Goal: Information Seeking & Learning: Learn about a topic

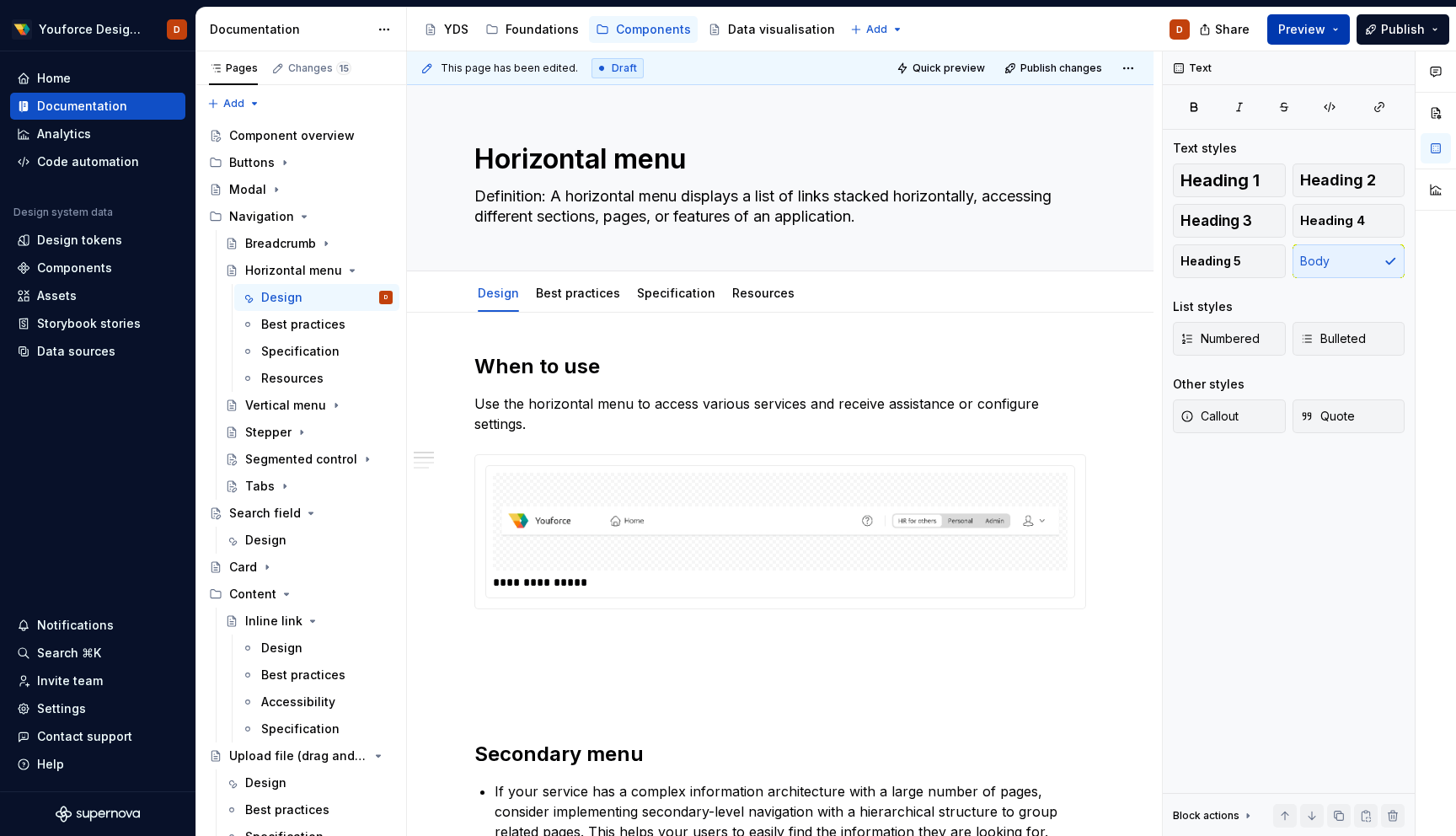
click at [1333, 30] on button "Preview" at bounding box center [1309, 30] width 83 height 31
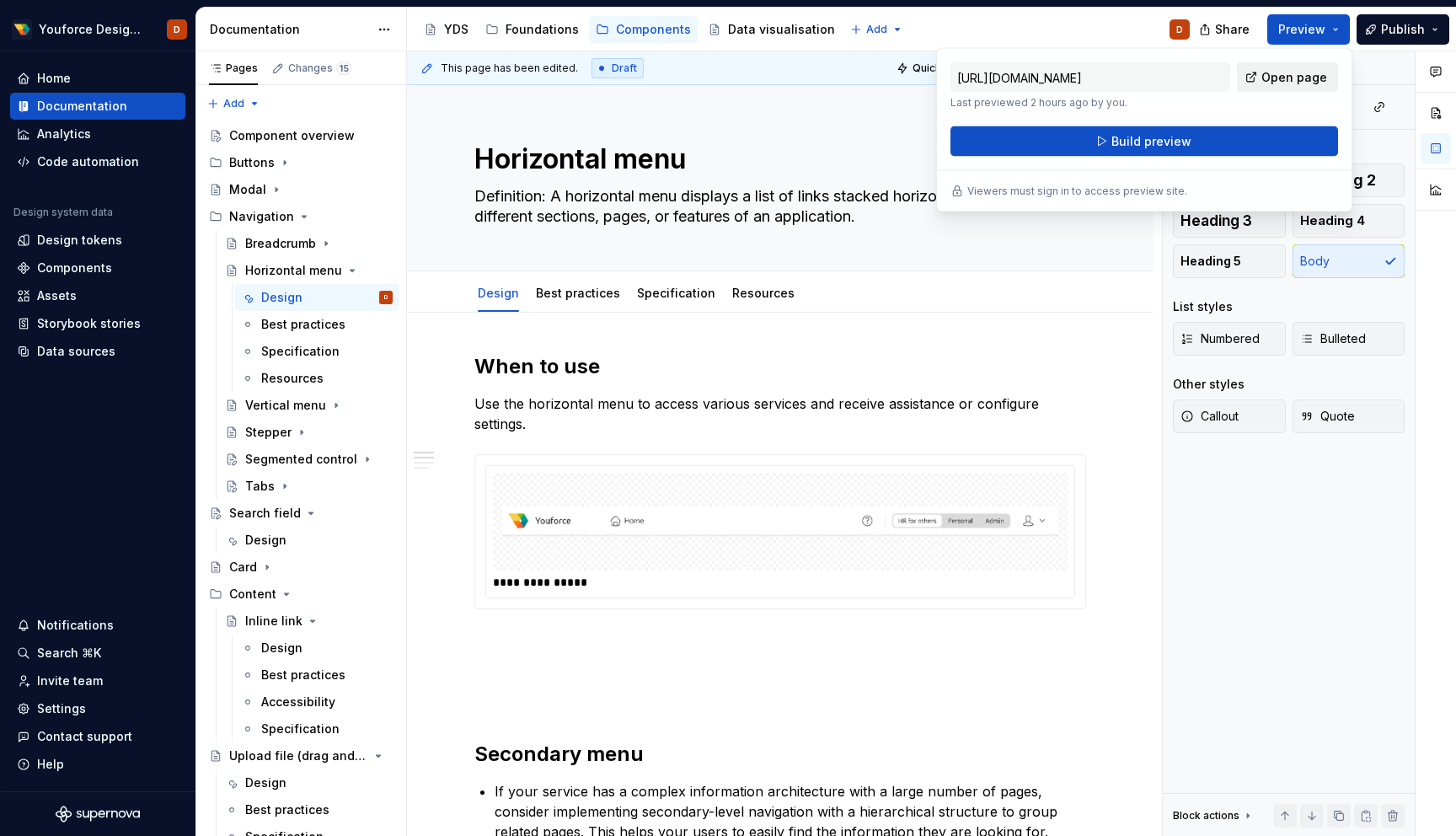
click at [1279, 71] on span "Open page" at bounding box center [1294, 77] width 66 height 17
click at [1135, 140] on span "Build preview" at bounding box center [1151, 141] width 80 height 17
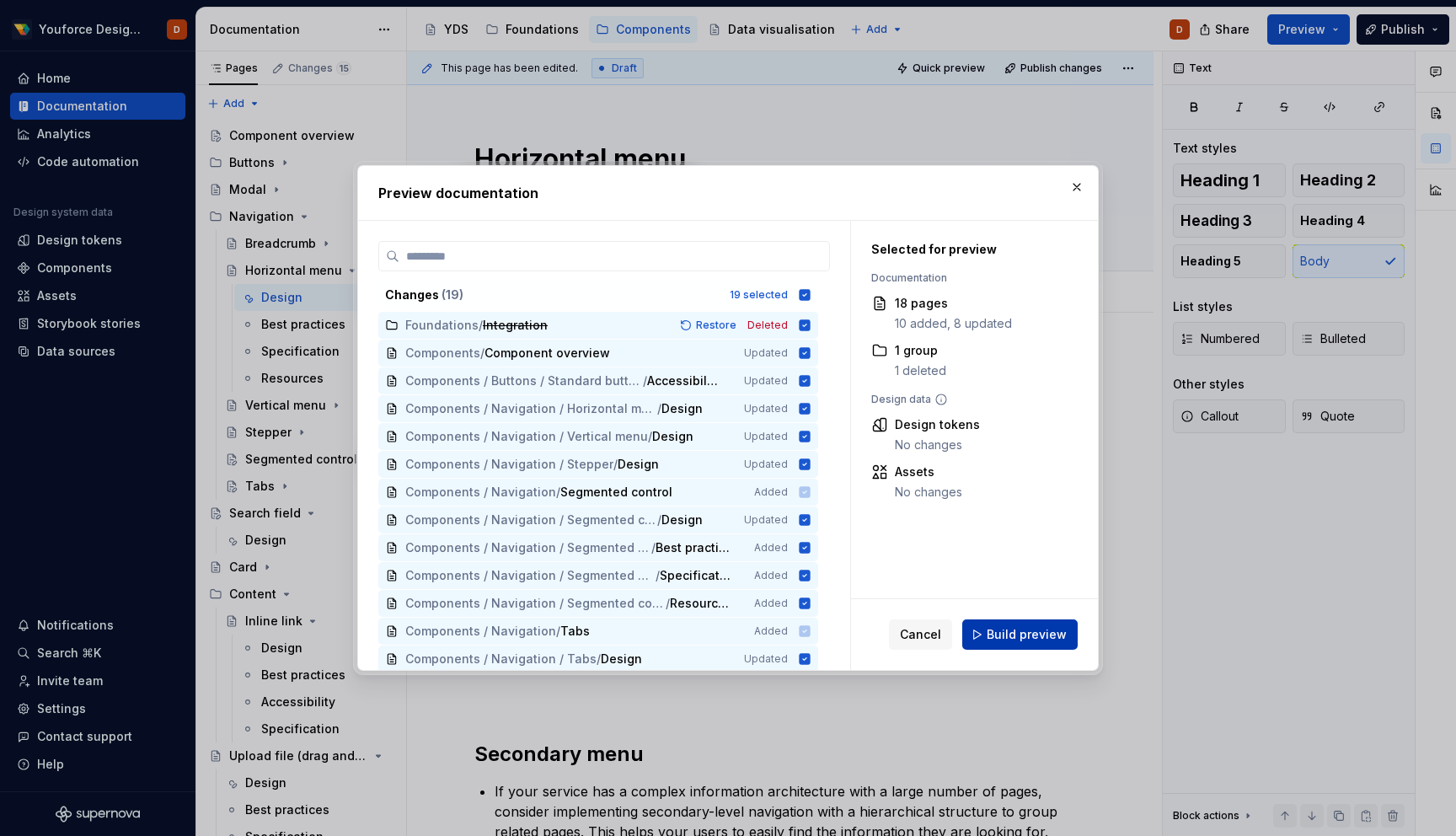
click at [1008, 632] on span "Build preview" at bounding box center [1027, 634] width 80 height 17
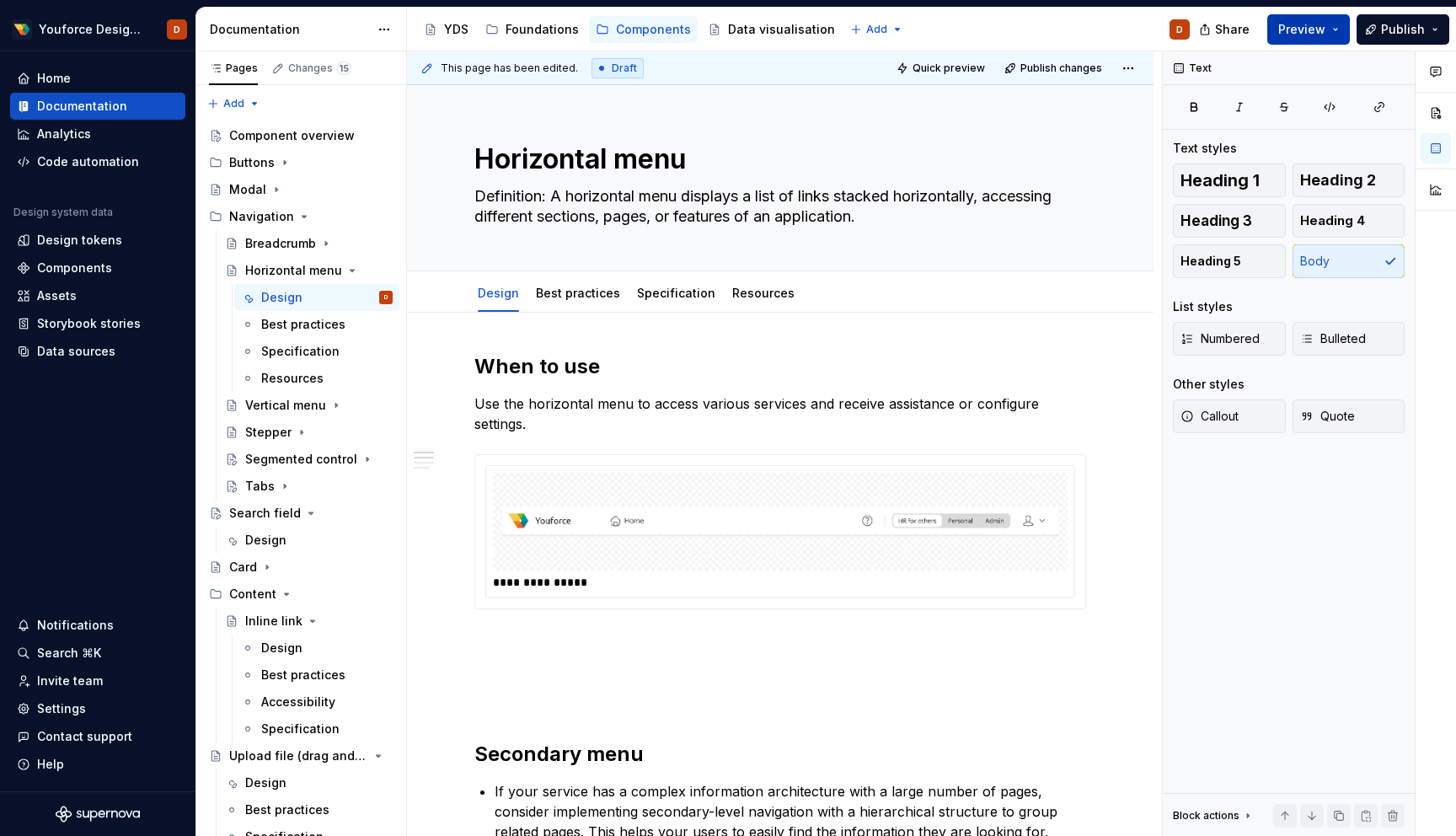
click at [1328, 24] on button "Preview" at bounding box center [1309, 30] width 83 height 31
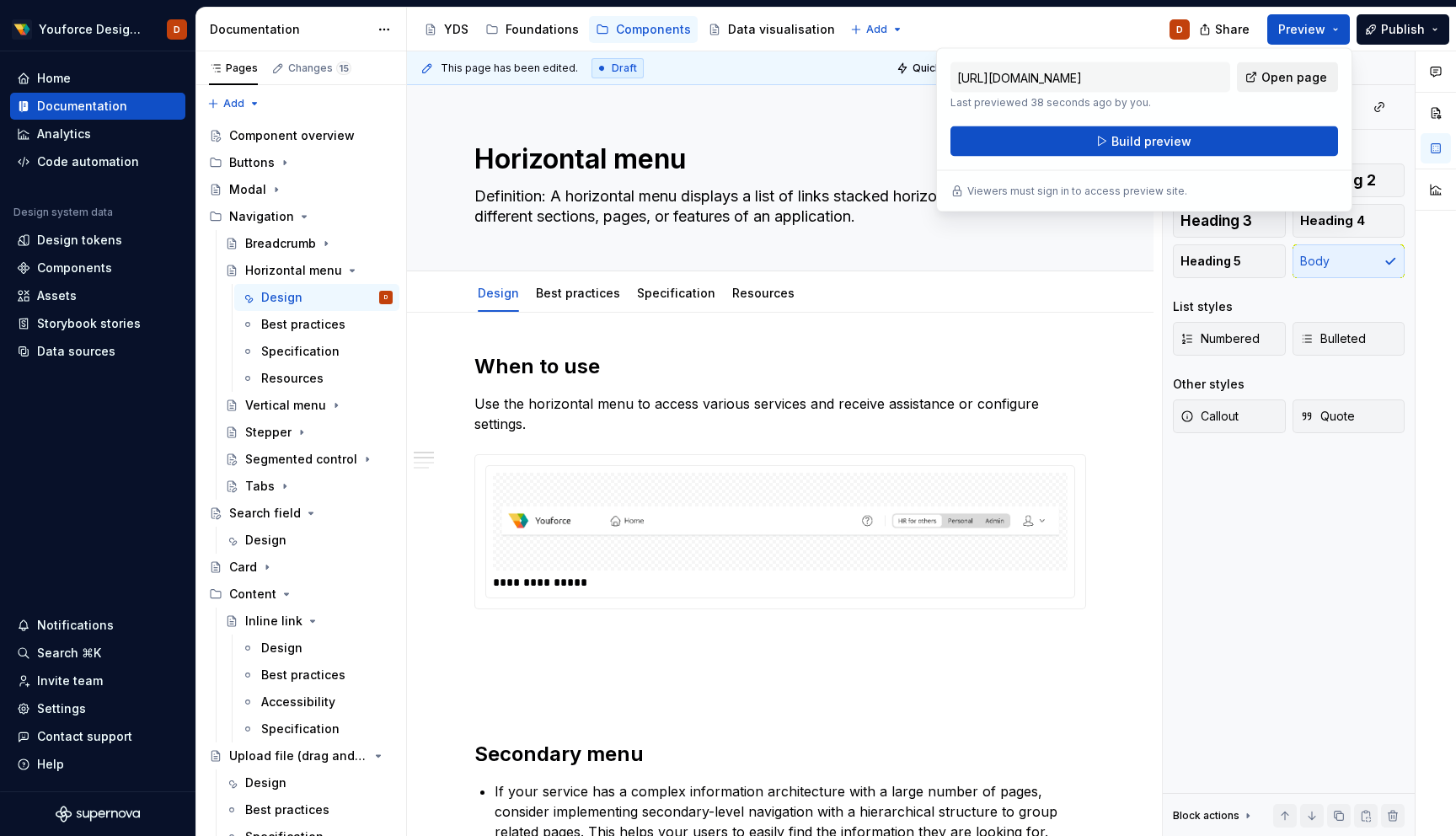
click at [1289, 78] on span "Open page" at bounding box center [1294, 77] width 66 height 17
click at [285, 293] on div "Design" at bounding box center [282, 297] width 41 height 17
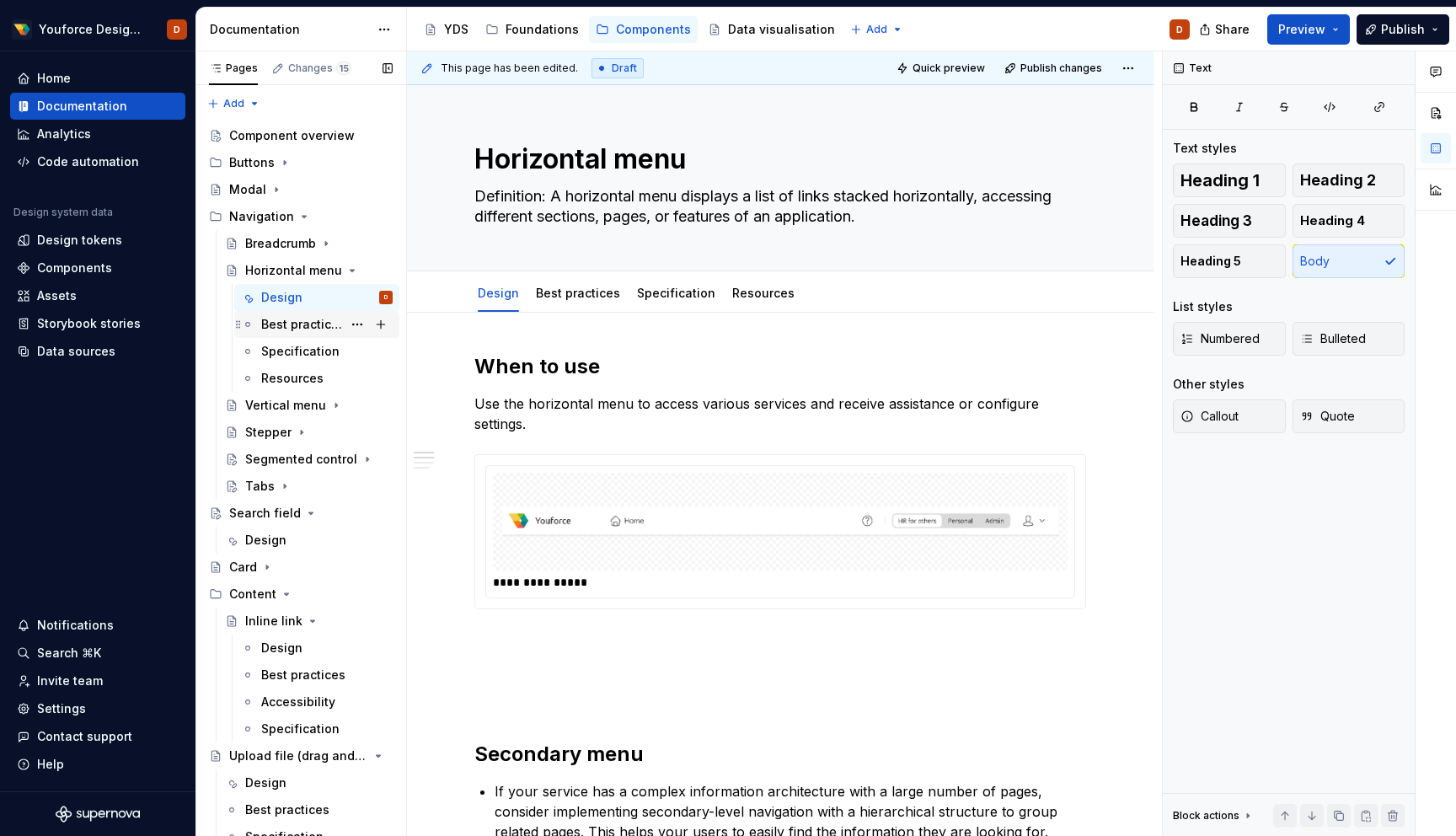
click at [287, 320] on div "Best practices" at bounding box center [301, 324] width 81 height 17
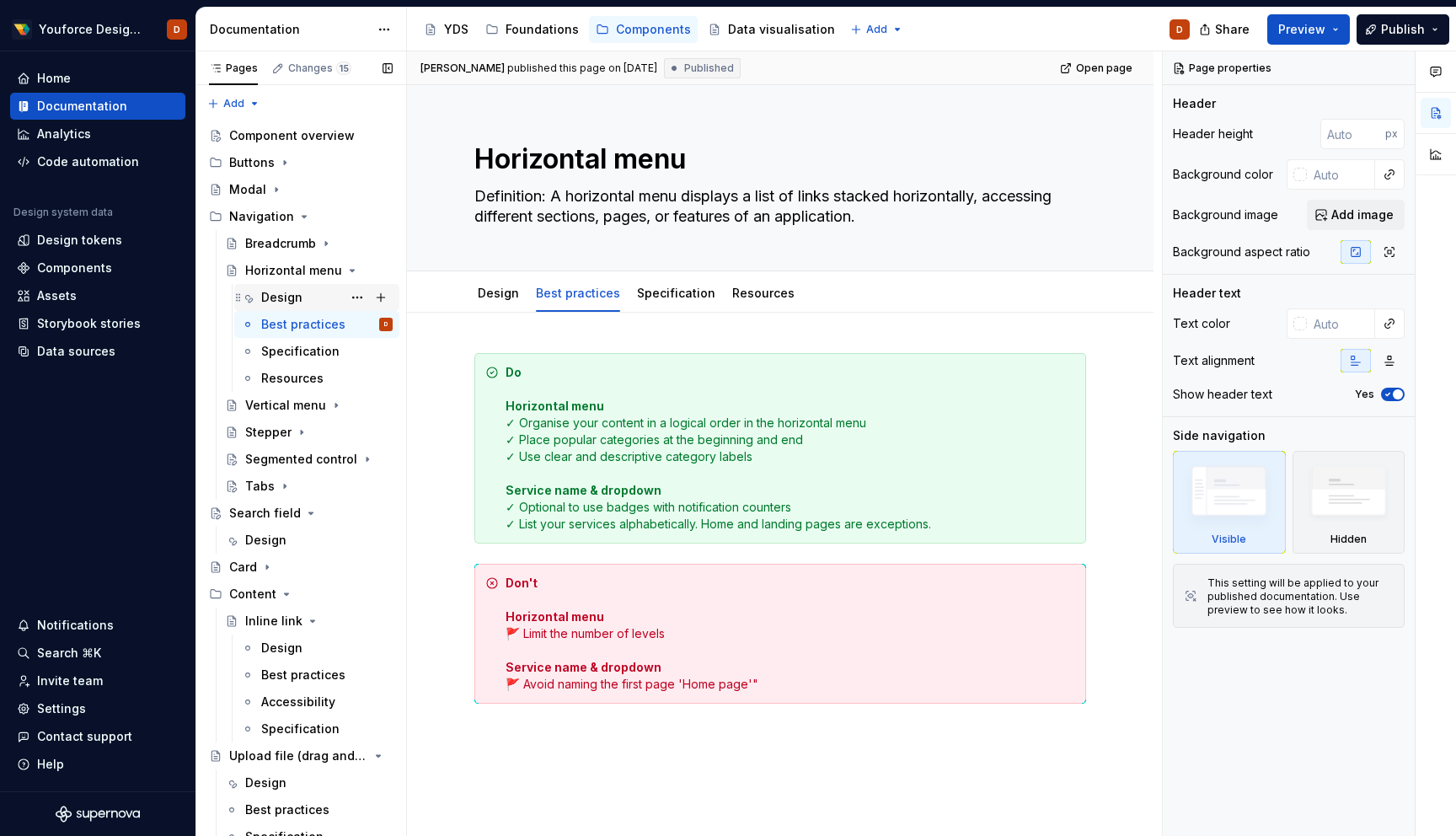
click at [286, 295] on div "Design" at bounding box center [282, 297] width 41 height 17
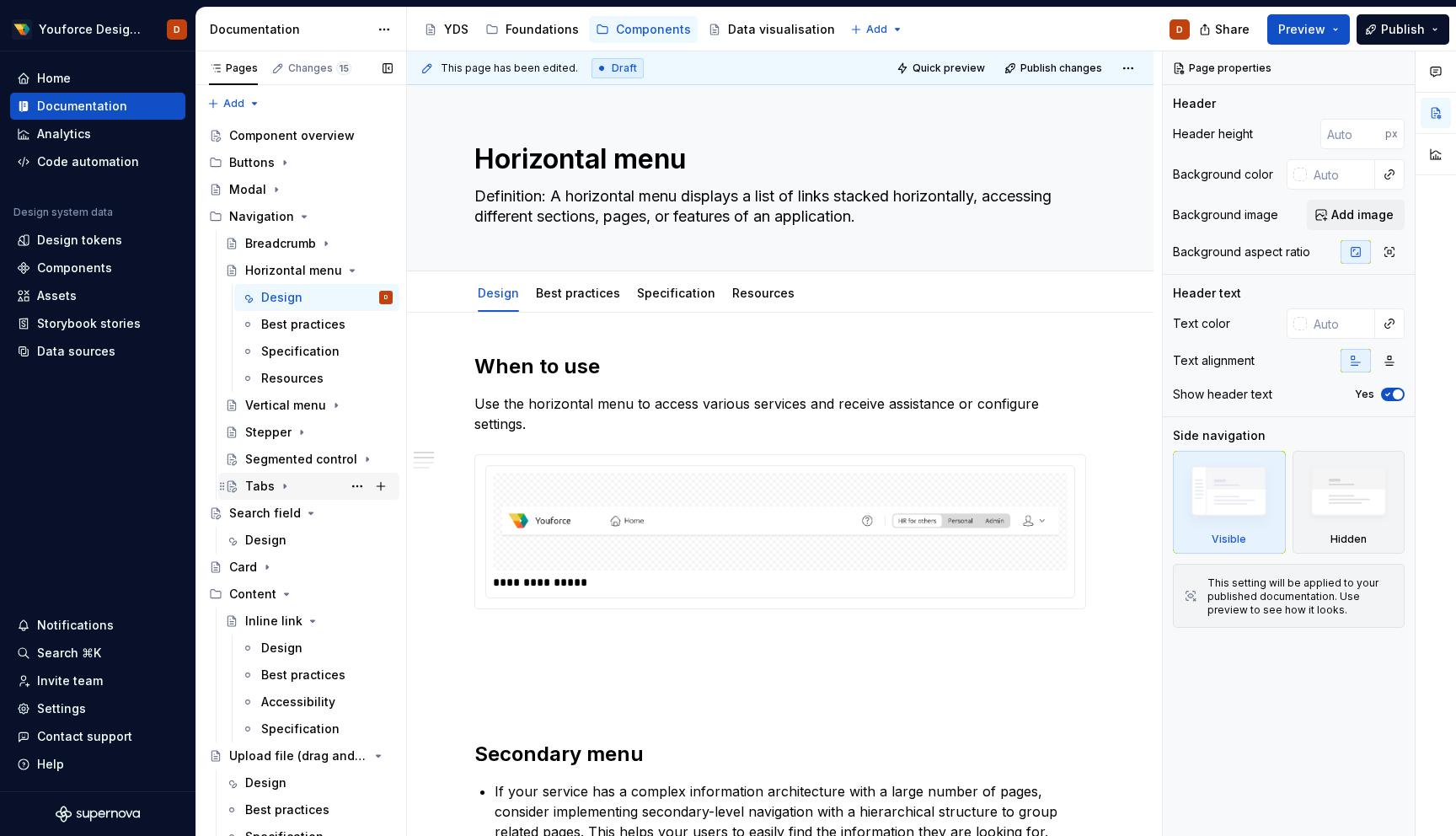
click at [262, 485] on div "Tabs" at bounding box center [260, 486] width 30 height 17
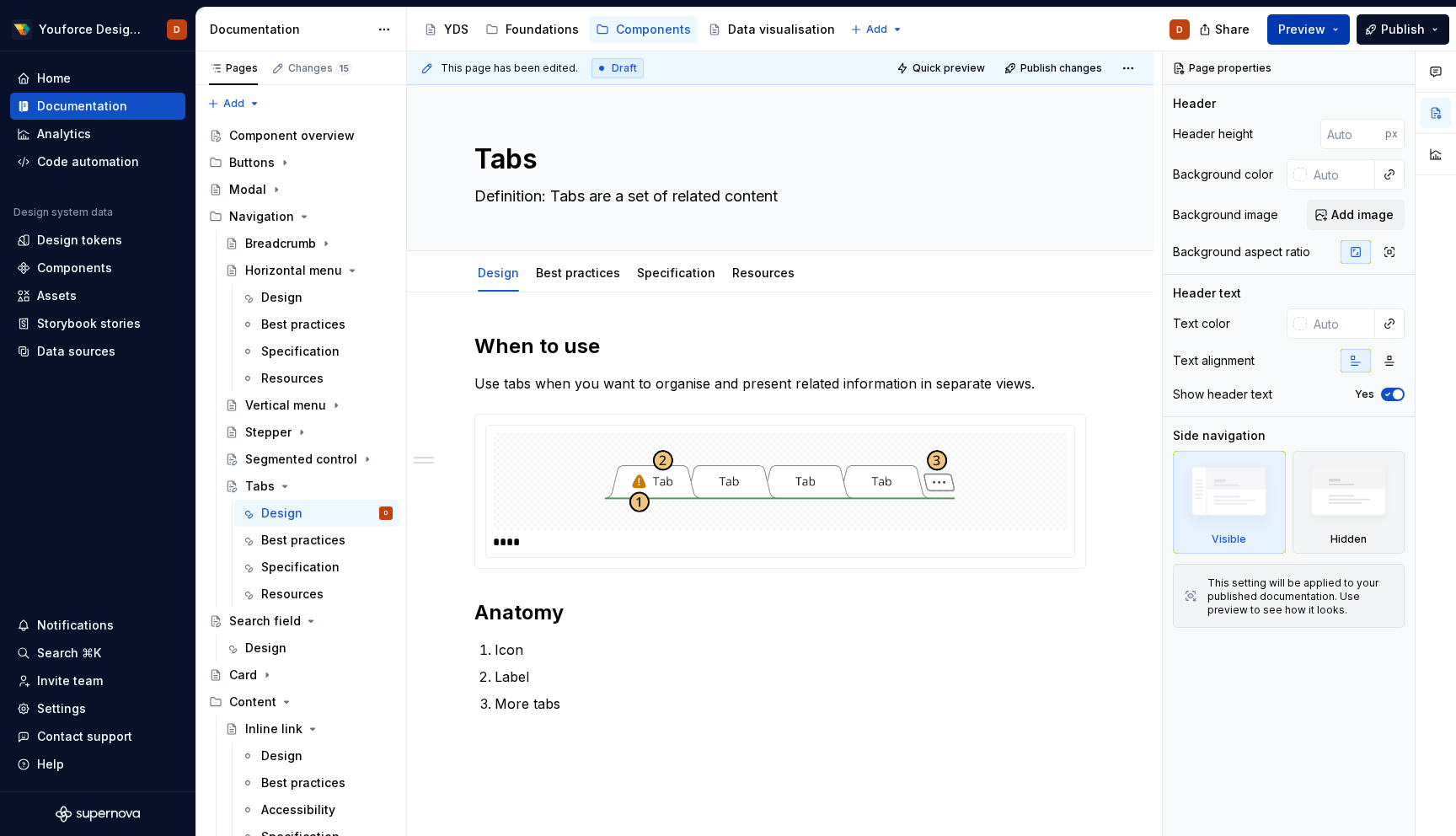
click at [1330, 27] on button "Preview" at bounding box center [1309, 30] width 83 height 31
click at [1436, 43] on button "Publish" at bounding box center [1403, 30] width 93 height 31
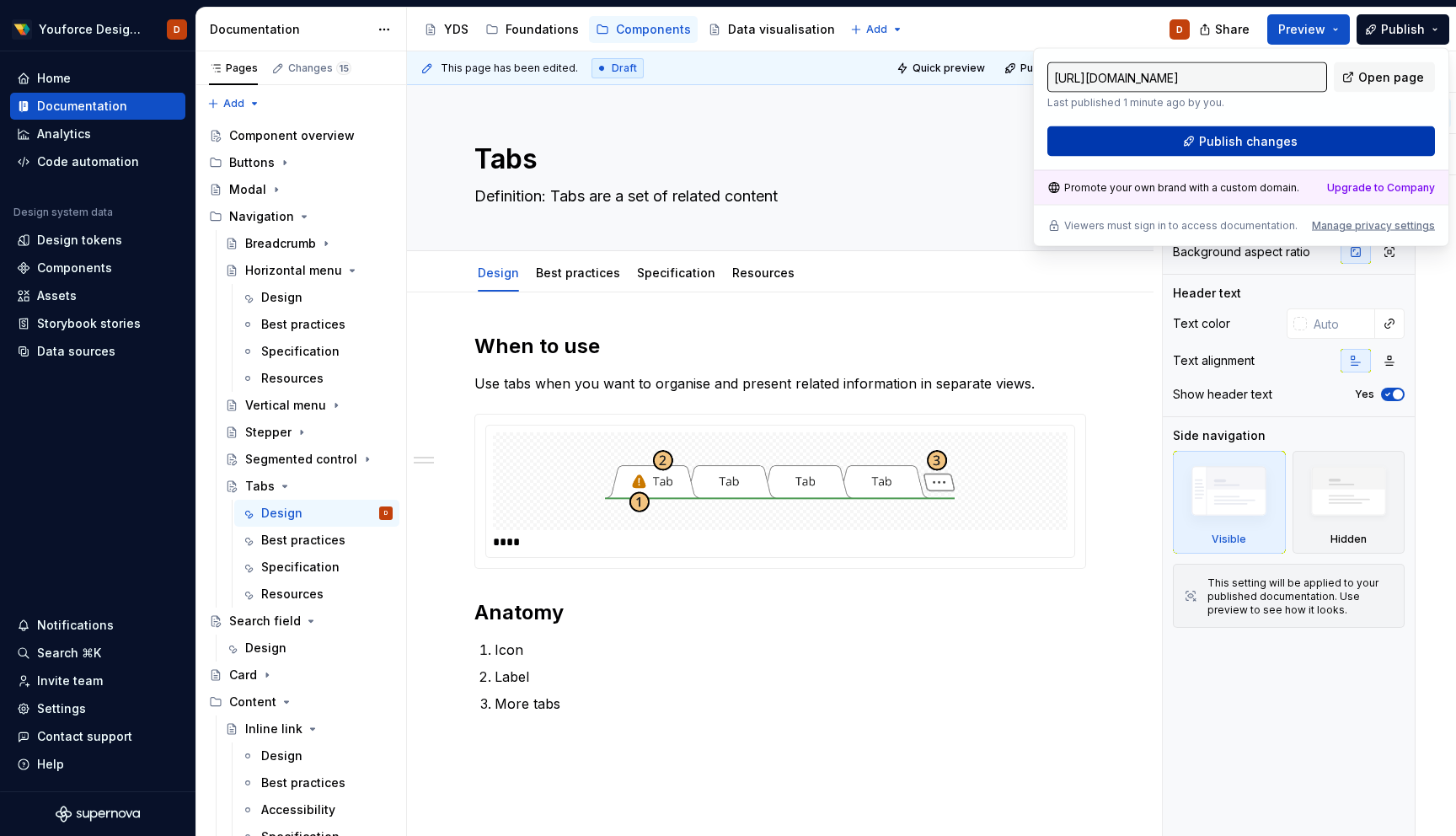
click at [1250, 139] on span "Publish changes" at bounding box center [1249, 141] width 99 height 17
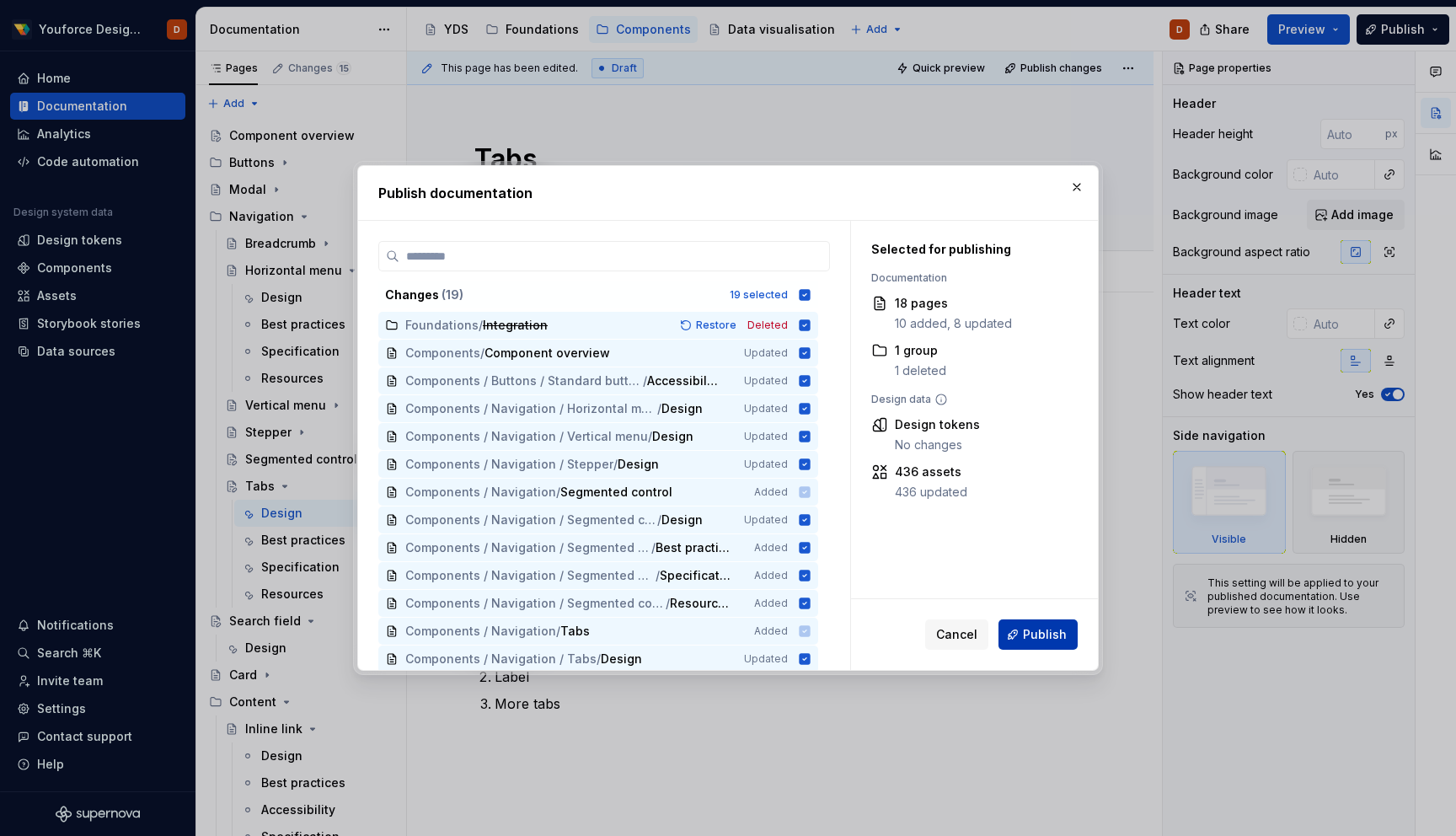
click at [1027, 639] on span "Publish" at bounding box center [1045, 634] width 44 height 17
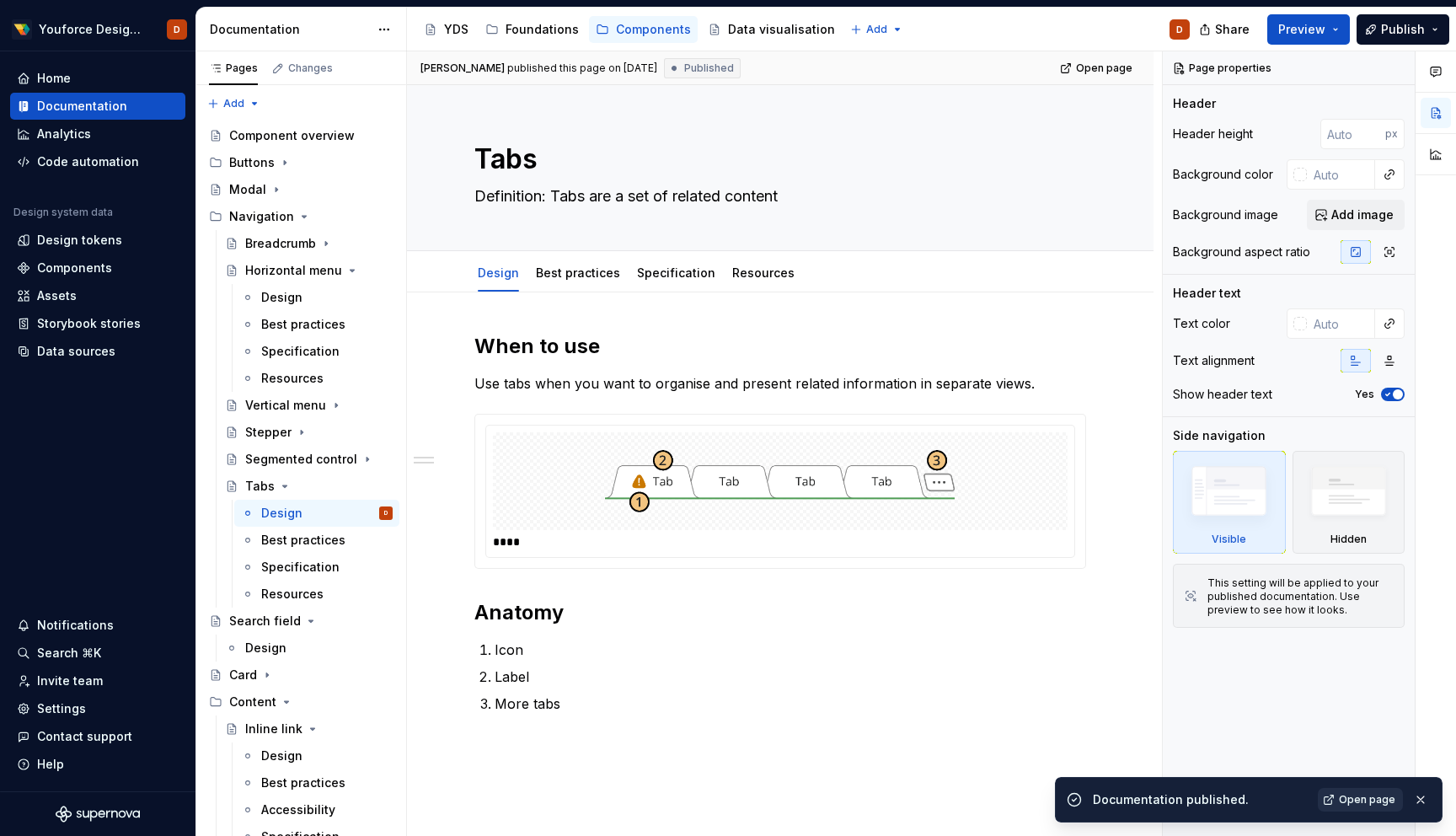
click at [1367, 797] on span "Open page" at bounding box center [1367, 799] width 57 height 13
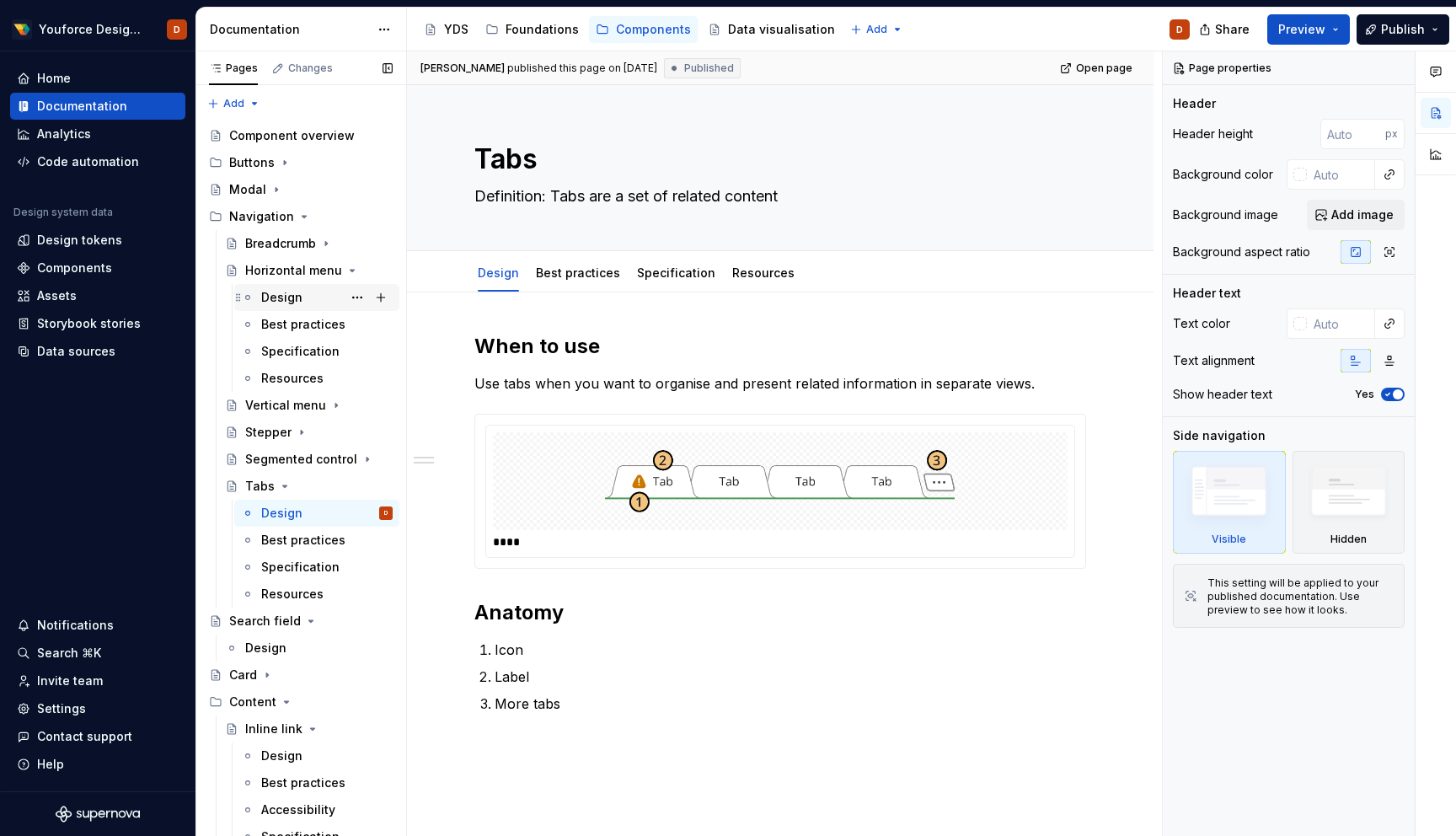
click at [286, 295] on div "Design" at bounding box center [282, 297] width 41 height 17
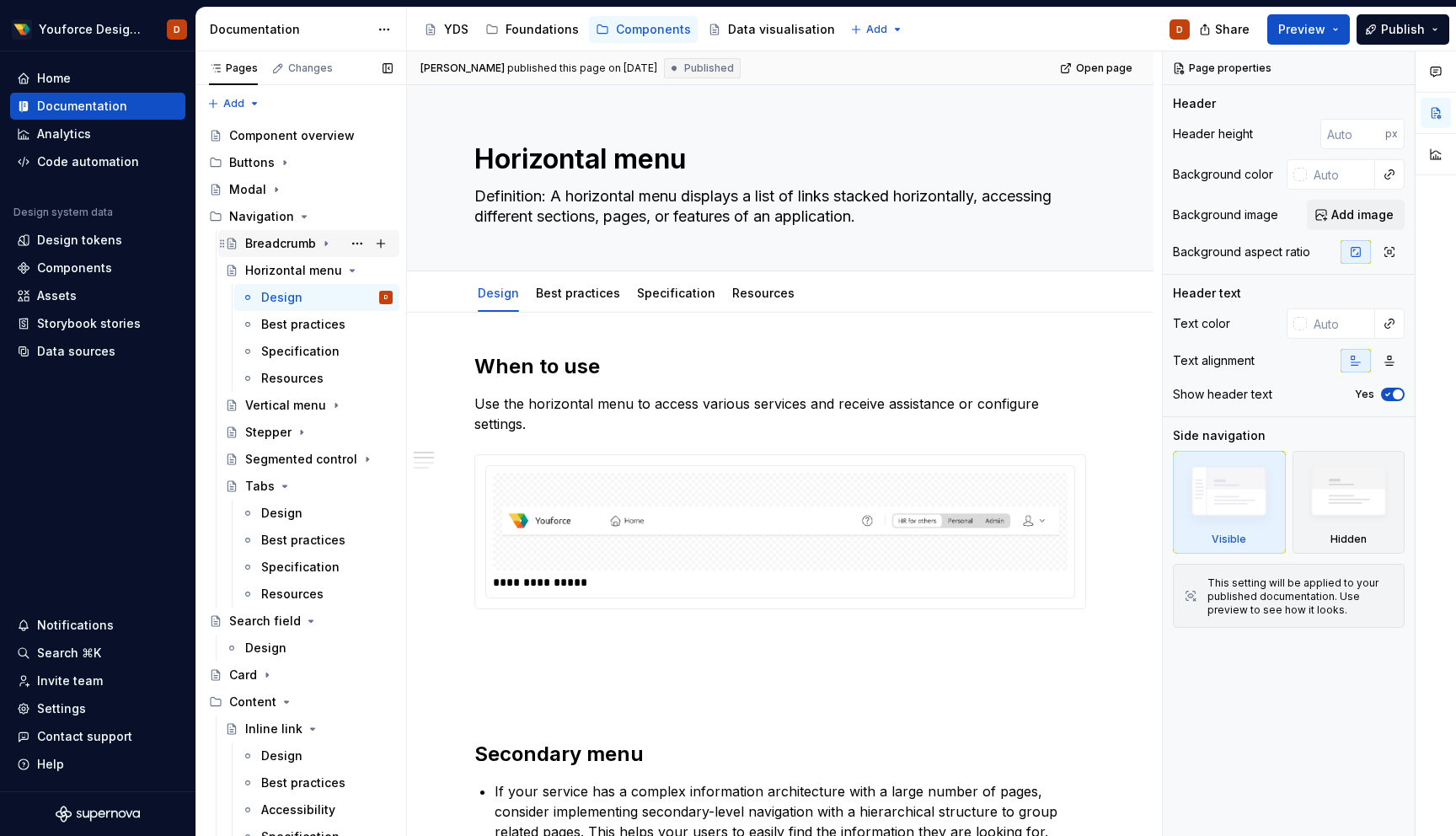
click at [295, 245] on div "Breadcrumb" at bounding box center [281, 243] width 71 height 17
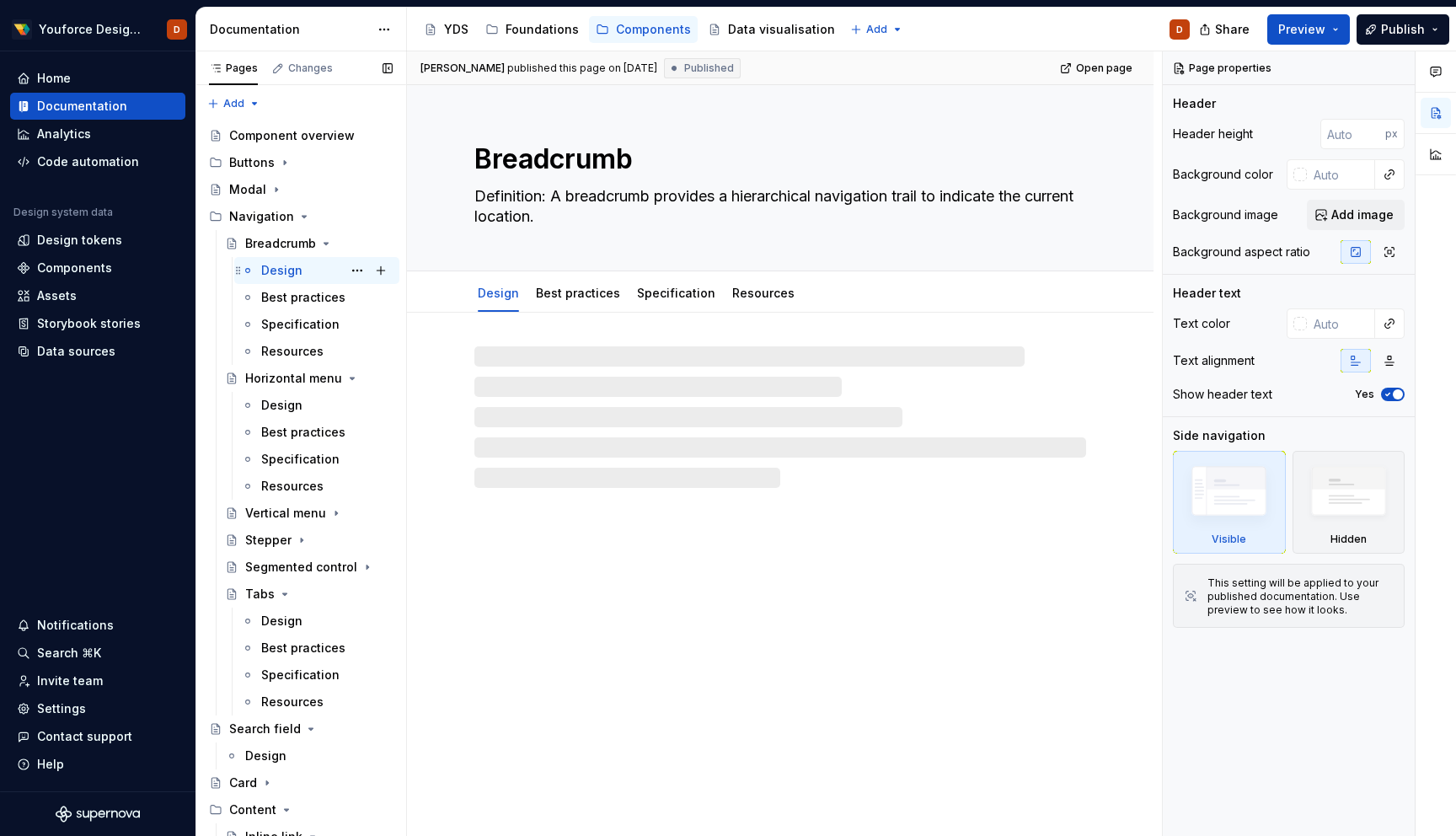
click at [282, 269] on div "Design" at bounding box center [282, 270] width 41 height 17
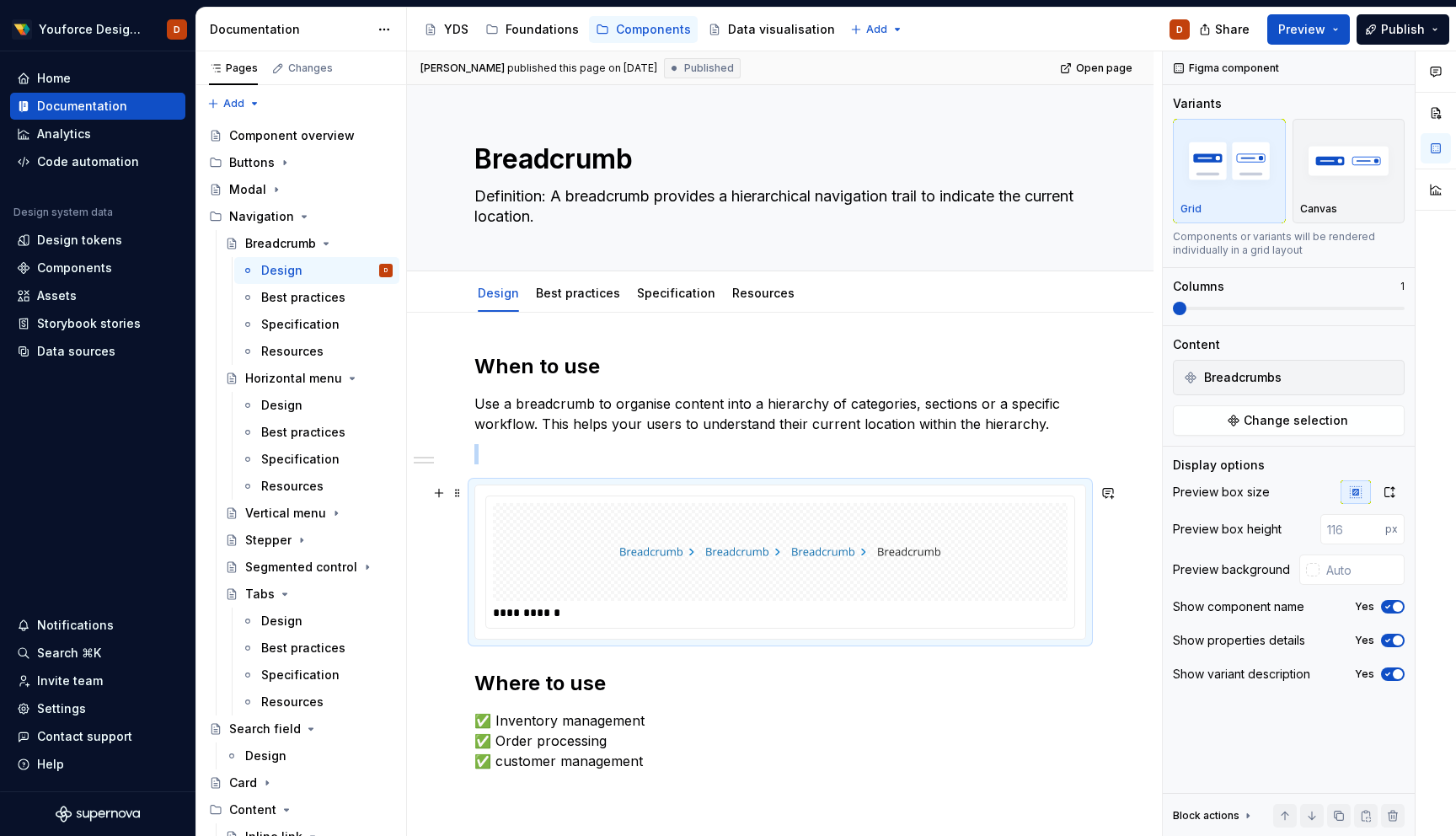
click at [952, 544] on div at bounding box center [780, 552] width 575 height 98
click at [1344, 530] on input "number" at bounding box center [1353, 529] width 65 height 31
type textarea "*"
click at [1370, 526] on input "1" at bounding box center [1353, 529] width 65 height 31
click at [1370, 526] on input "2" at bounding box center [1353, 529] width 65 height 31
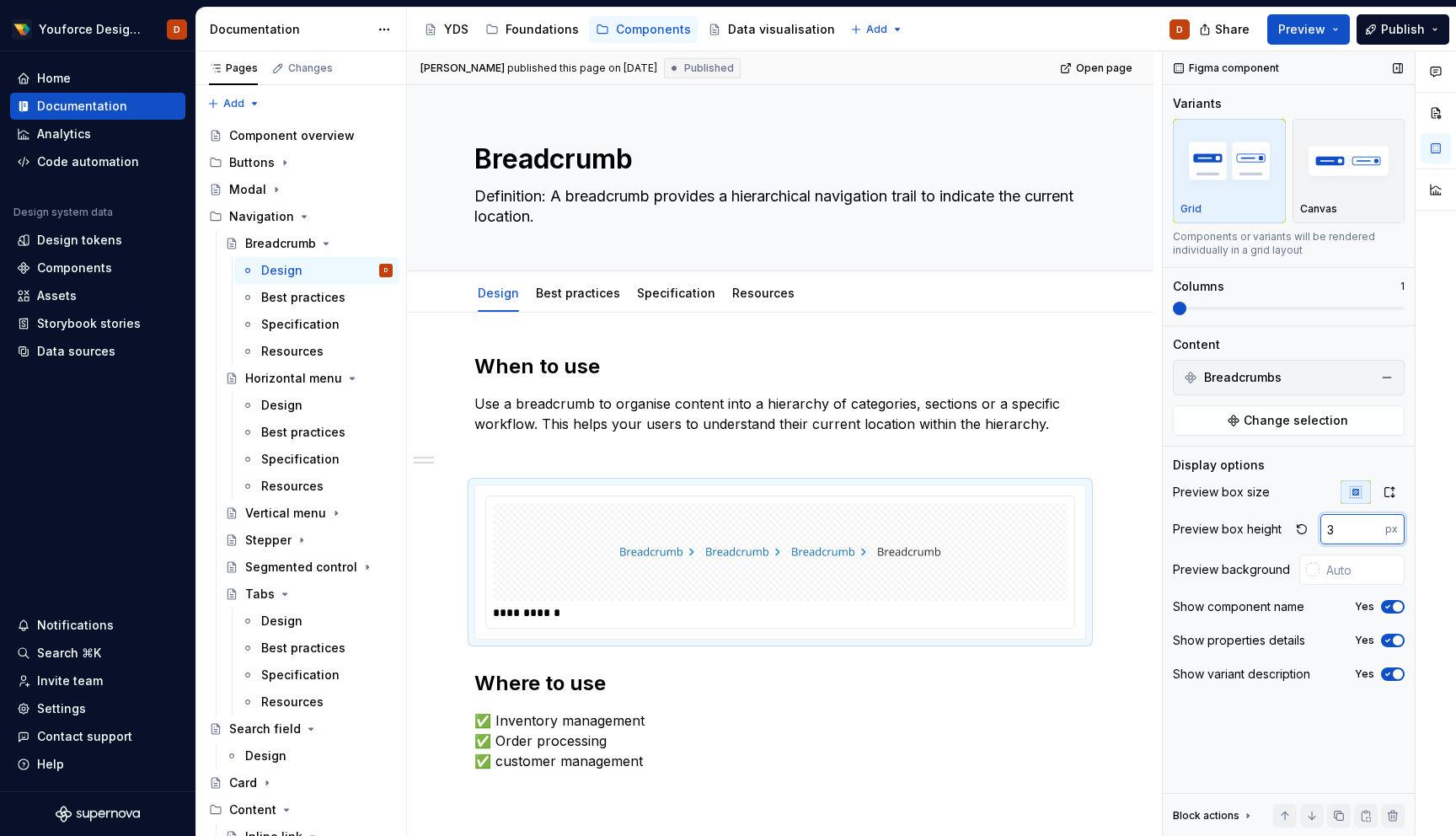
click at [1370, 526] on input "3" at bounding box center [1353, 529] width 65 height 31
drag, startPoint x: 1347, startPoint y: 526, endPoint x: 1236, endPoint y: 525, distance: 111.0
click at [1236, 525] on div "Preview box height 3 px" at bounding box center [1290, 529] width 232 height 31
click at [1022, 707] on div "**********" at bounding box center [780, 592] width 612 height 479
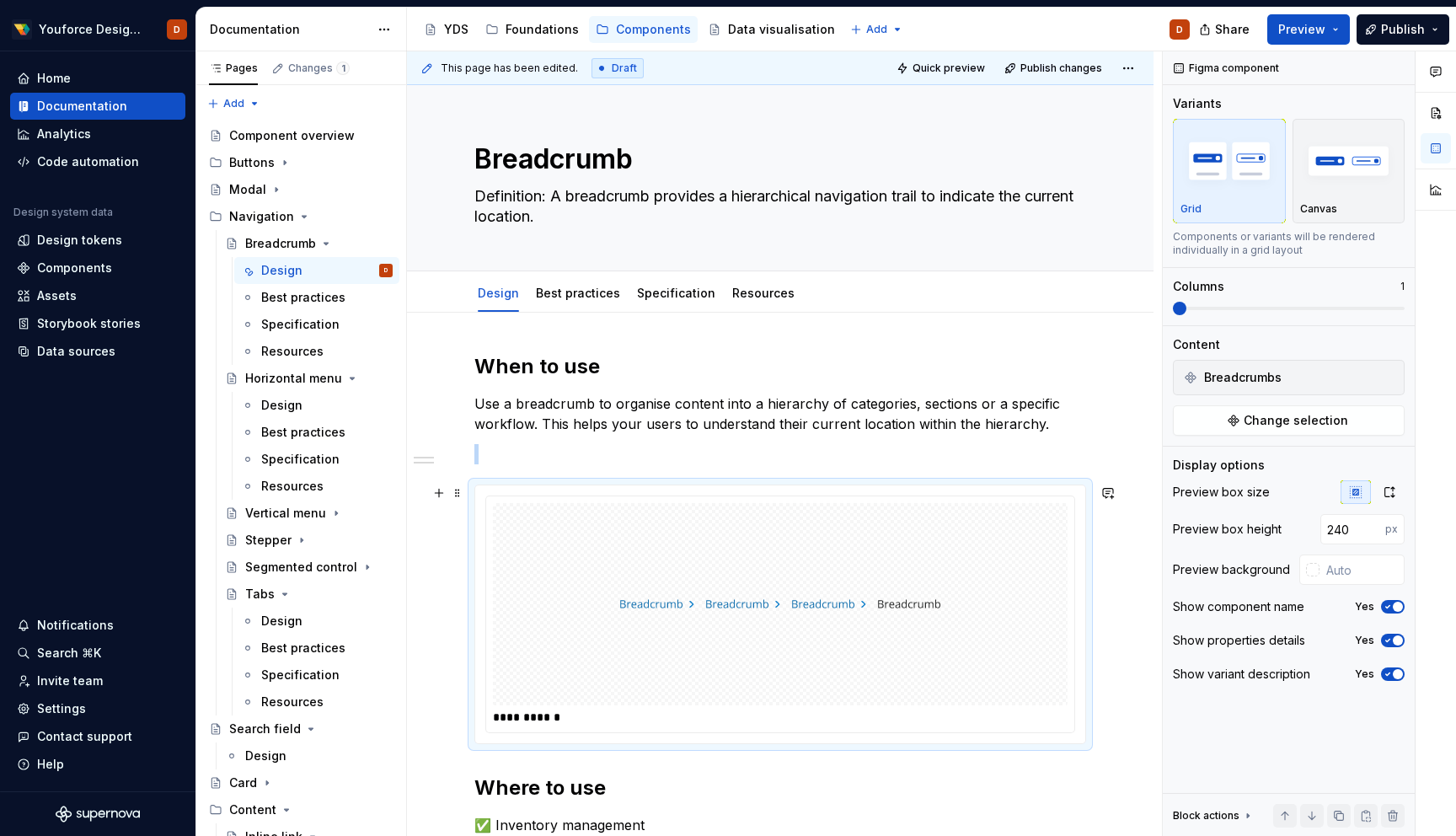
click at [1028, 654] on div at bounding box center [780, 604] width 575 height 202
drag, startPoint x: 1344, startPoint y: 533, endPoint x: 1258, endPoint y: 521, distance: 86.8
click at [1258, 521] on div "Preview box height 240 px" at bounding box center [1290, 529] width 232 height 31
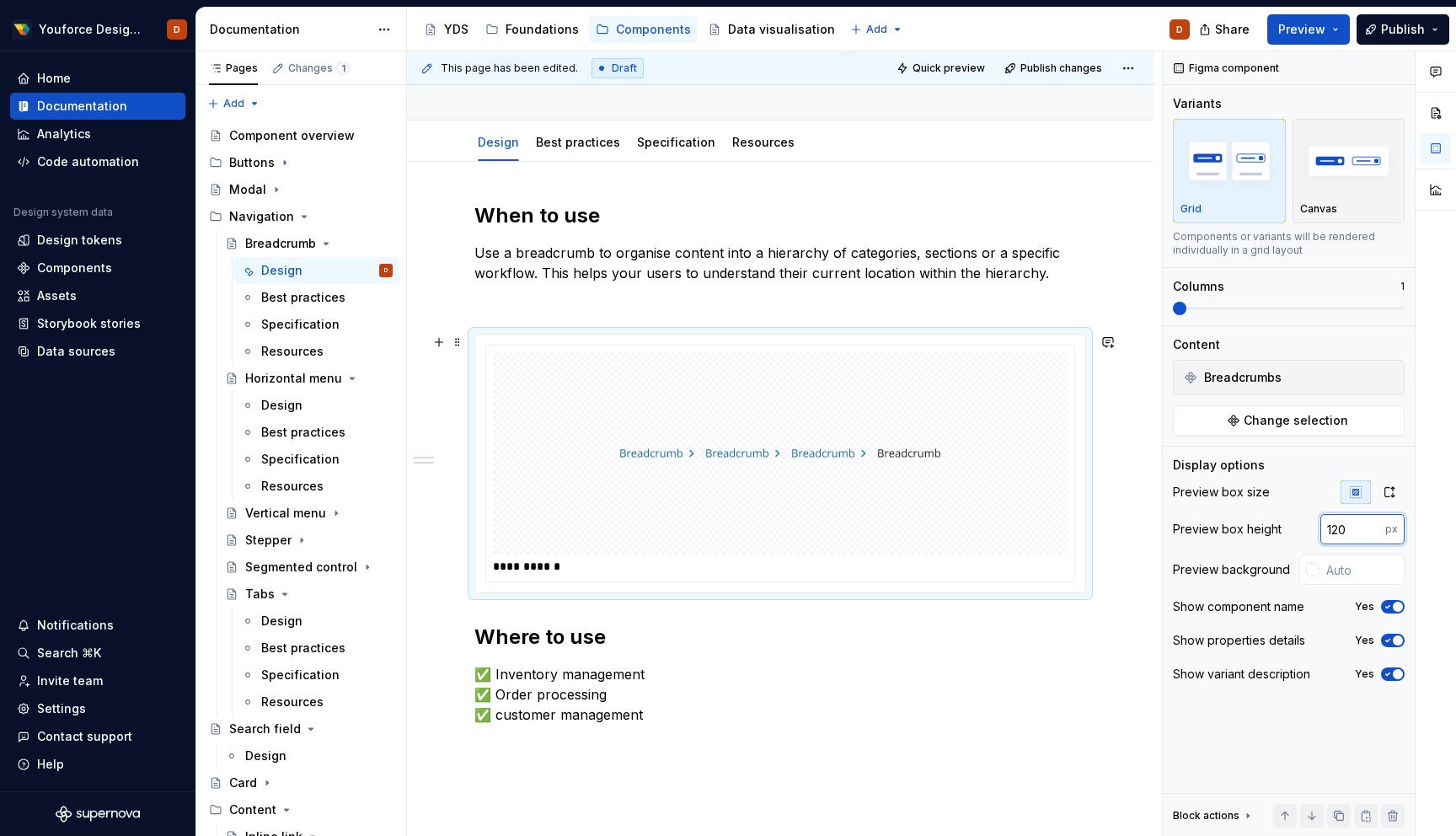
scroll to position [164, 0]
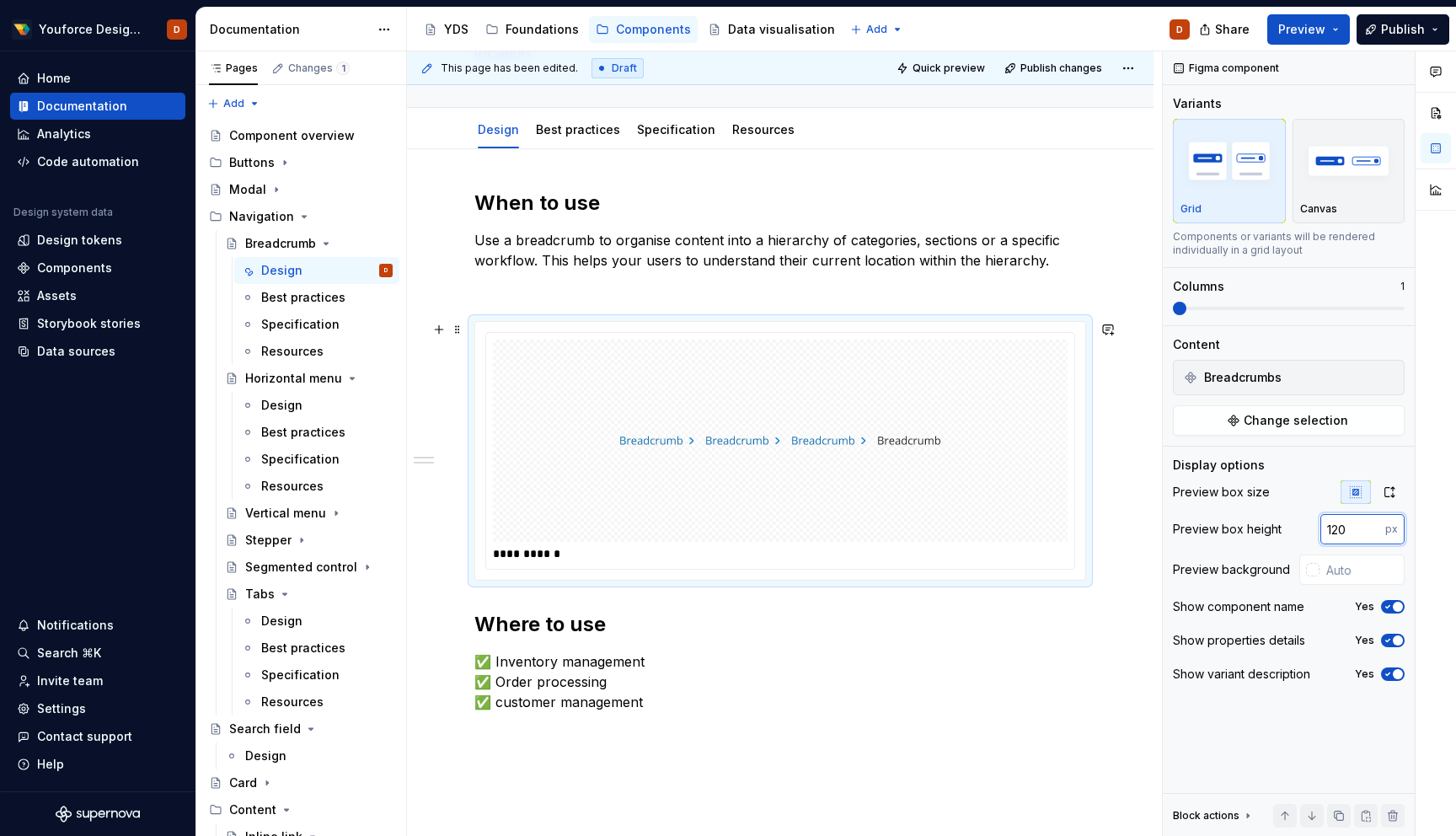
type input "120"
click at [1120, 433] on div "**********" at bounding box center [780, 597] width 747 height 895
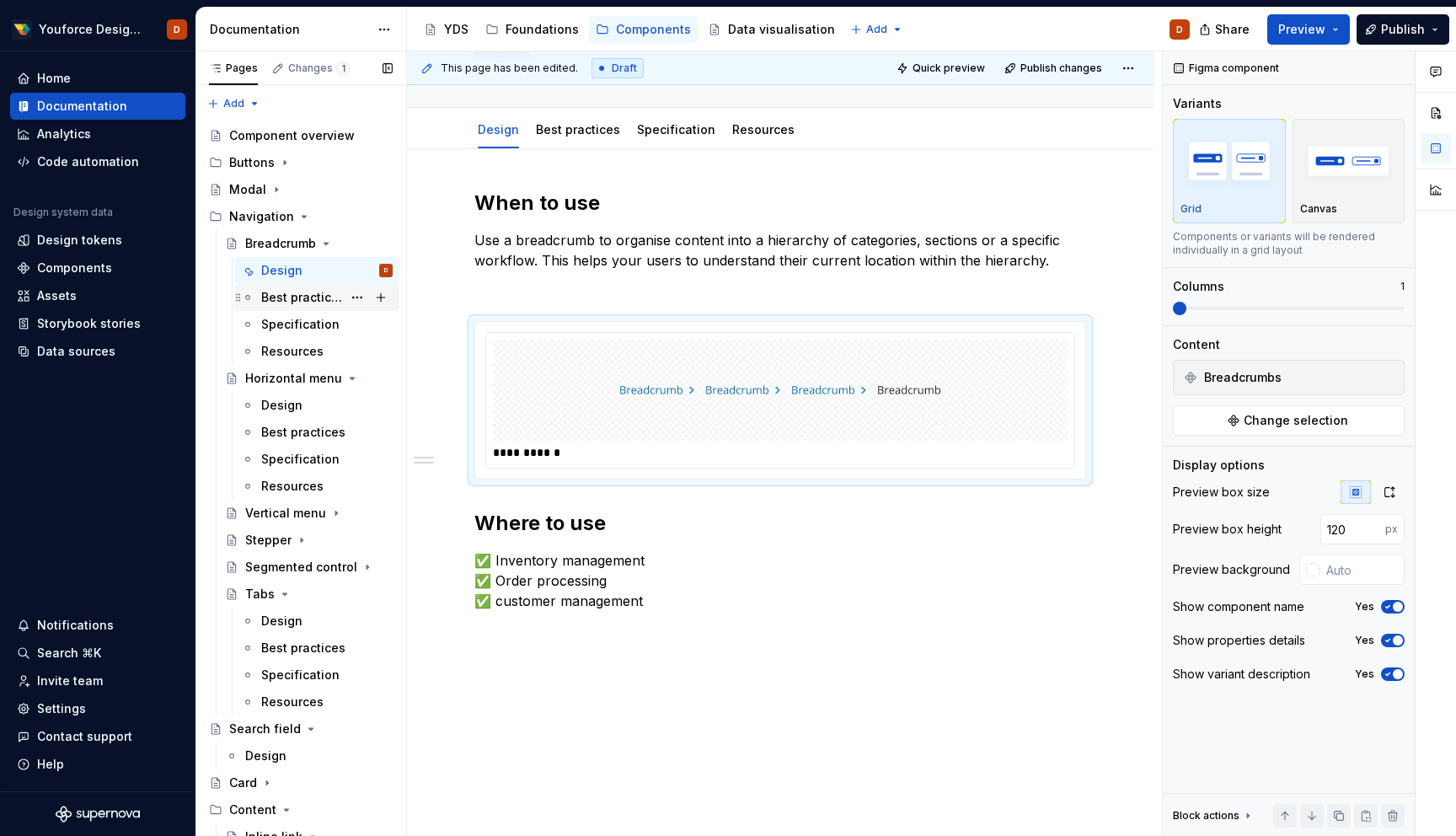
click at [303, 293] on div "Best practices" at bounding box center [301, 297] width 81 height 17
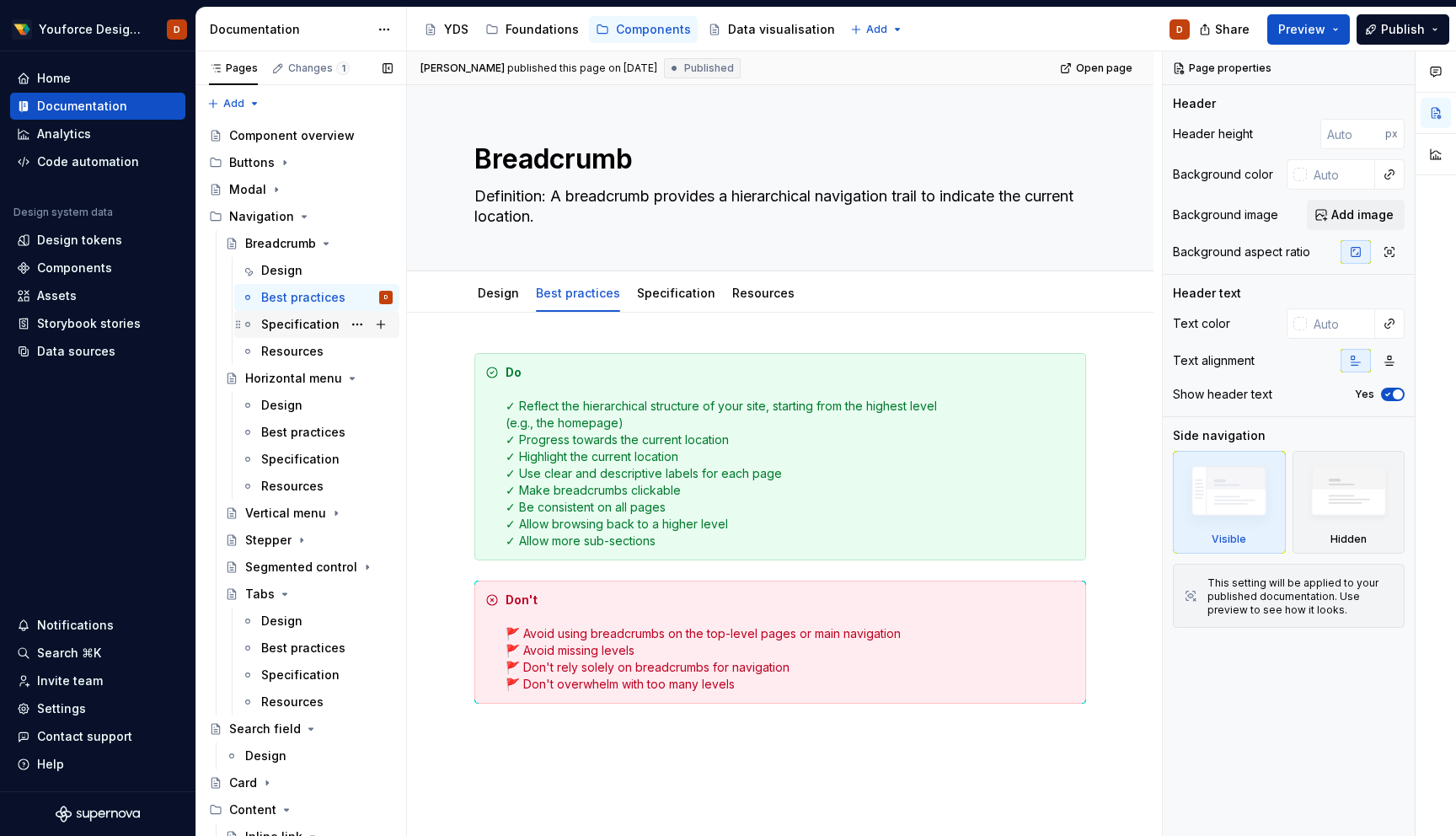
click at [305, 329] on div "Specification" at bounding box center [300, 324] width 78 height 17
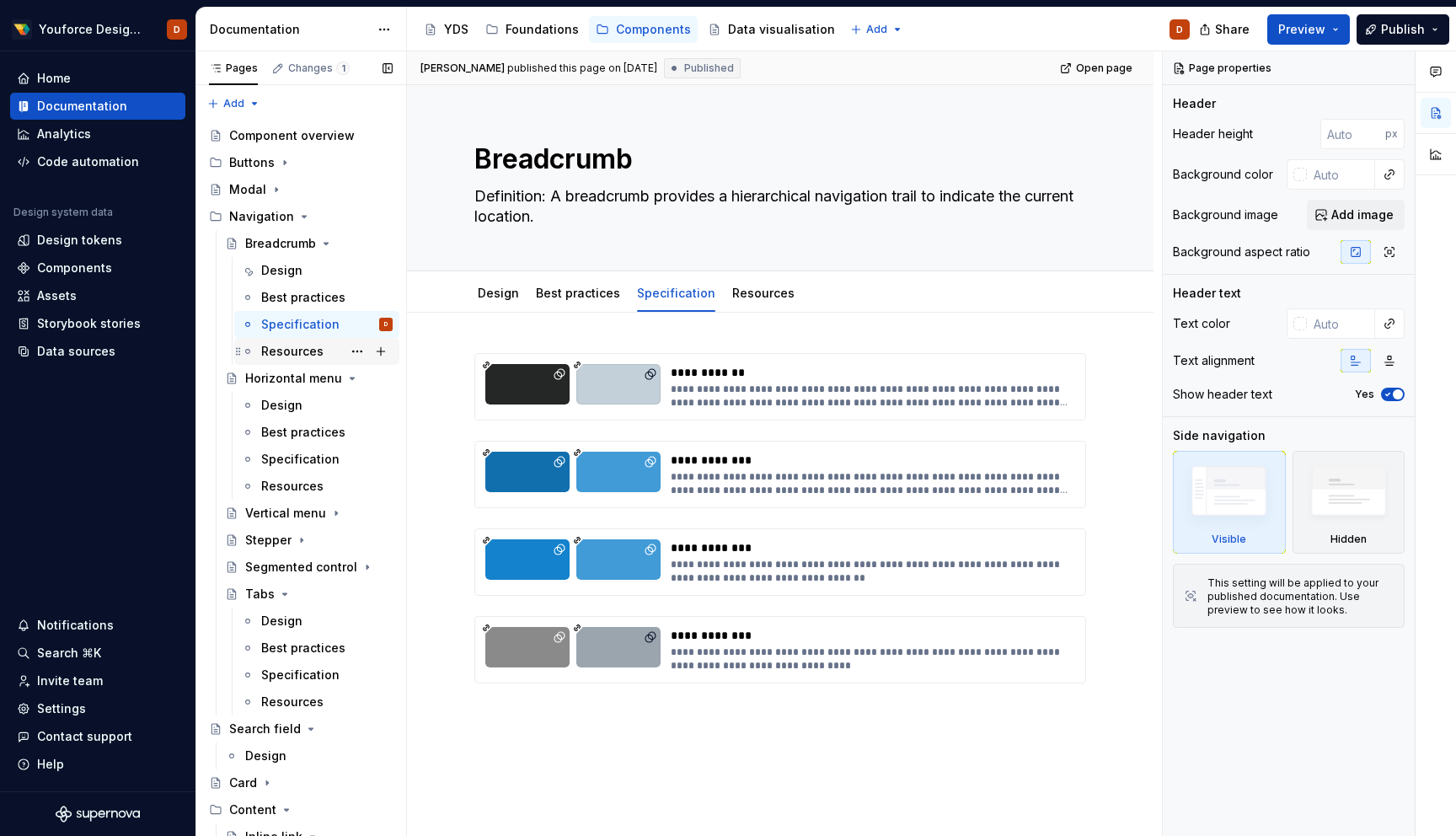
click at [293, 352] on div "Resources" at bounding box center [292, 351] width 62 height 17
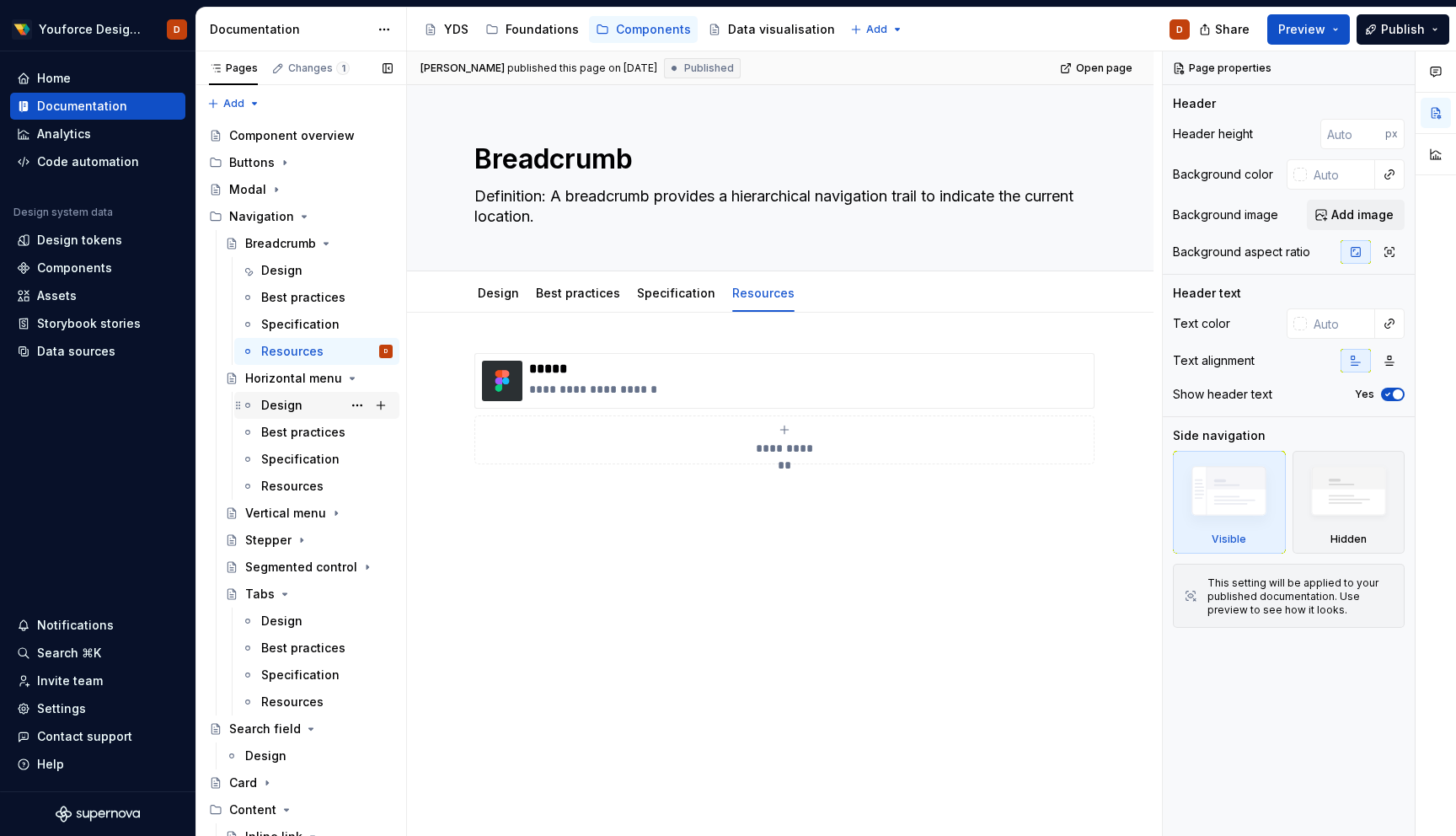
click at [274, 403] on div "Design" at bounding box center [282, 405] width 41 height 17
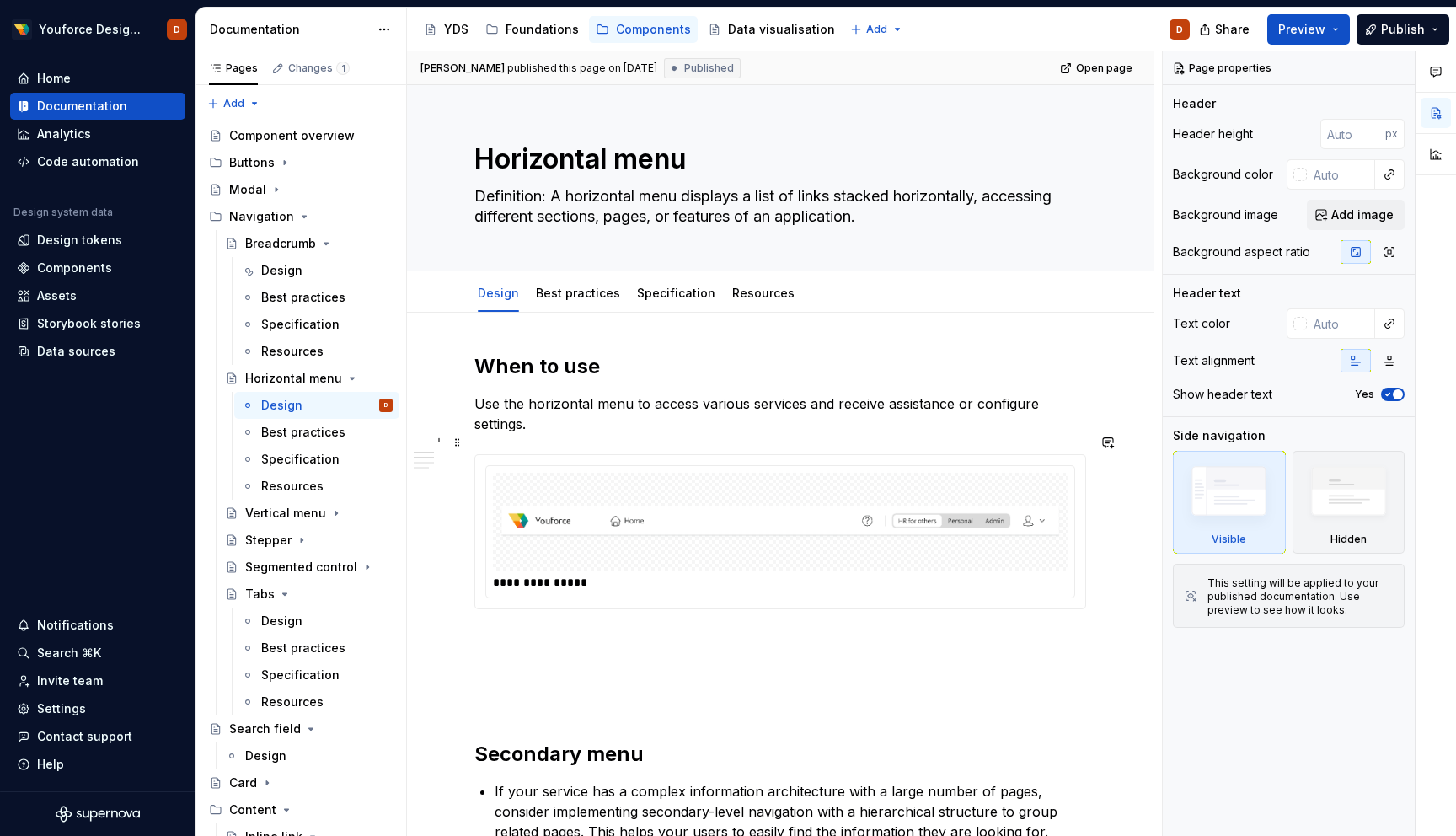
type textarea "*"
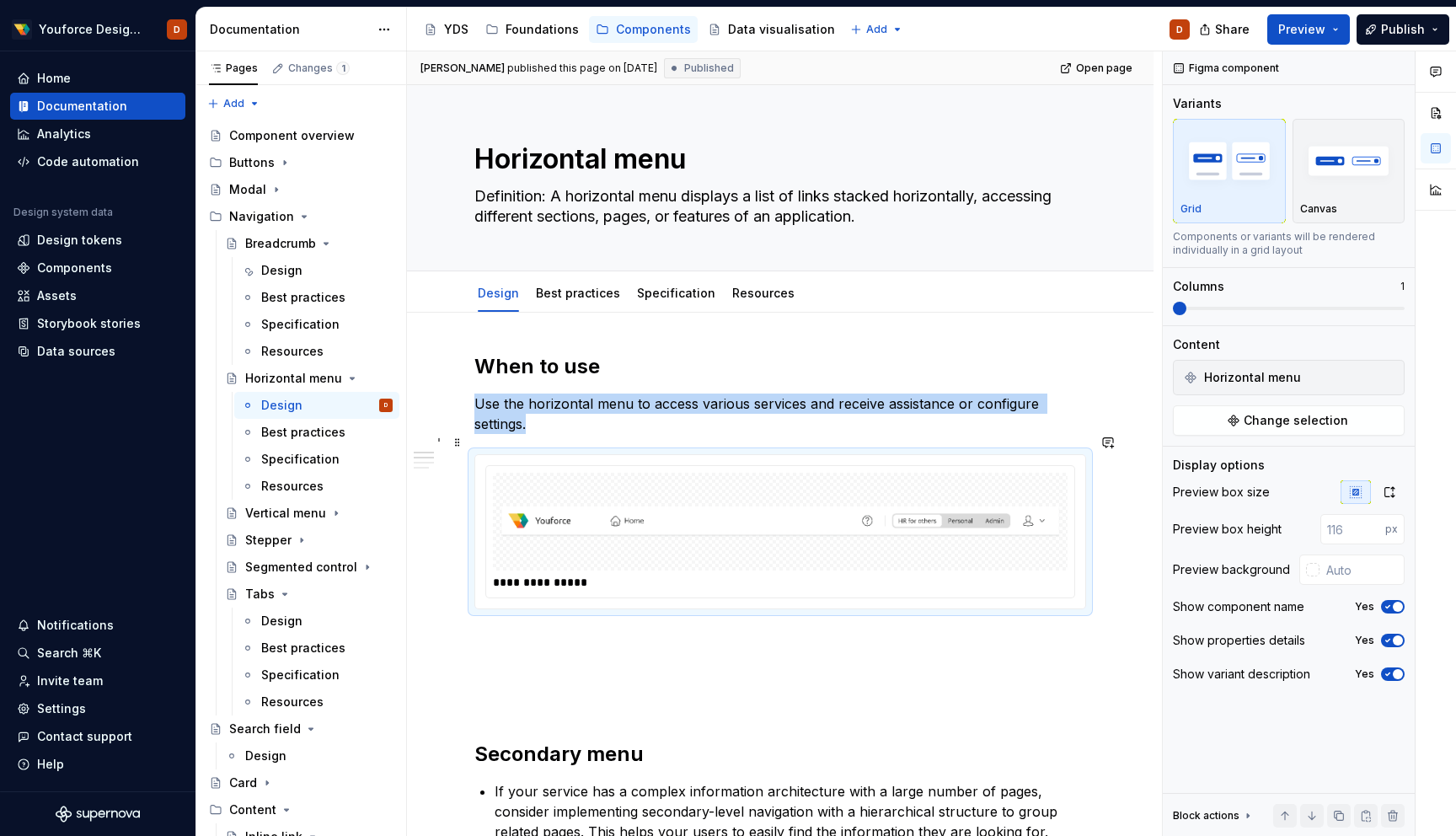
click at [777, 480] on img at bounding box center [780, 522] width 562 height 85
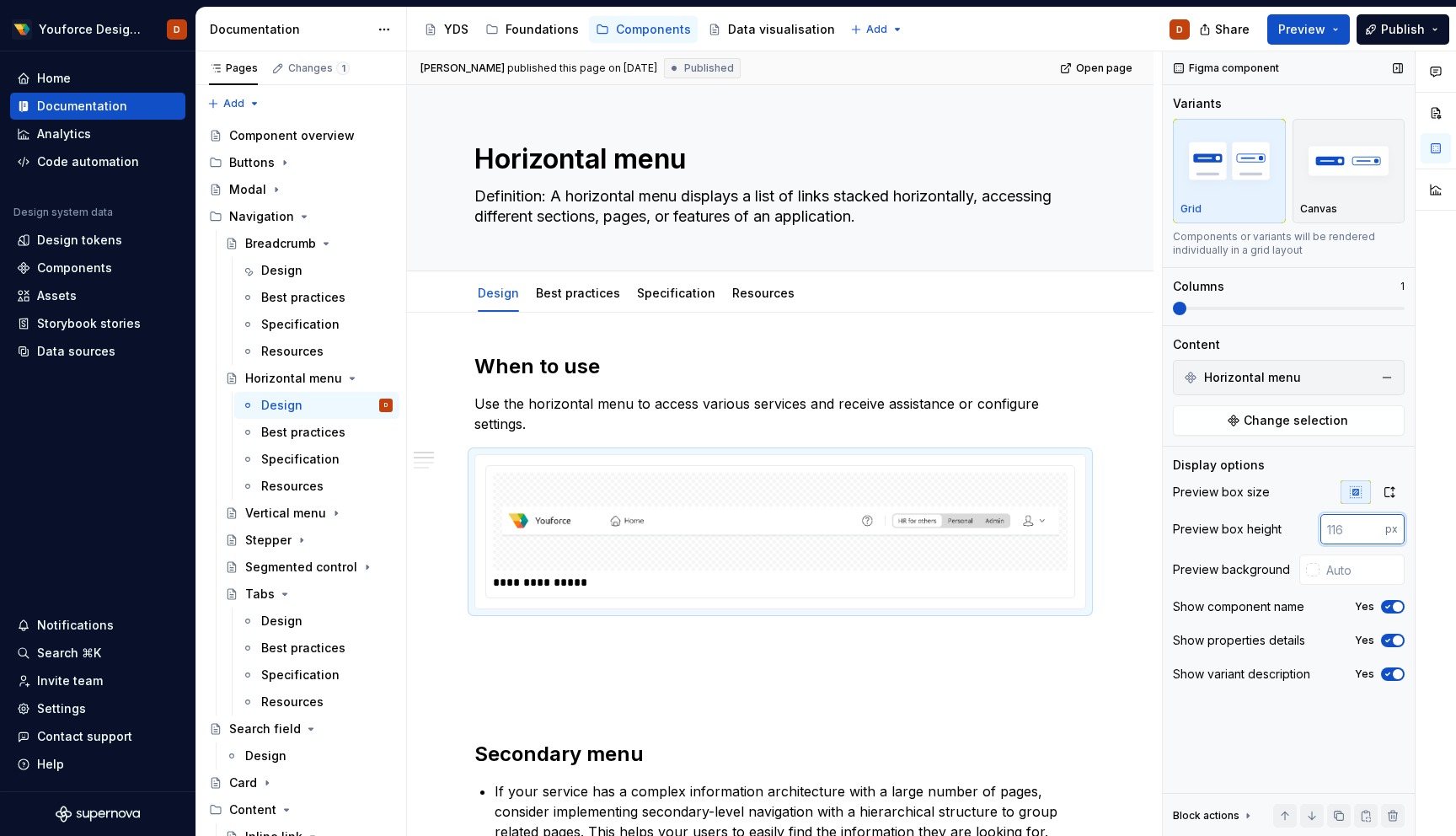
click at [1348, 532] on input "number" at bounding box center [1353, 529] width 65 height 31
type input "2"
type textarea "*"
type input "120"
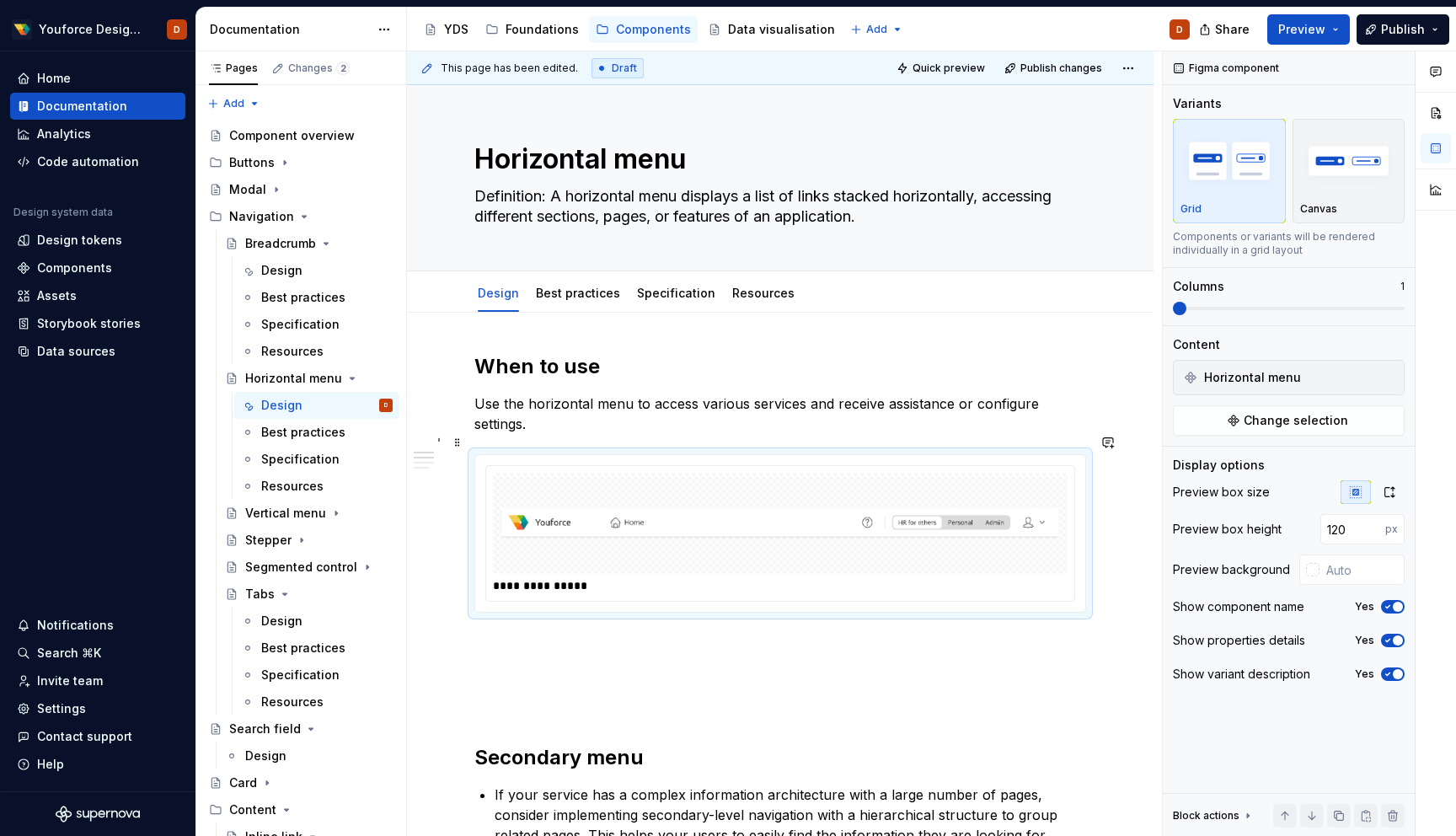
type textarea "*"
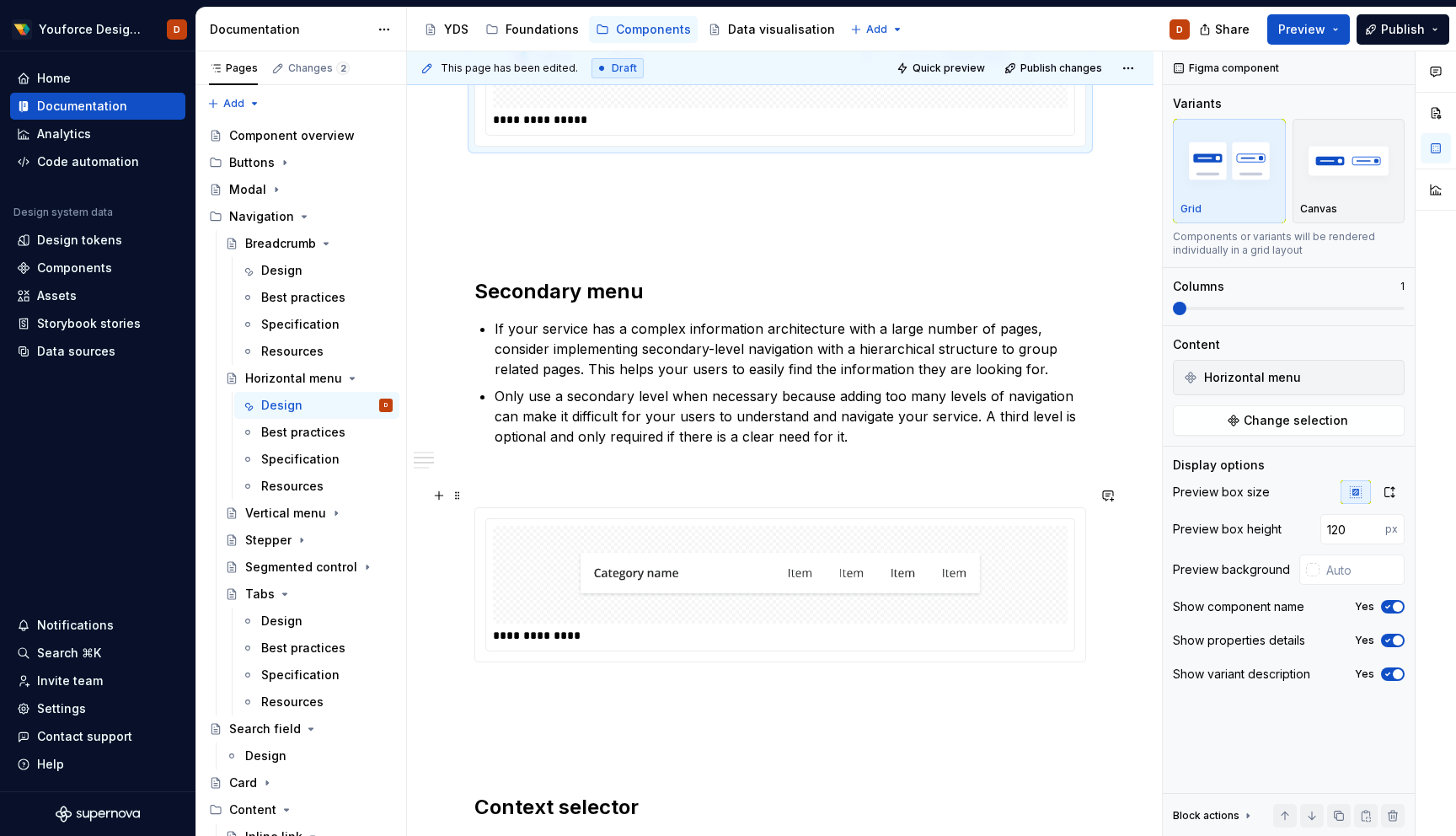
scroll to position [548, 0]
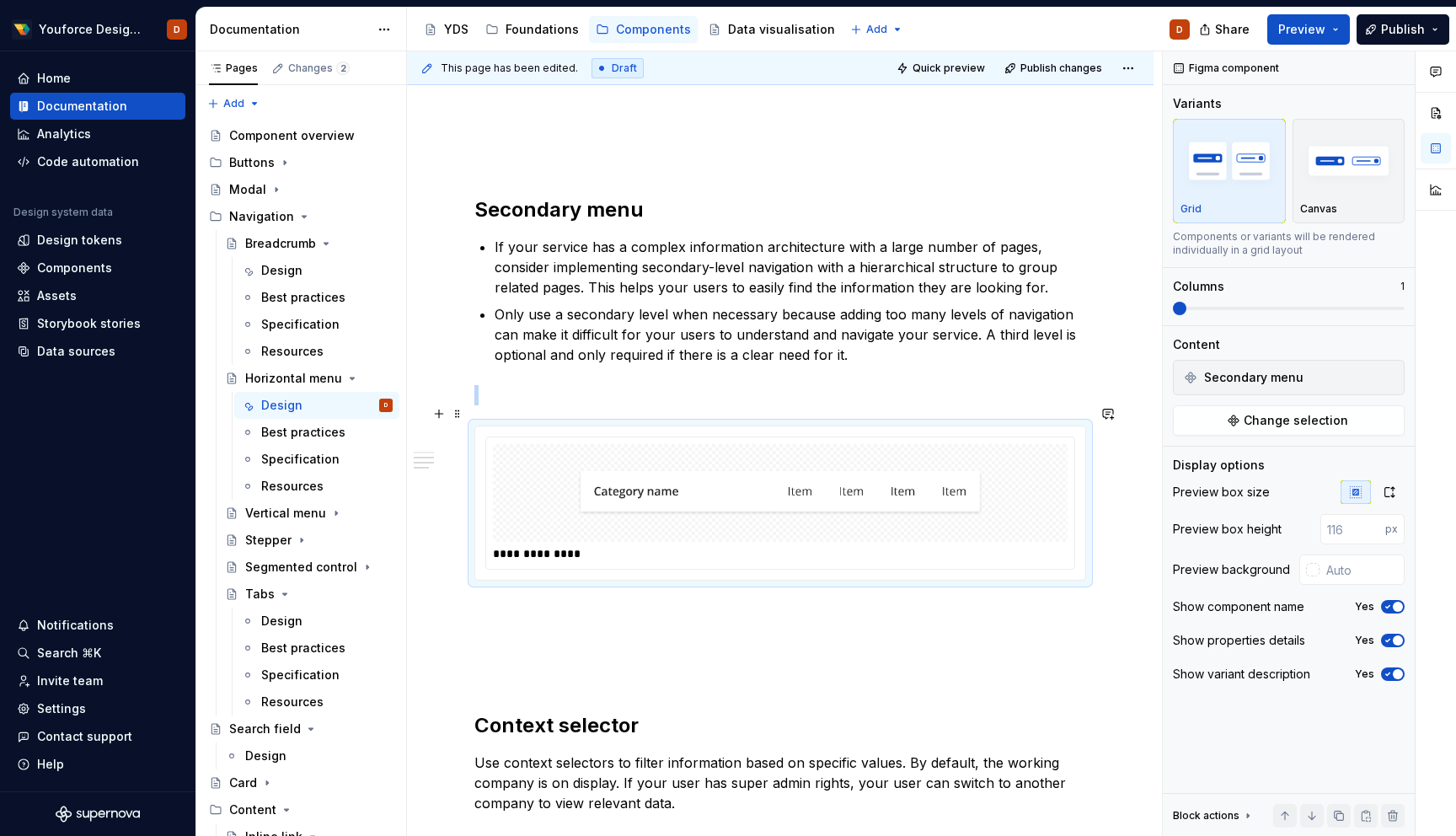
click at [1038, 516] on div at bounding box center [780, 493] width 575 height 98
click at [1343, 531] on input "number" at bounding box center [1353, 529] width 65 height 31
type input "120"
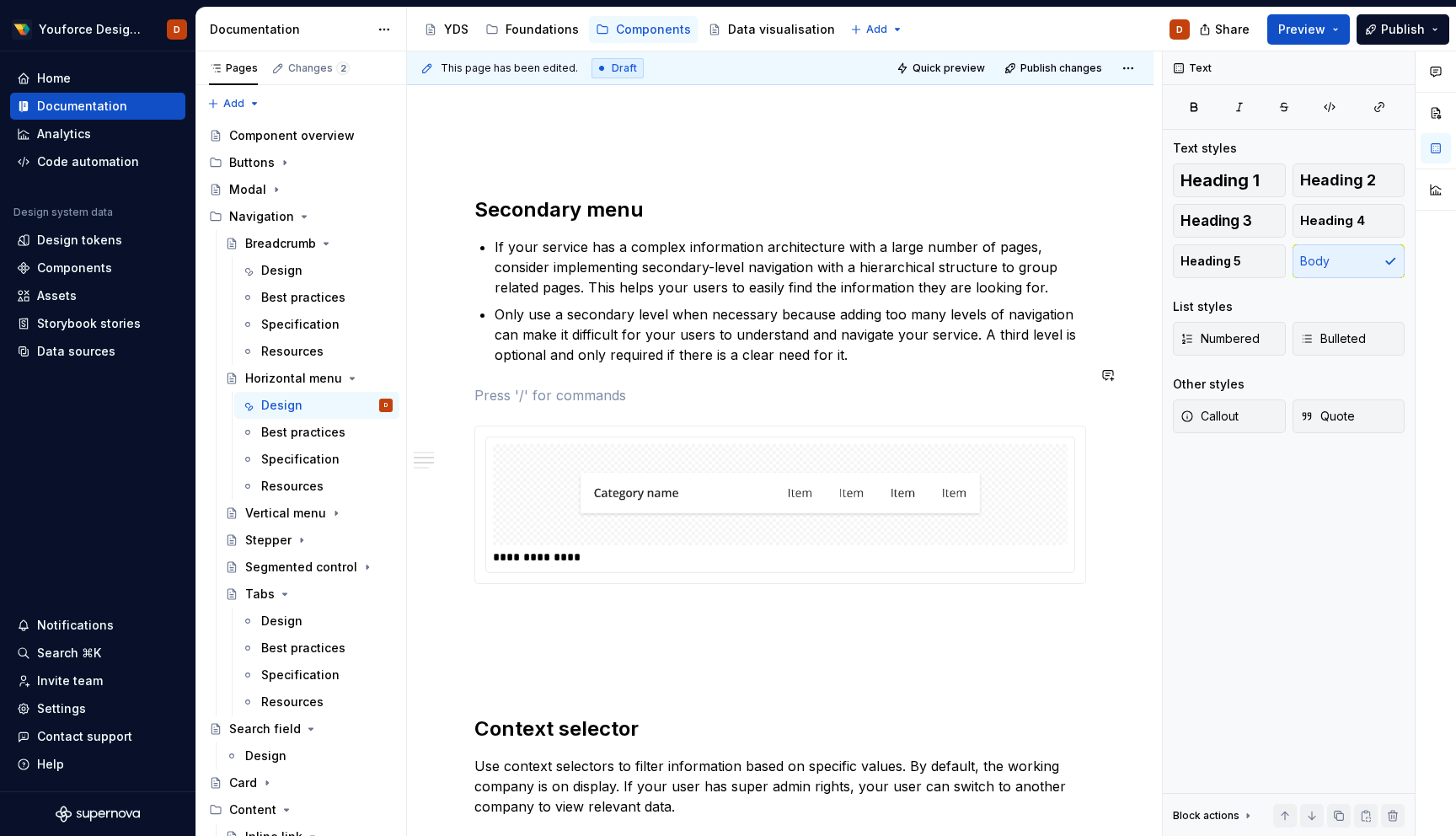
click at [1069, 346] on div "**********" at bounding box center [780, 575] width 612 height 1540
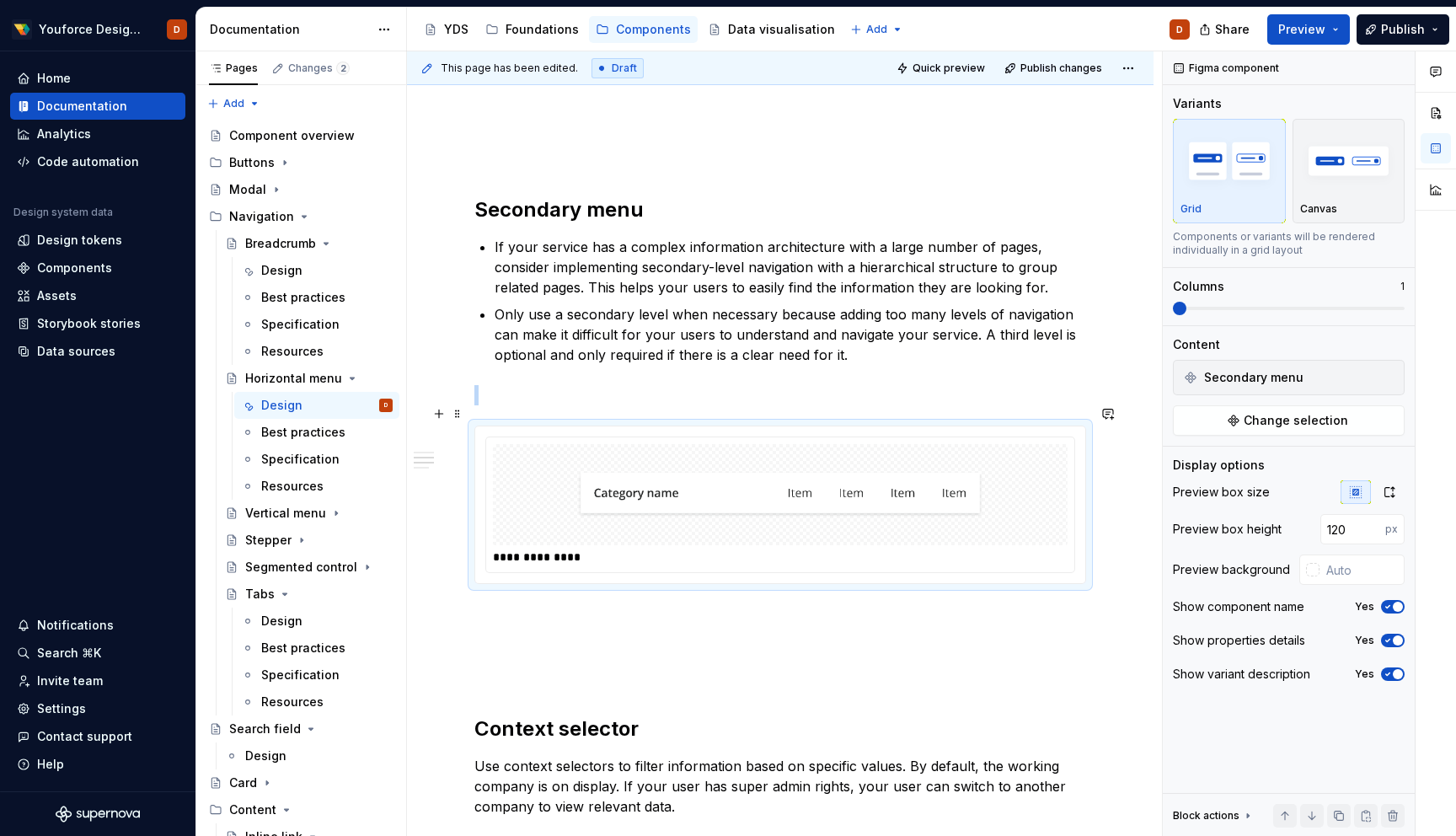
click at [904, 459] on img at bounding box center [780, 494] width 406 height 87
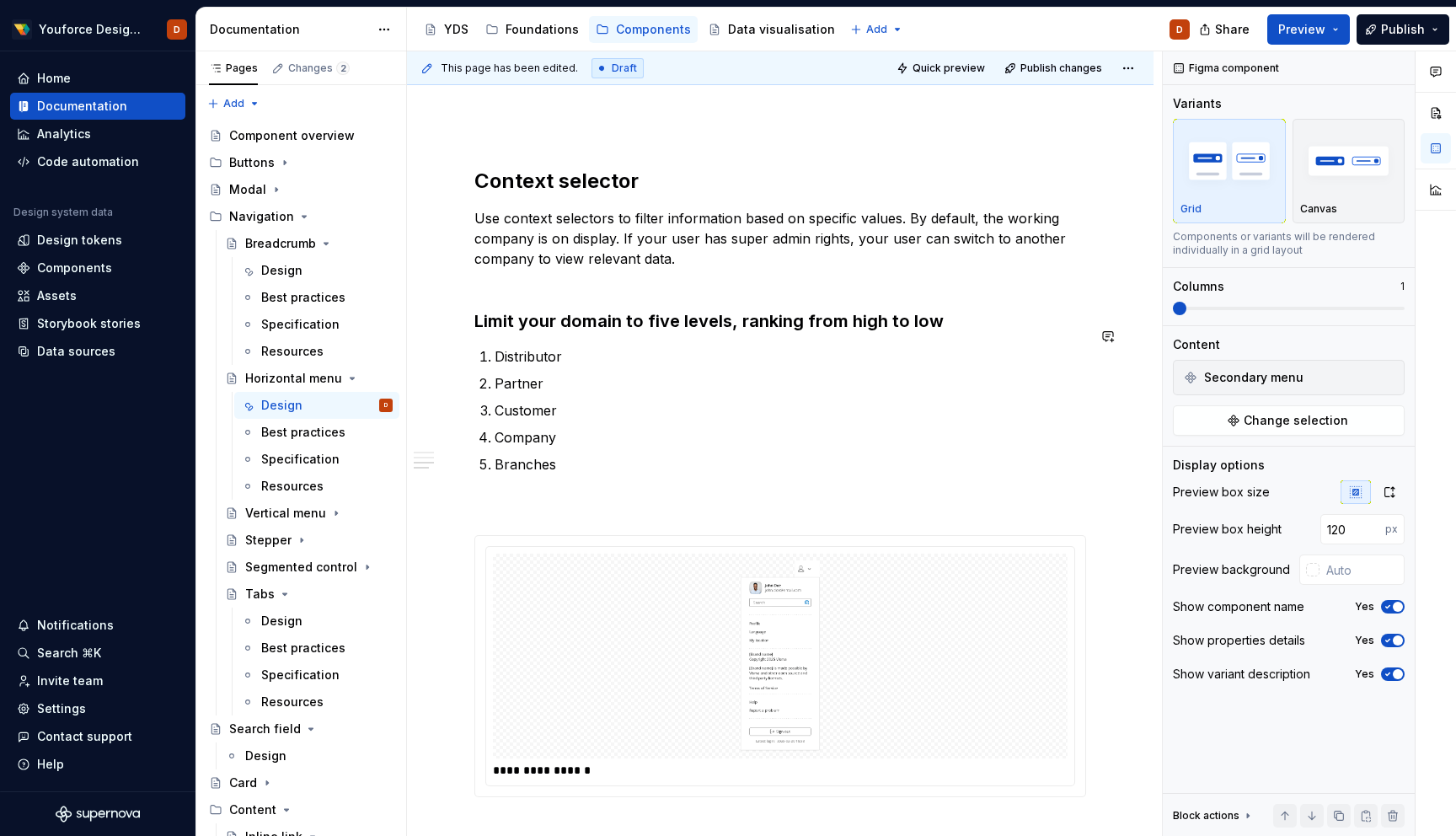
scroll to position [1101, 0]
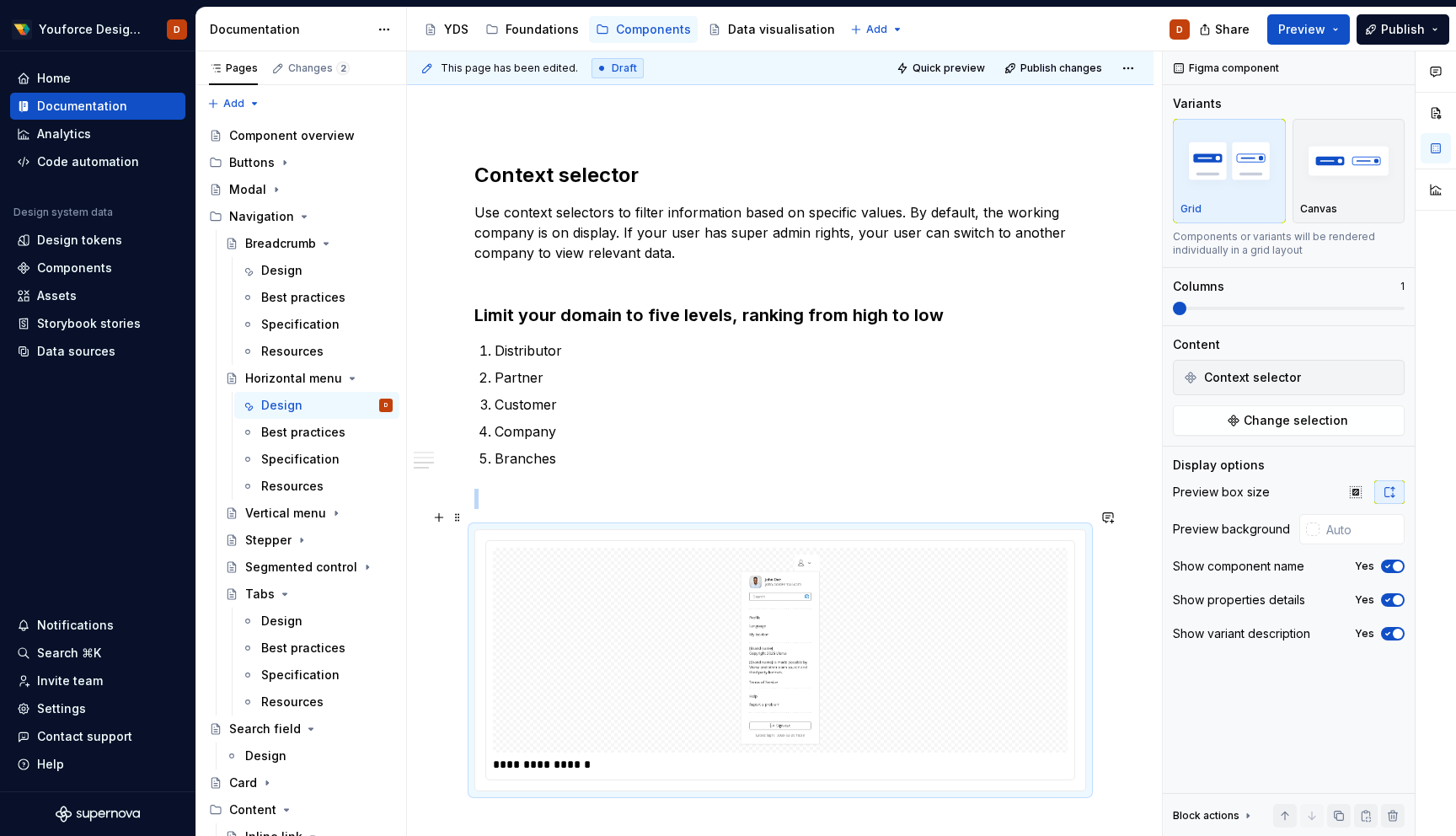
click at [844, 552] on div at bounding box center [780, 651] width 575 height 205
click at [678, 548] on div at bounding box center [780, 651] width 575 height 205
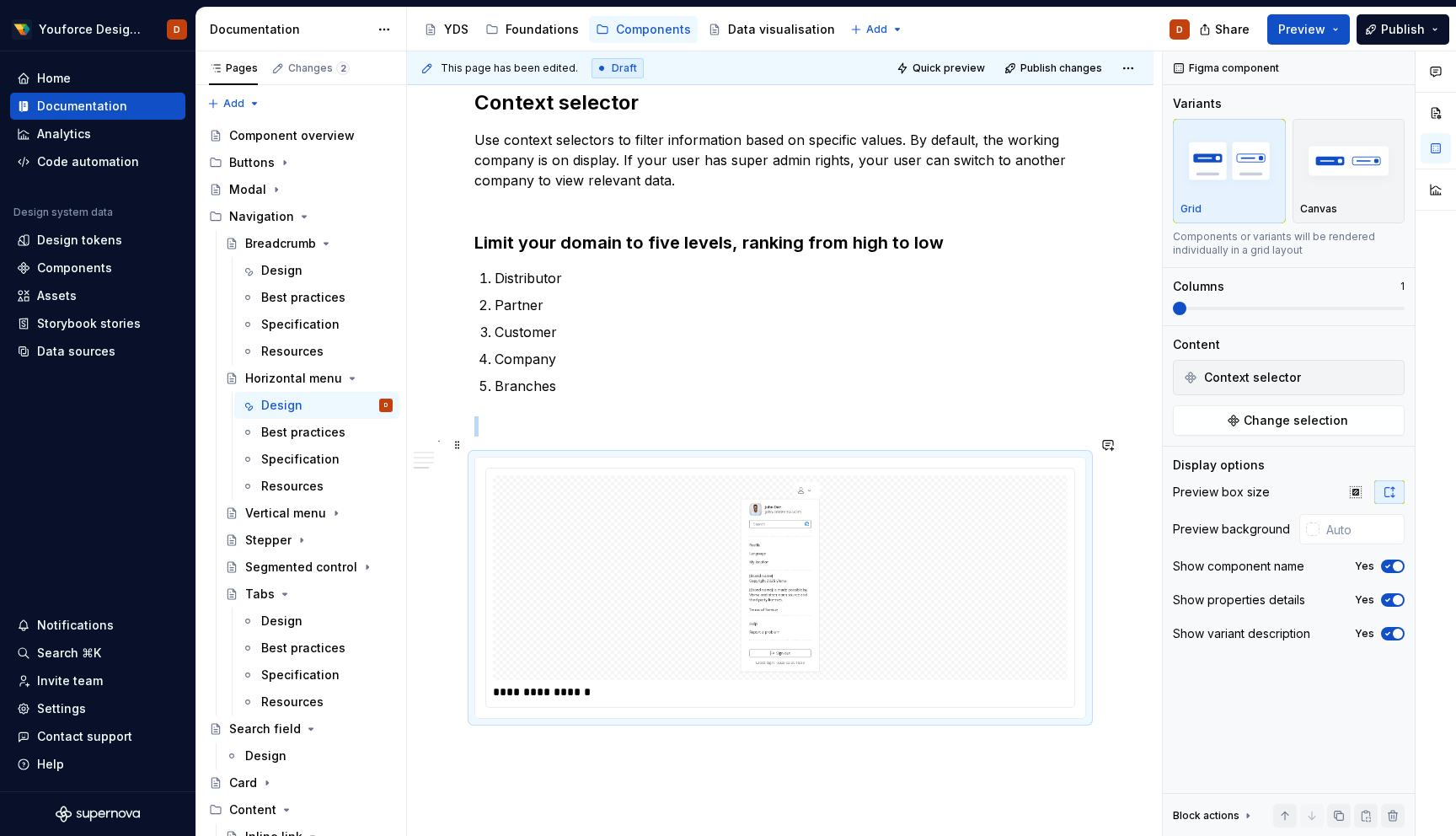
scroll to position [1307, 0]
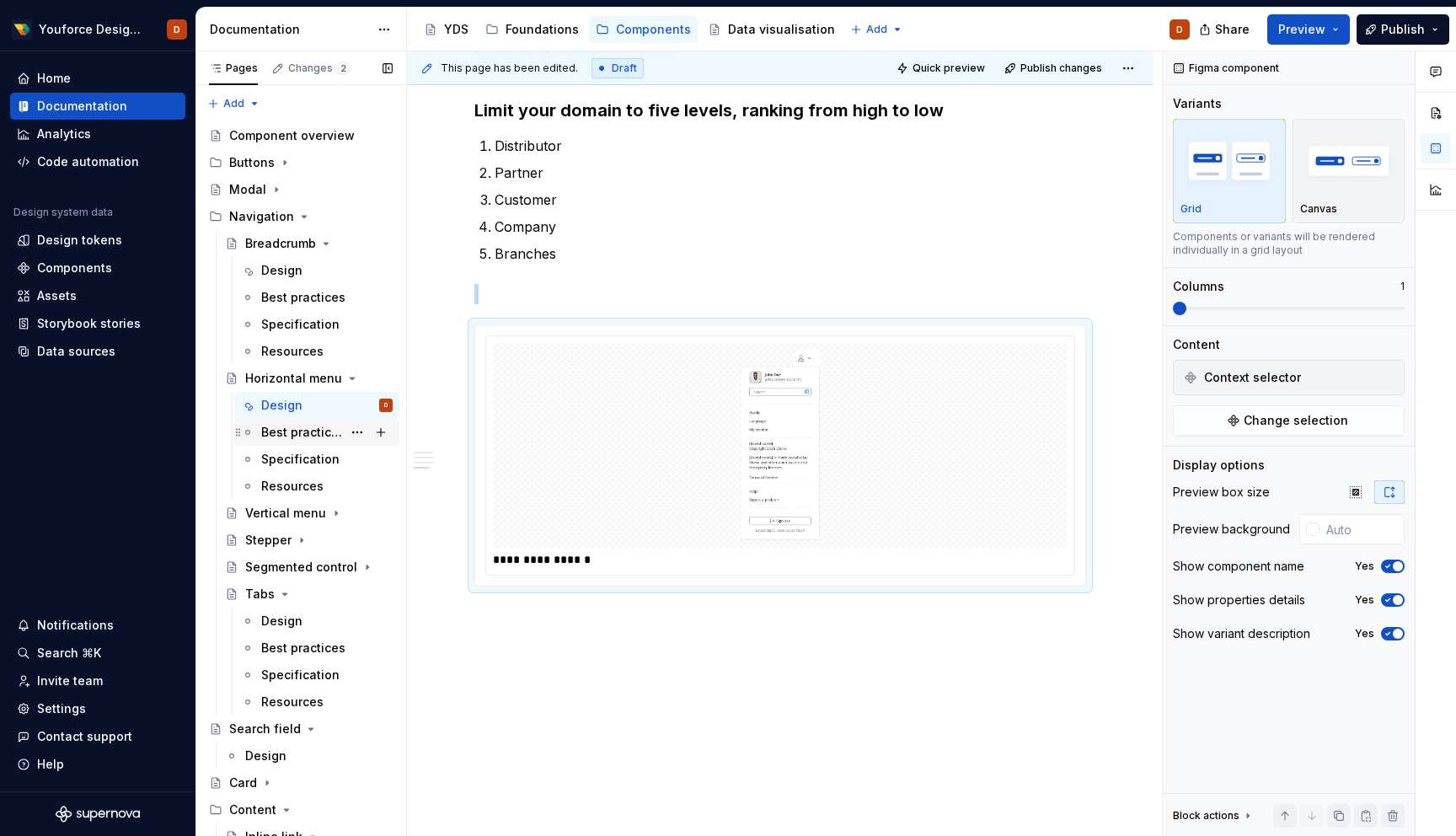
click at [290, 435] on div "Best practices" at bounding box center [301, 432] width 81 height 17
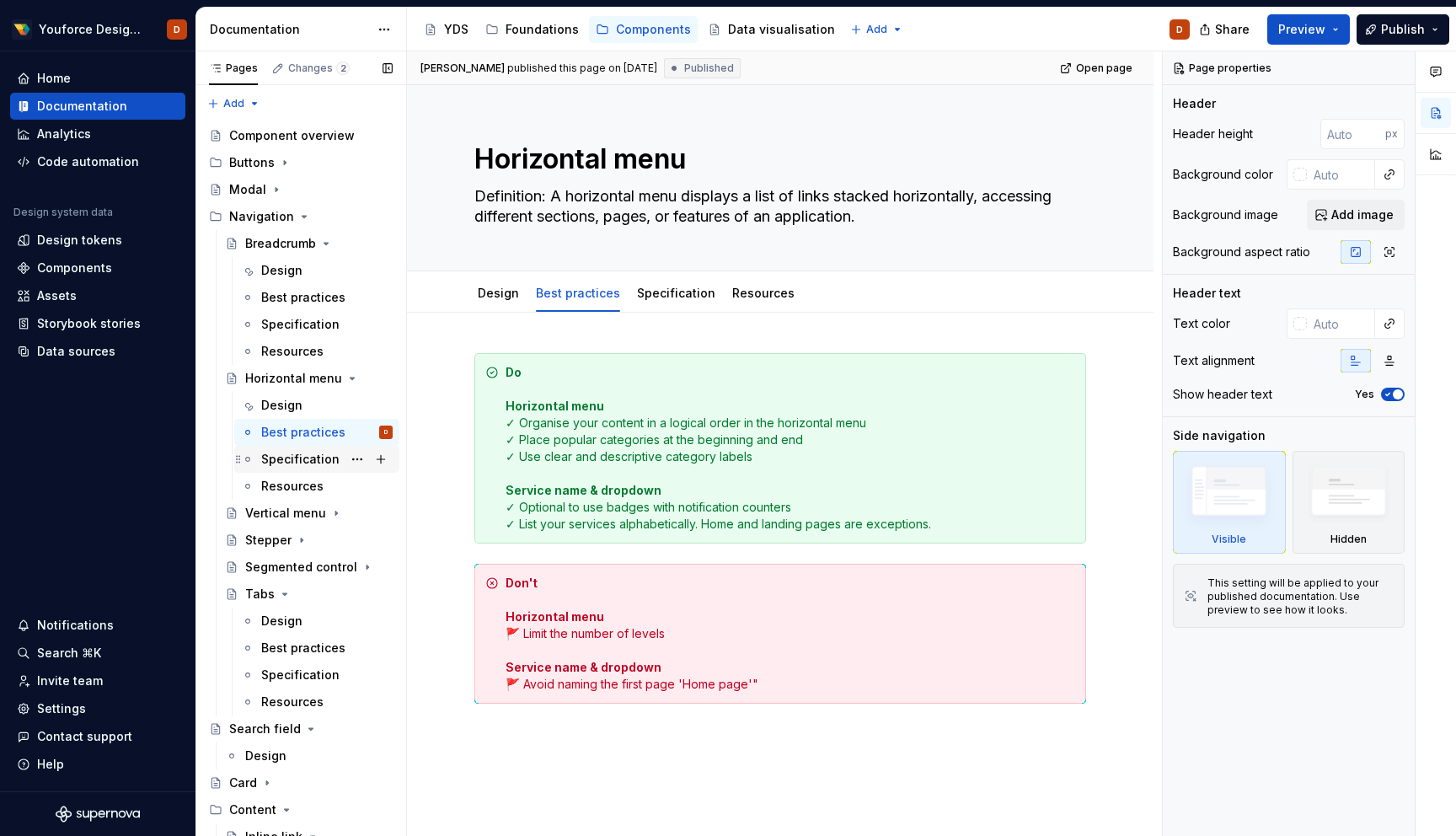
click at [292, 461] on div "Specification" at bounding box center [300, 459] width 78 height 17
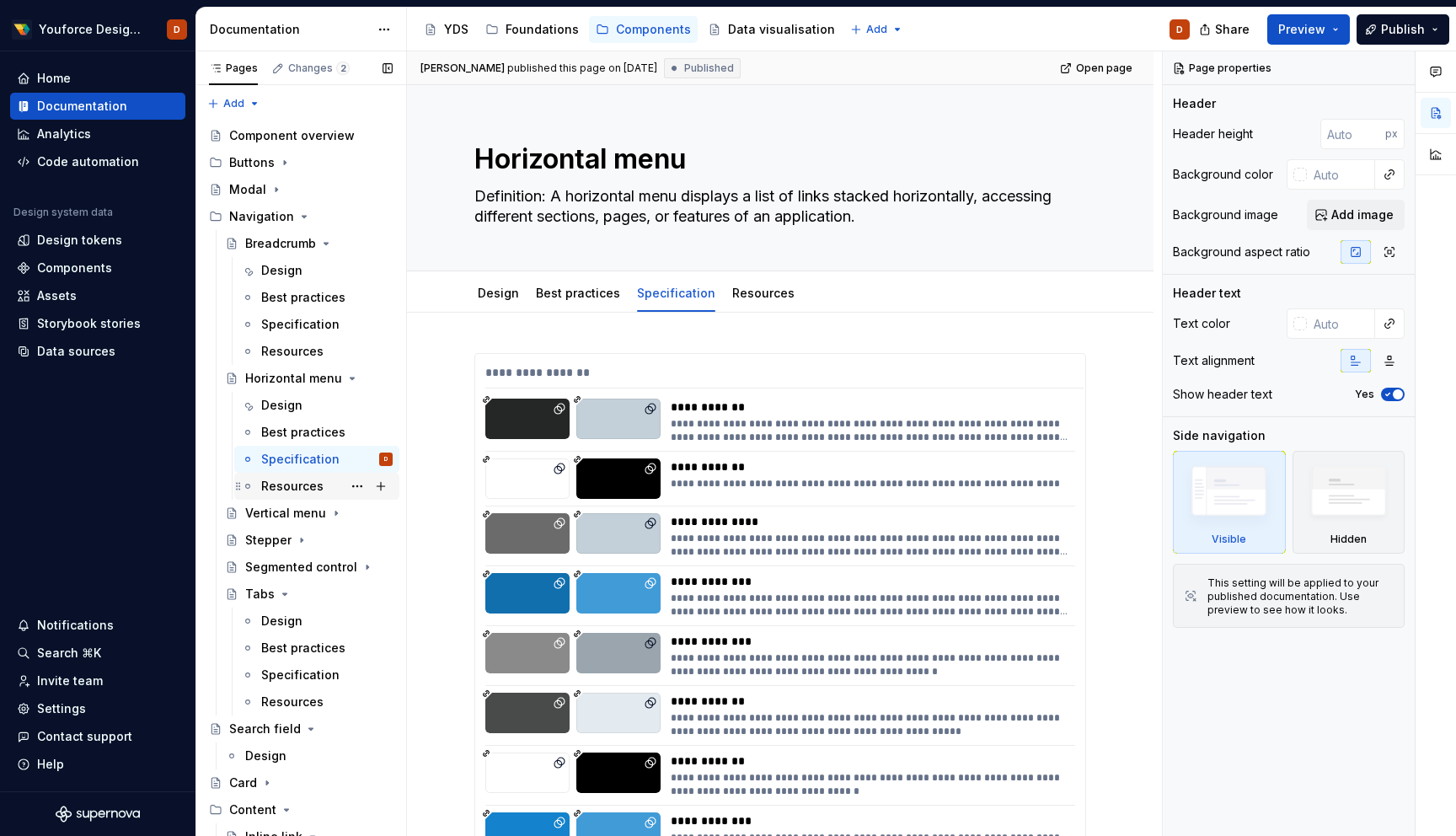
click at [286, 487] on div "Resources" at bounding box center [292, 486] width 62 height 17
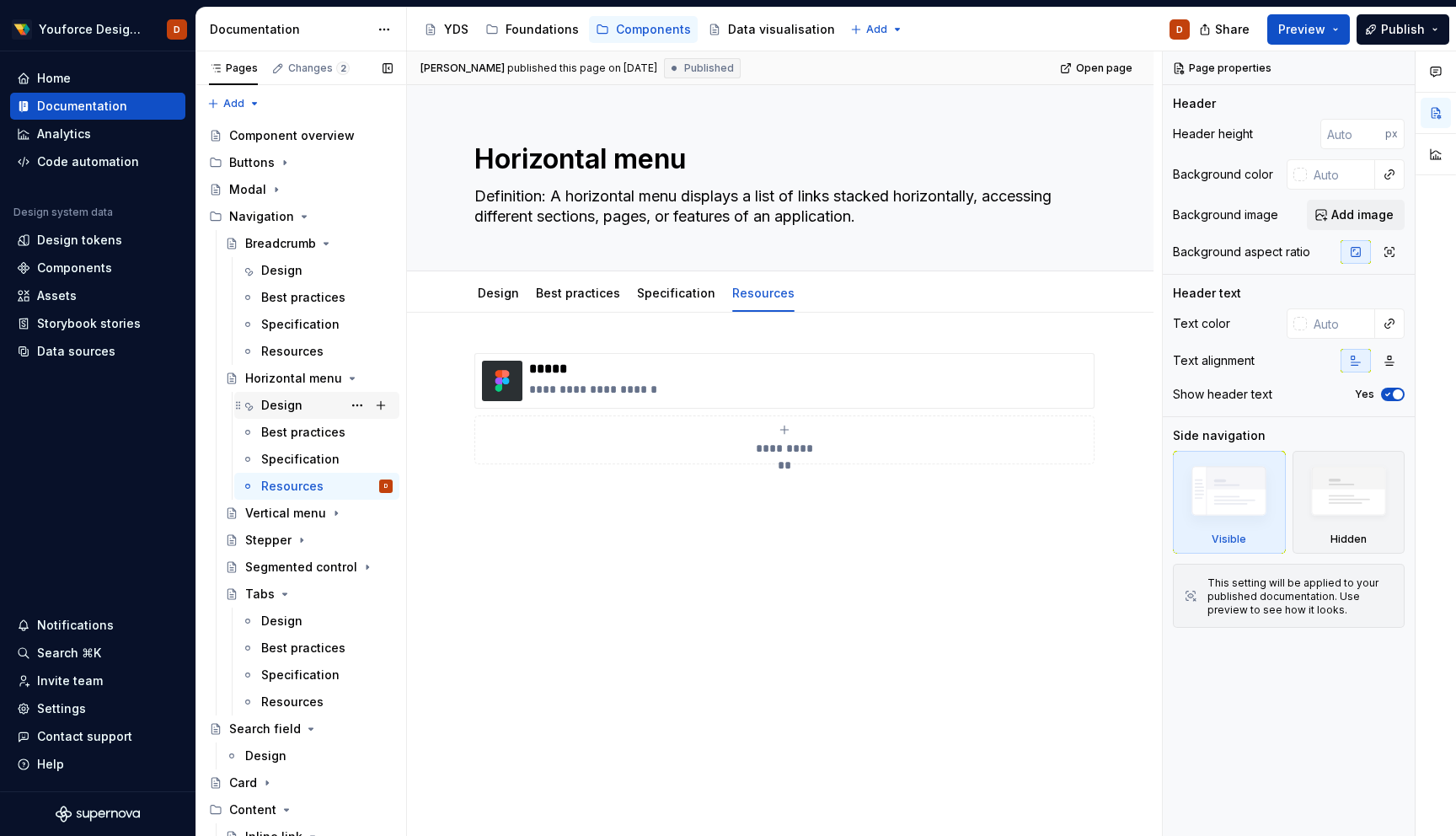
click at [292, 403] on div "Design" at bounding box center [282, 405] width 41 height 17
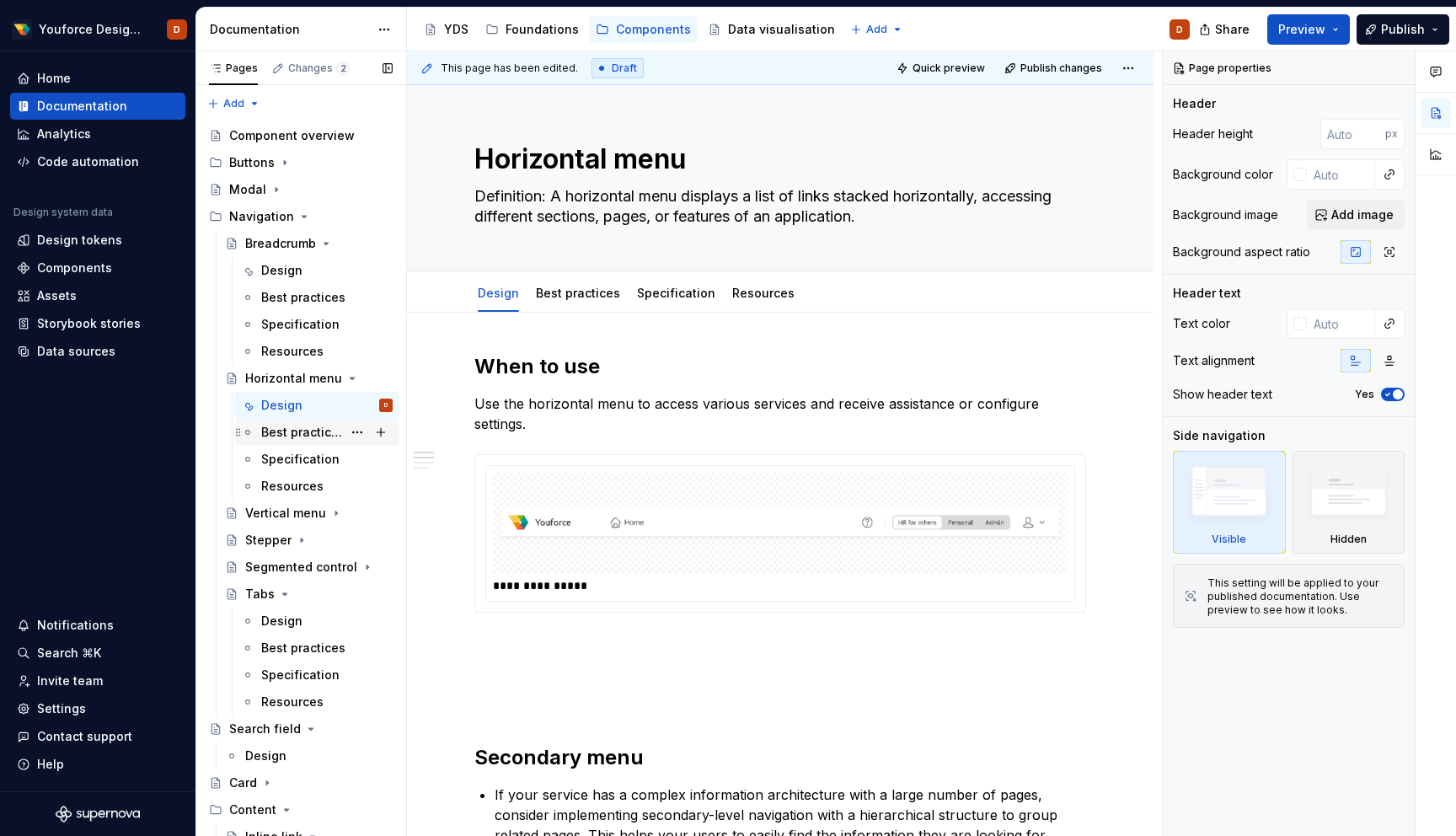
click at [304, 434] on div "Best practices" at bounding box center [301, 432] width 81 height 17
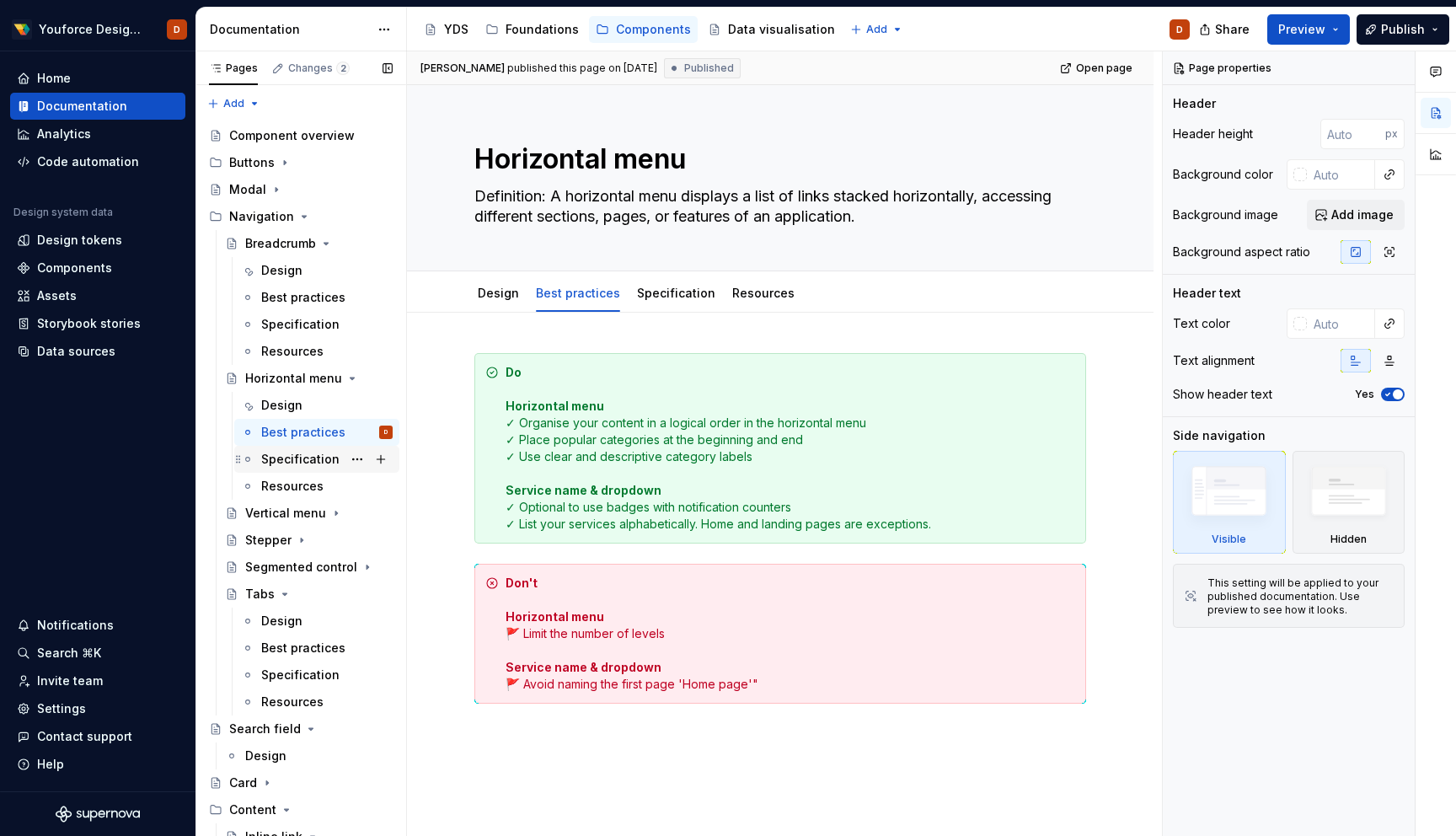
click at [310, 459] on div "Specification" at bounding box center [300, 459] width 78 height 17
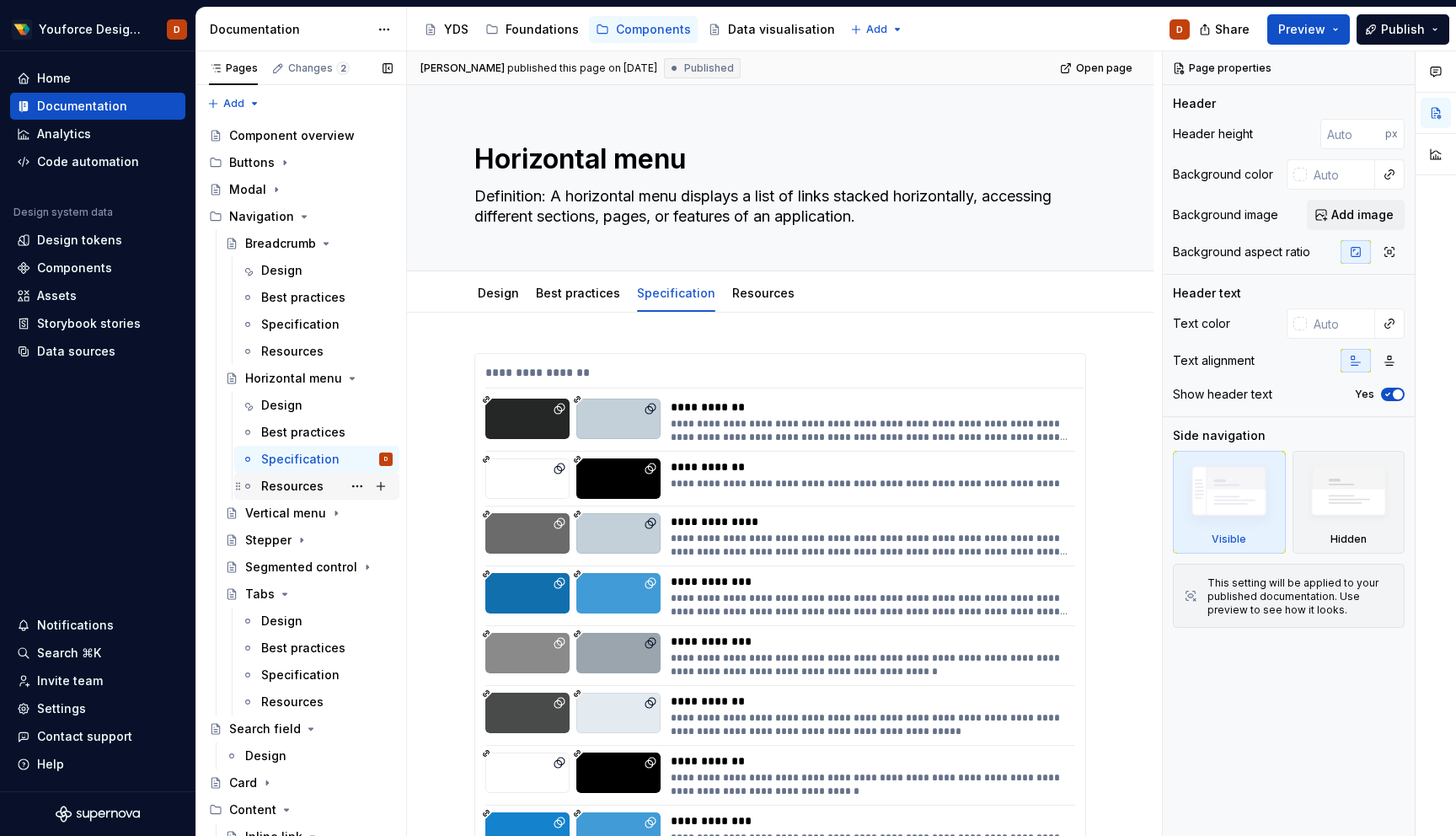
click at [296, 484] on div "Resources" at bounding box center [292, 486] width 62 height 17
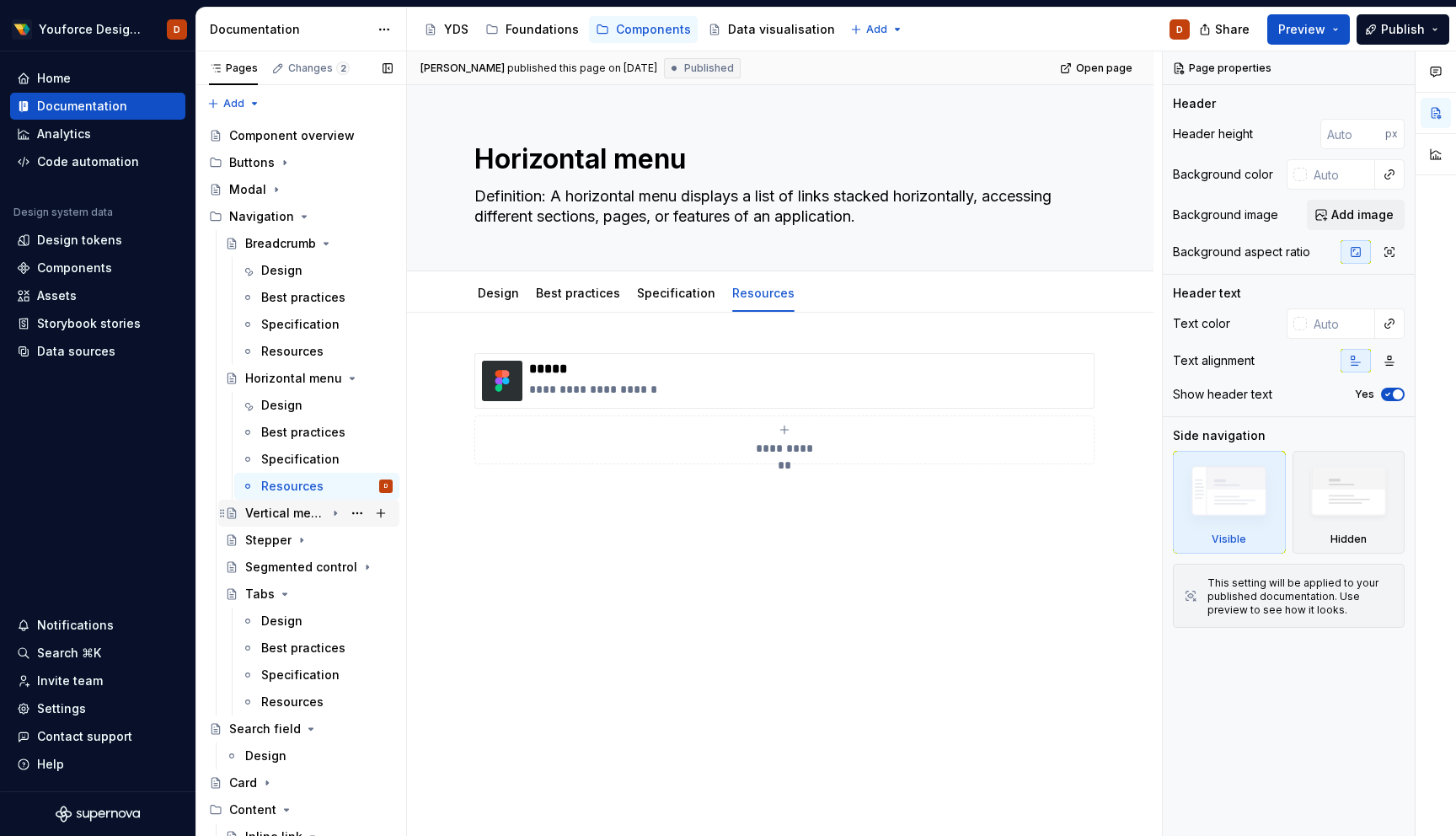
click at [289, 512] on div "Vertical menu" at bounding box center [285, 513] width 80 height 17
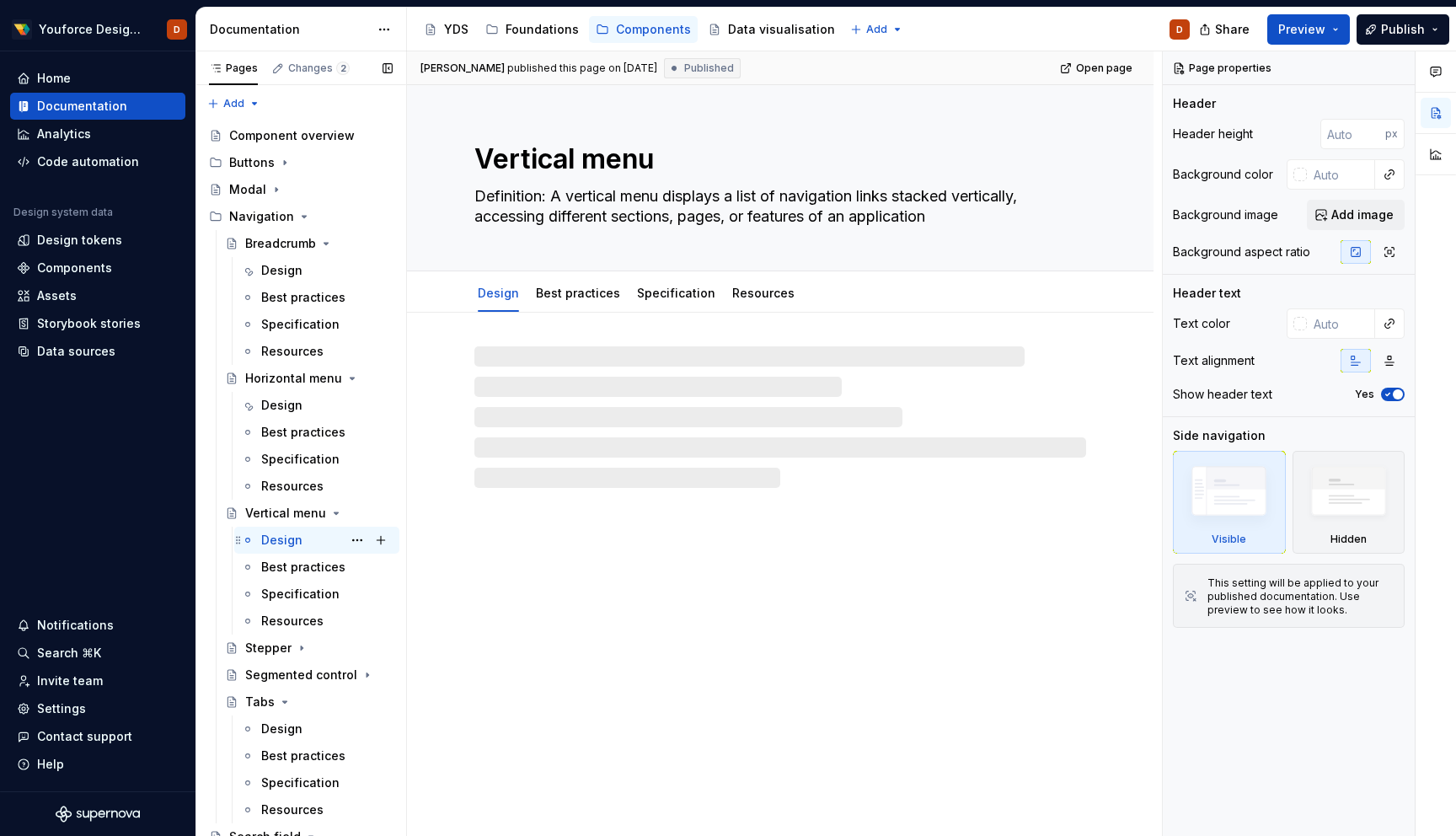
click at [286, 536] on div "Design" at bounding box center [282, 540] width 41 height 17
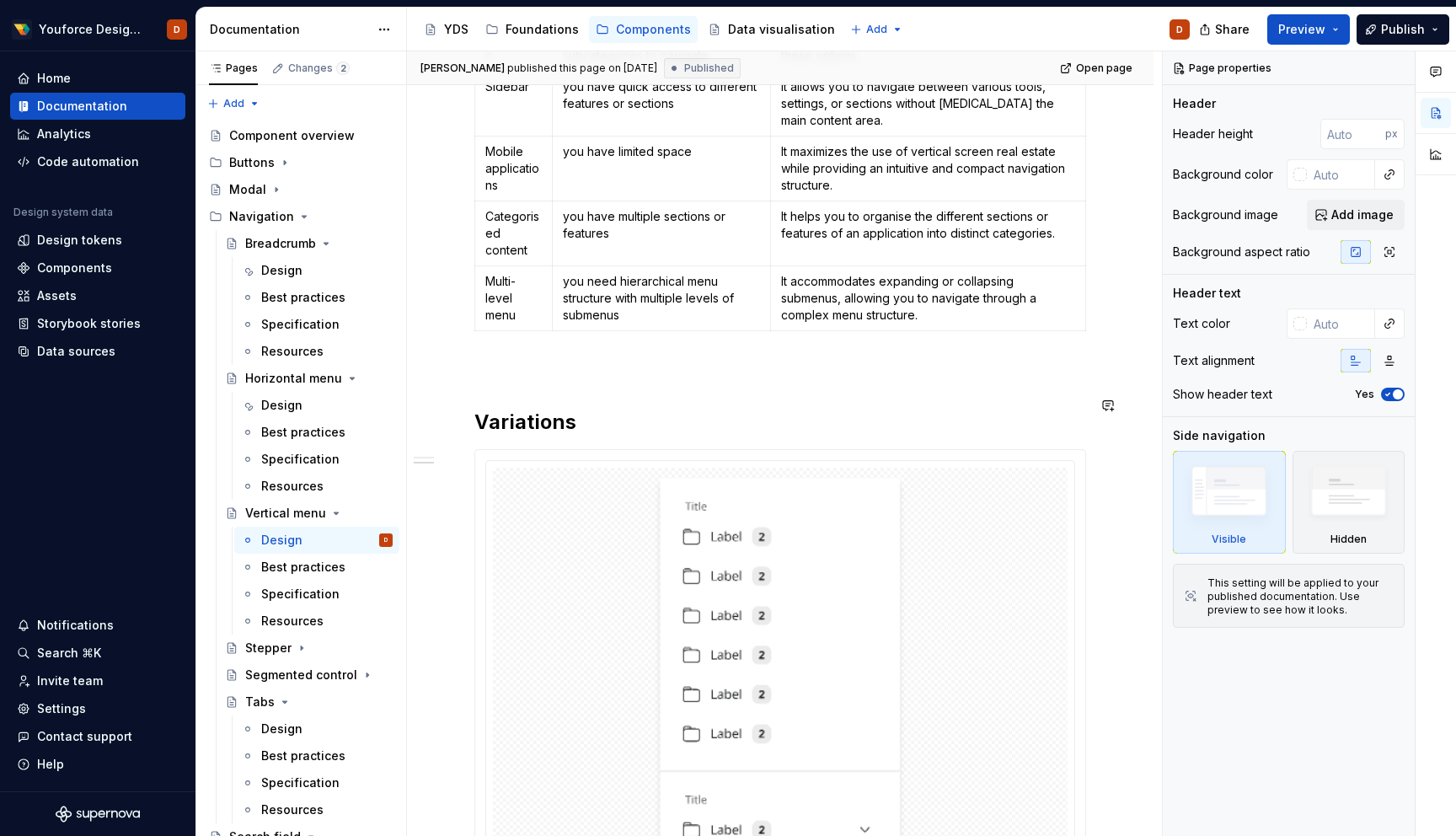
scroll to position [499, 0]
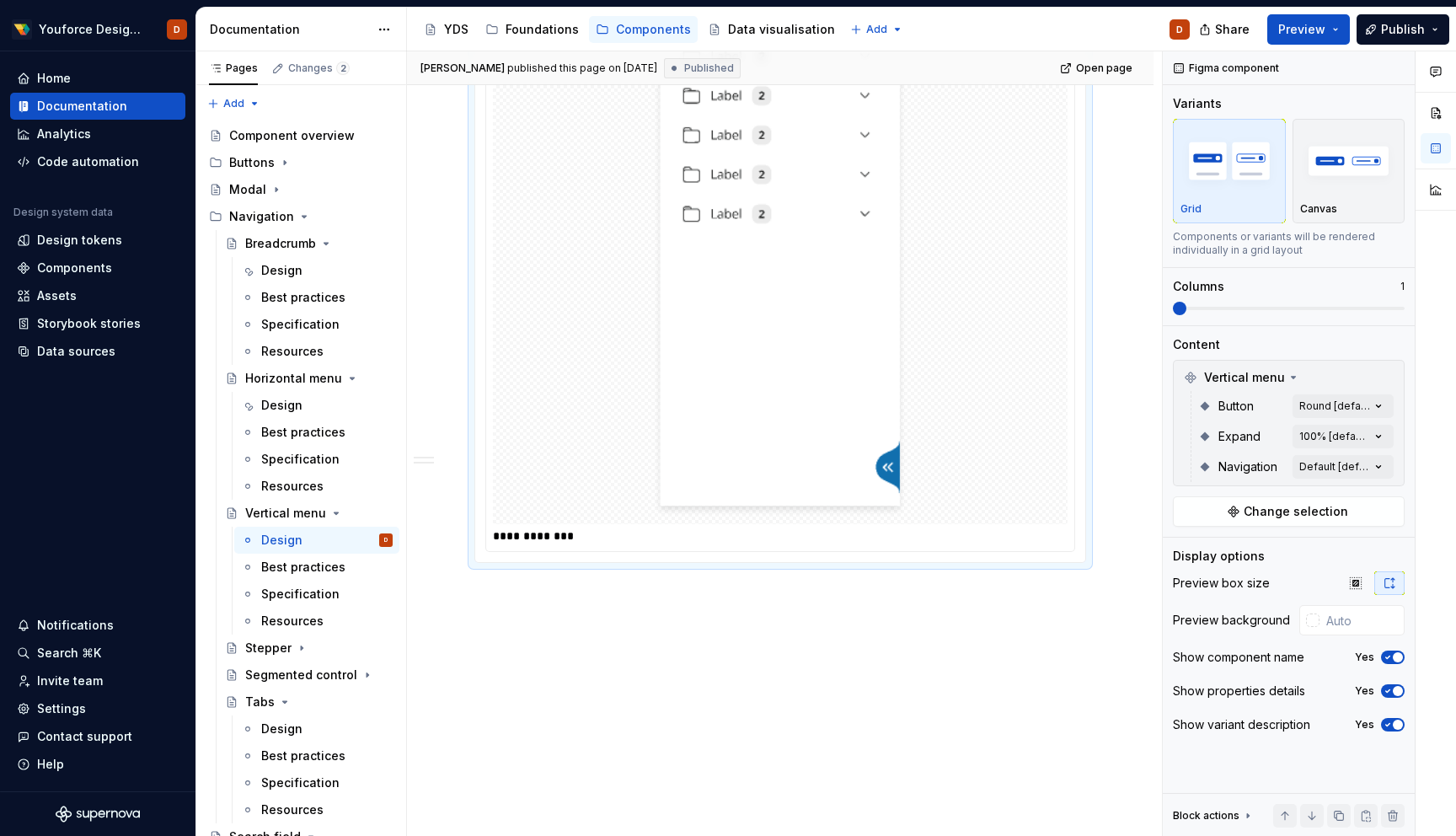
scroll to position [1294, 0]
click at [284, 402] on div "Design" at bounding box center [282, 405] width 41 height 17
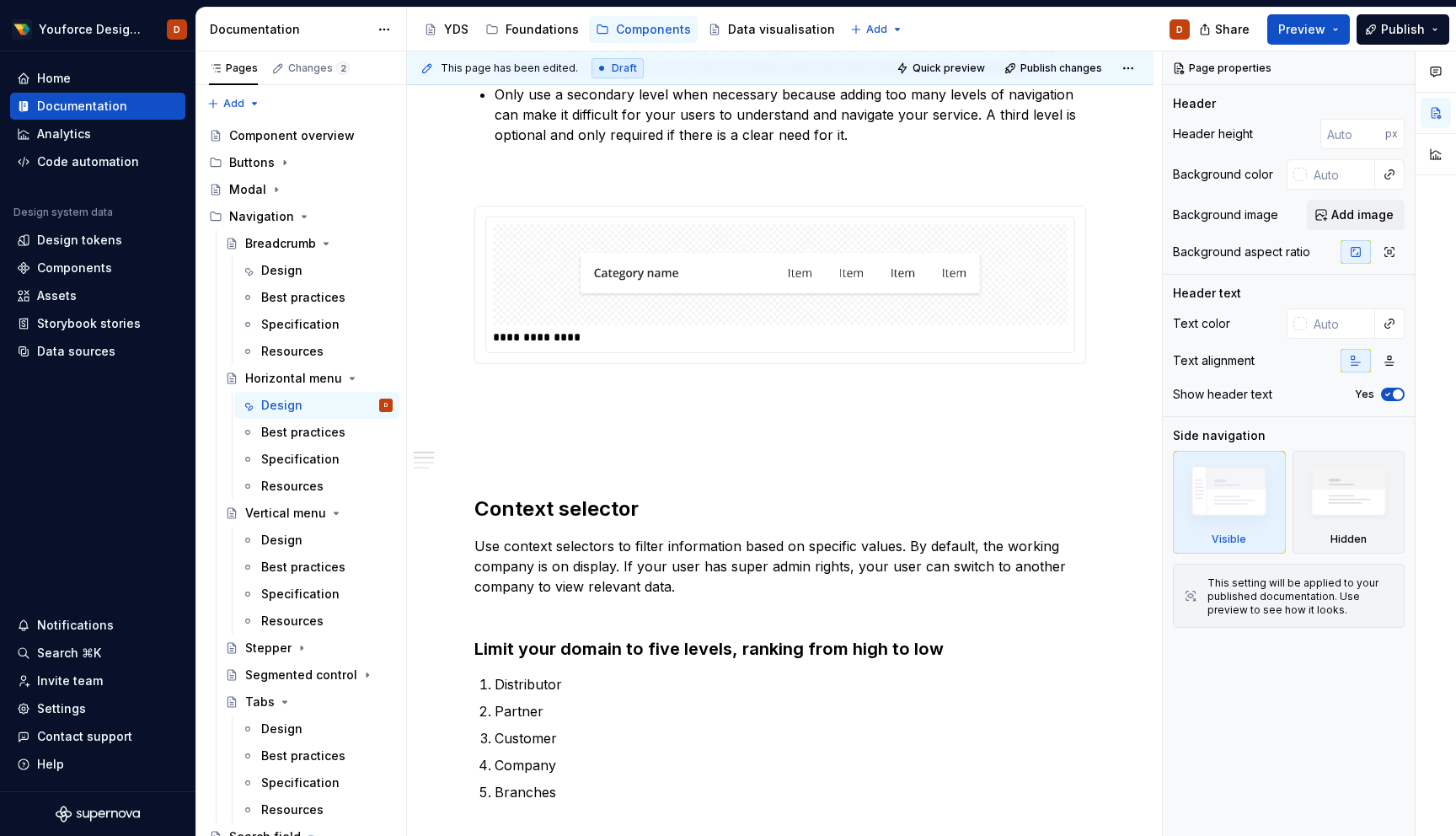
scroll to position [1307, 0]
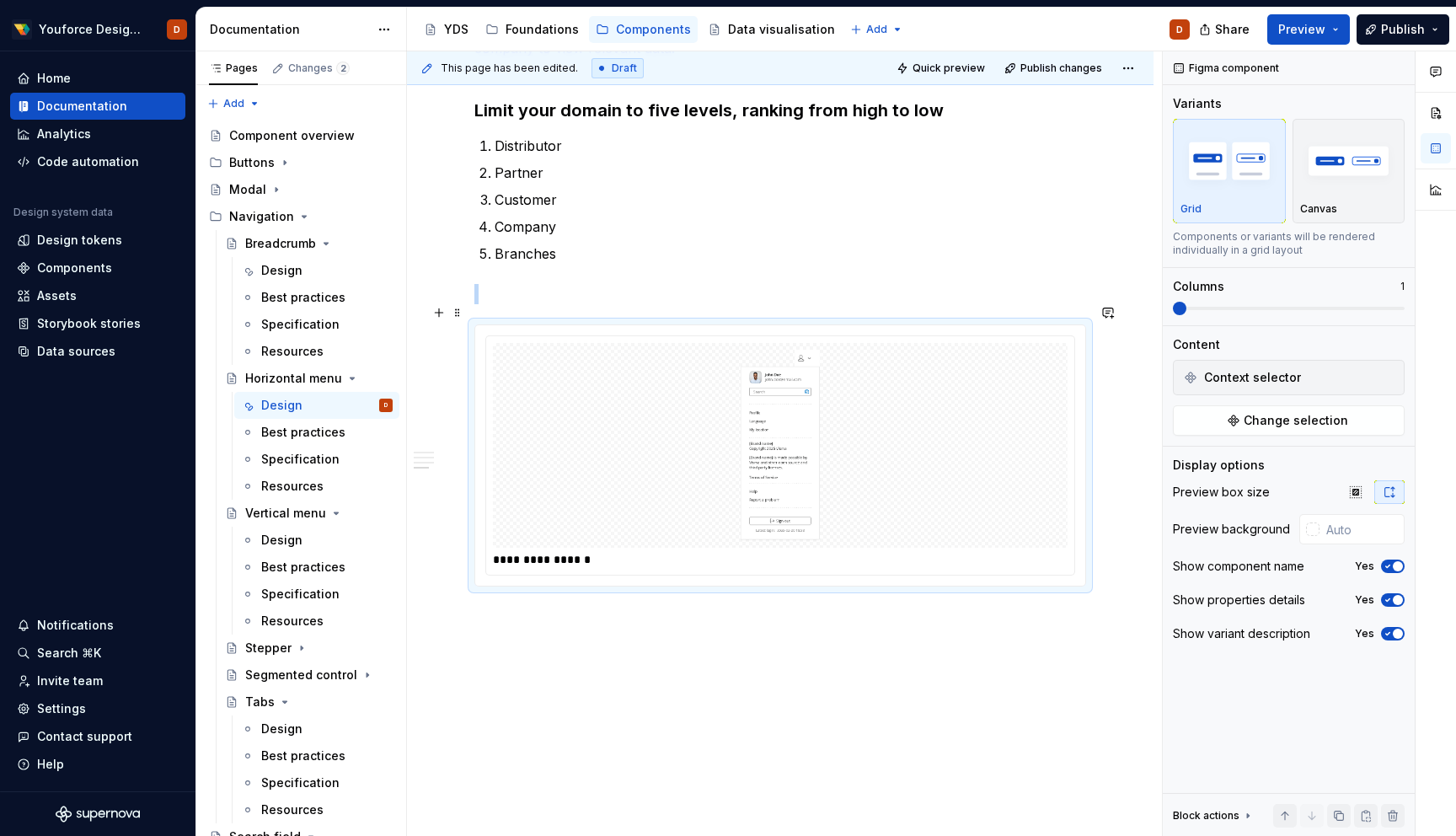
click at [786, 350] on img at bounding box center [780, 445] width 81 height 192
type textarea "*"
click at [1359, 490] on icon "button" at bounding box center [1355, 491] width 11 height 11
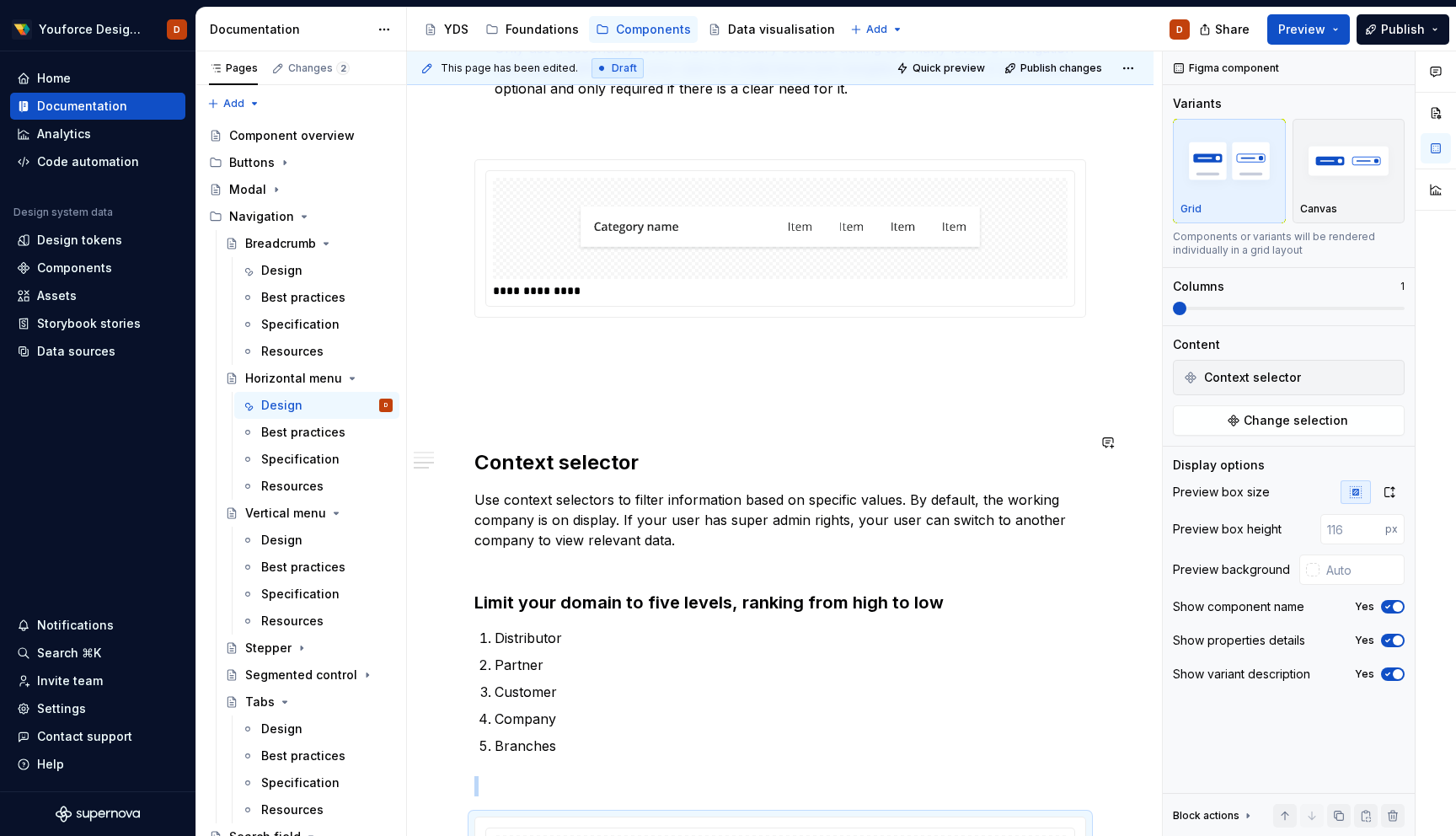
scroll to position [788, 0]
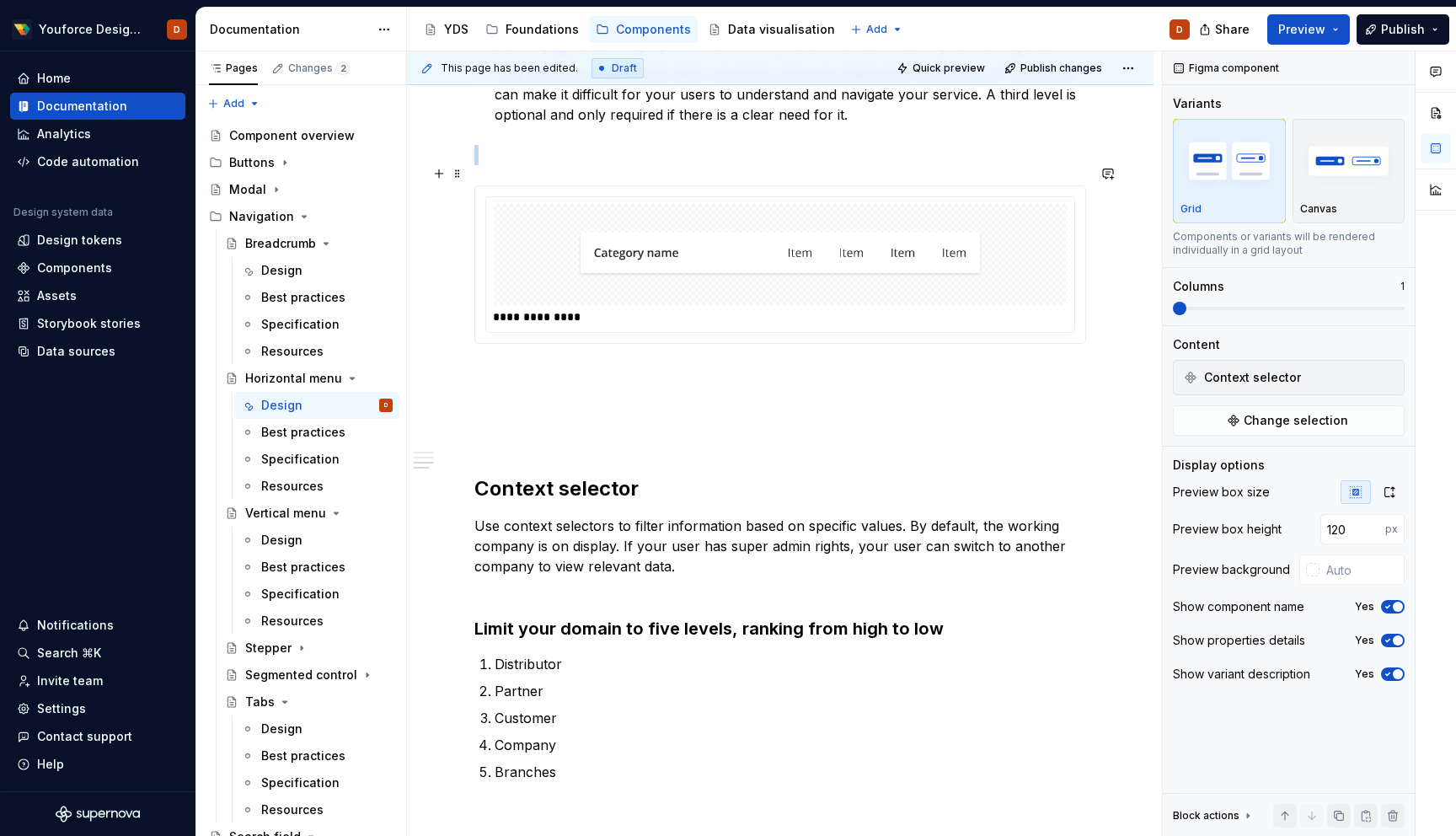
click at [921, 244] on img at bounding box center [780, 254] width 406 height 87
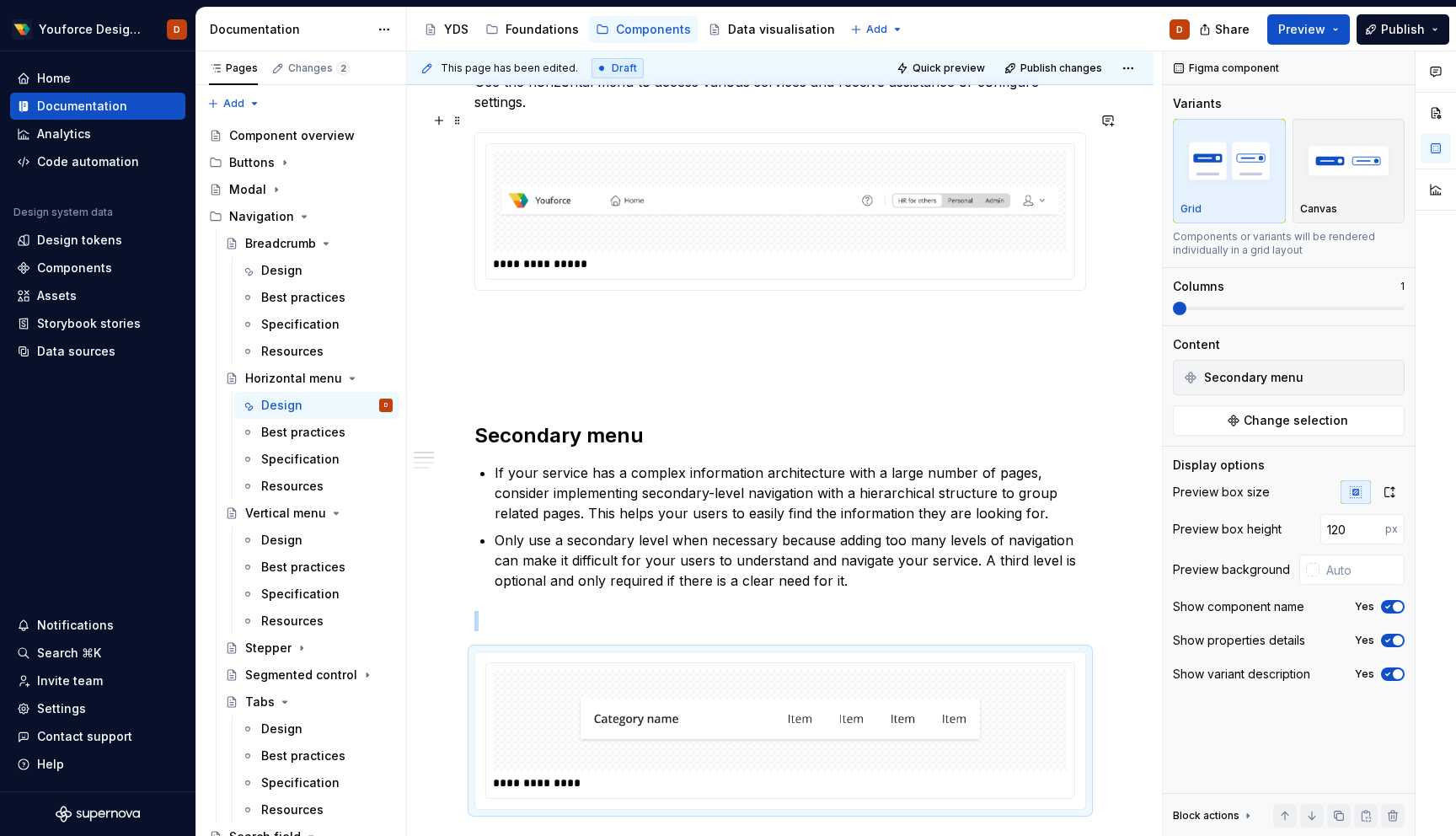
scroll to position [315, 0]
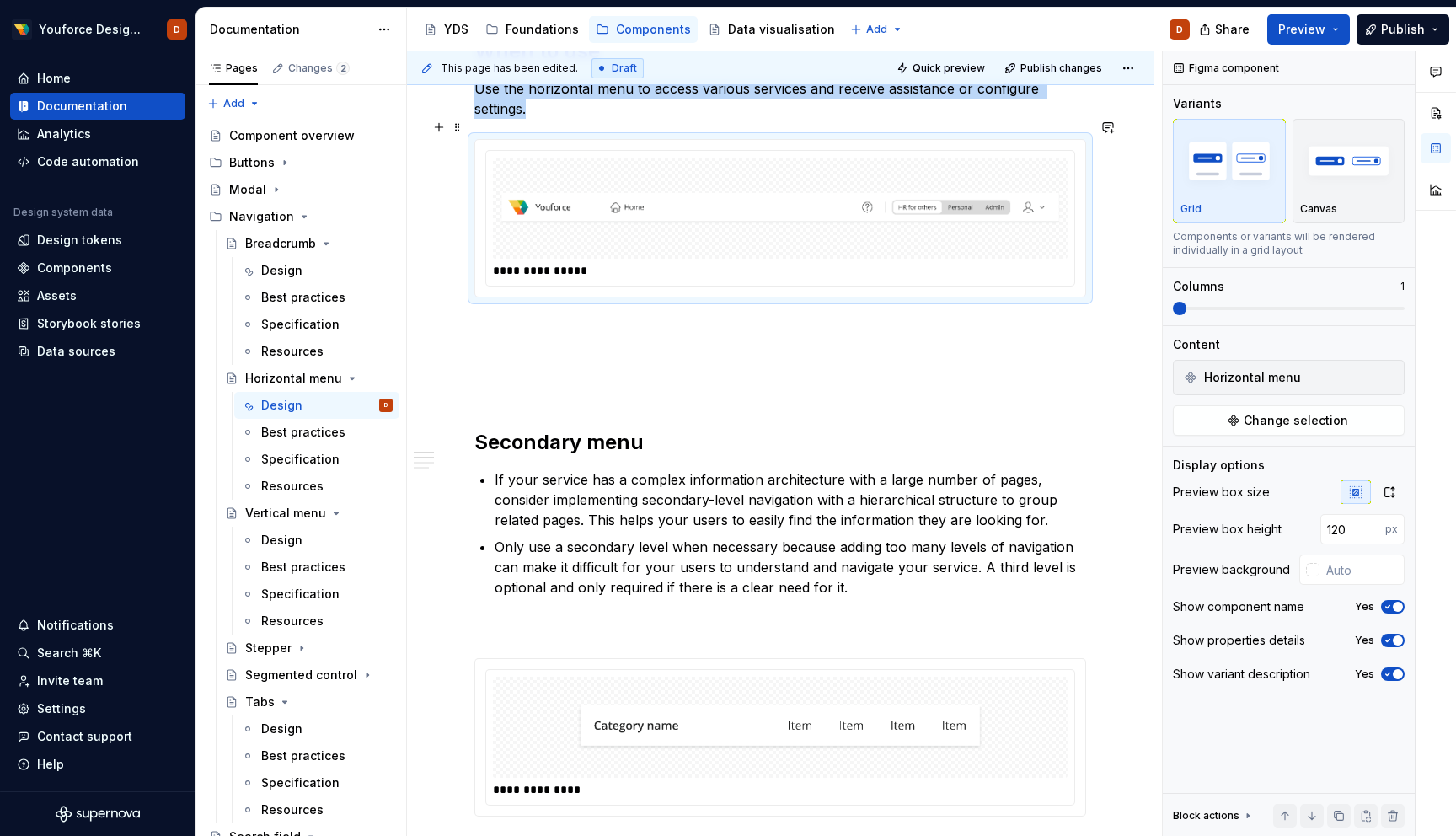
click at [1014, 217] on img at bounding box center [780, 208] width 562 height 87
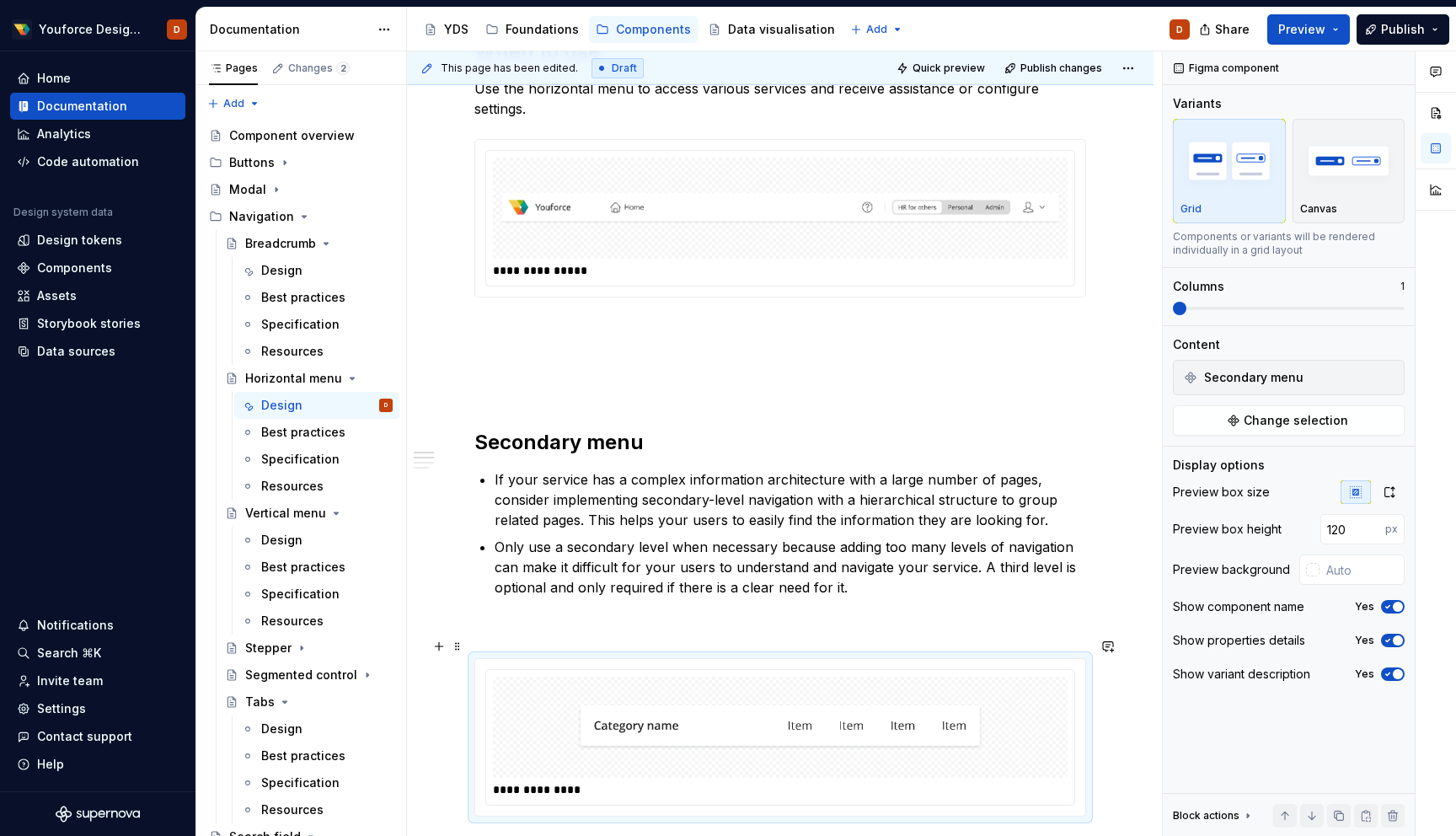
click at [1027, 683] on div at bounding box center [780, 727] width 575 height 101
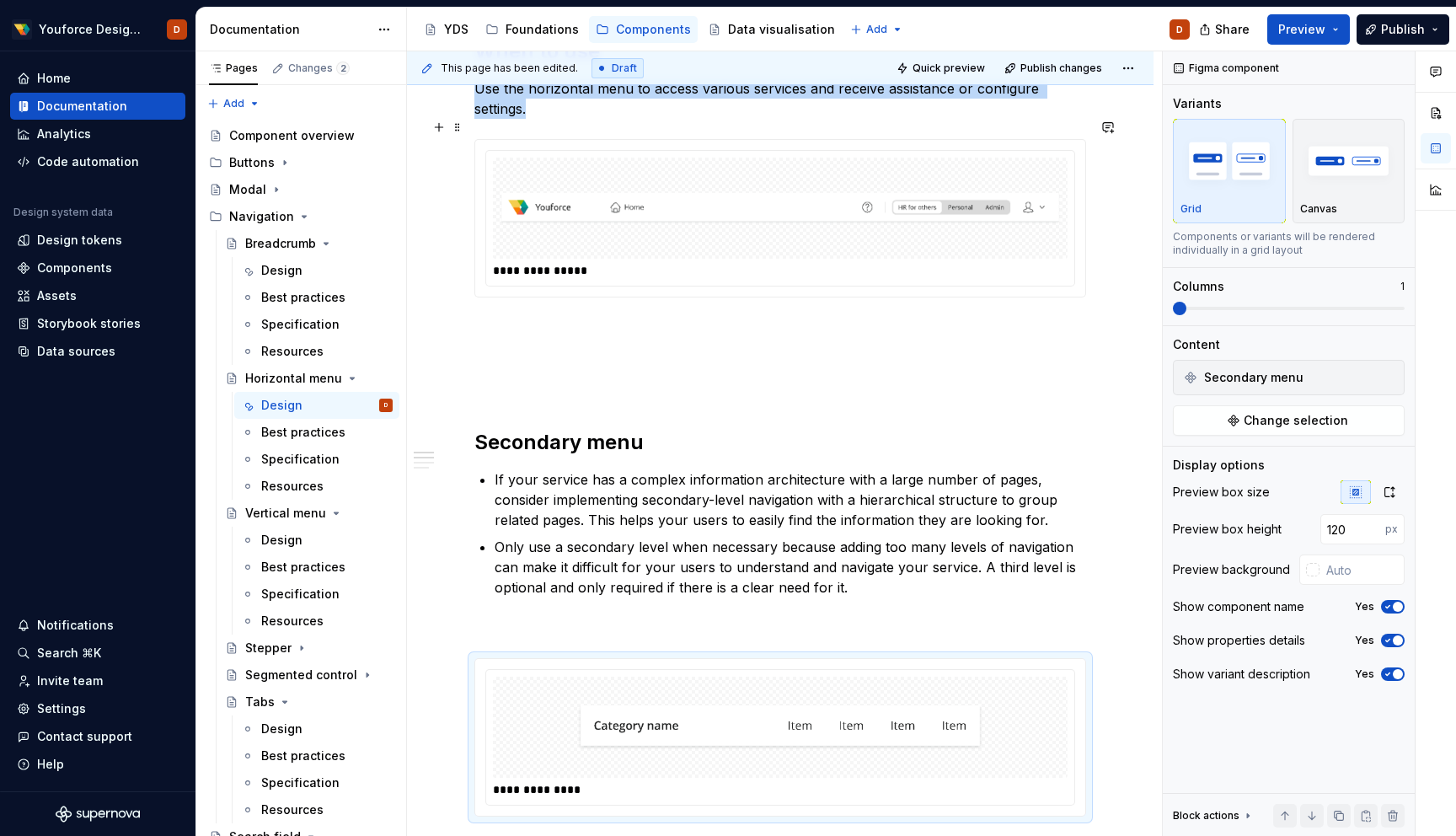
click at [1017, 181] on img at bounding box center [780, 208] width 562 height 87
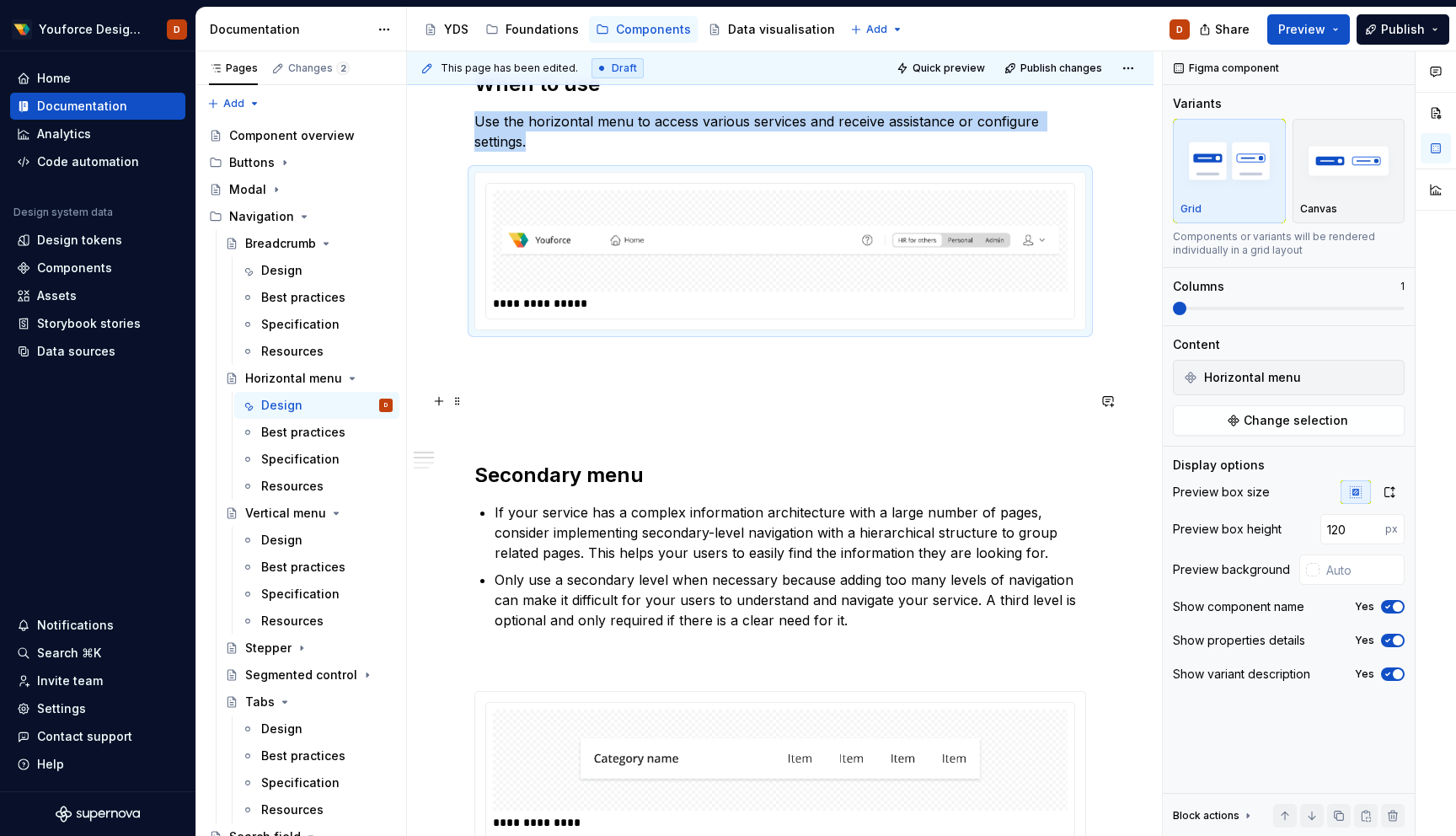
scroll to position [304, 0]
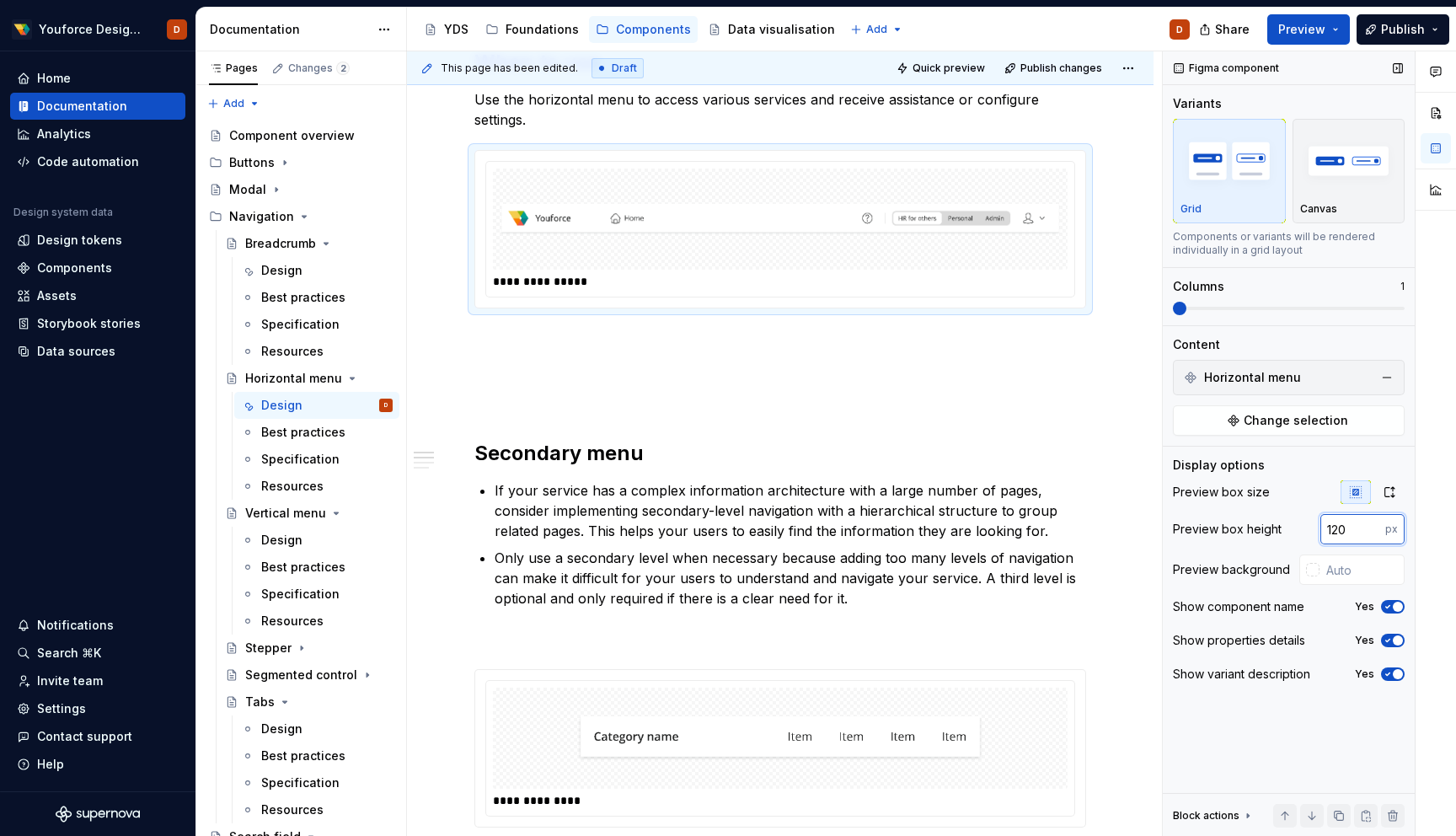
drag, startPoint x: 1347, startPoint y: 530, endPoint x: 1261, endPoint y: 528, distance: 86.0
click at [1261, 528] on div "Preview box height 120 px" at bounding box center [1290, 529] width 232 height 31
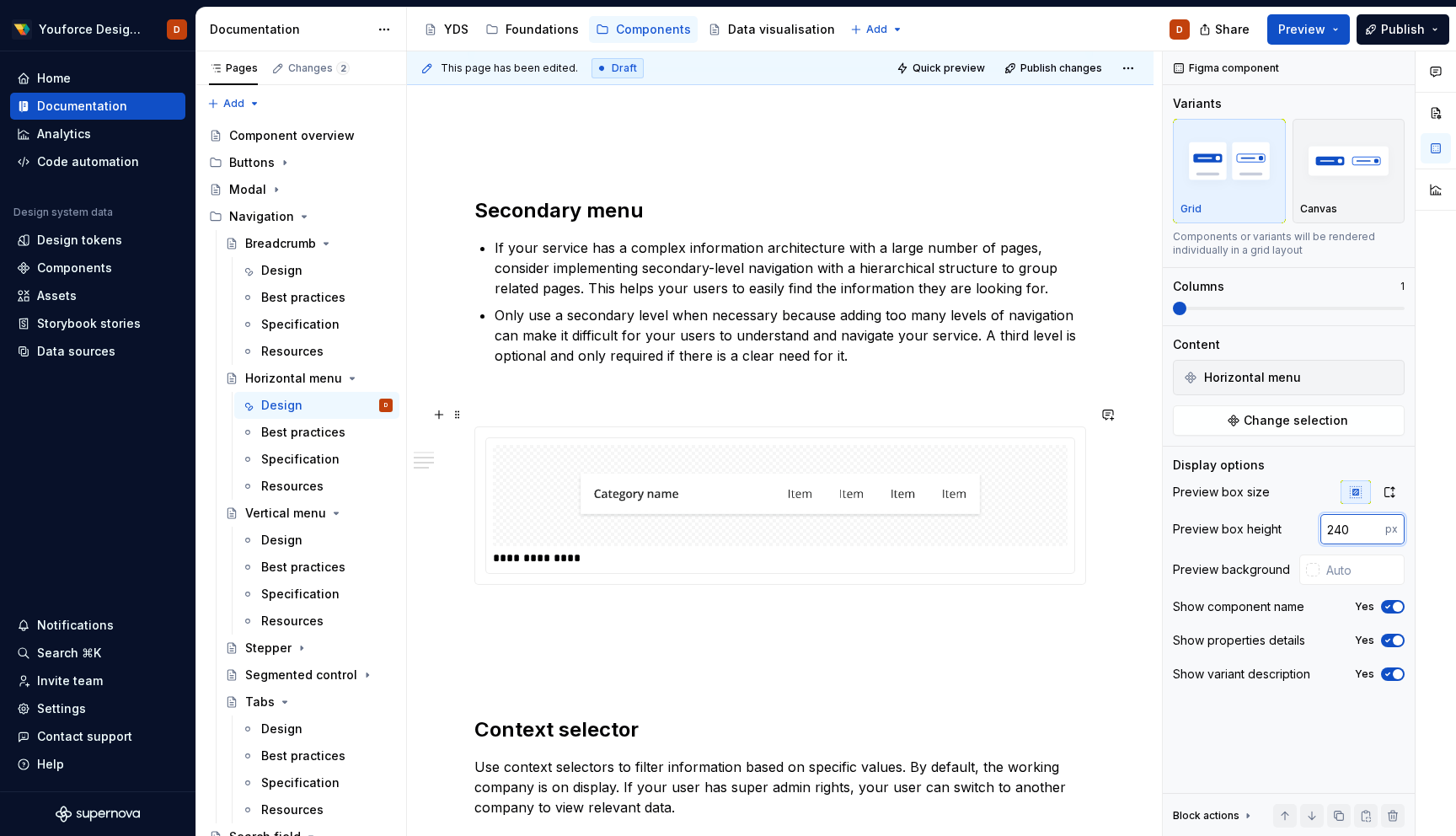
scroll to position [577, 0]
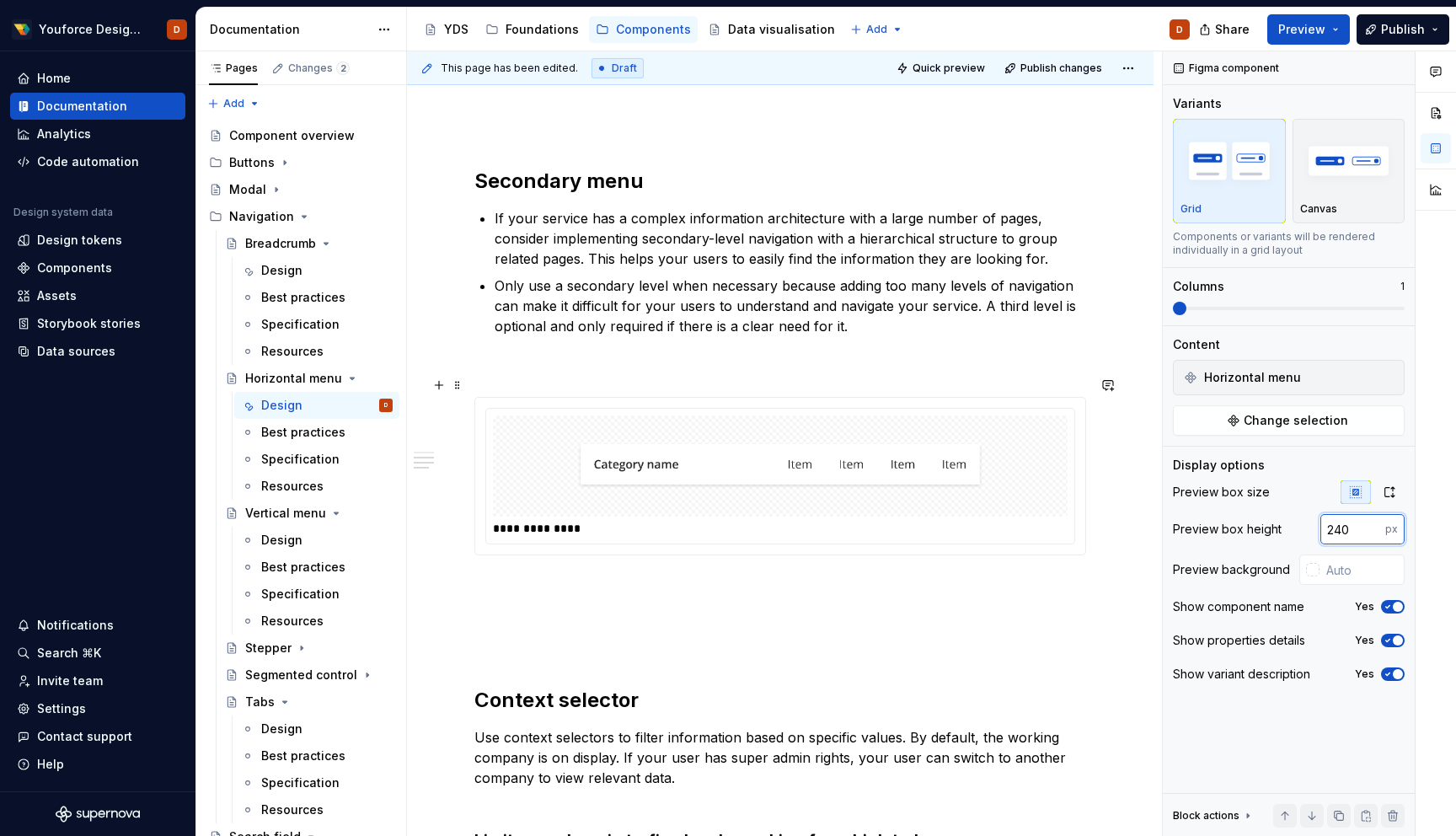
type input "240"
click at [1015, 466] on div at bounding box center [780, 466] width 575 height 101
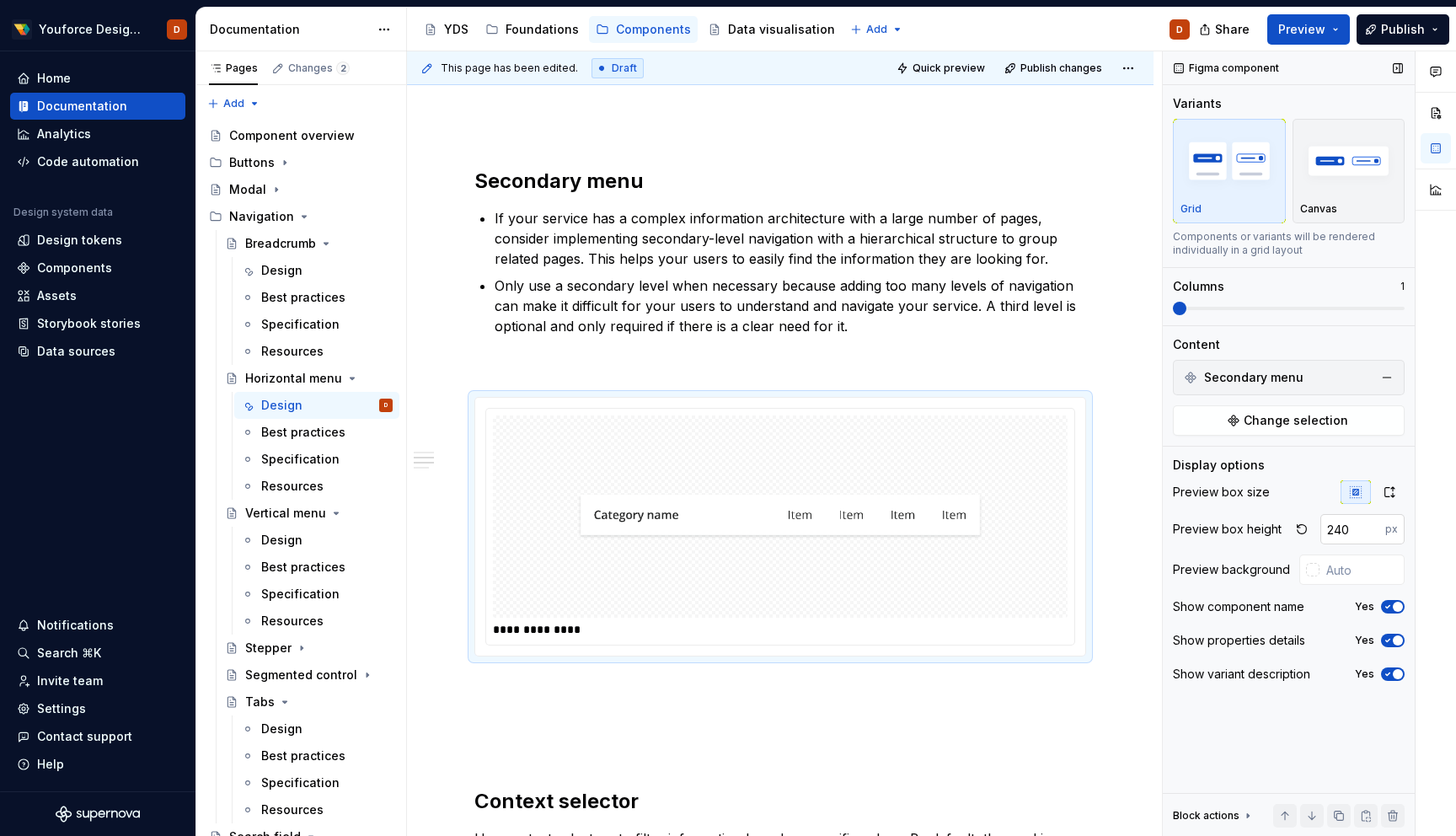
click at [1358, 531] on input "240" at bounding box center [1353, 529] width 65 height 31
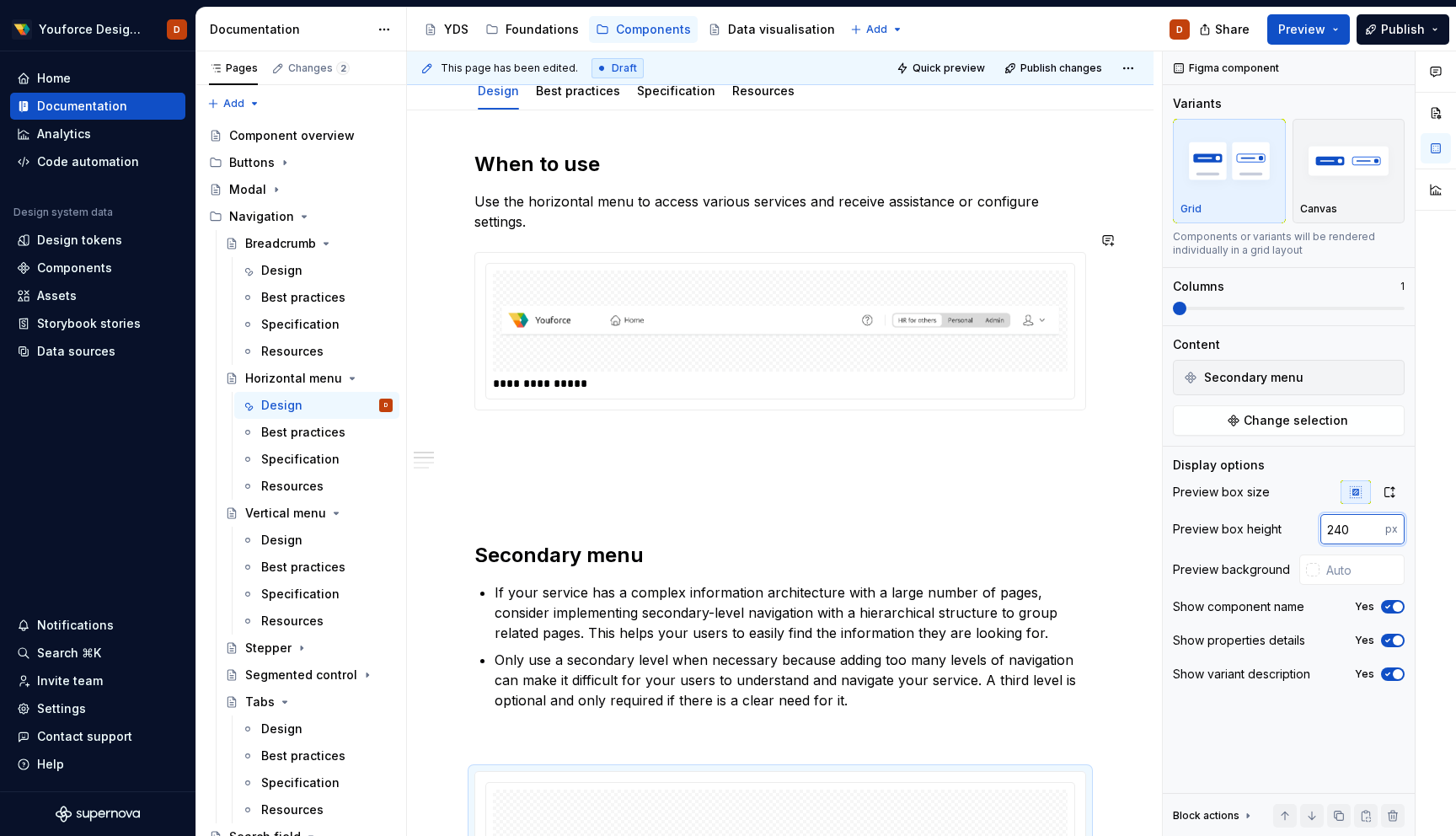
scroll to position [0, 0]
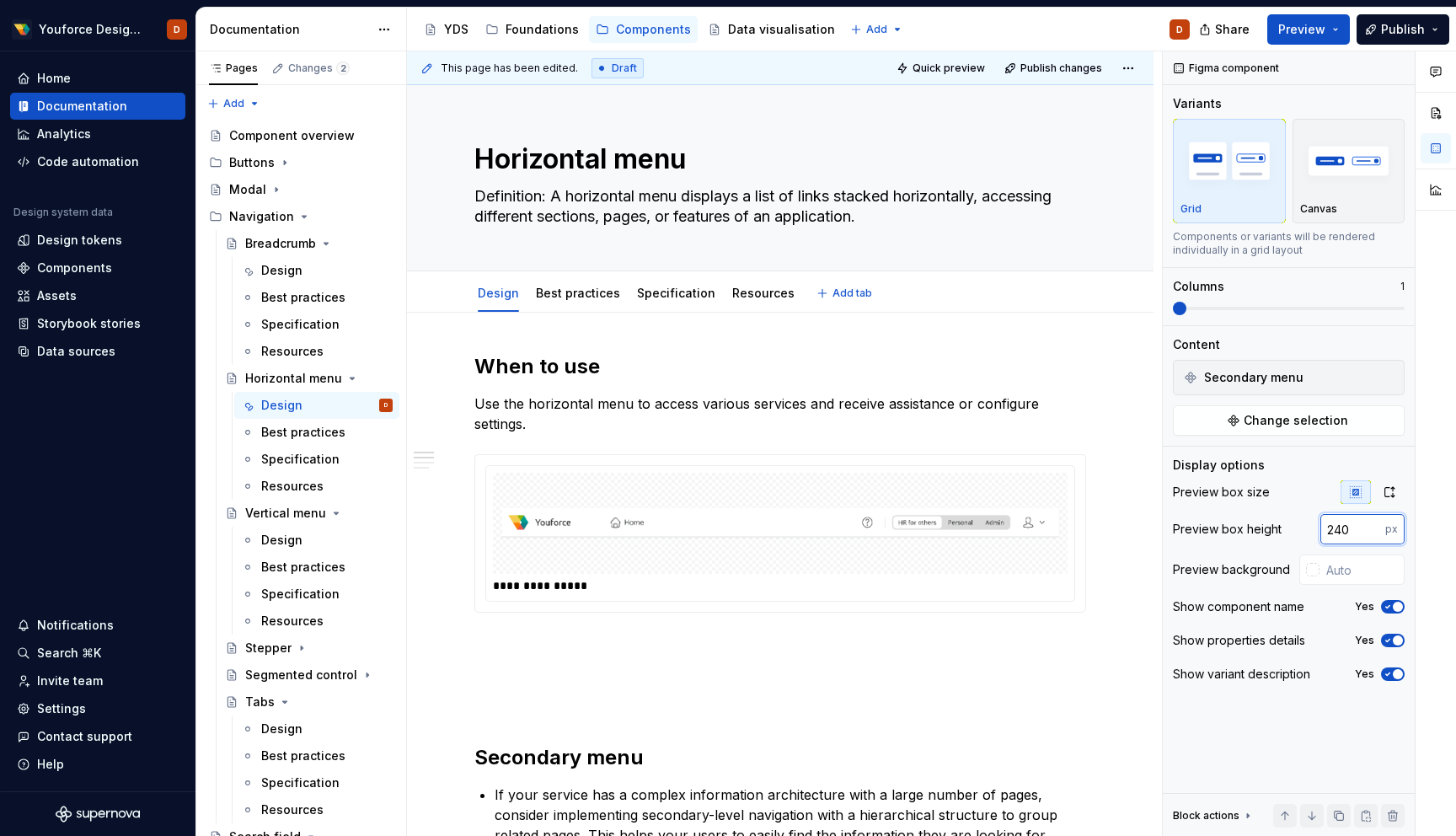
type textarea "*"
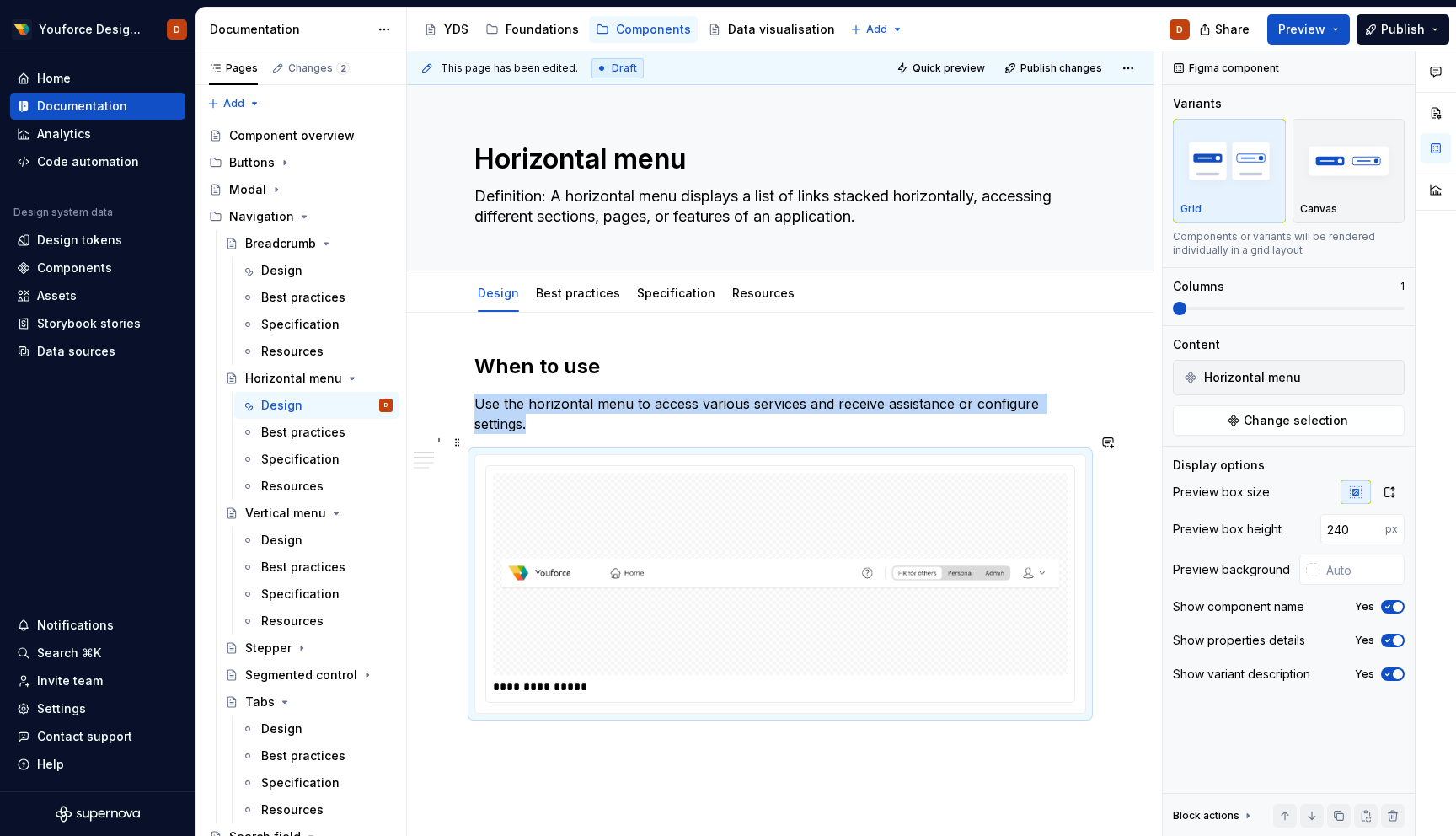
click at [998, 466] on div "**********" at bounding box center [780, 584] width 589 height 236
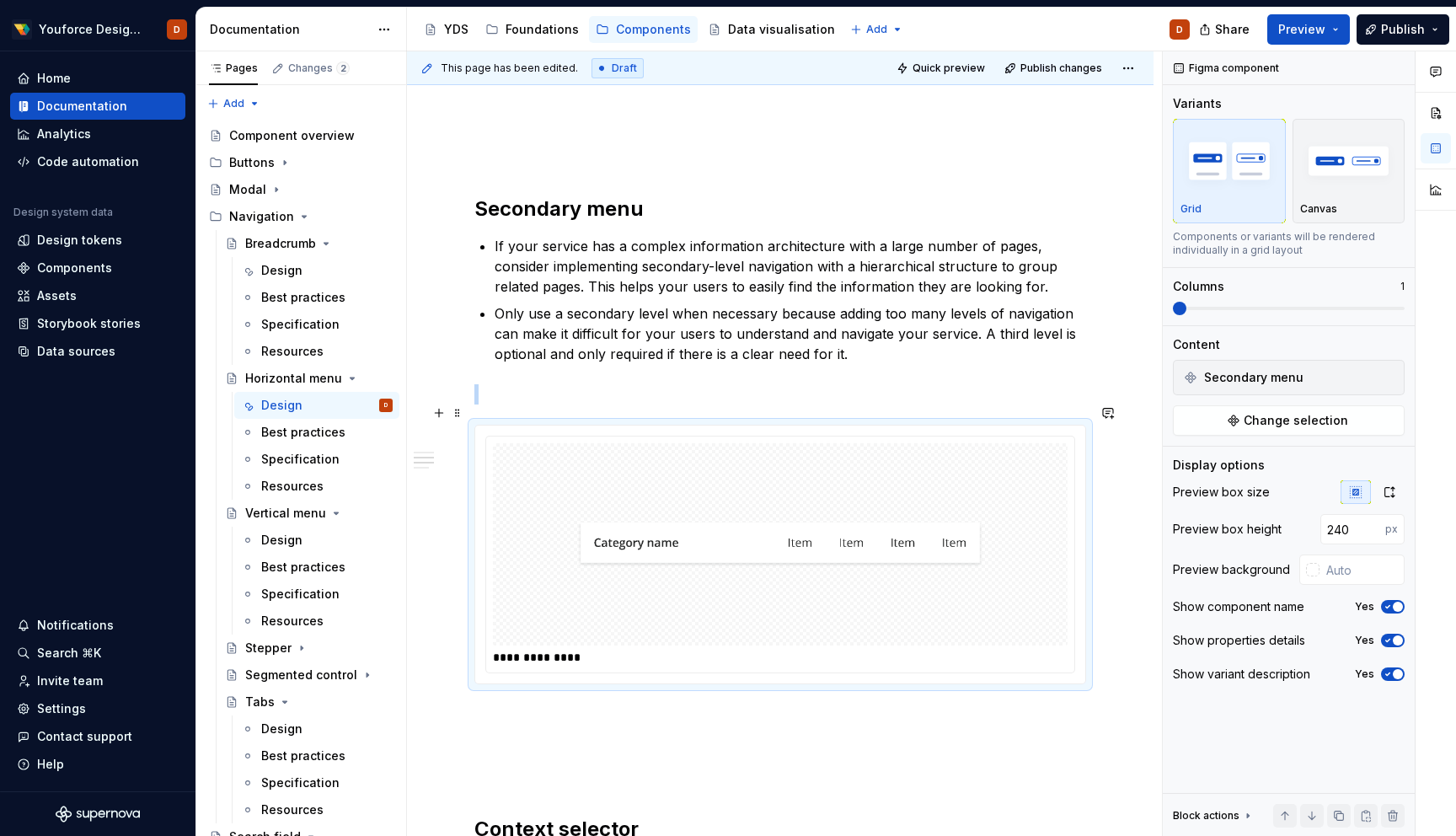
click at [993, 486] on div at bounding box center [780, 544] width 575 height 202
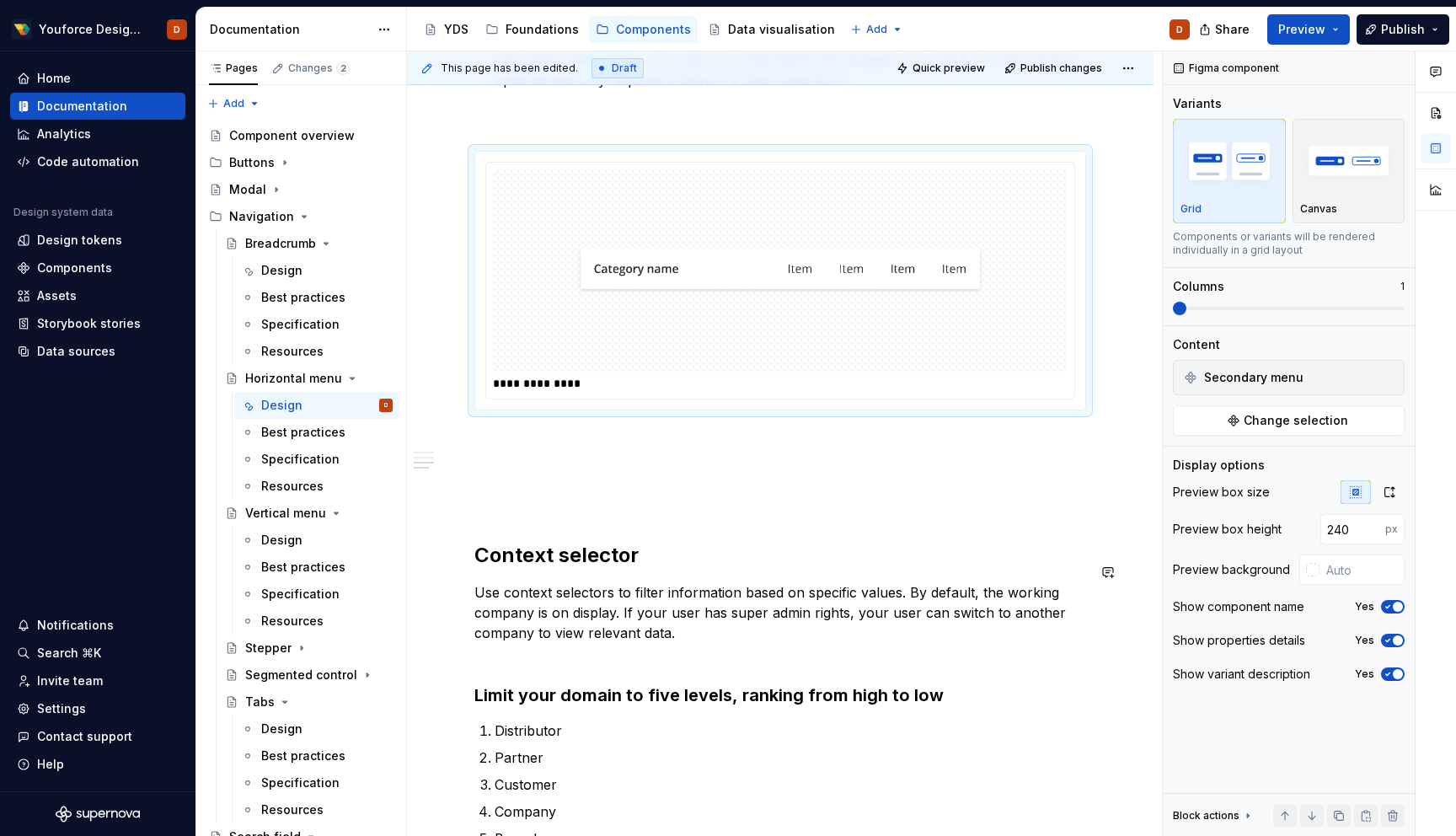
scroll to position [1253, 0]
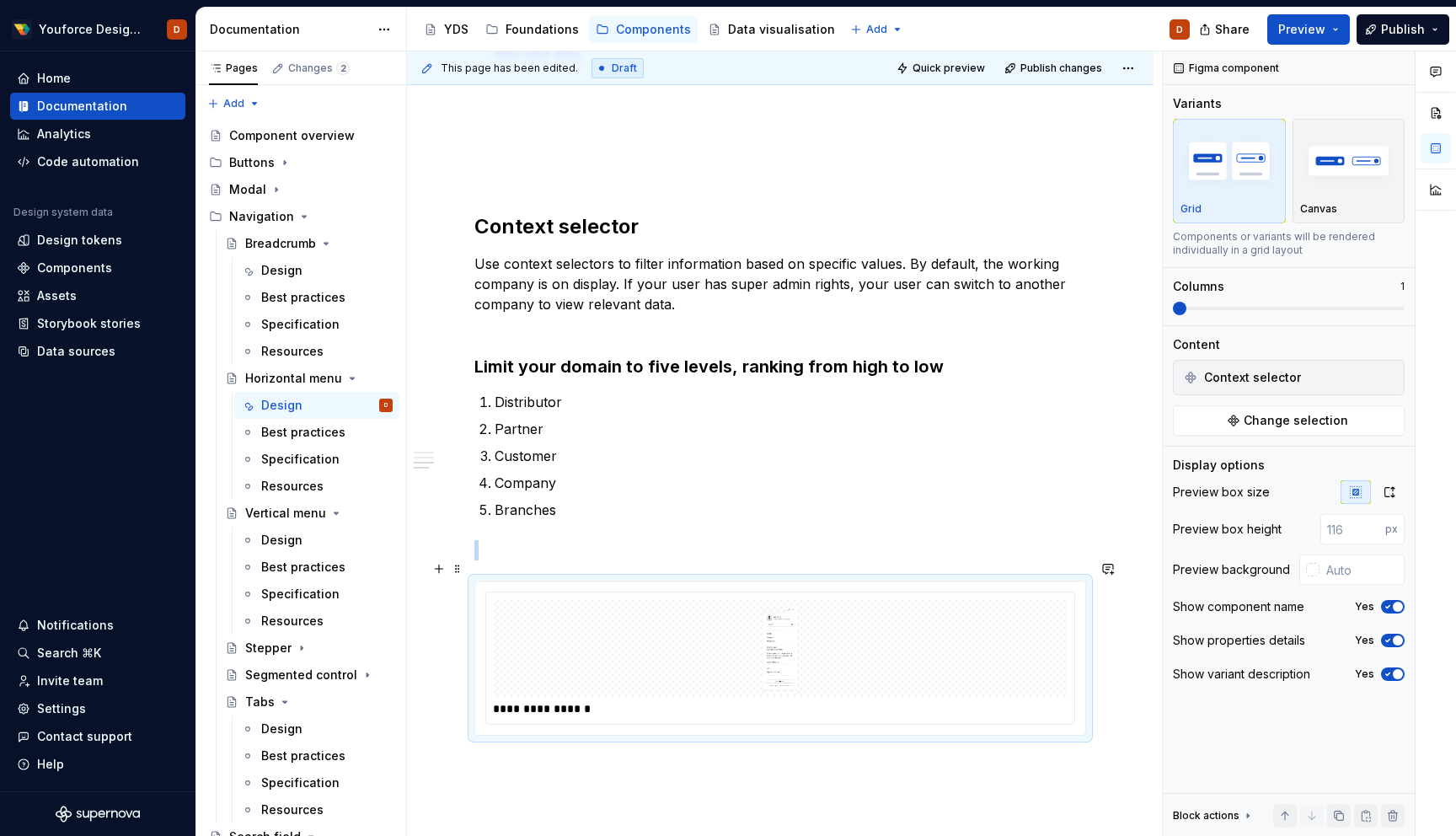
click at [933, 670] on div at bounding box center [780, 648] width 575 height 98
click at [1390, 495] on icon "button" at bounding box center [1389, 491] width 13 height 13
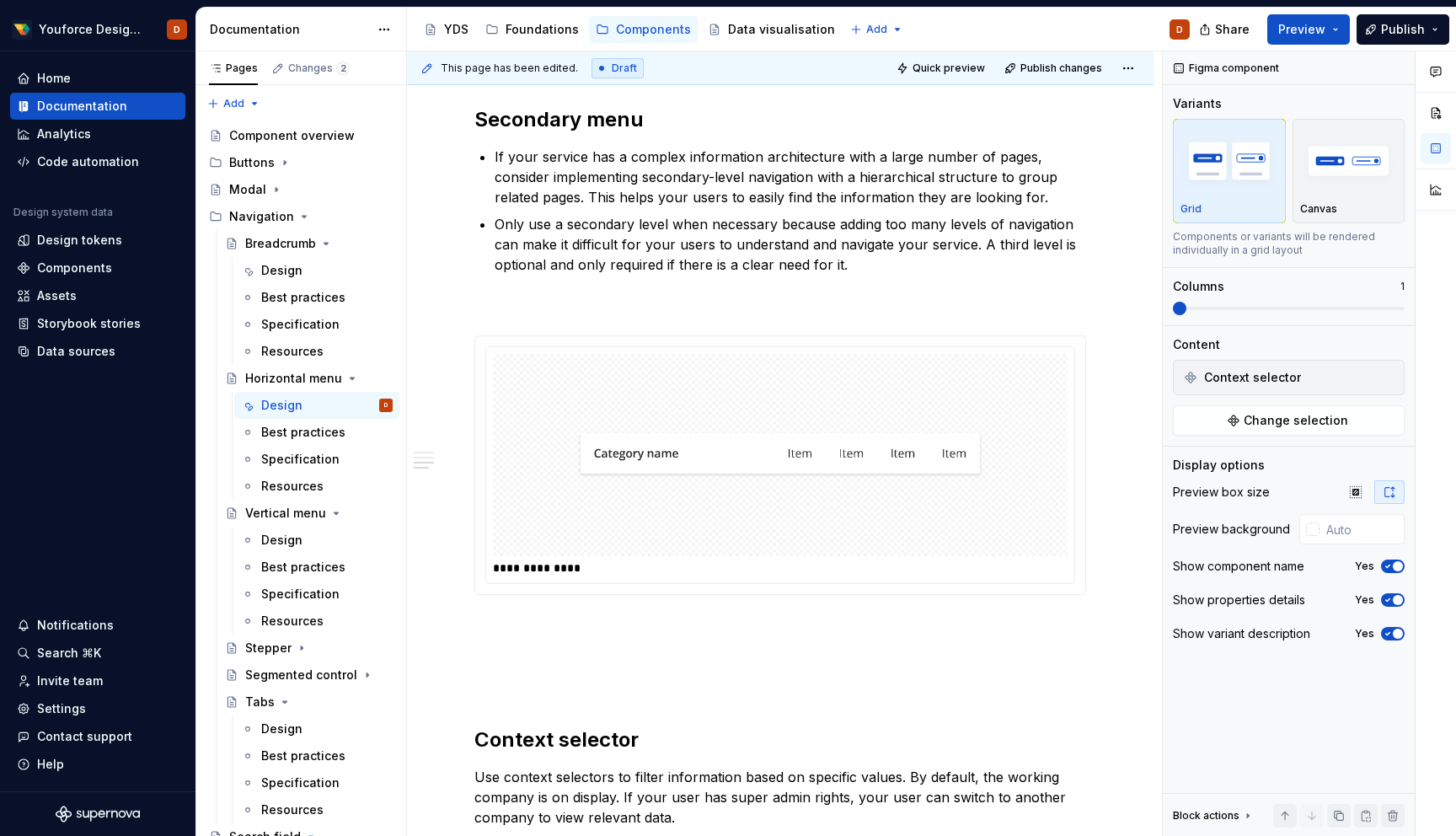
scroll to position [441, 0]
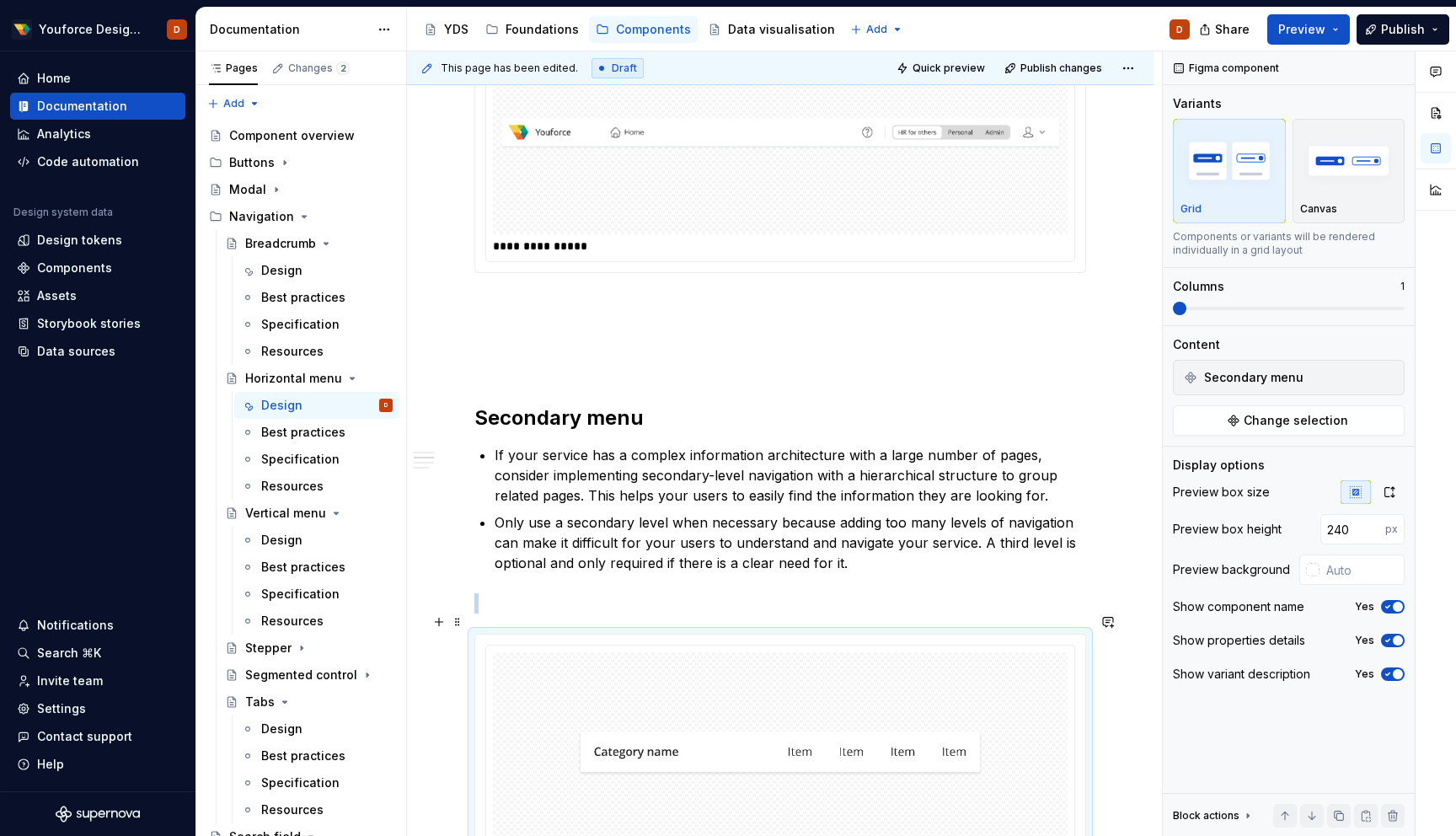
click at [959, 678] on img at bounding box center [780, 753] width 406 height 189
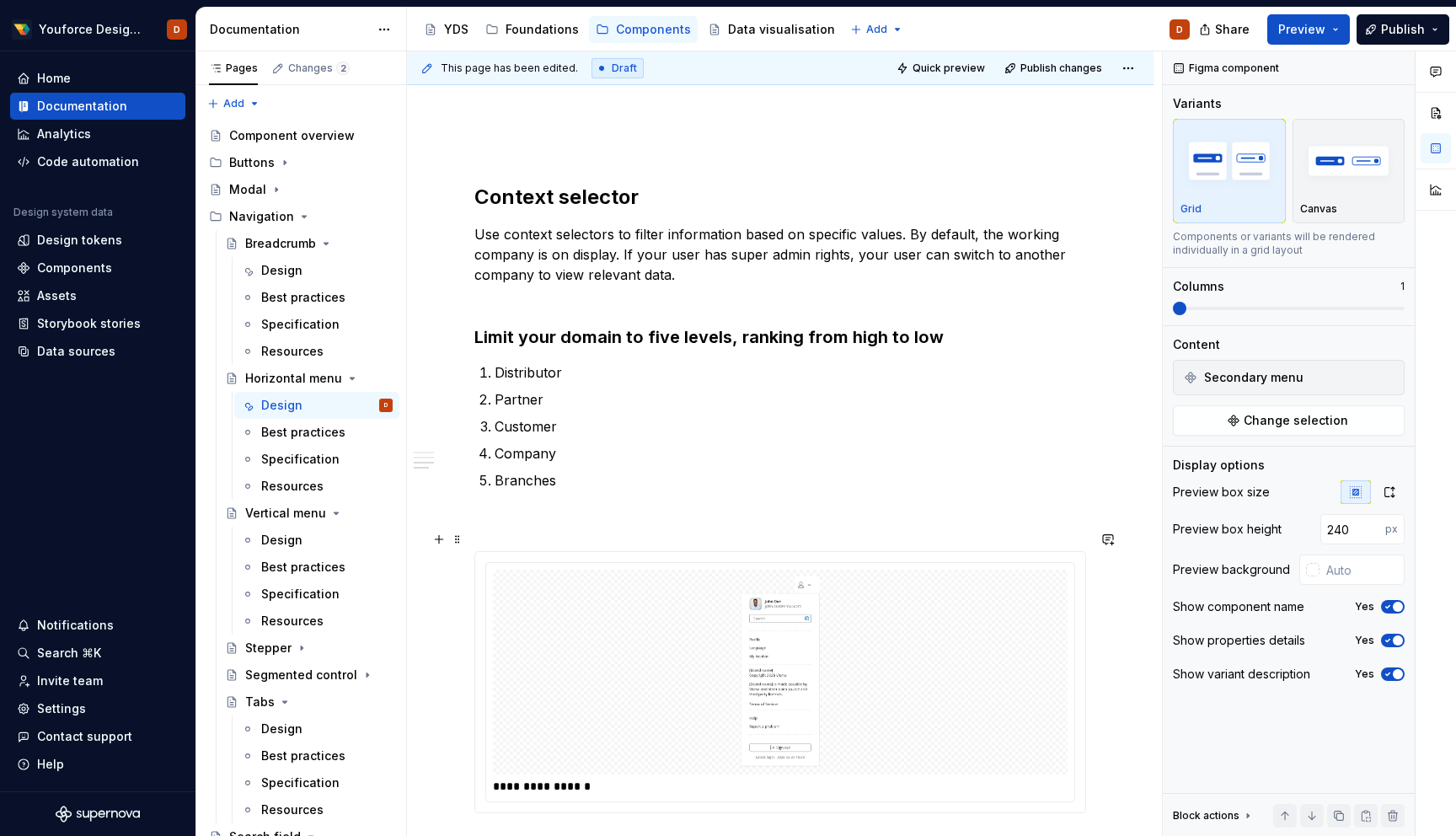
scroll to position [1299, 0]
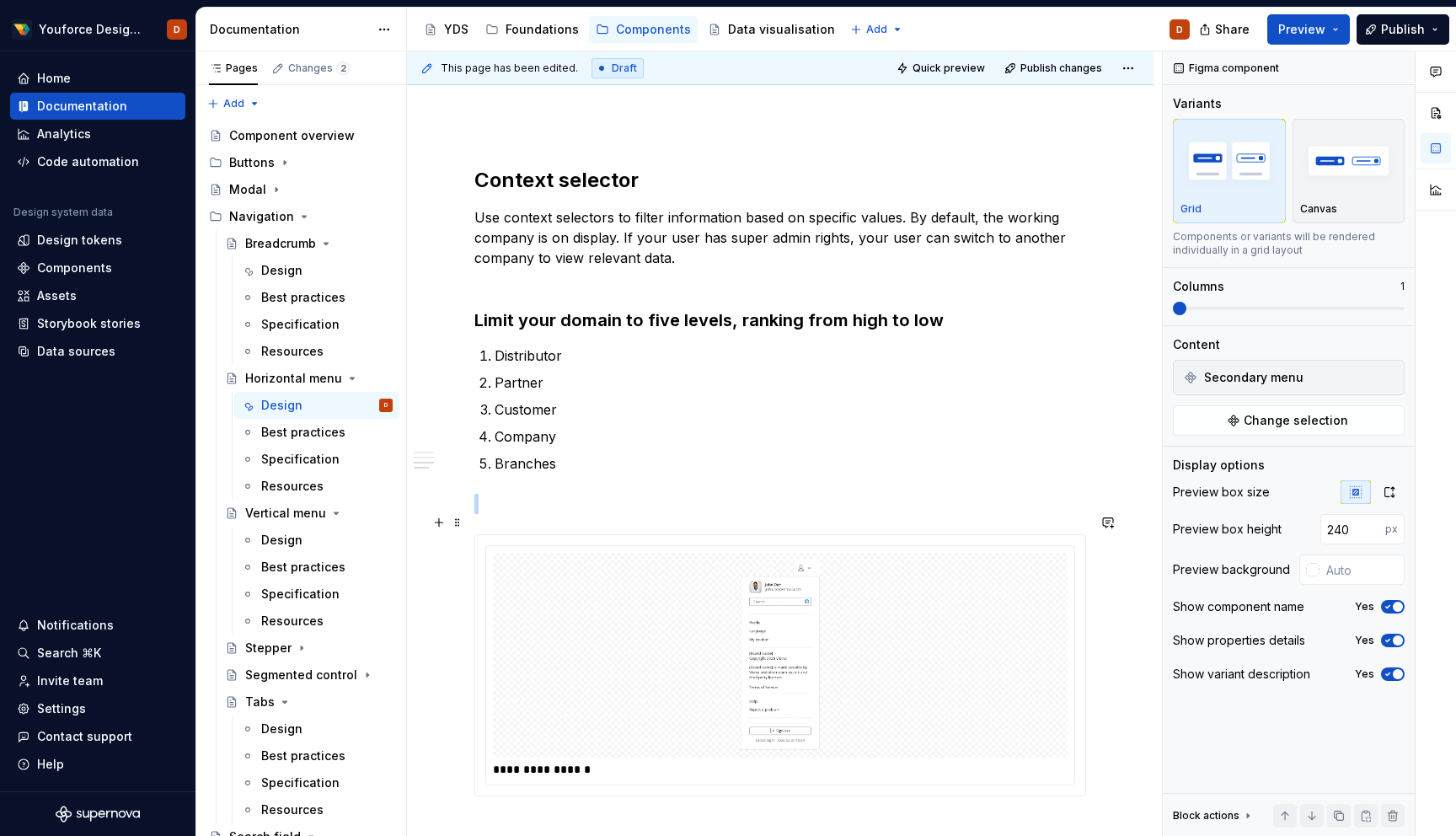
click at [959, 639] on div at bounding box center [780, 655] width 575 height 205
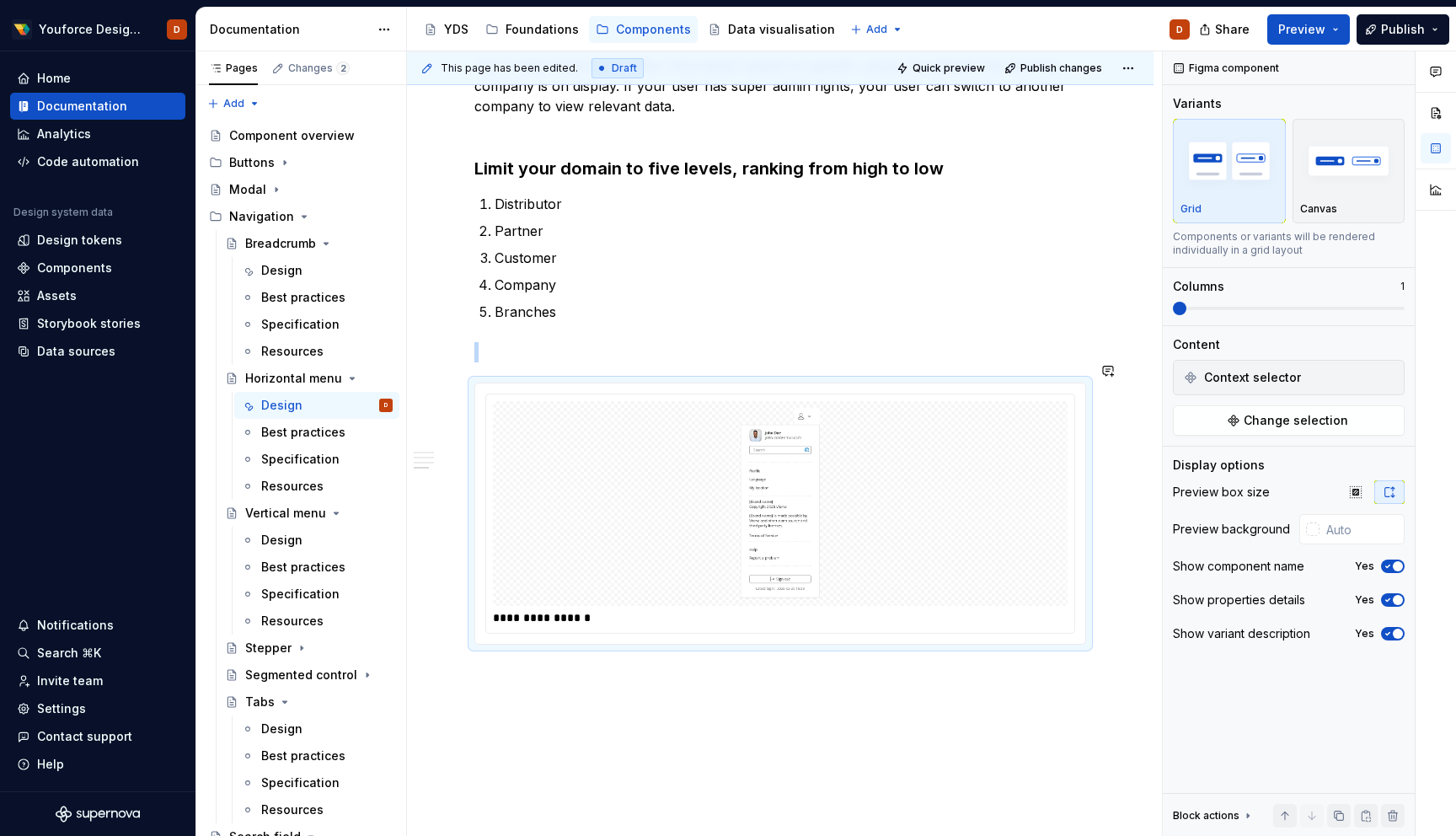
scroll to position [1468, 0]
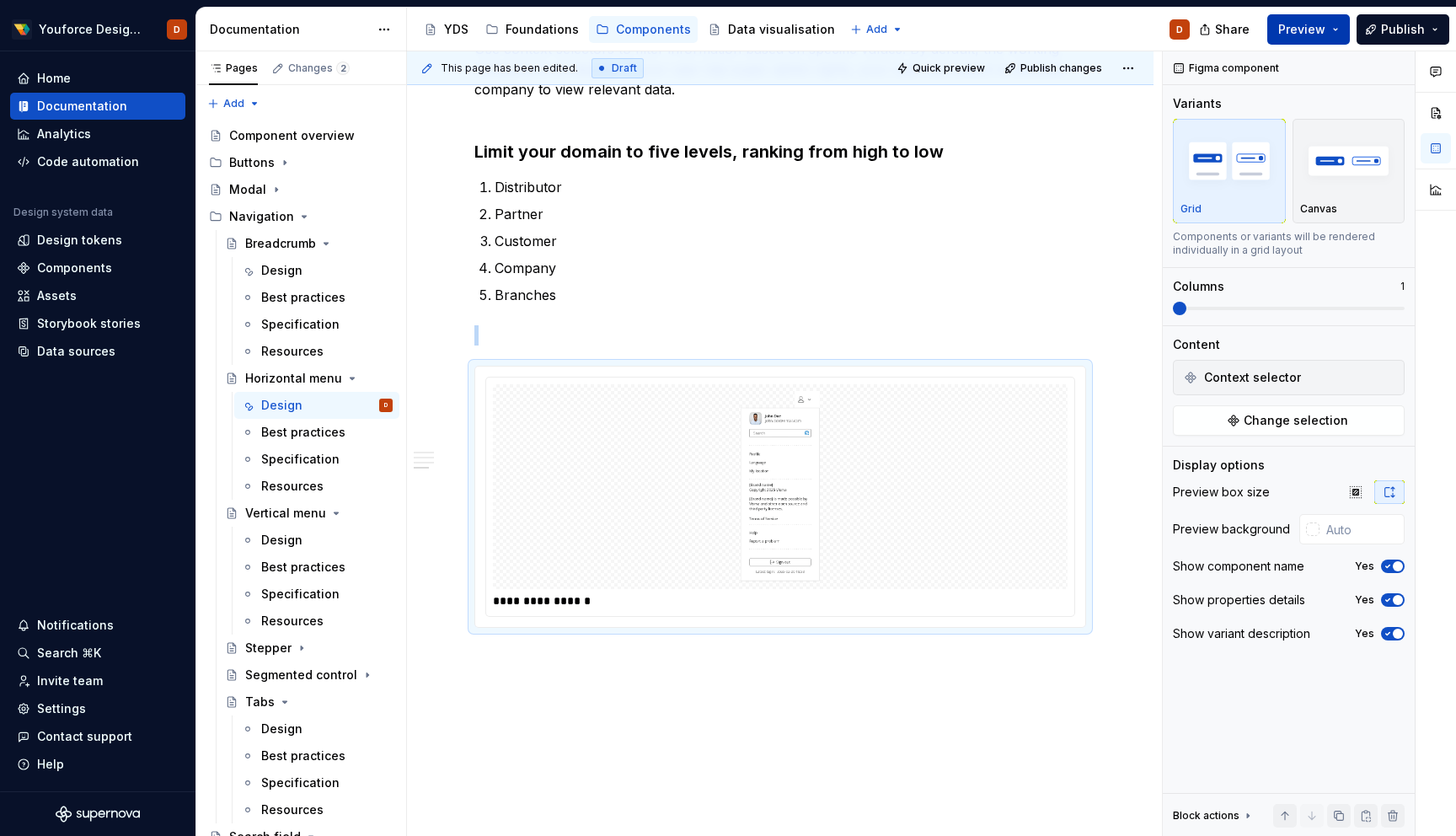
click at [1324, 39] on button "Preview" at bounding box center [1309, 30] width 83 height 31
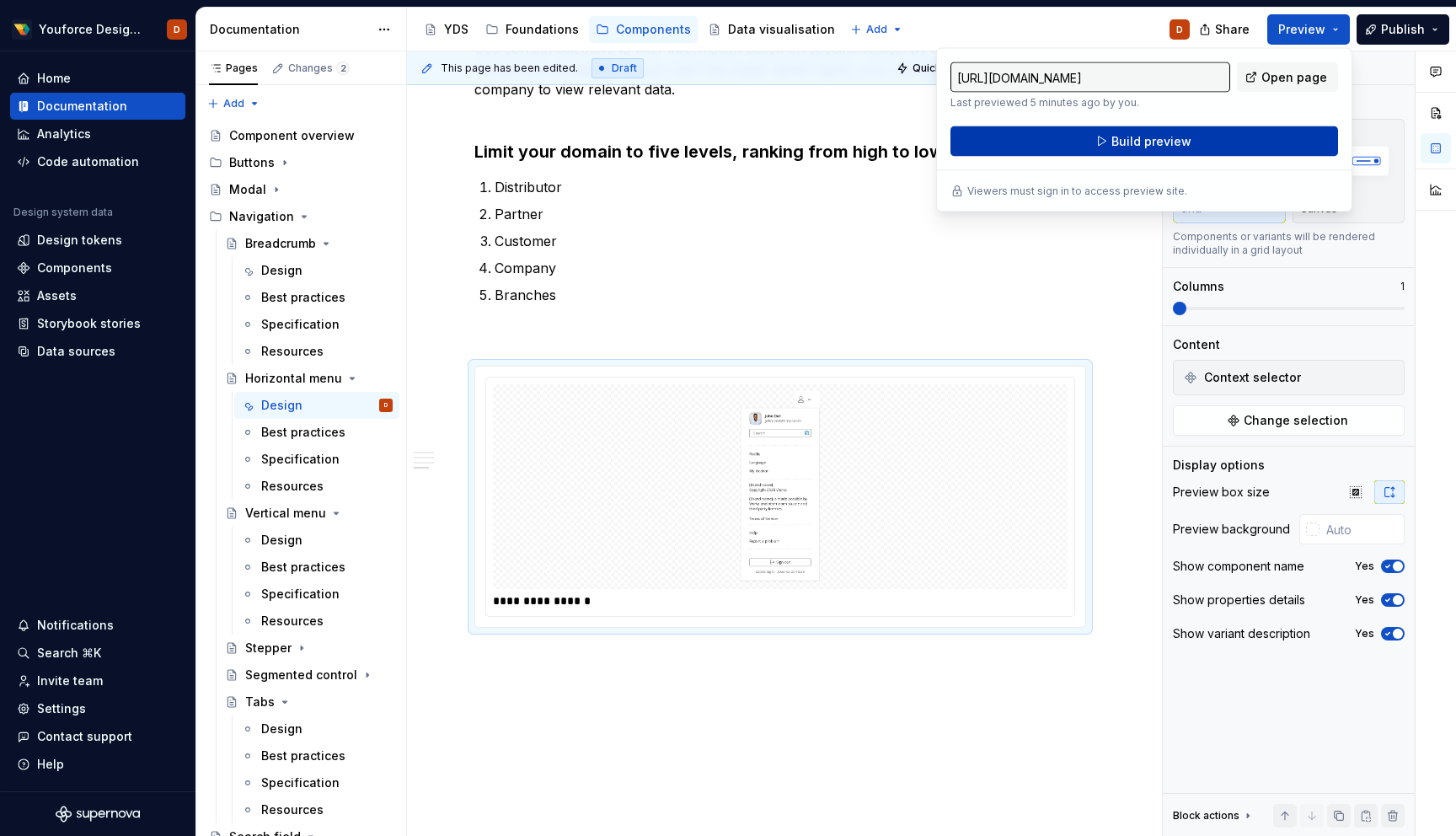
click at [1170, 139] on span "Build preview" at bounding box center [1151, 141] width 80 height 17
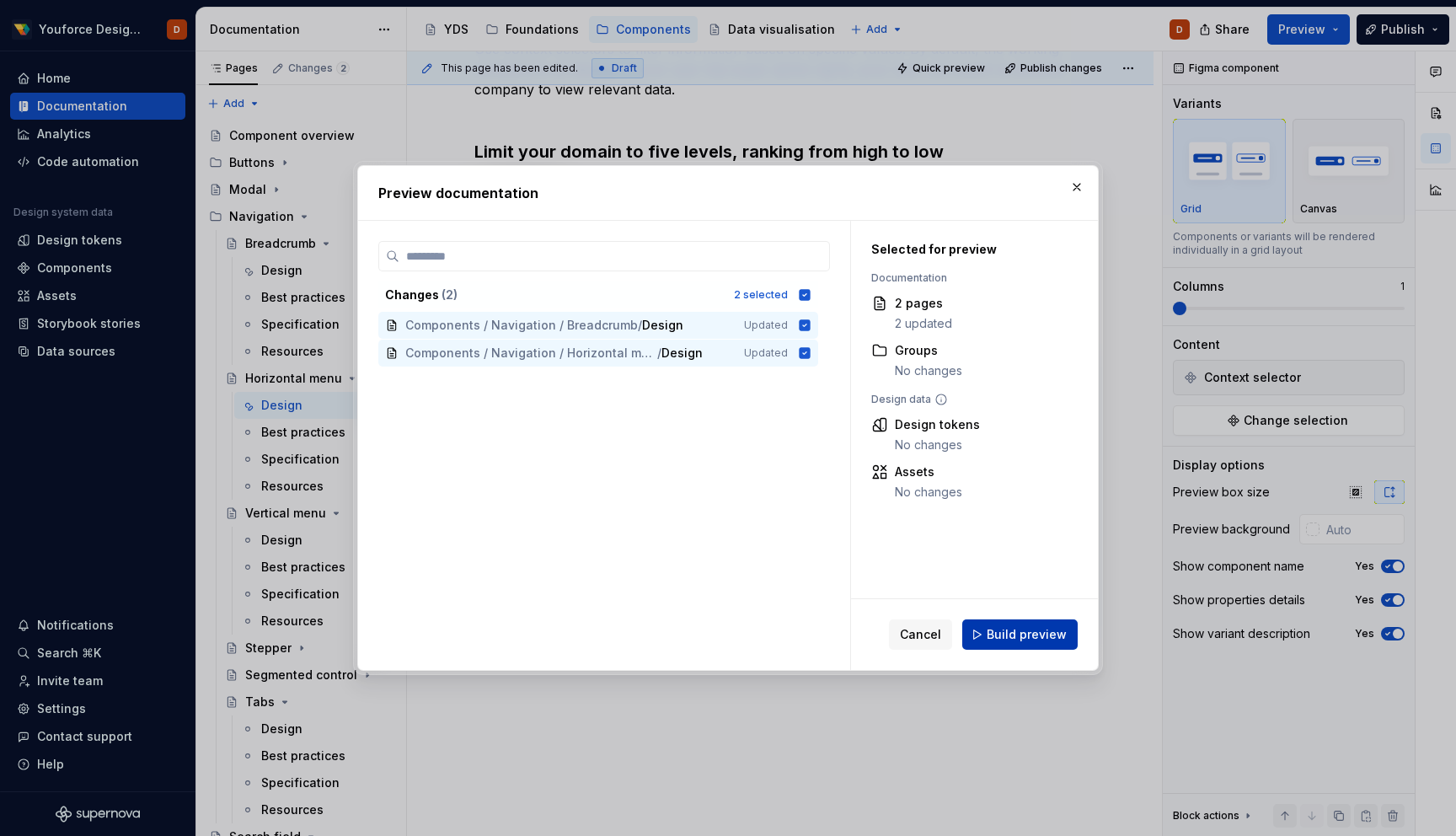
click at [1004, 637] on span "Build preview" at bounding box center [1027, 634] width 80 height 17
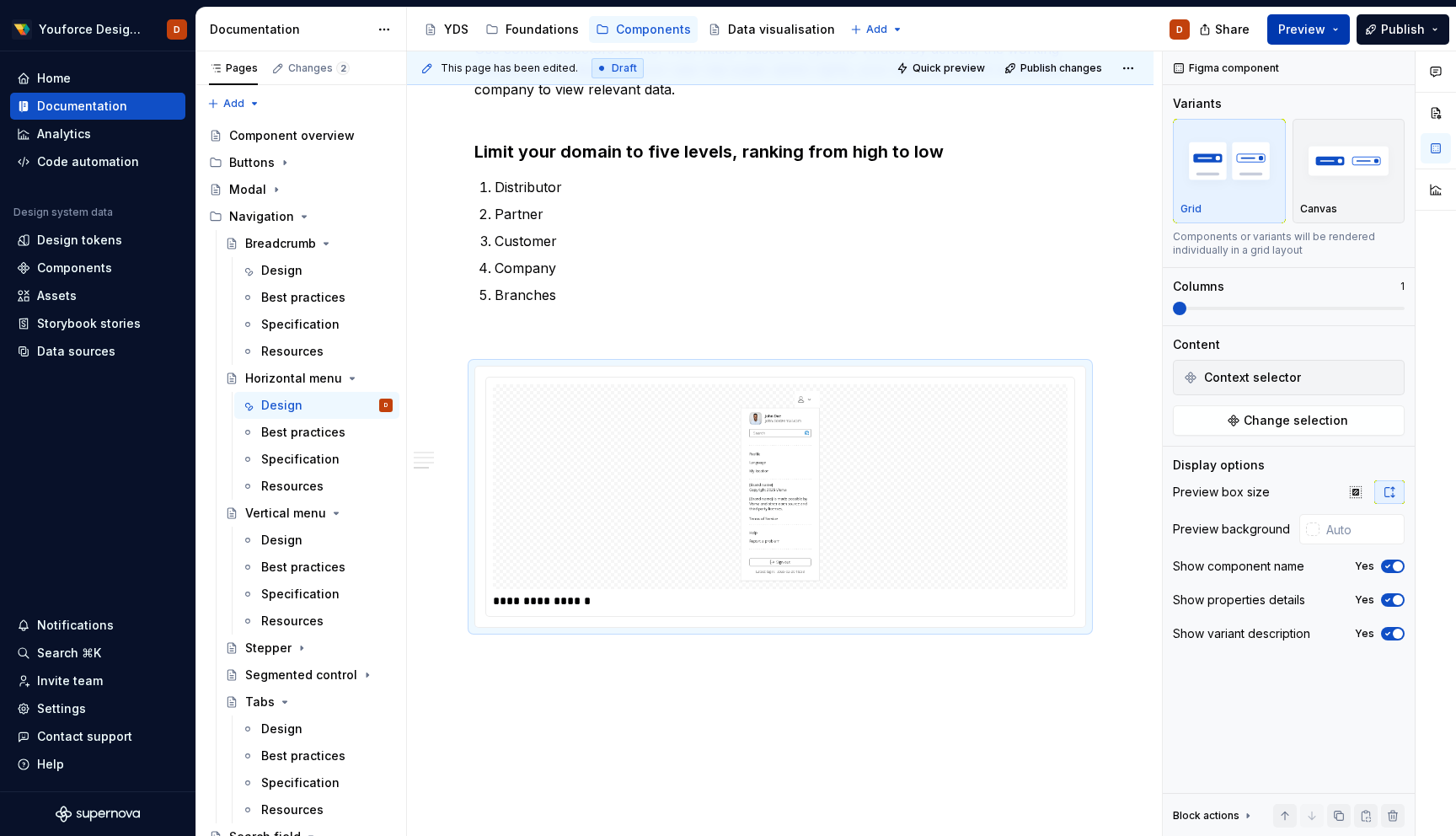
click at [1318, 29] on span "Preview" at bounding box center [1302, 29] width 47 height 17
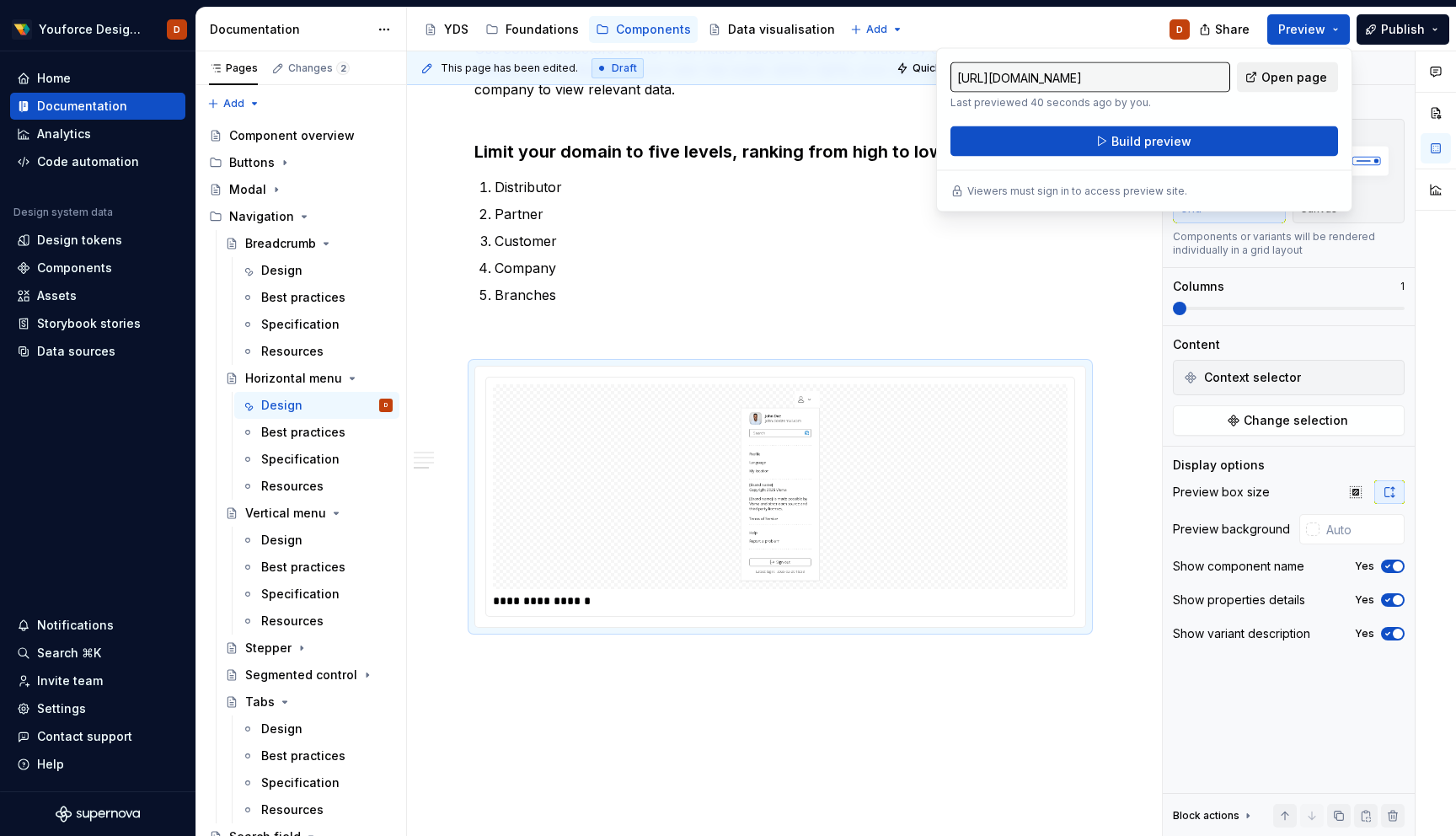
click at [1293, 77] on span "Open page" at bounding box center [1294, 77] width 66 height 17
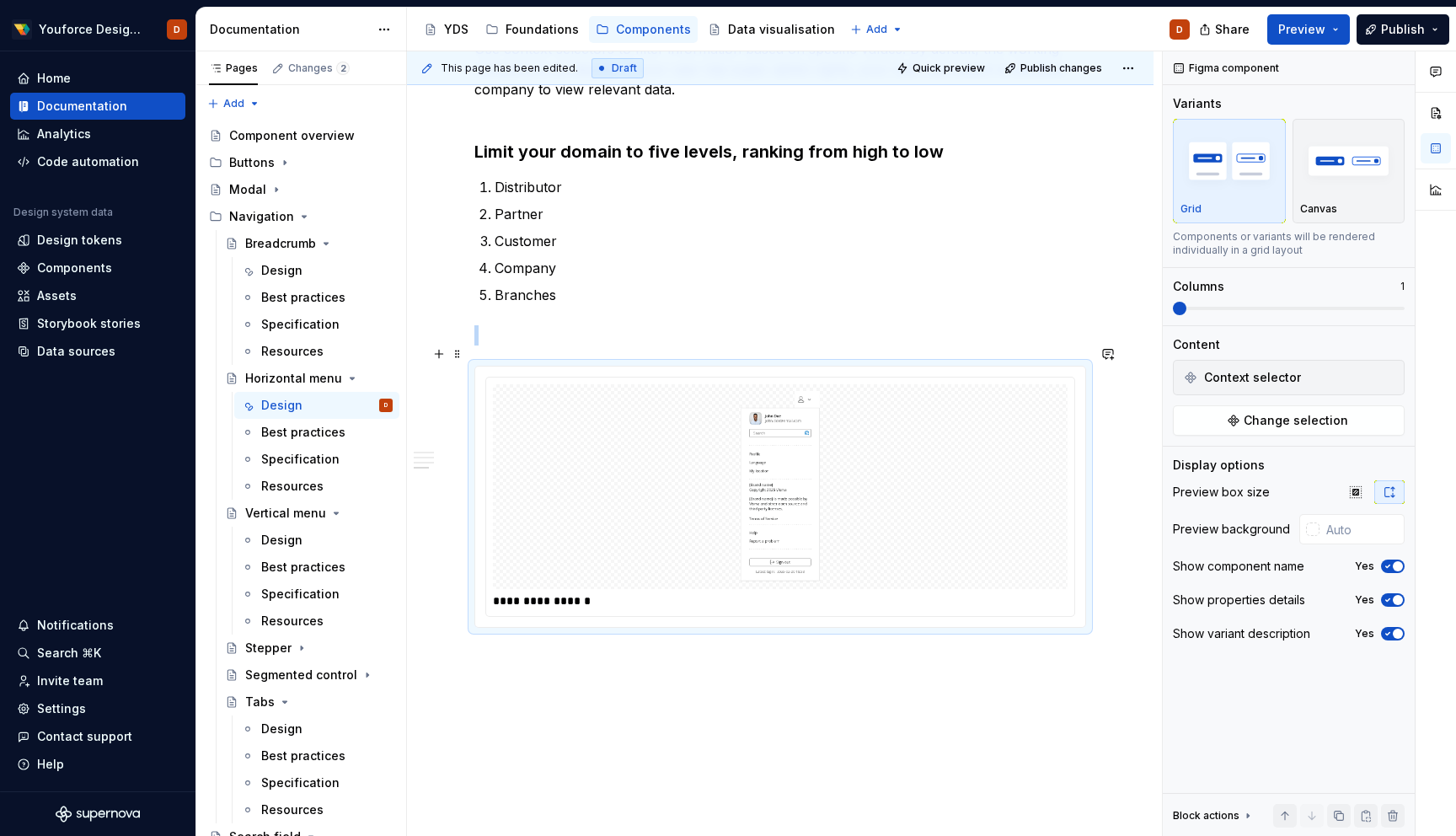
click at [960, 458] on div at bounding box center [780, 487] width 575 height 205
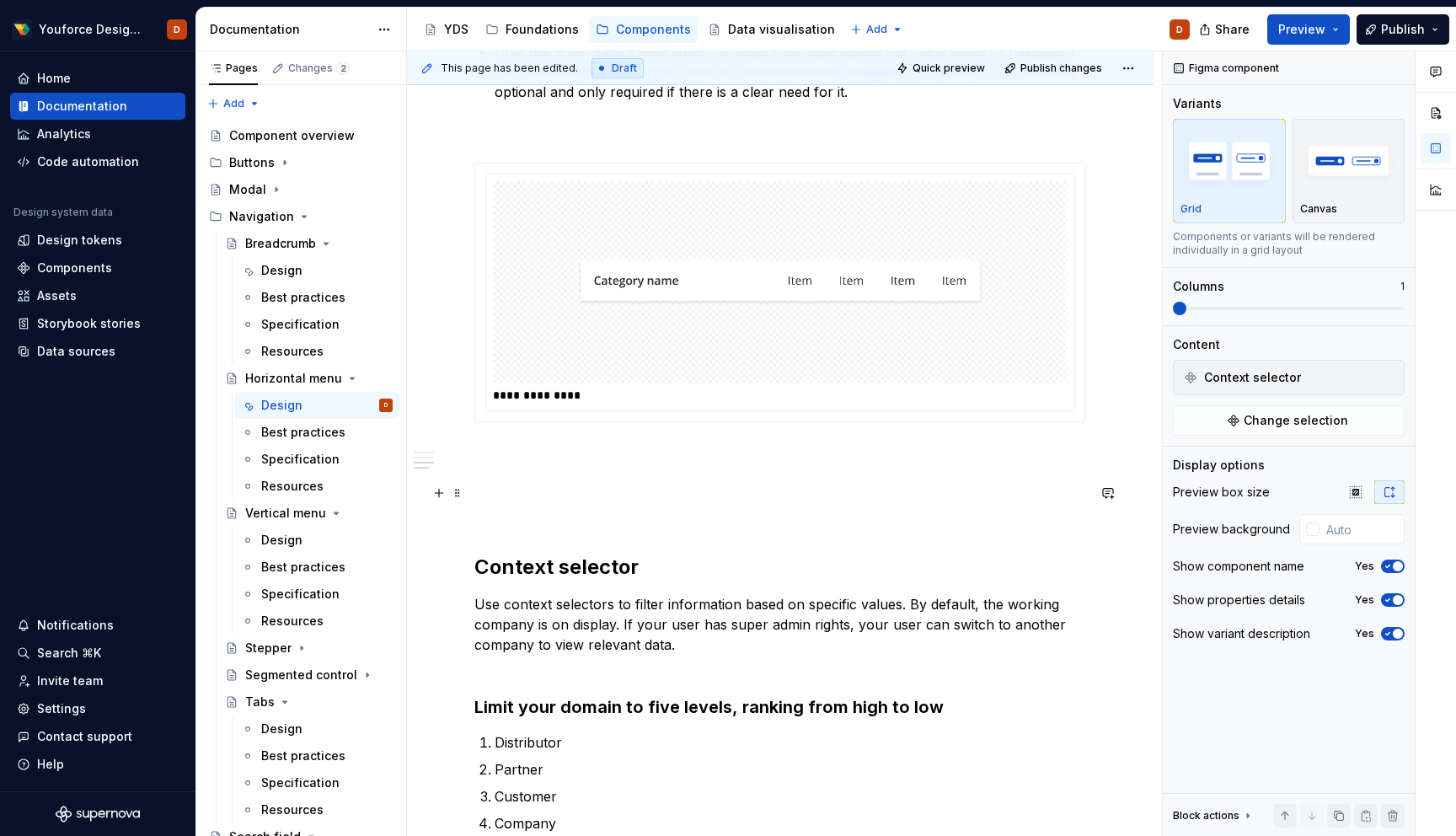
scroll to position [919, 0]
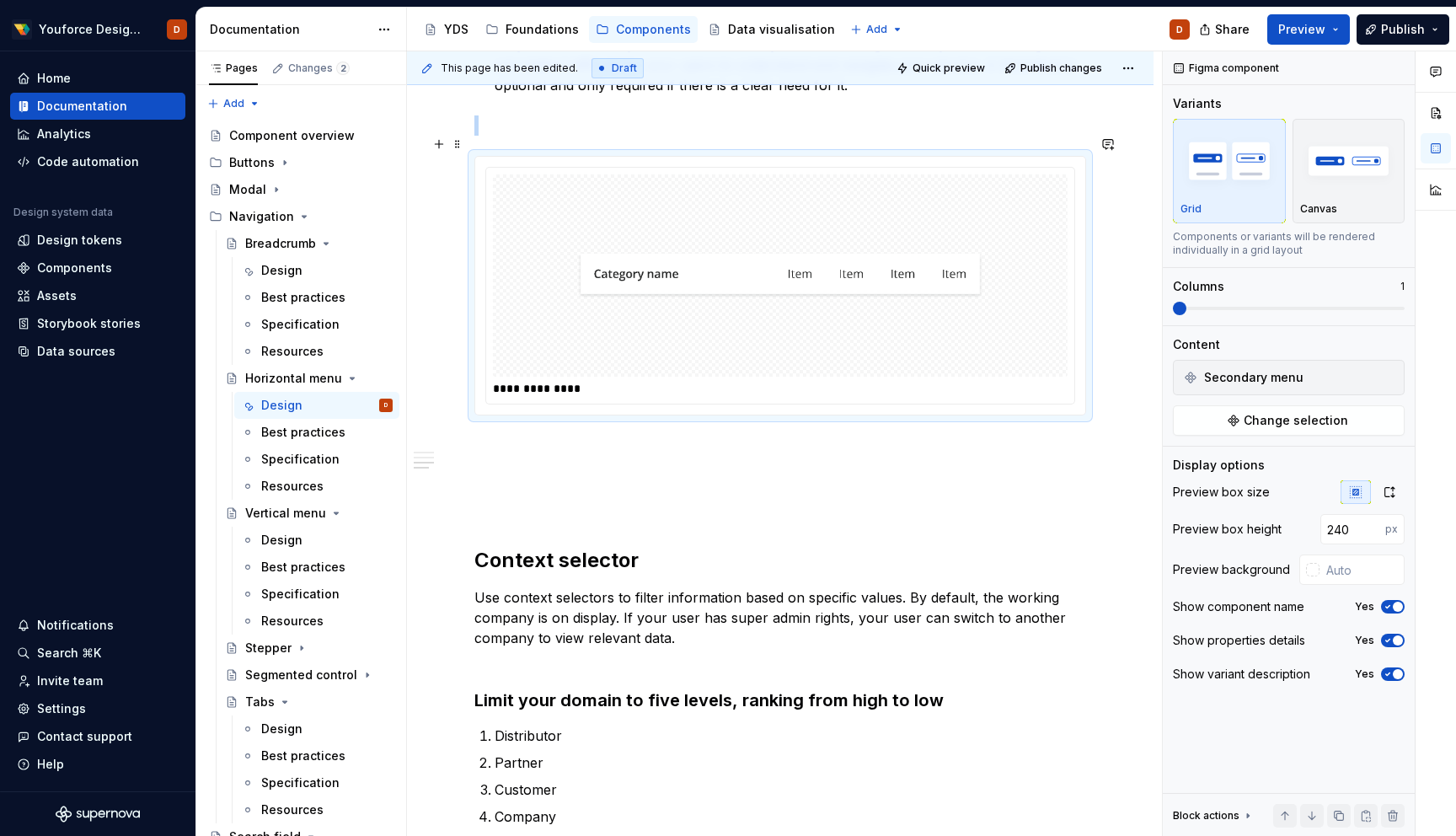
click at [942, 276] on img at bounding box center [780, 275] width 406 height 189
click at [1389, 486] on icon "button" at bounding box center [1389, 491] width 13 height 13
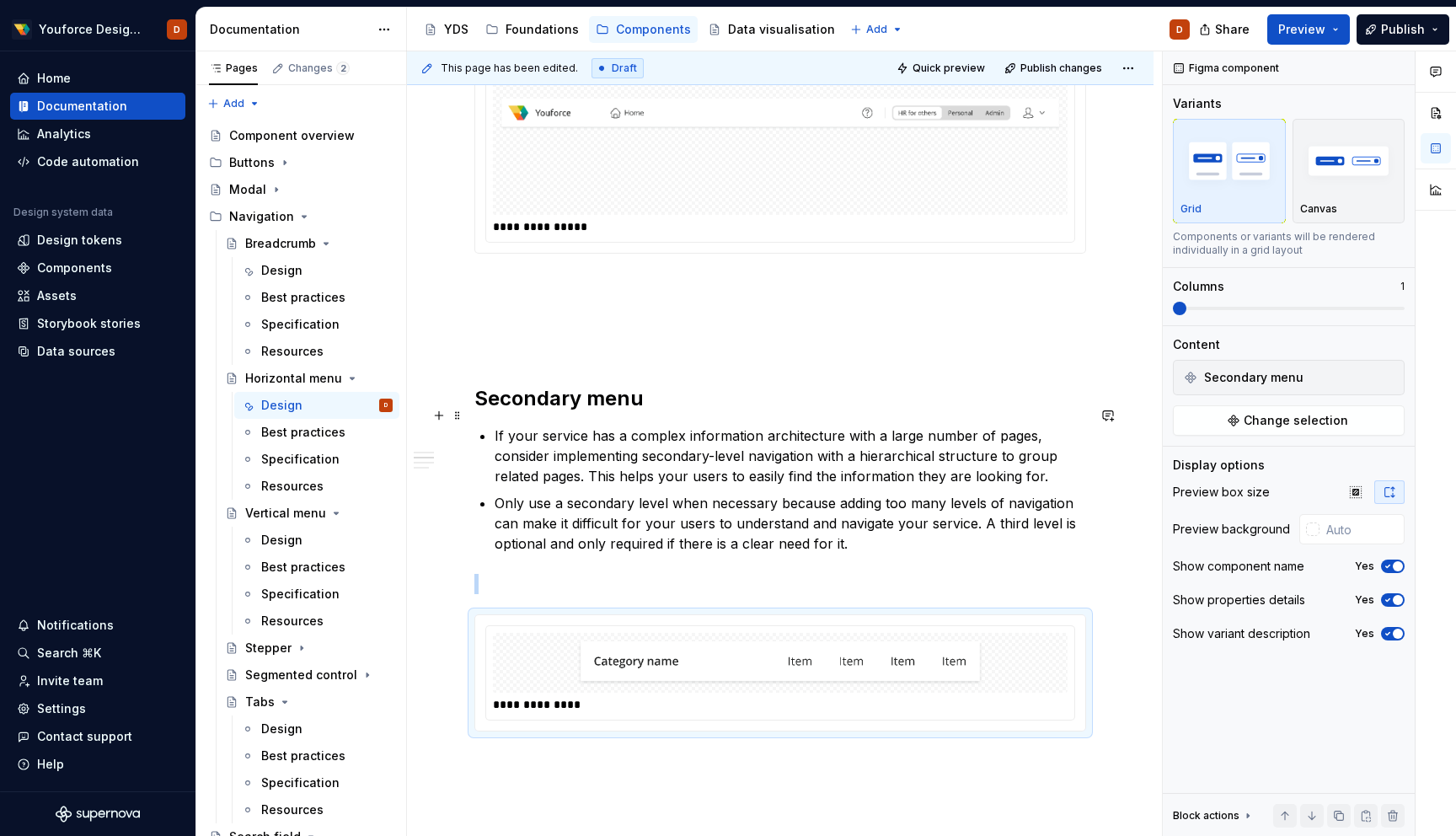
scroll to position [379, 0]
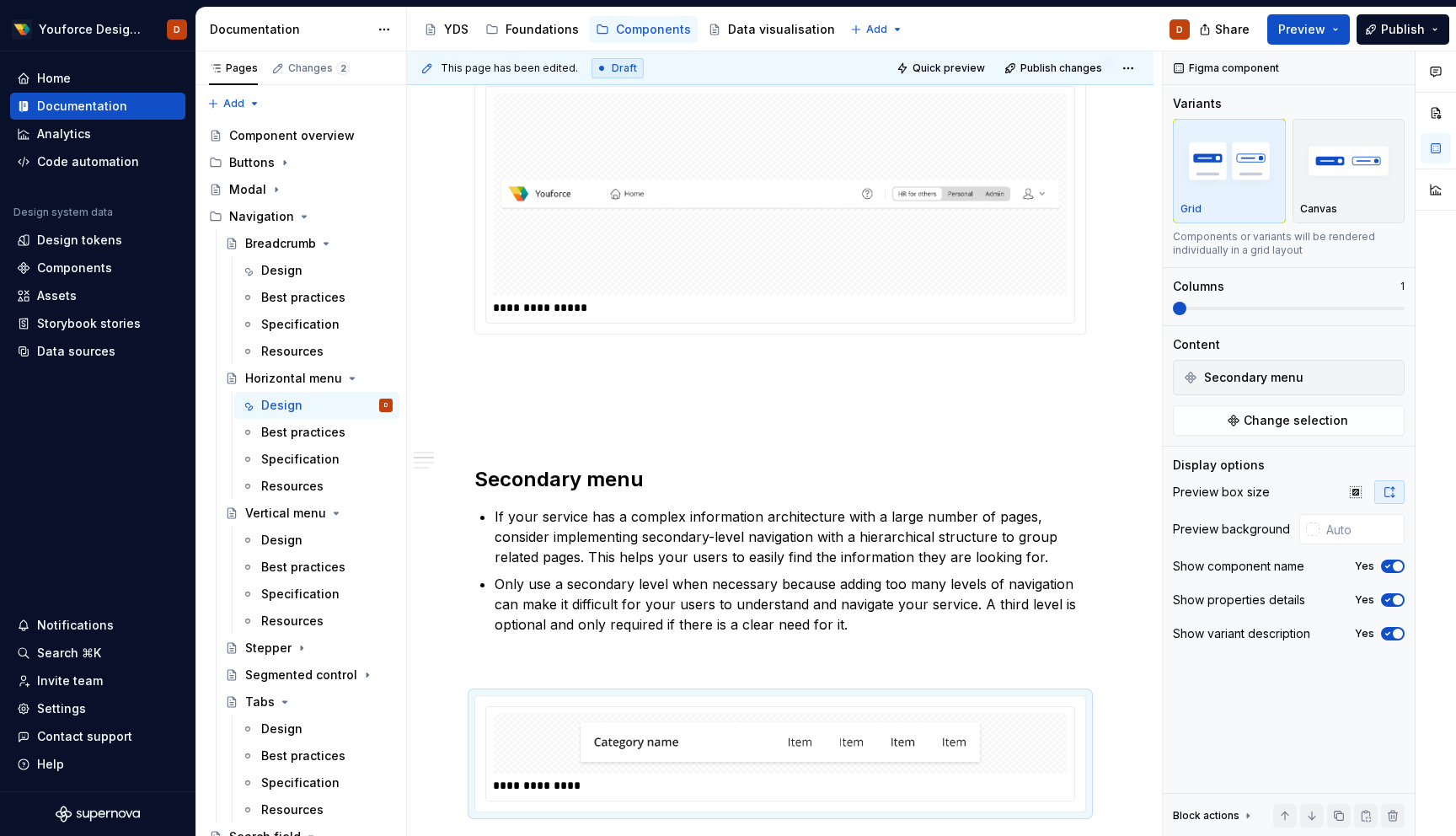
click at [911, 230] on img at bounding box center [780, 194] width 562 height 189
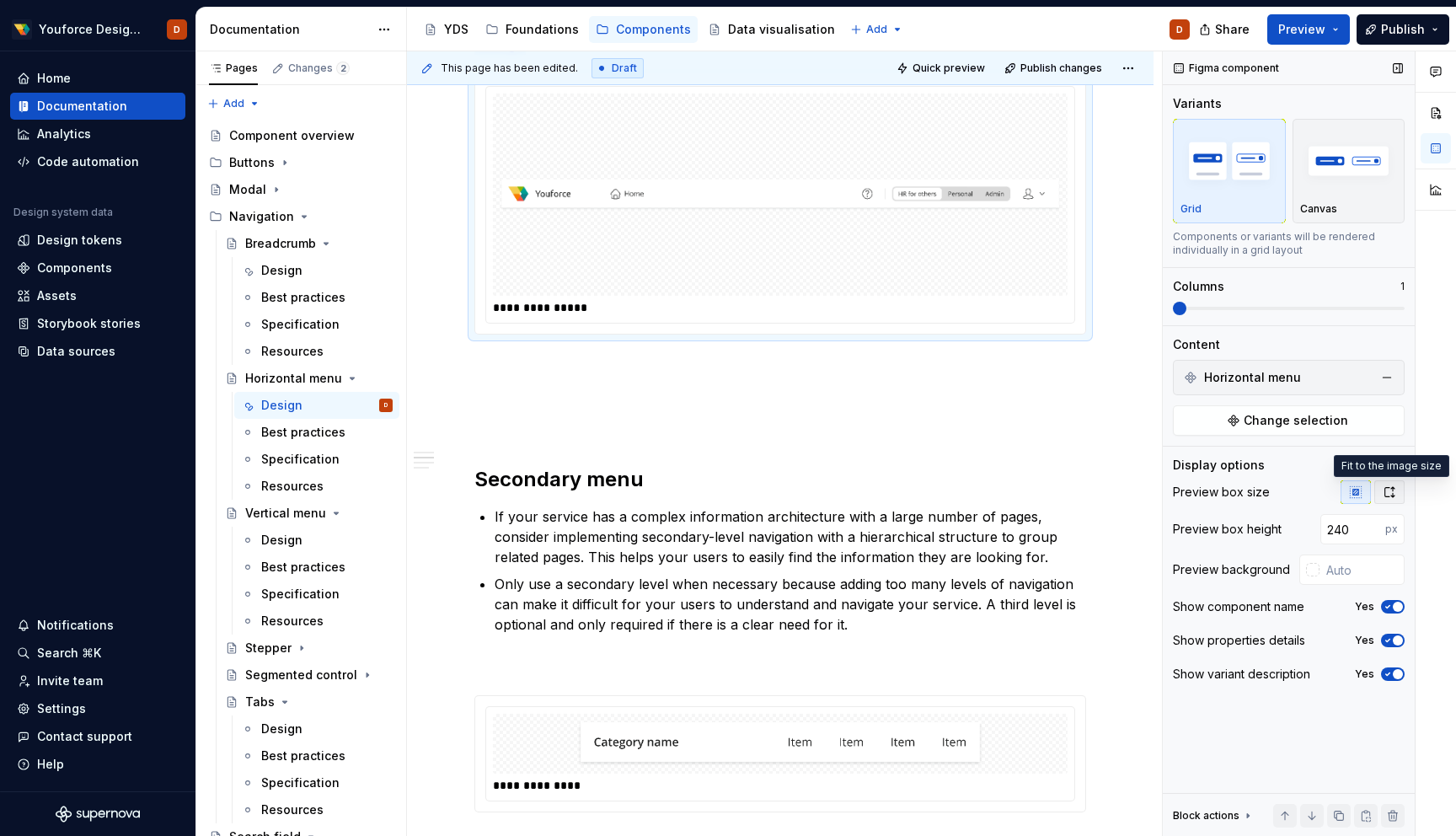
click at [1394, 491] on icon "button" at bounding box center [1389, 491] width 13 height 13
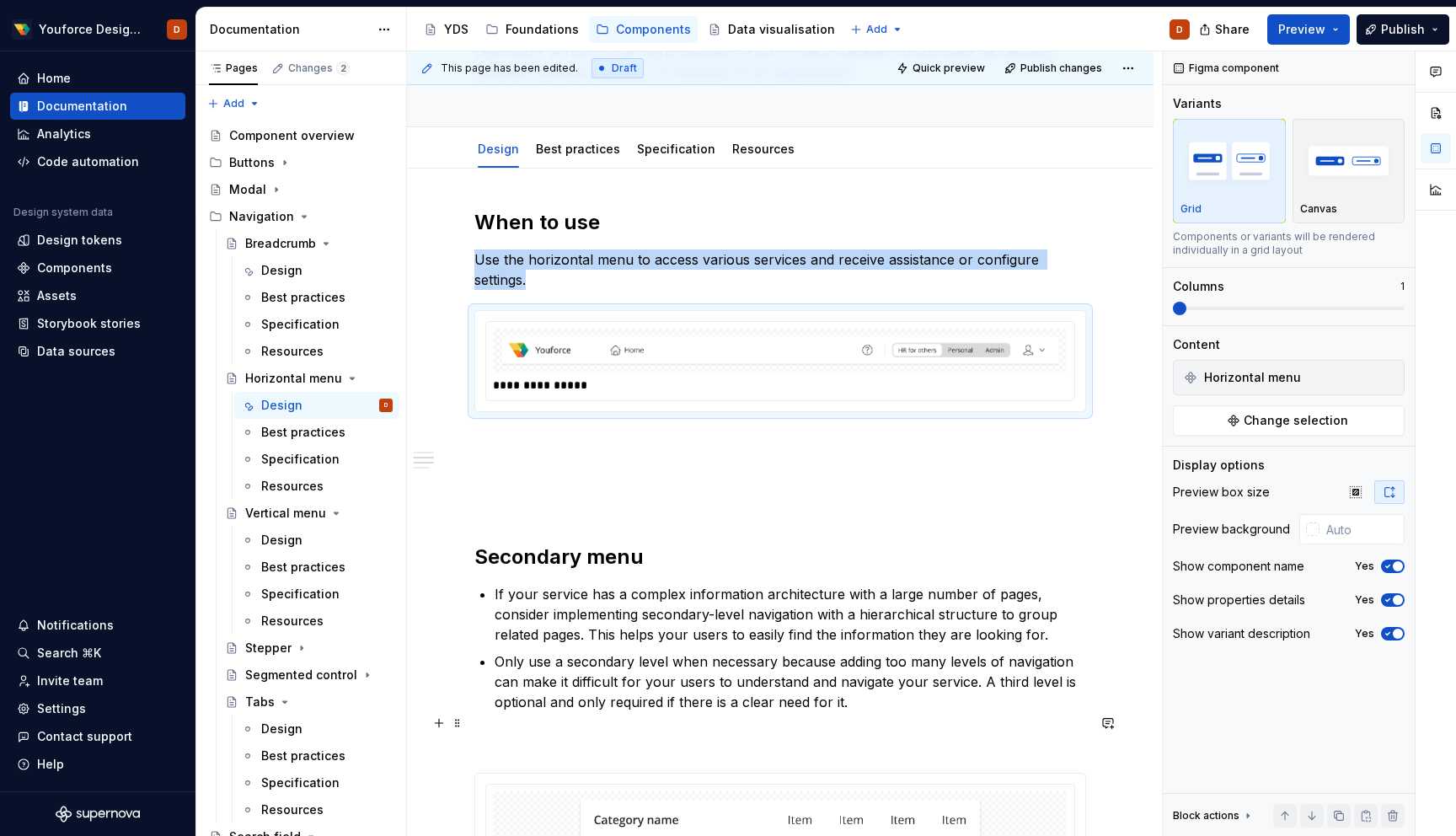
scroll to position [0, 0]
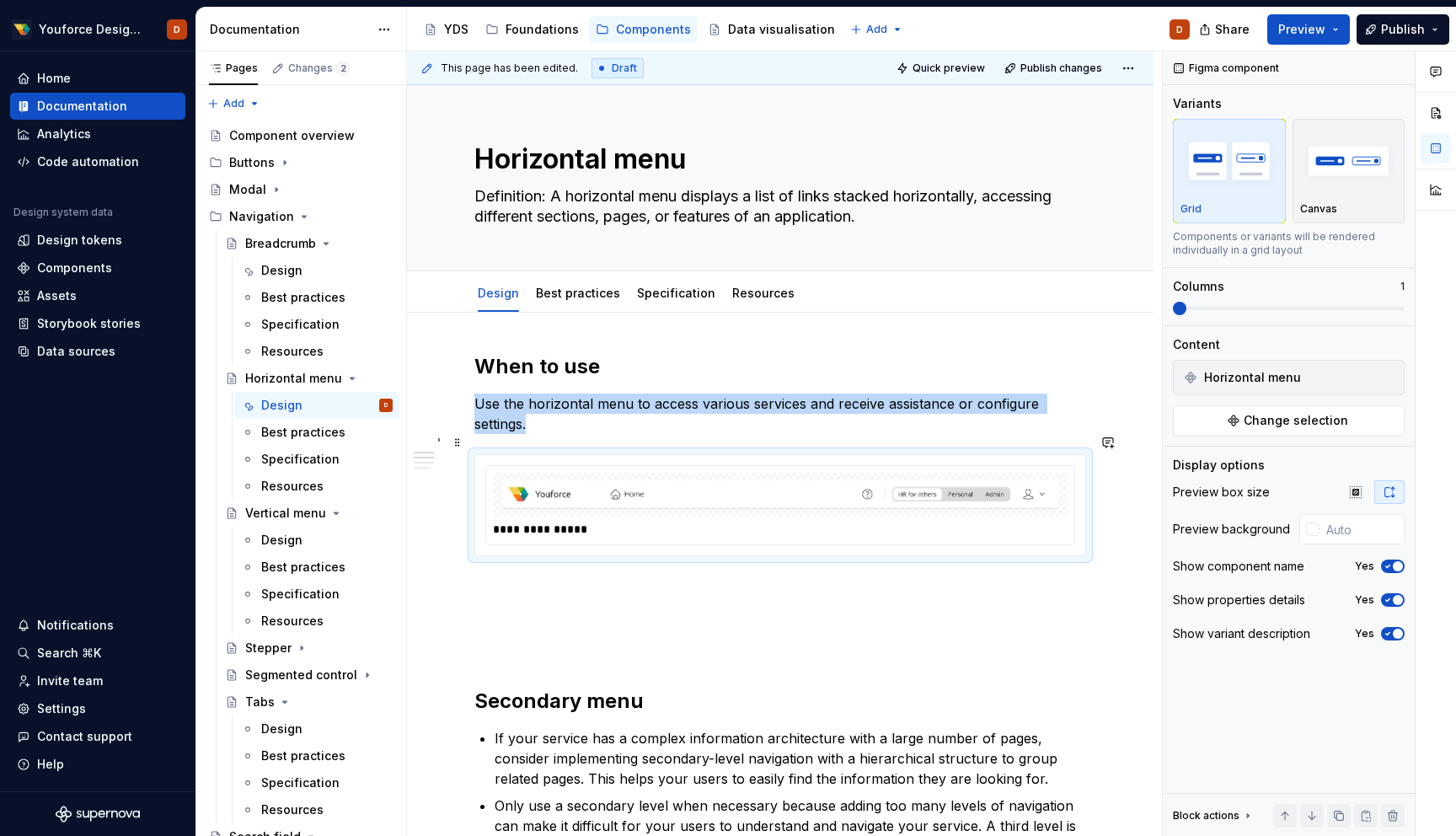
click at [965, 482] on img at bounding box center [780, 495] width 562 height 31
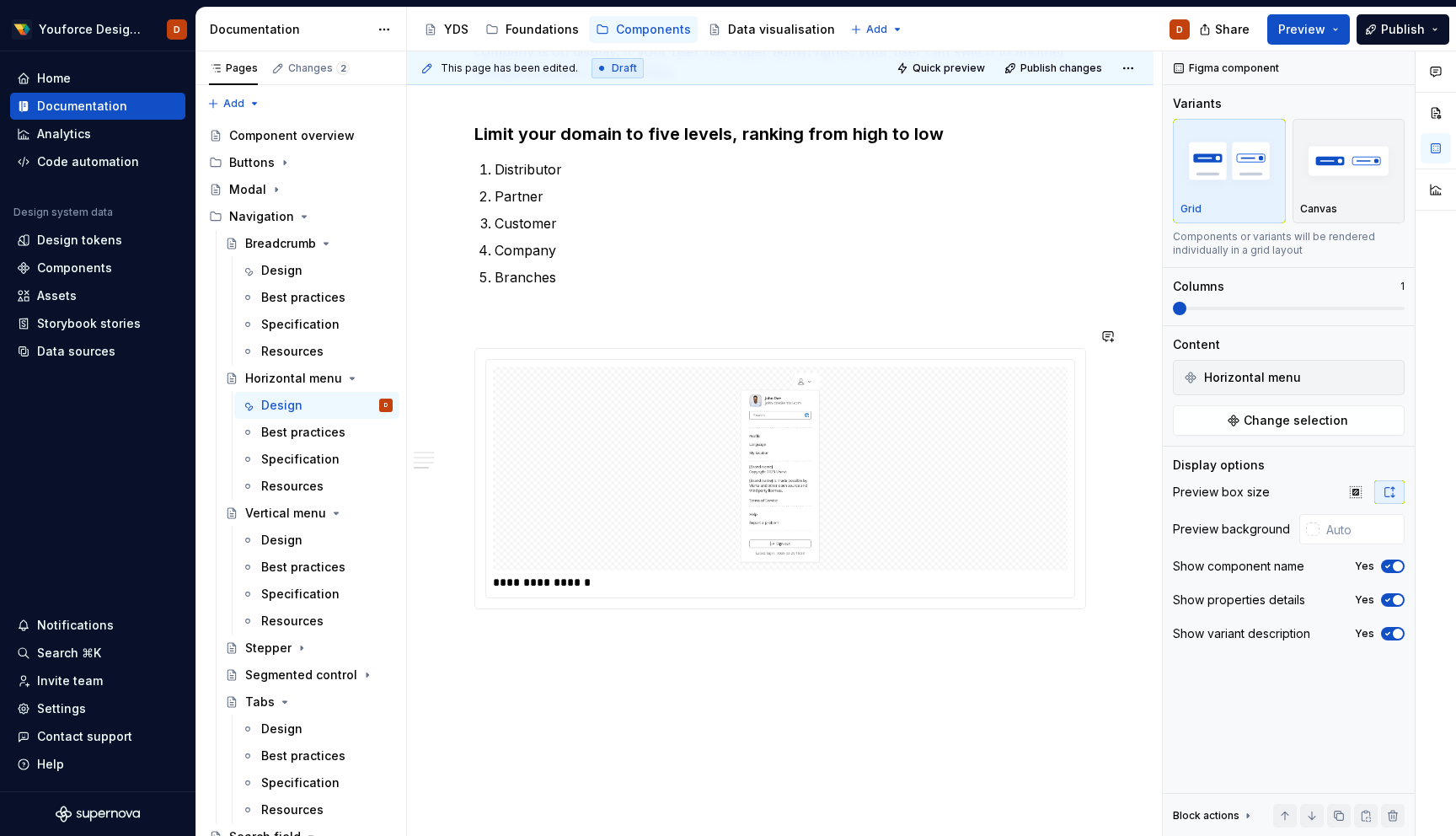
scroll to position [1209, 0]
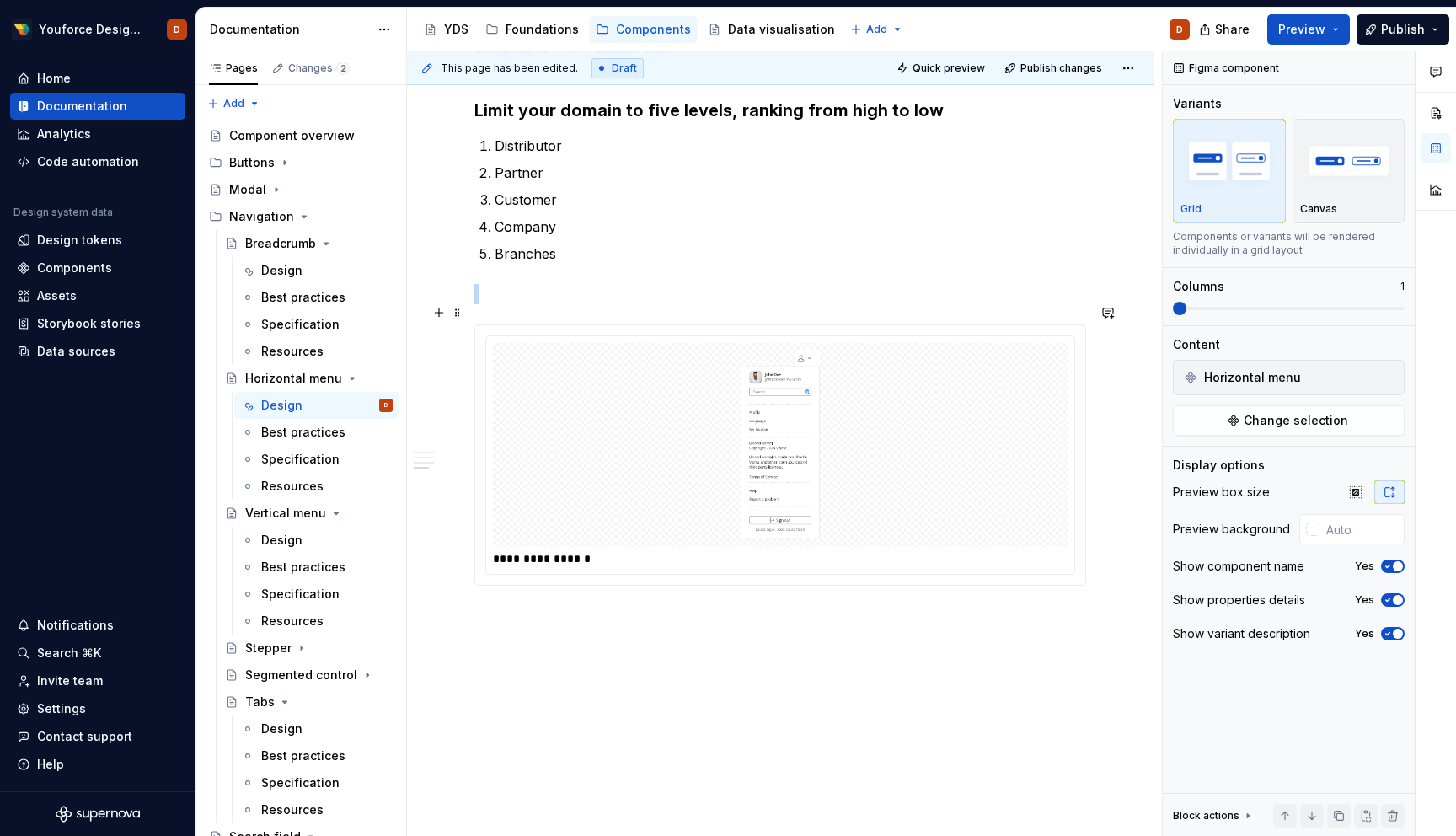
click at [875, 447] on div at bounding box center [780, 445] width 575 height 205
click at [309, 439] on div "Best practices" at bounding box center [301, 432] width 81 height 17
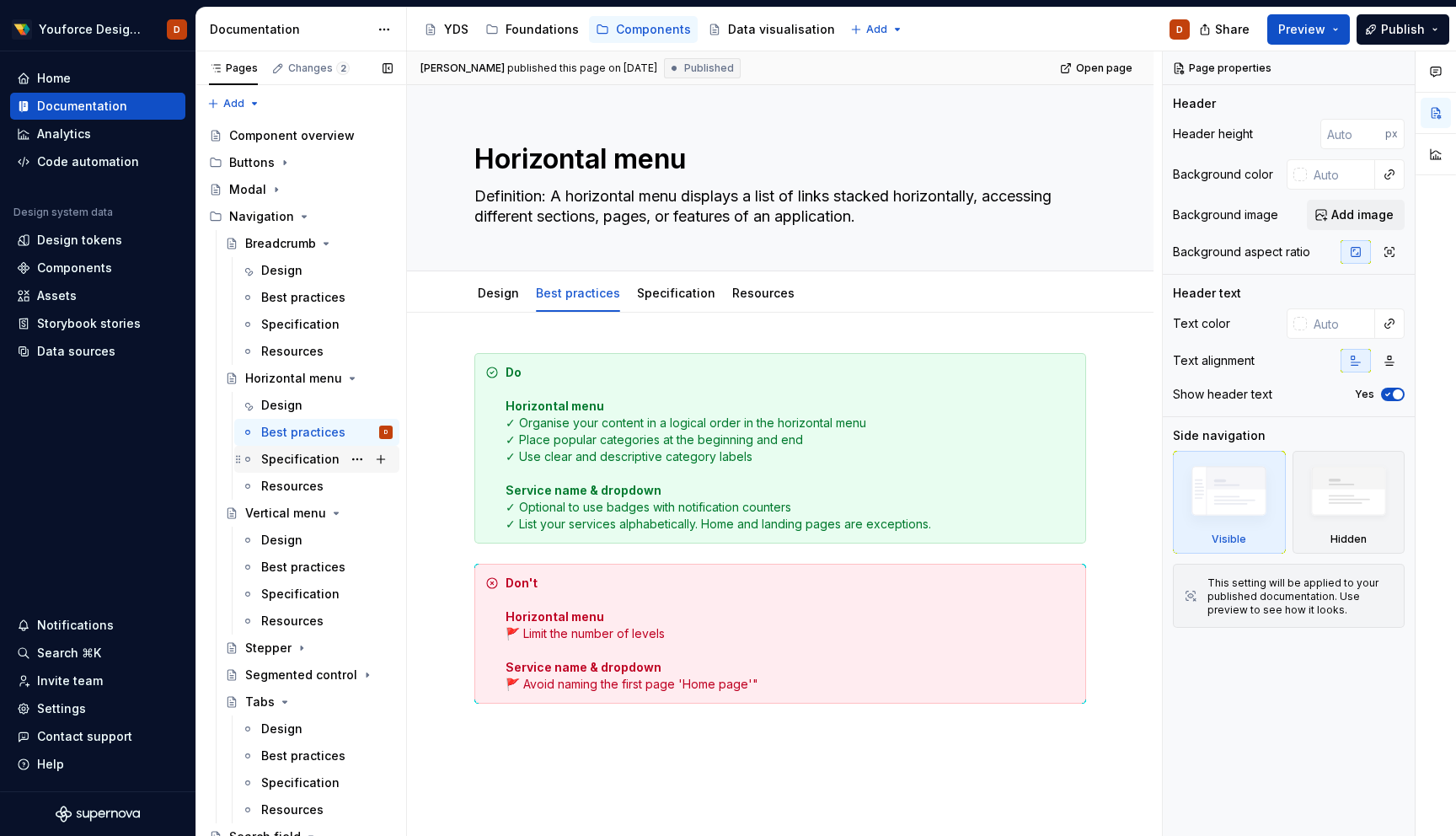
click at [299, 462] on div "Specification" at bounding box center [300, 459] width 78 height 17
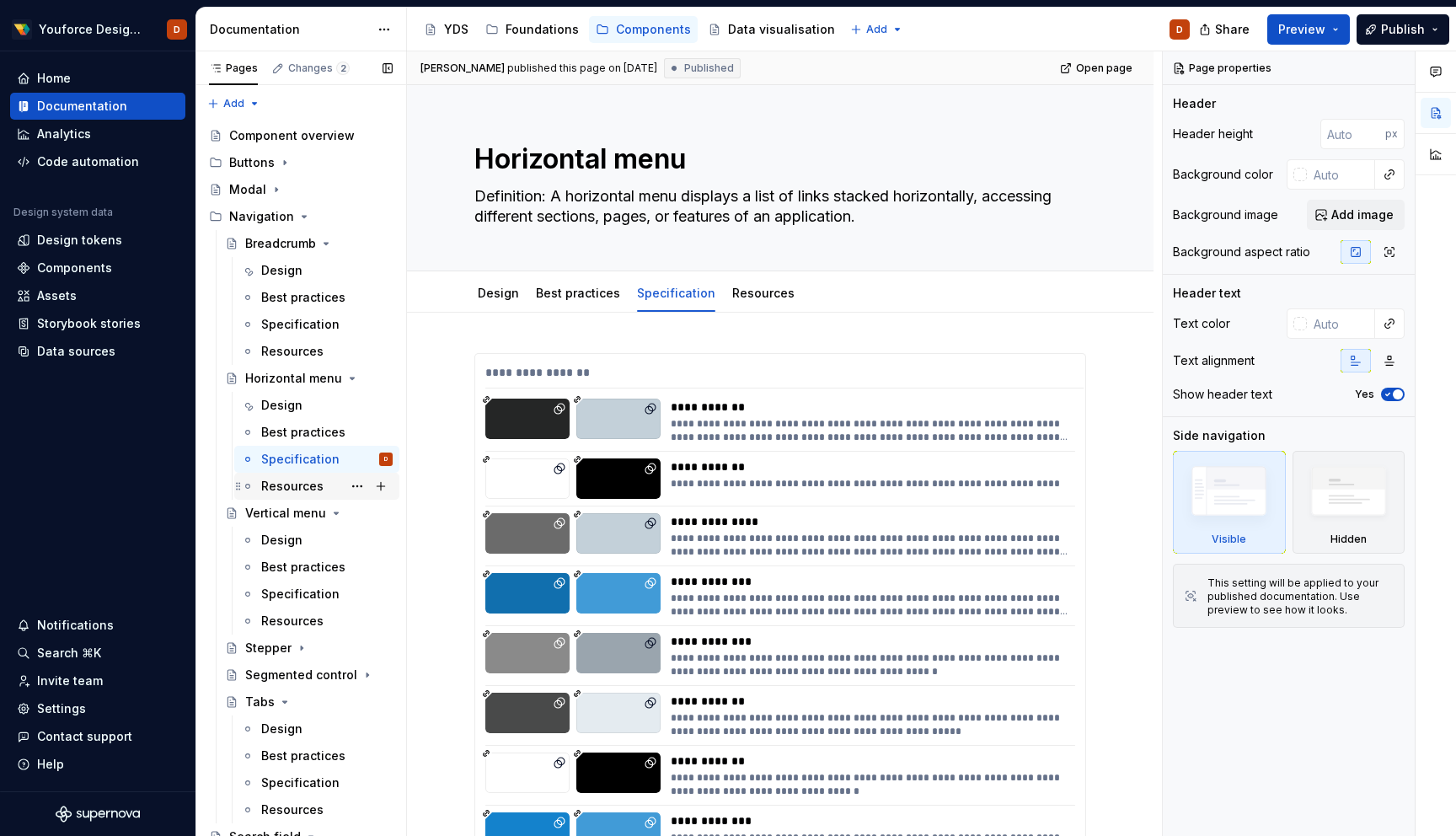
click at [292, 487] on div "Resources" at bounding box center [292, 486] width 62 height 17
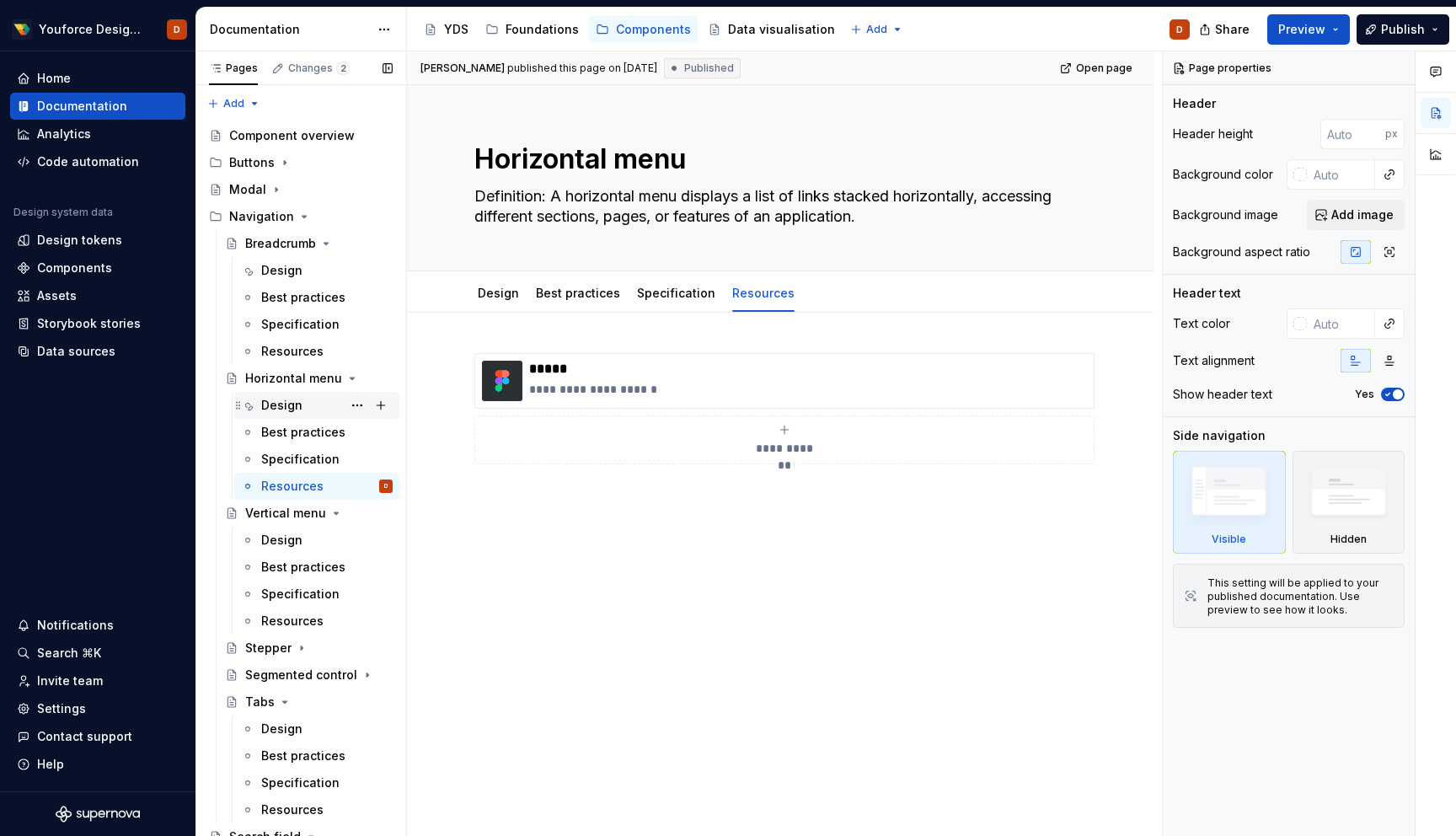
click at [307, 408] on div "Design" at bounding box center [327, 405] width 131 height 23
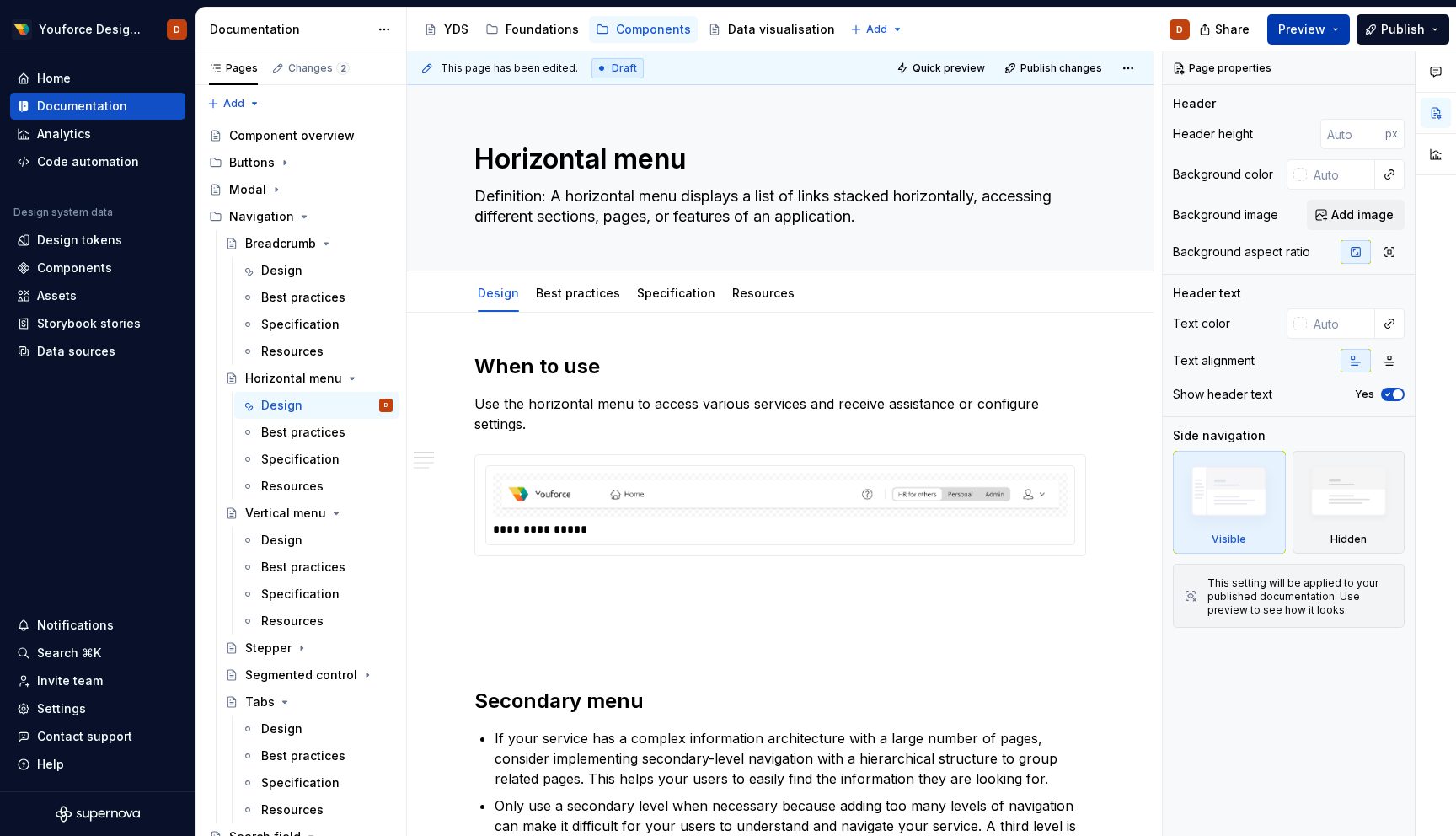
click at [1328, 29] on button "Preview" at bounding box center [1309, 30] width 83 height 31
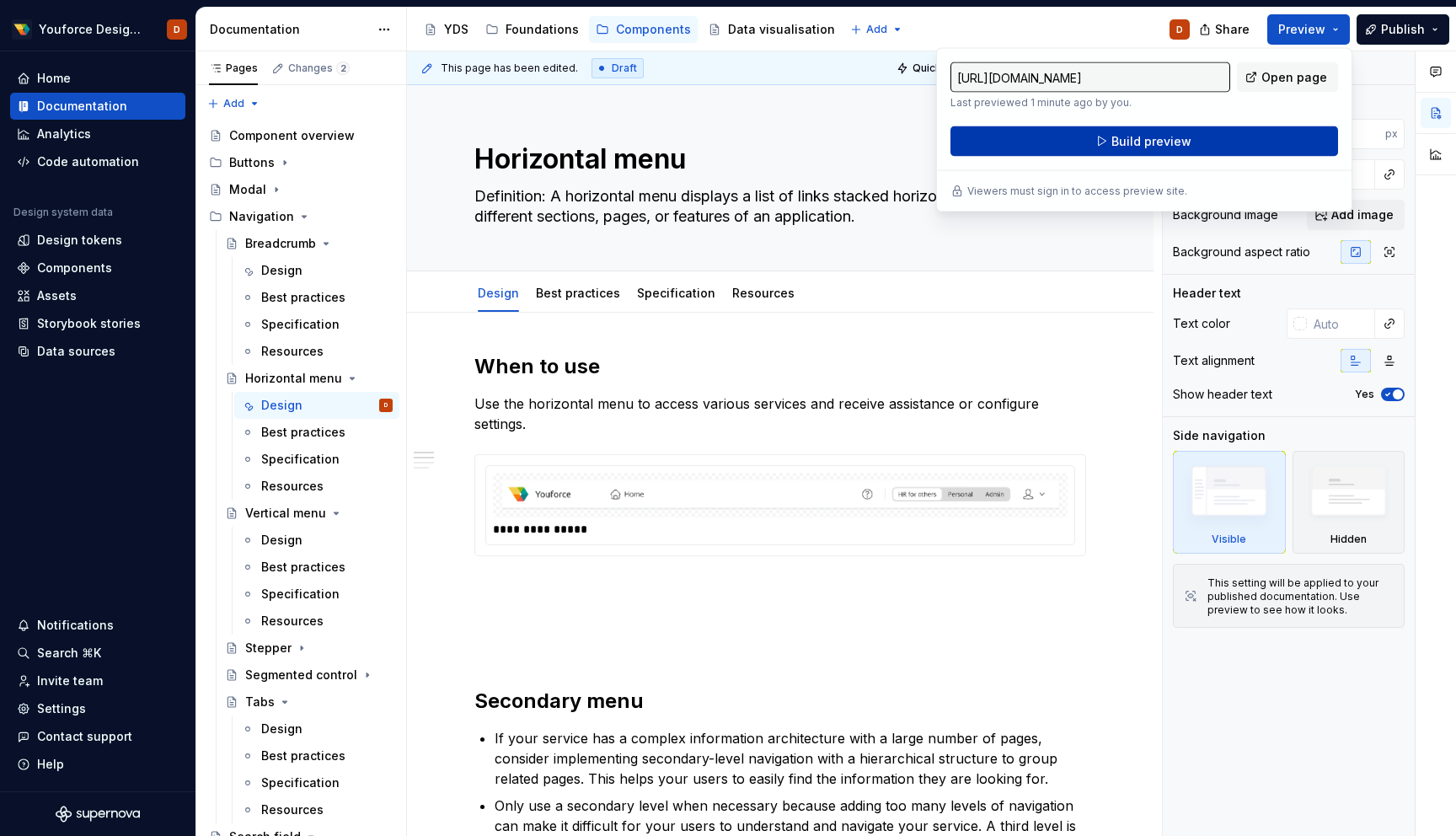
click at [1166, 134] on span "Build preview" at bounding box center [1151, 141] width 80 height 17
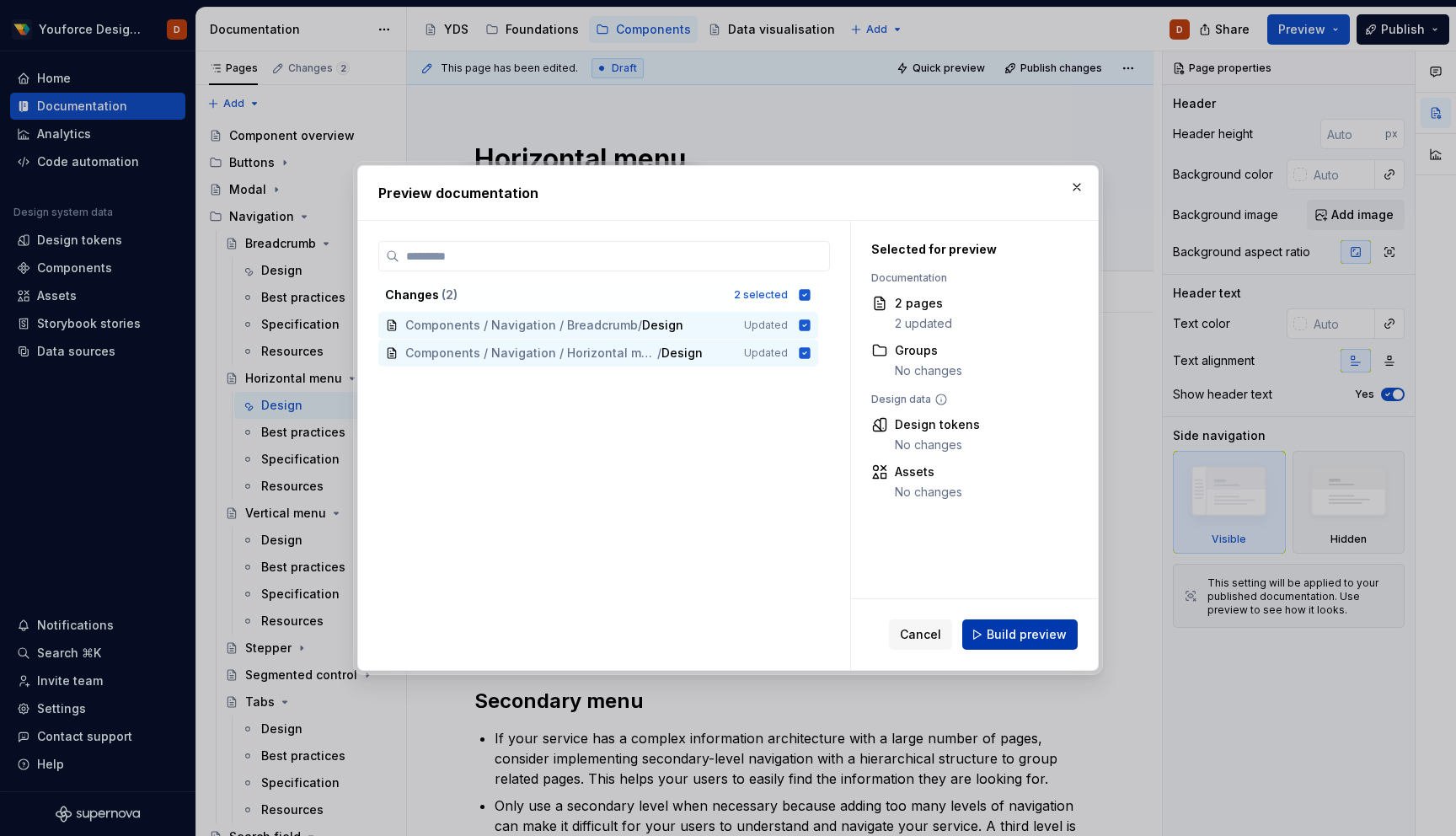
click at [1019, 634] on span "Build preview" at bounding box center [1027, 634] width 80 height 17
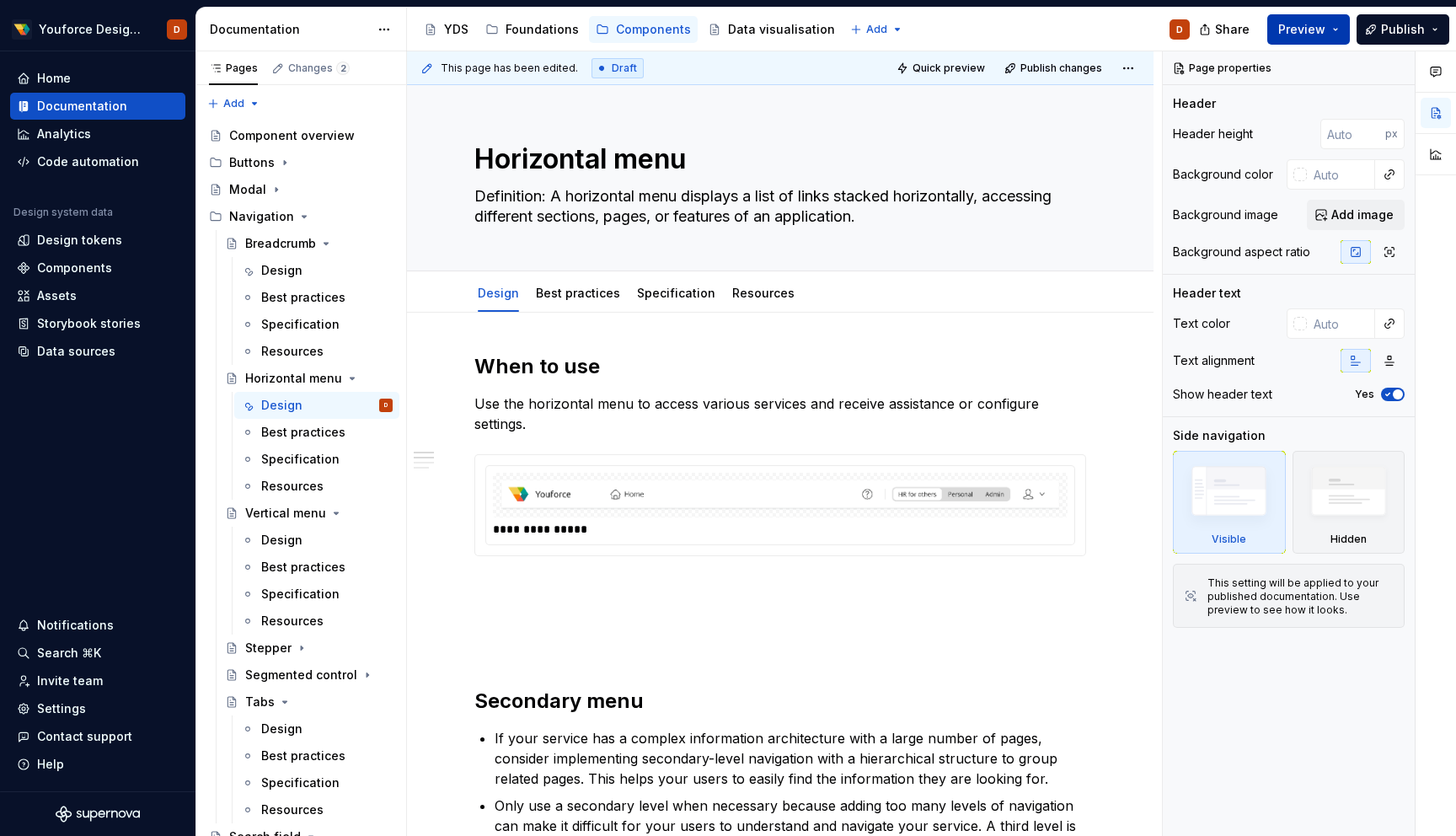
click at [1328, 25] on button "Preview" at bounding box center [1309, 30] width 83 height 31
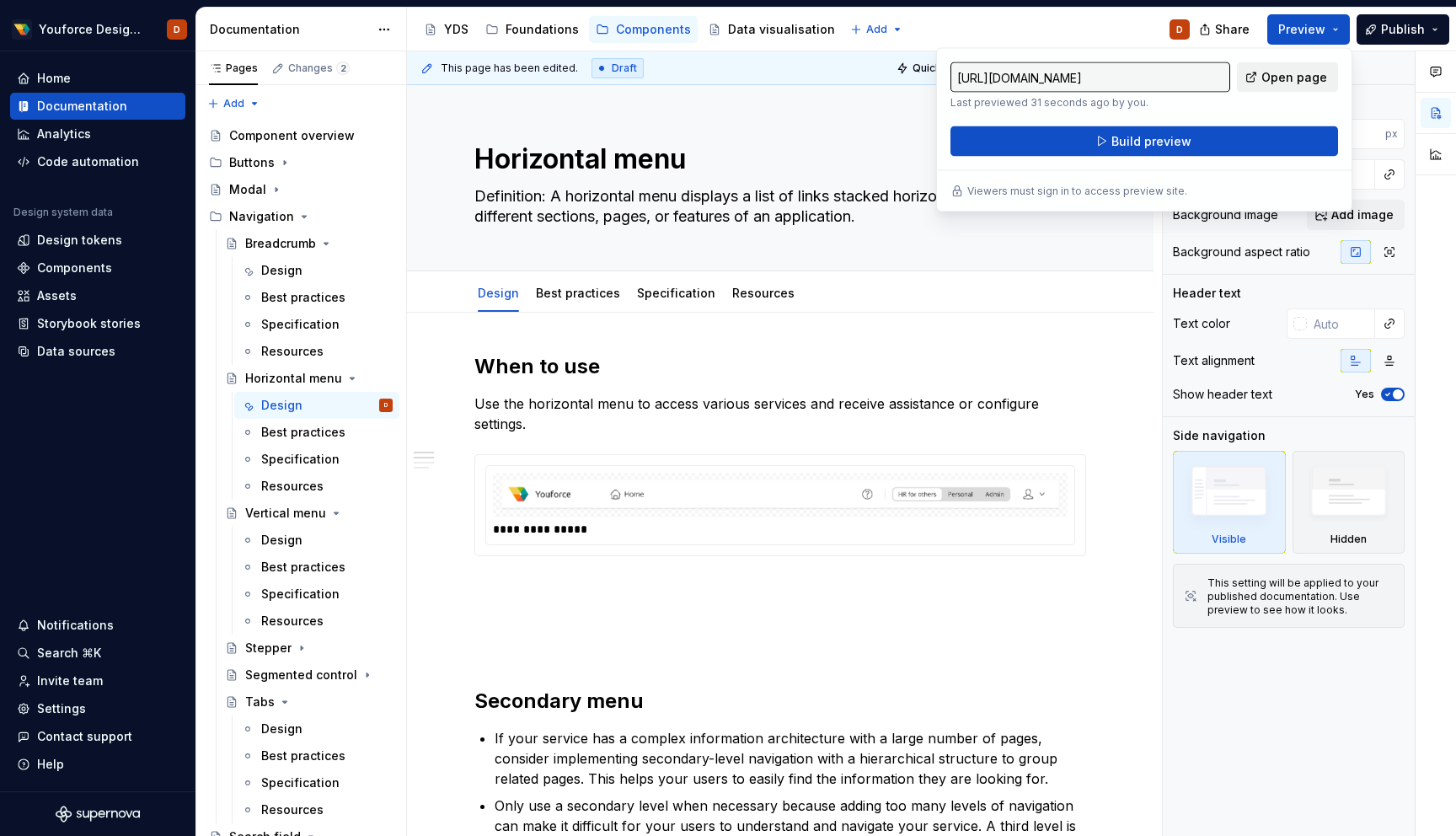
click at [1286, 81] on span "Open page" at bounding box center [1294, 77] width 66 height 17
type textarea "*"
click at [1023, 577] on p at bounding box center [780, 587] width 612 height 20
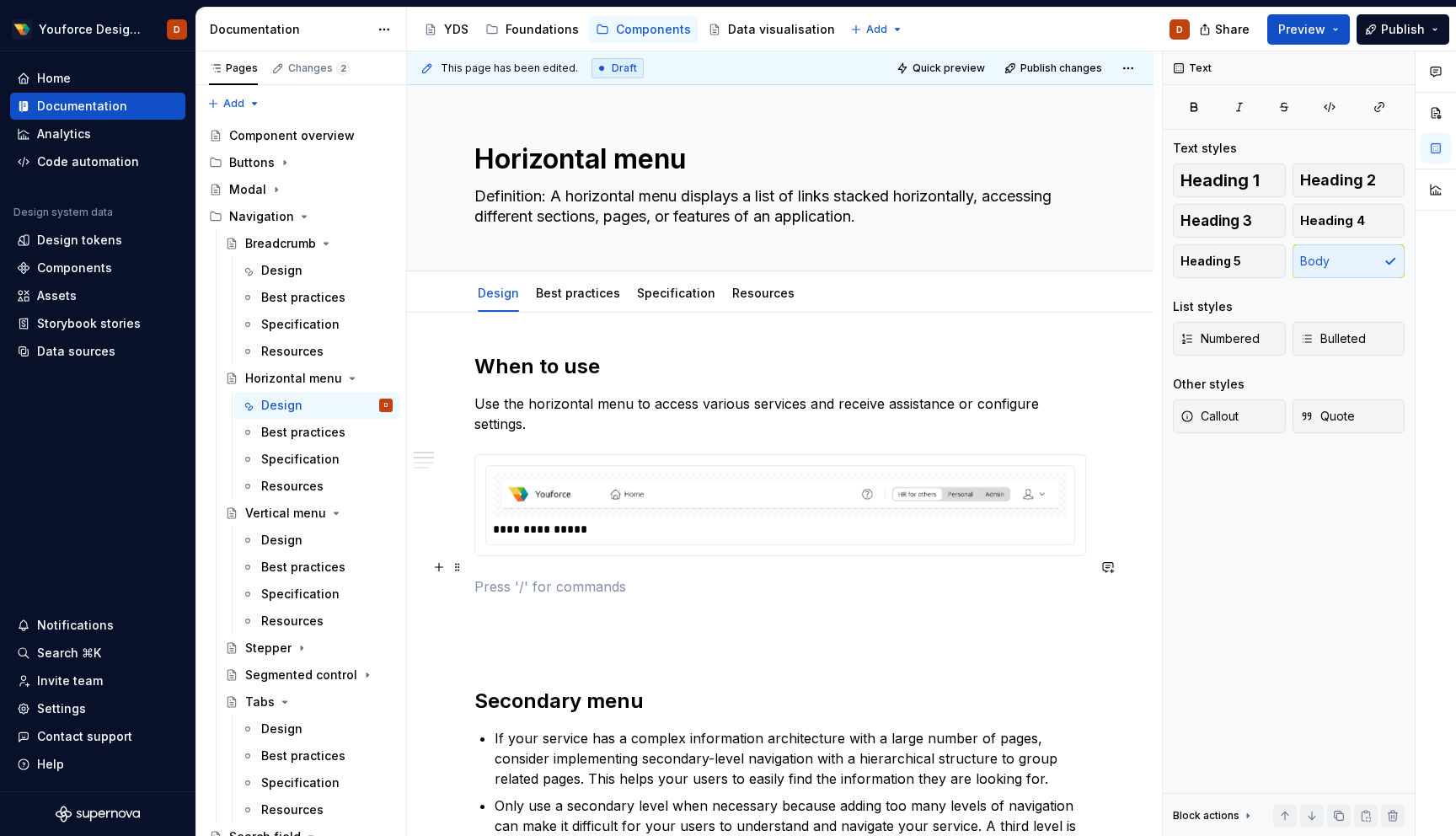
click at [552, 577] on p at bounding box center [780, 587] width 612 height 20
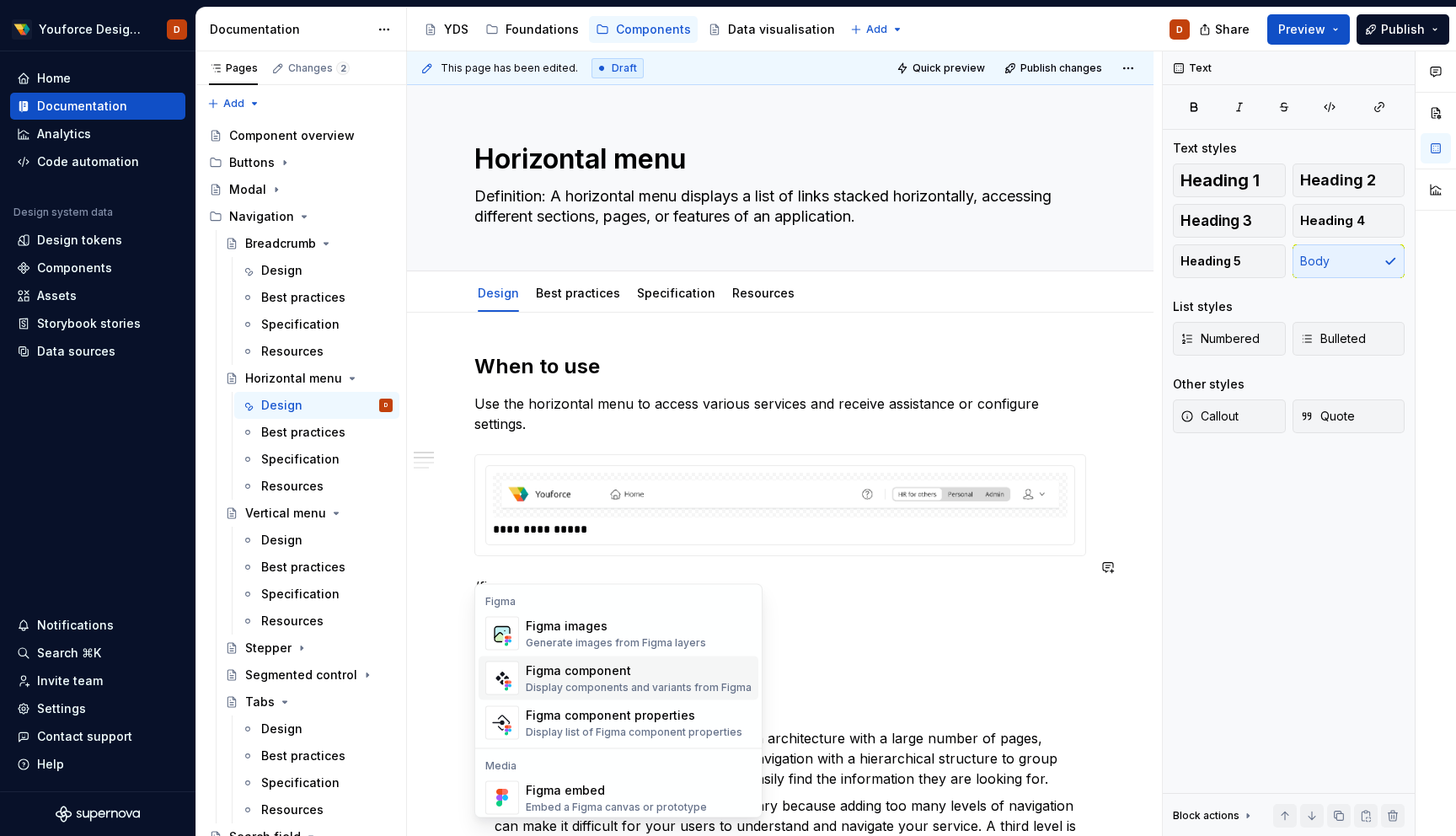
click at [580, 673] on div "Figma component" at bounding box center [638, 670] width 226 height 17
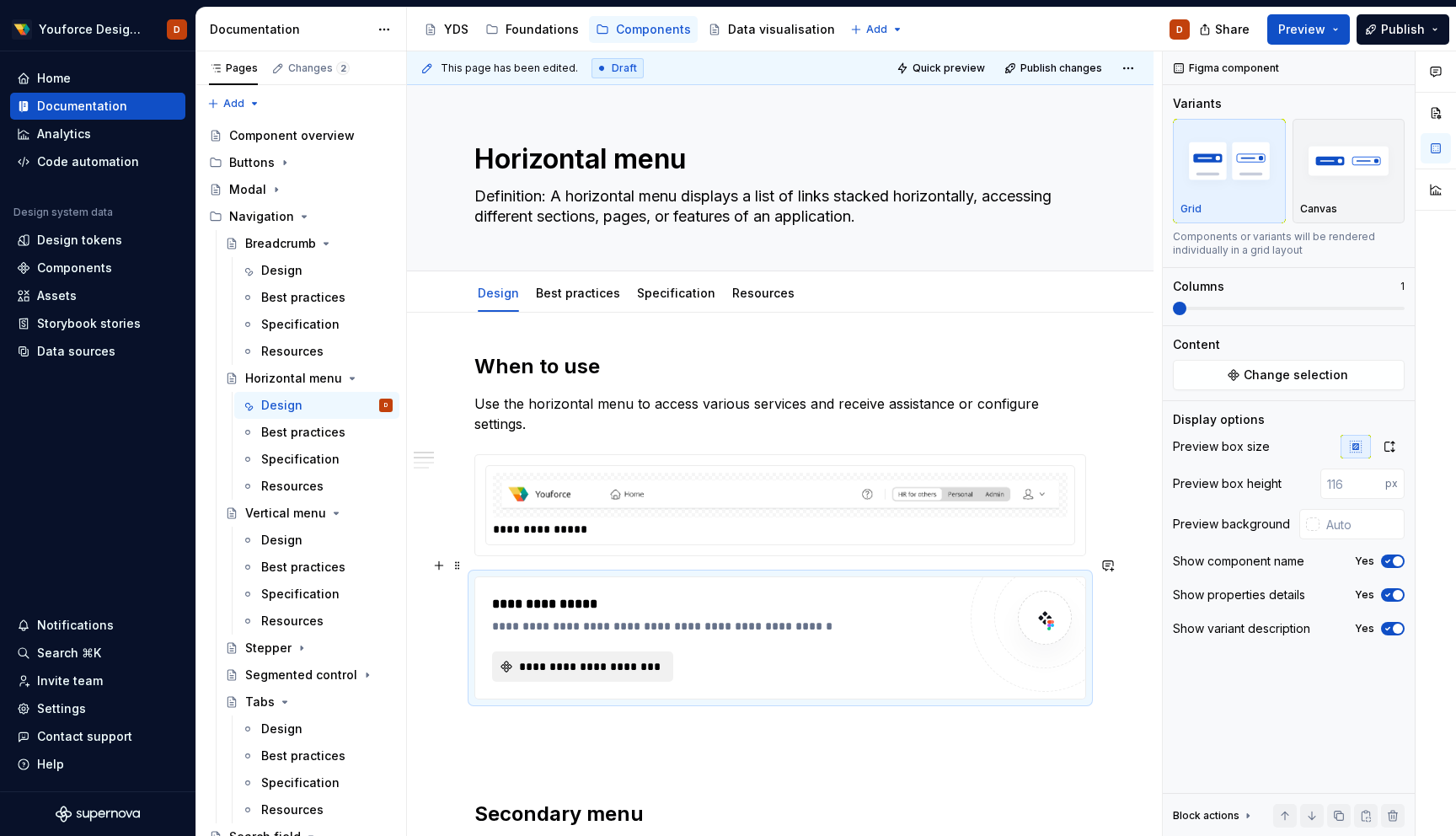
click at [591, 658] on span "**********" at bounding box center [589, 666] width 146 height 17
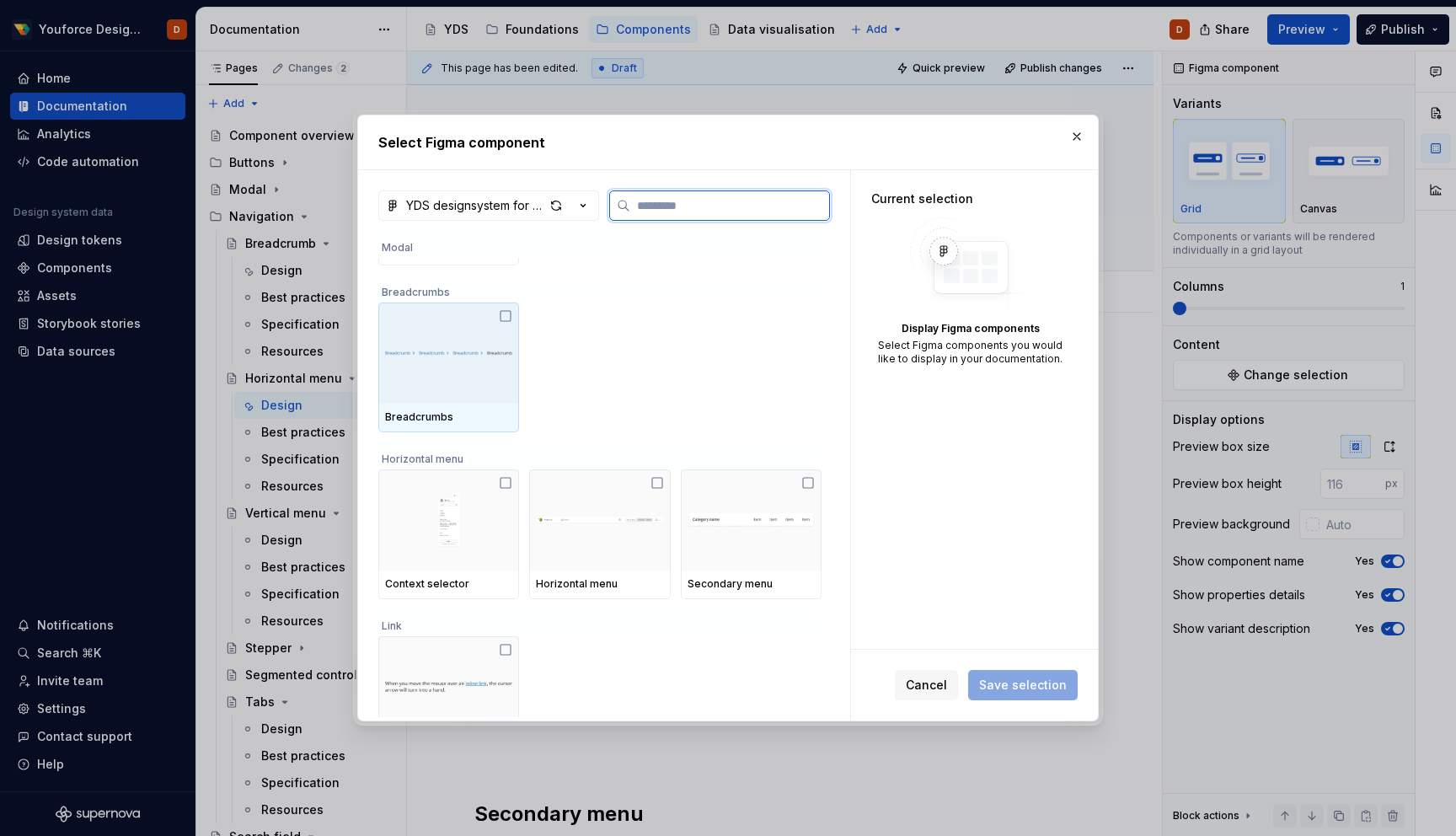
scroll to position [155, 0]
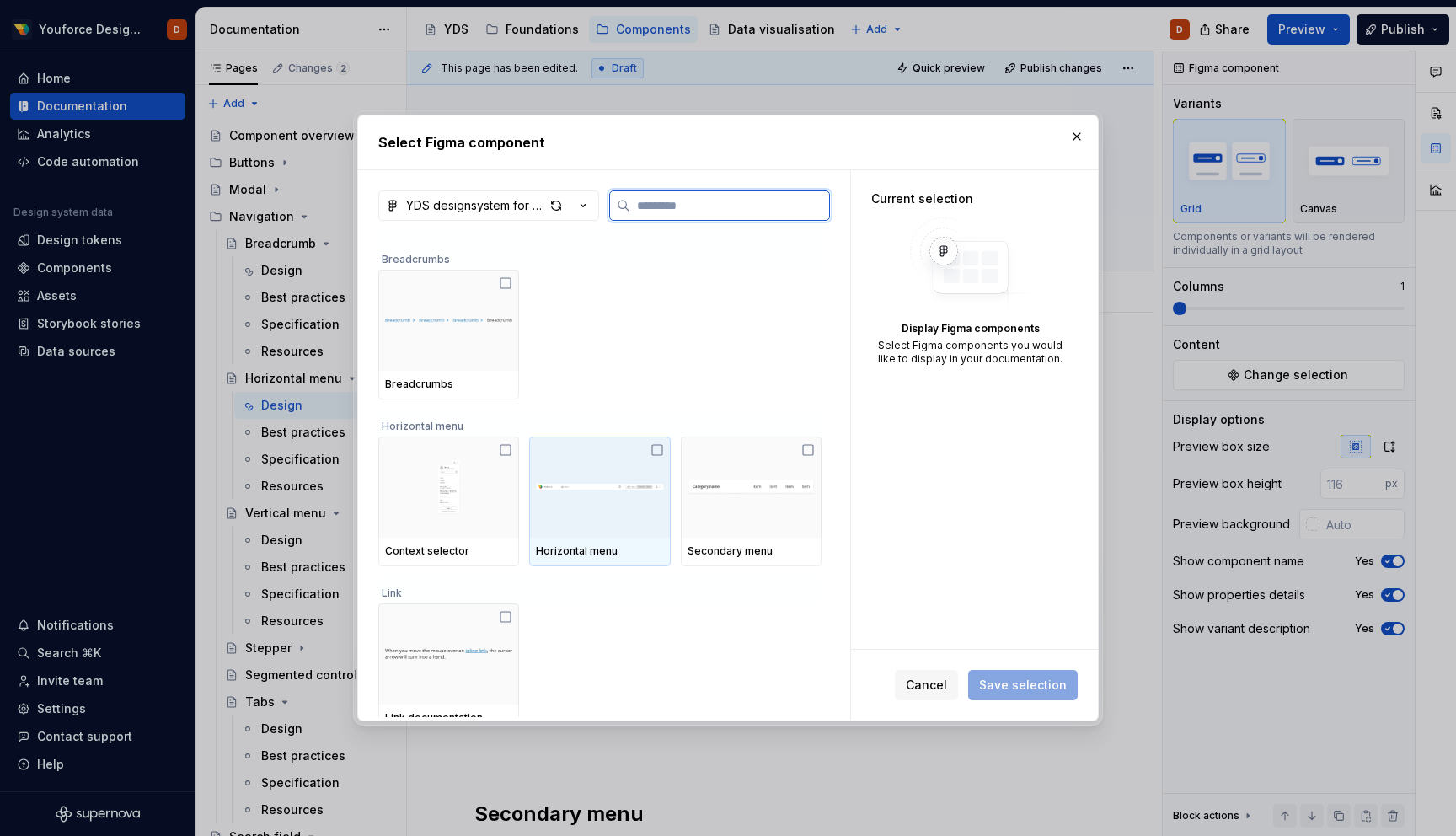
click at [661, 446] on icon at bounding box center [657, 450] width 13 height 13
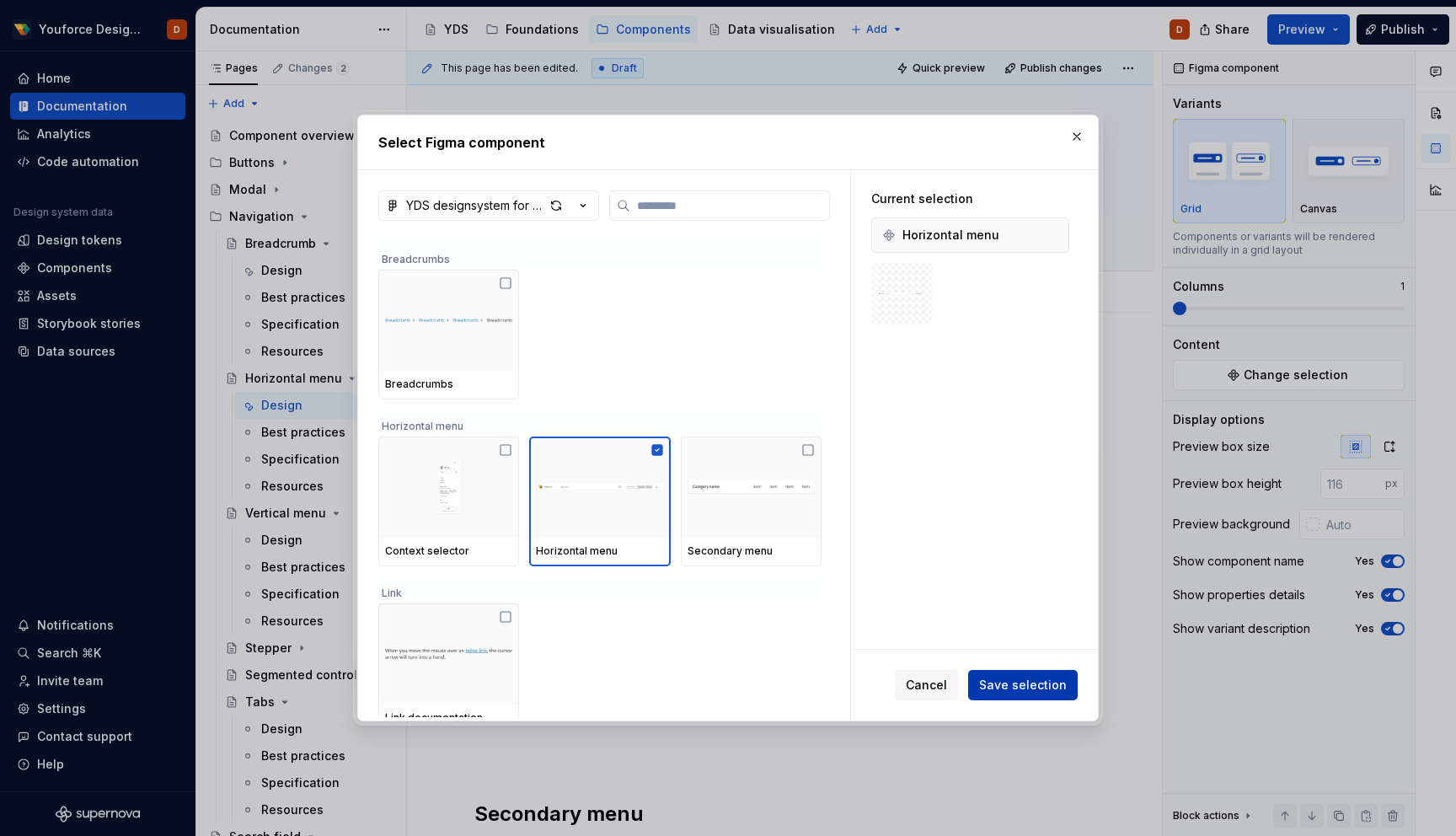
click at [1024, 681] on span "Save selection" at bounding box center [1022, 685] width 87 height 17
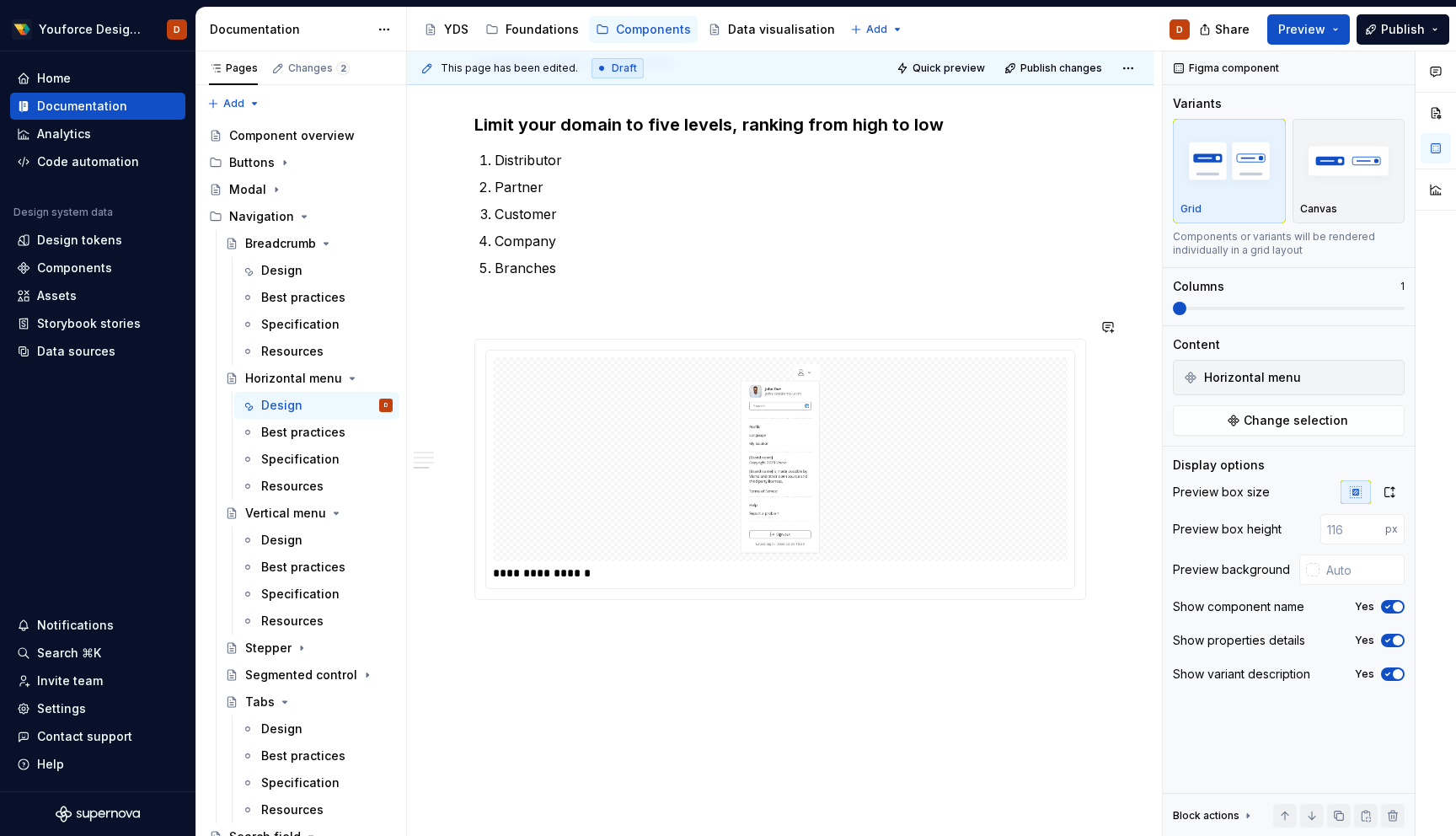
scroll to position [1354, 0]
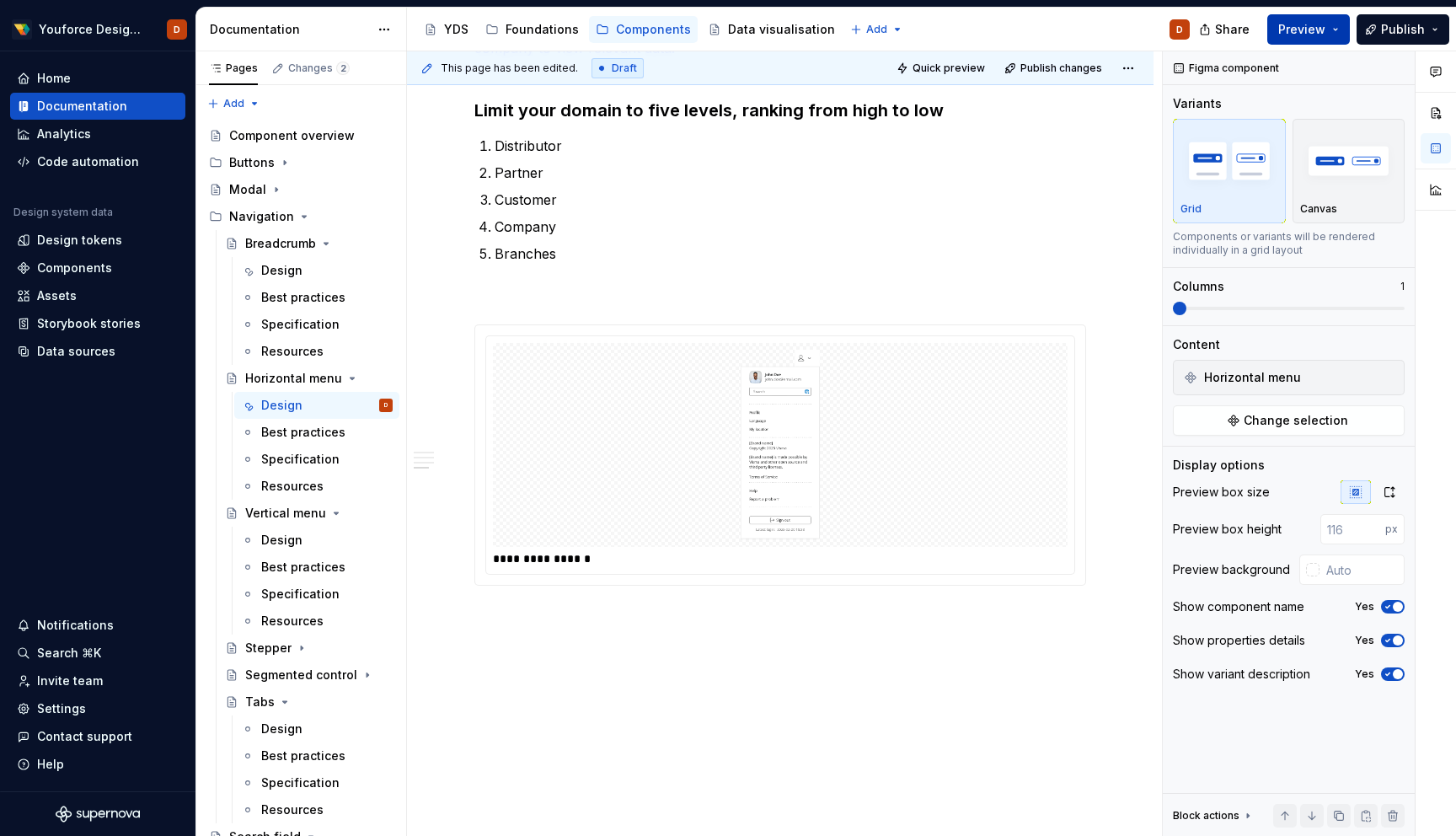
click at [1317, 28] on span "Preview" at bounding box center [1302, 29] width 47 height 17
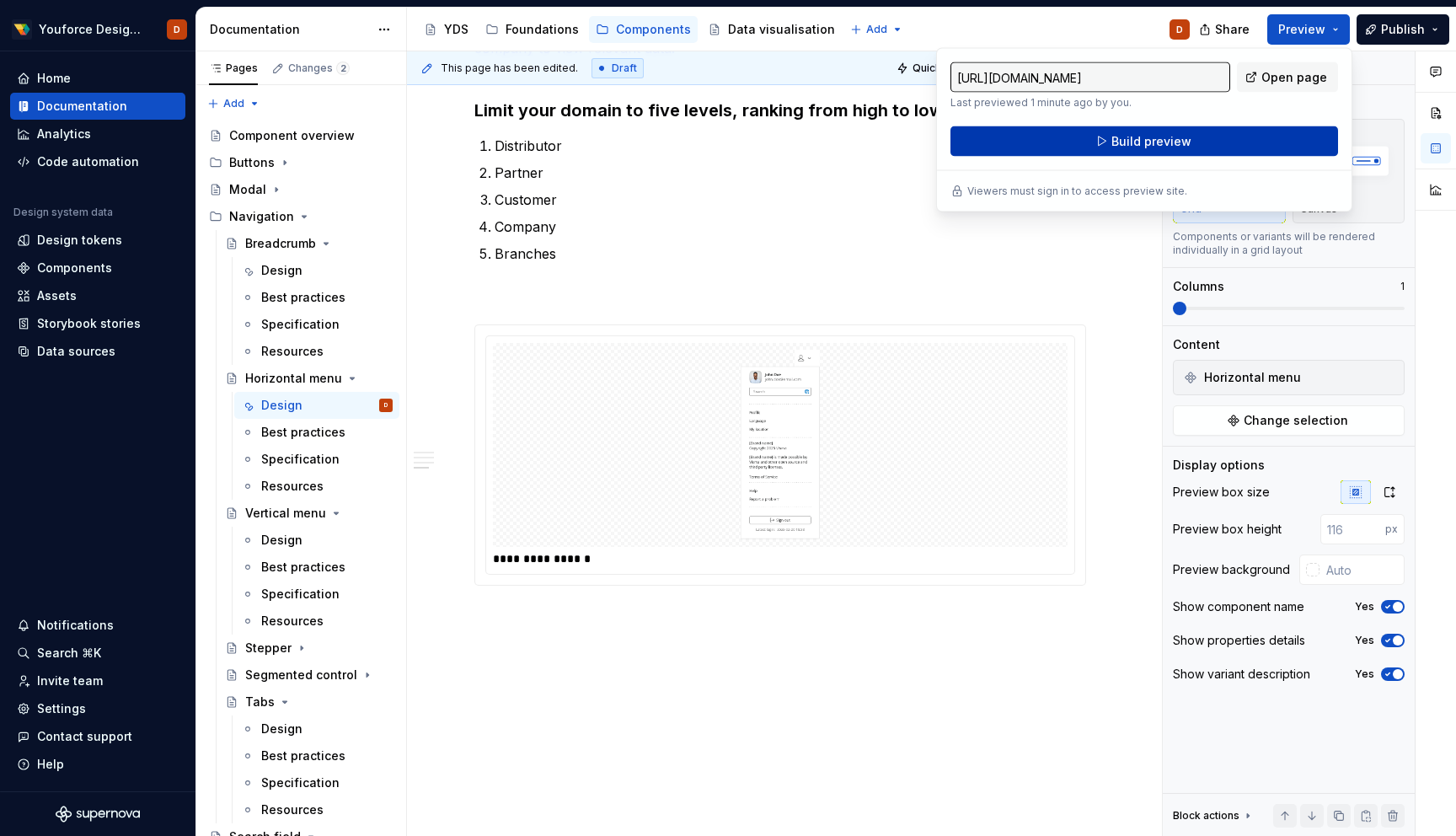
click at [1198, 139] on button "Build preview" at bounding box center [1144, 141] width 388 height 31
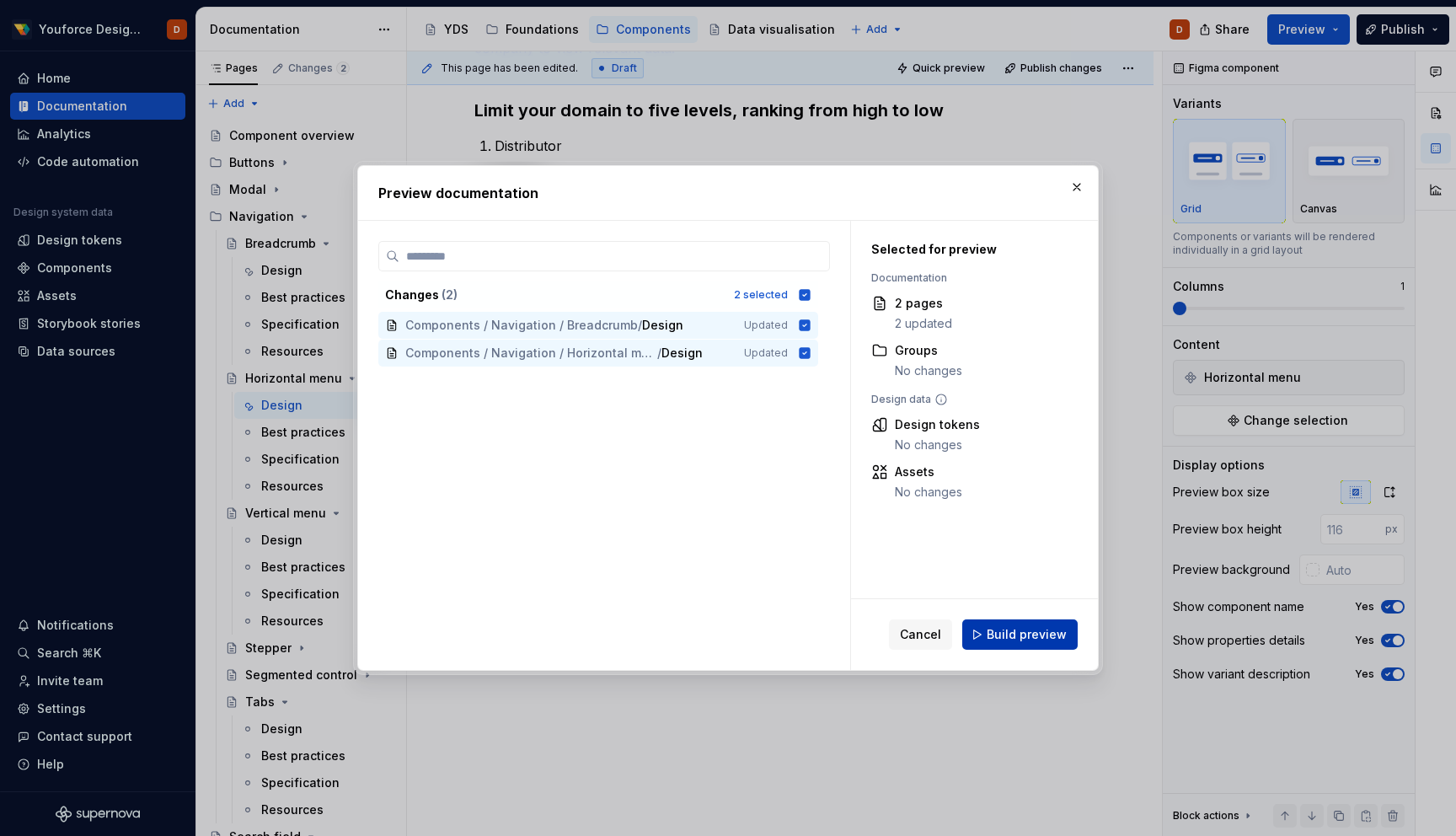
click at [1000, 641] on span "Build preview" at bounding box center [1027, 634] width 80 height 17
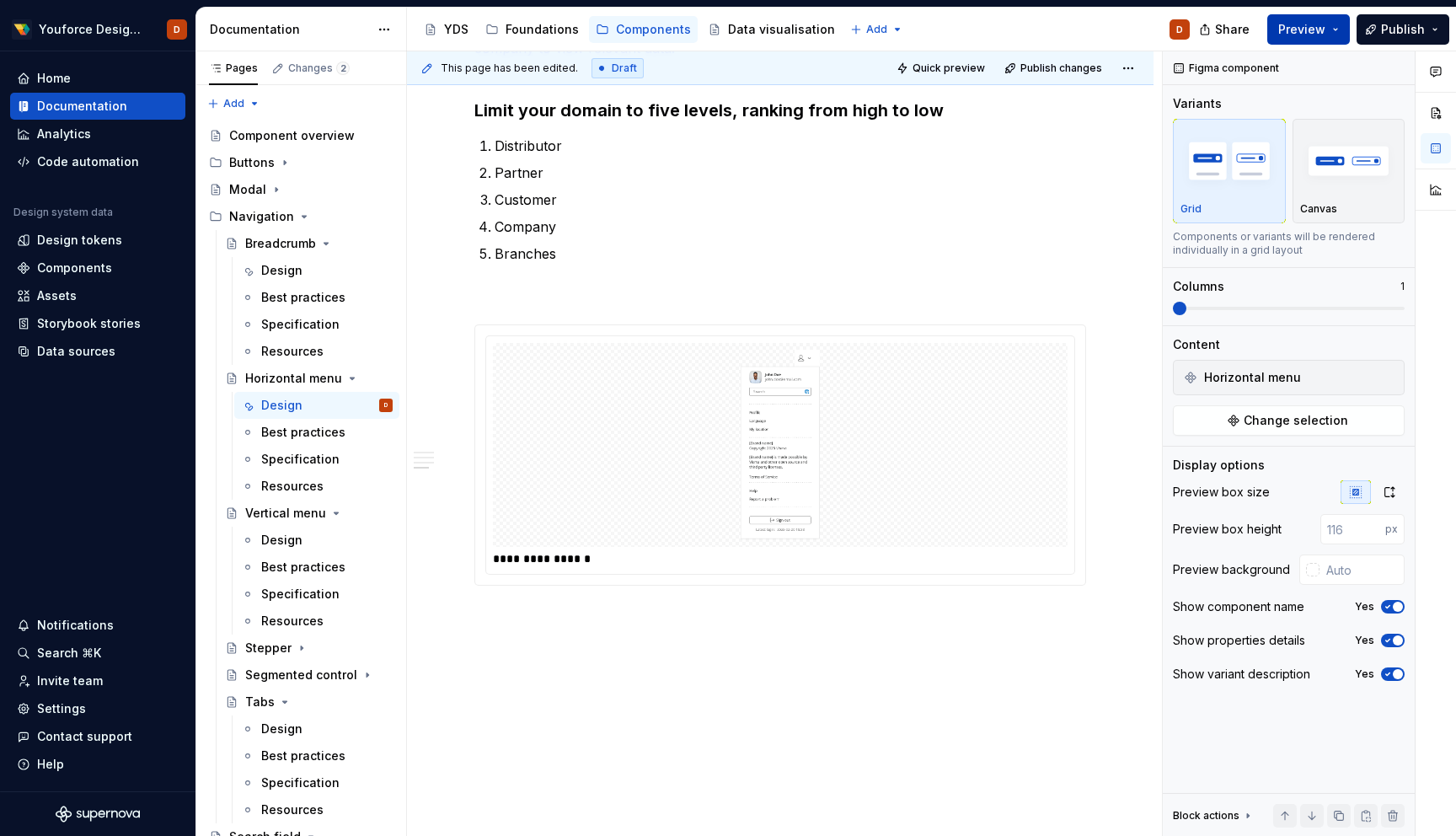
click at [1337, 29] on button "Preview" at bounding box center [1309, 30] width 83 height 31
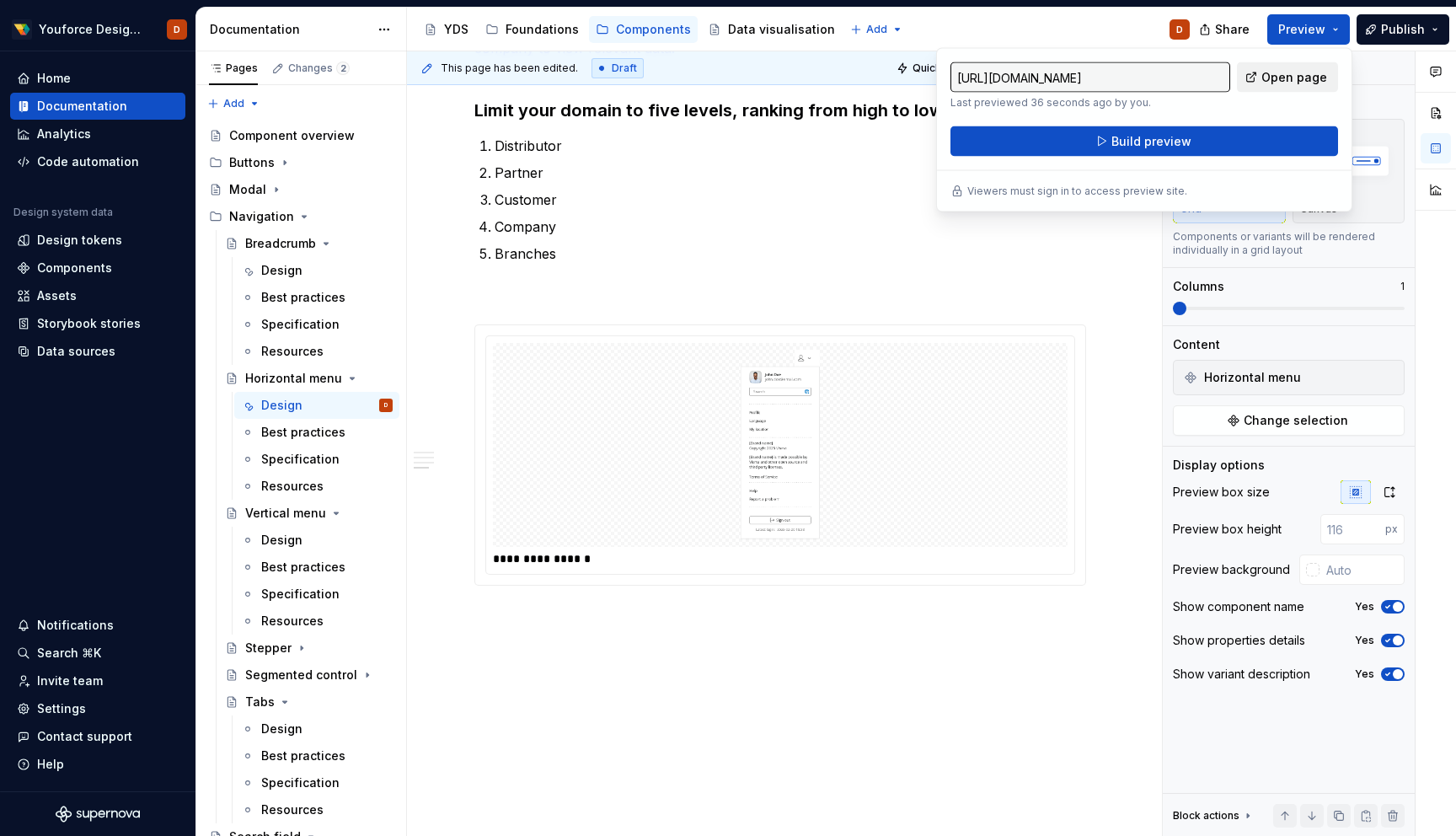
click at [1299, 76] on span "Open page" at bounding box center [1294, 77] width 66 height 17
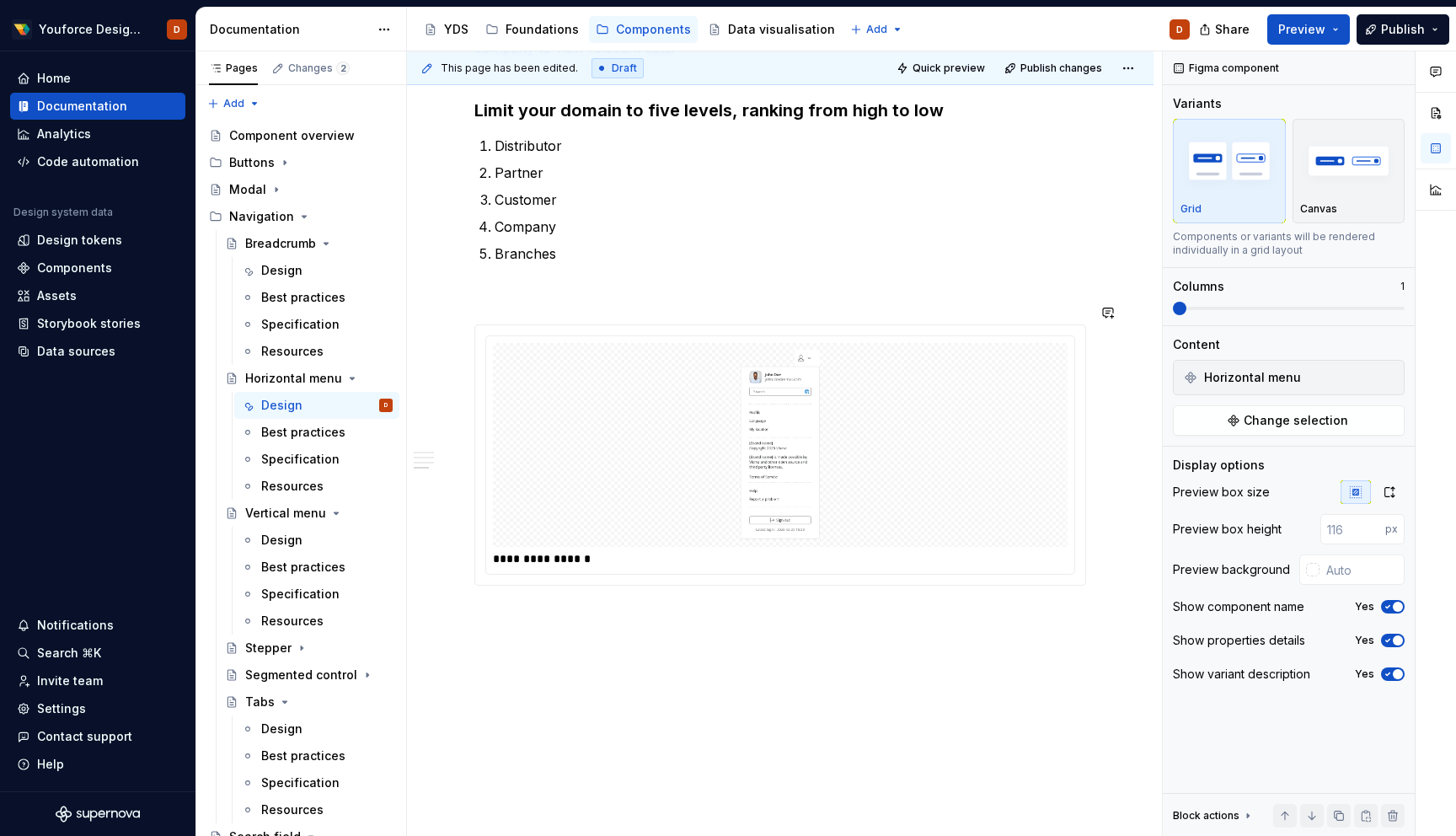
click at [283, 379] on div "Horizontal menu" at bounding box center [285, 378] width 80 height 17
click at [385, 377] on button "Page tree" at bounding box center [381, 378] width 23 height 23
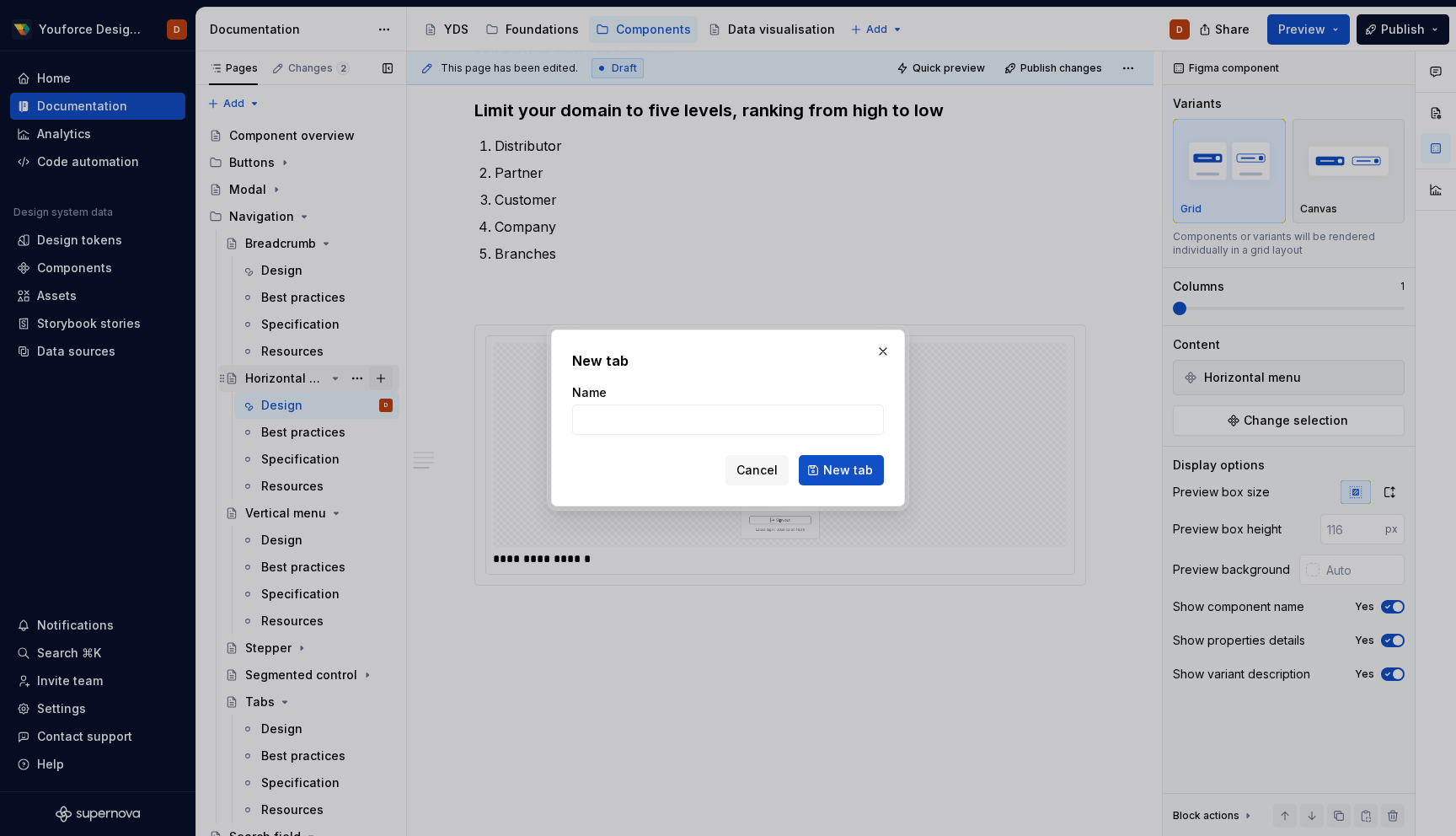
type textarea "*"
type input "Design 1"
click button "New tab" at bounding box center [841, 471] width 85 height 31
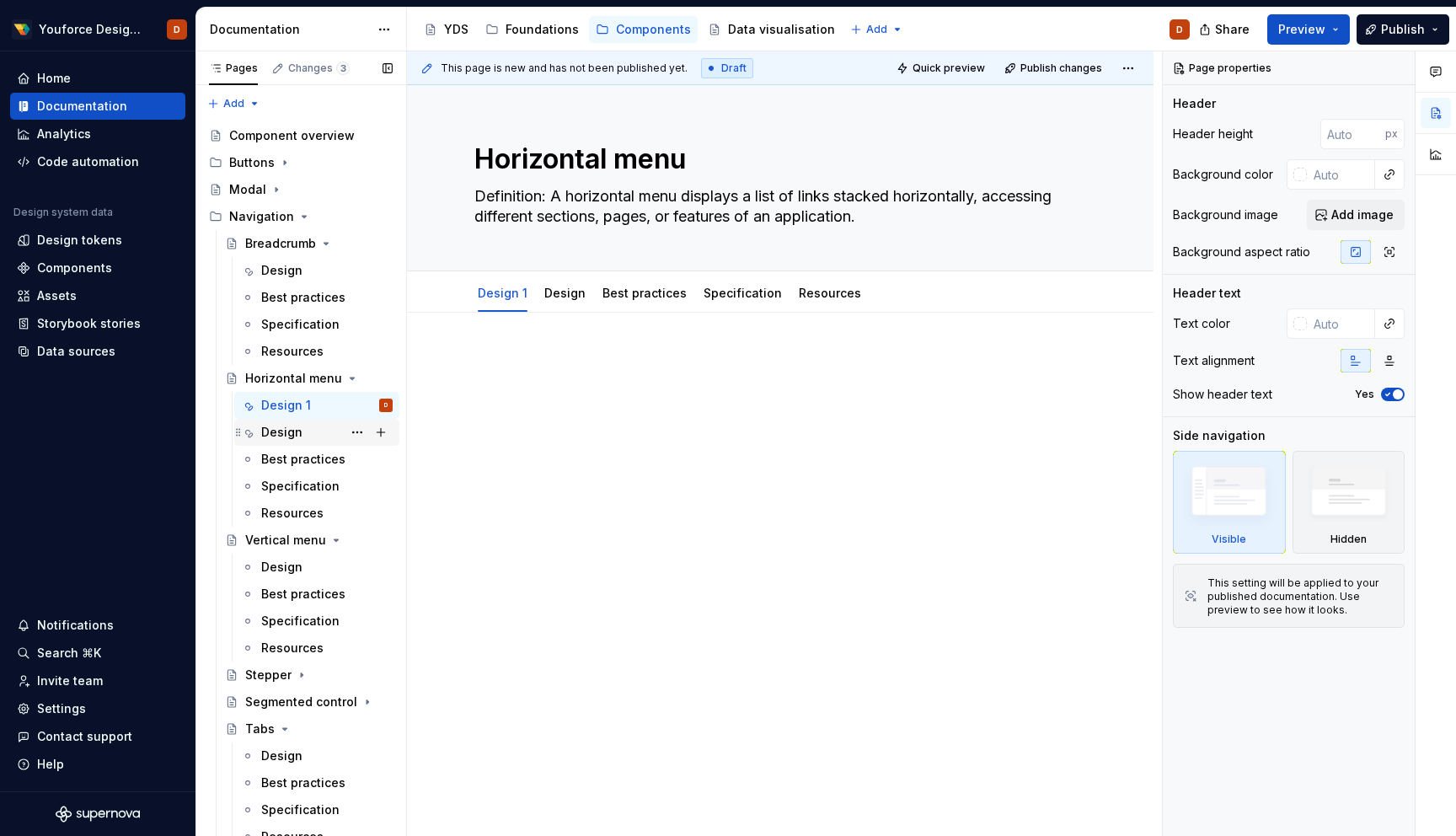
click at [300, 429] on div "Design" at bounding box center [282, 432] width 41 height 17
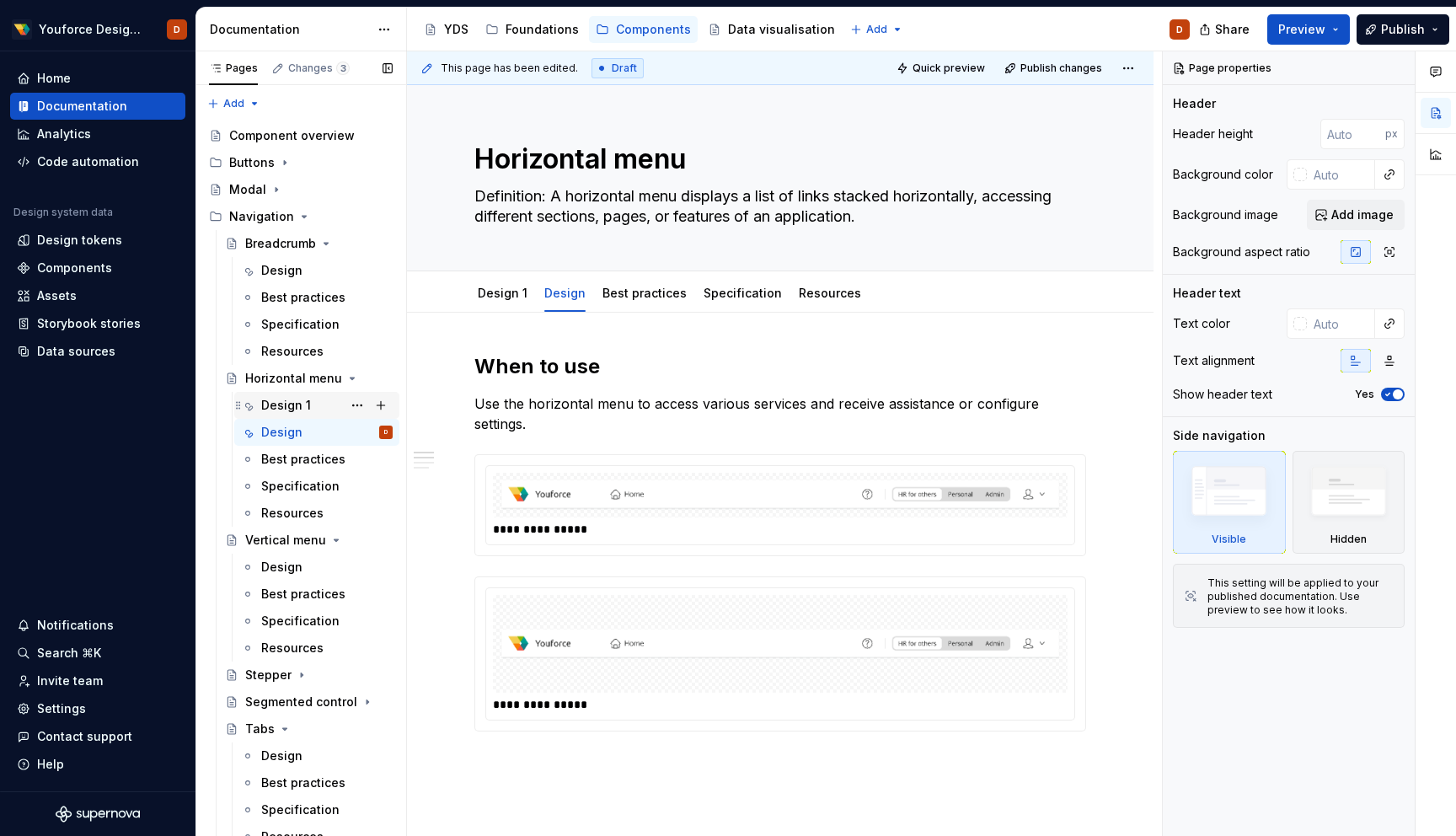
click at [292, 418] on div "Design 1" at bounding box center [317, 406] width 166 height 27
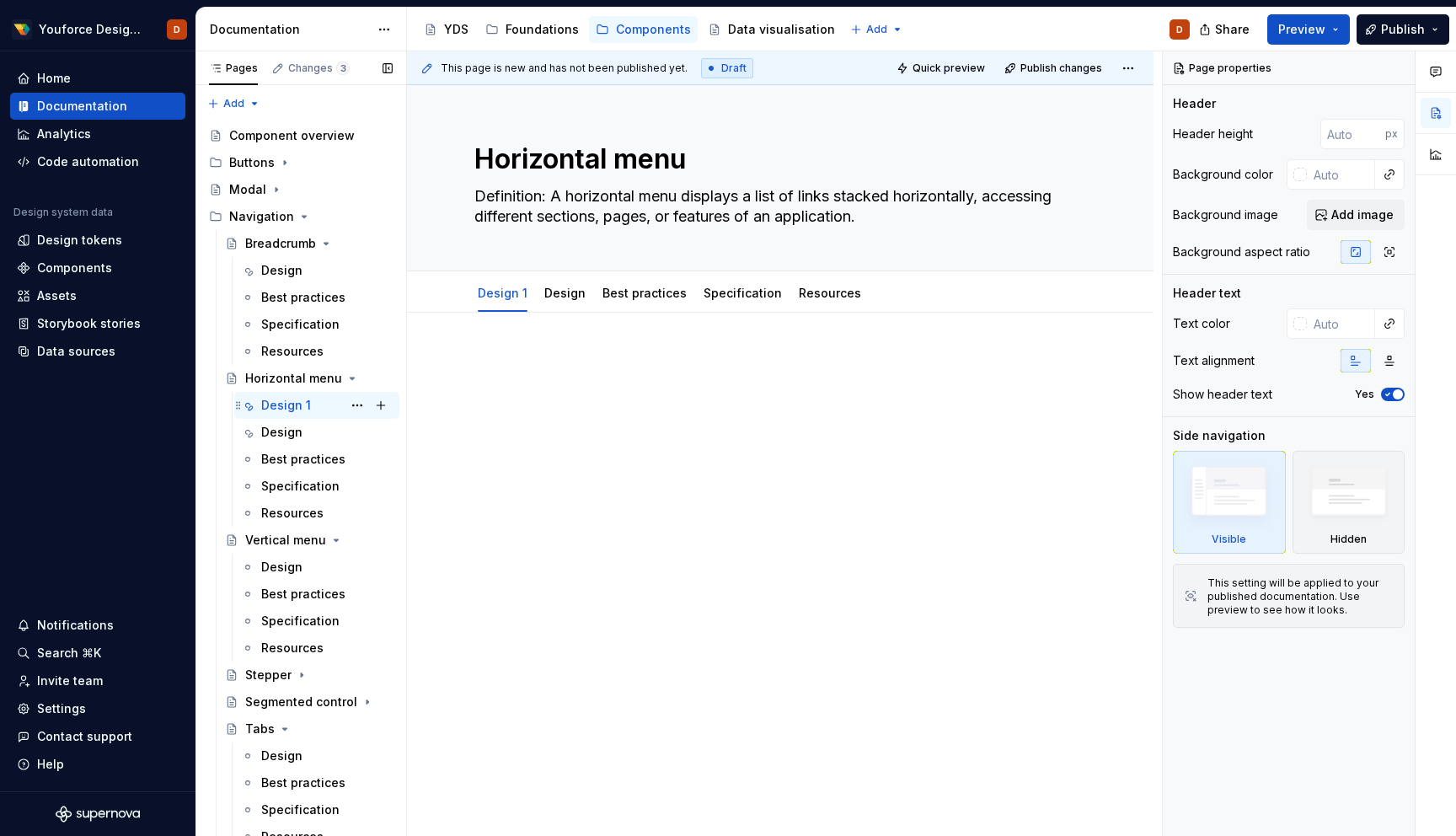
click at [293, 409] on div "Design 1" at bounding box center [285, 405] width 49 height 17
click at [292, 442] on div "Design" at bounding box center [327, 432] width 131 height 23
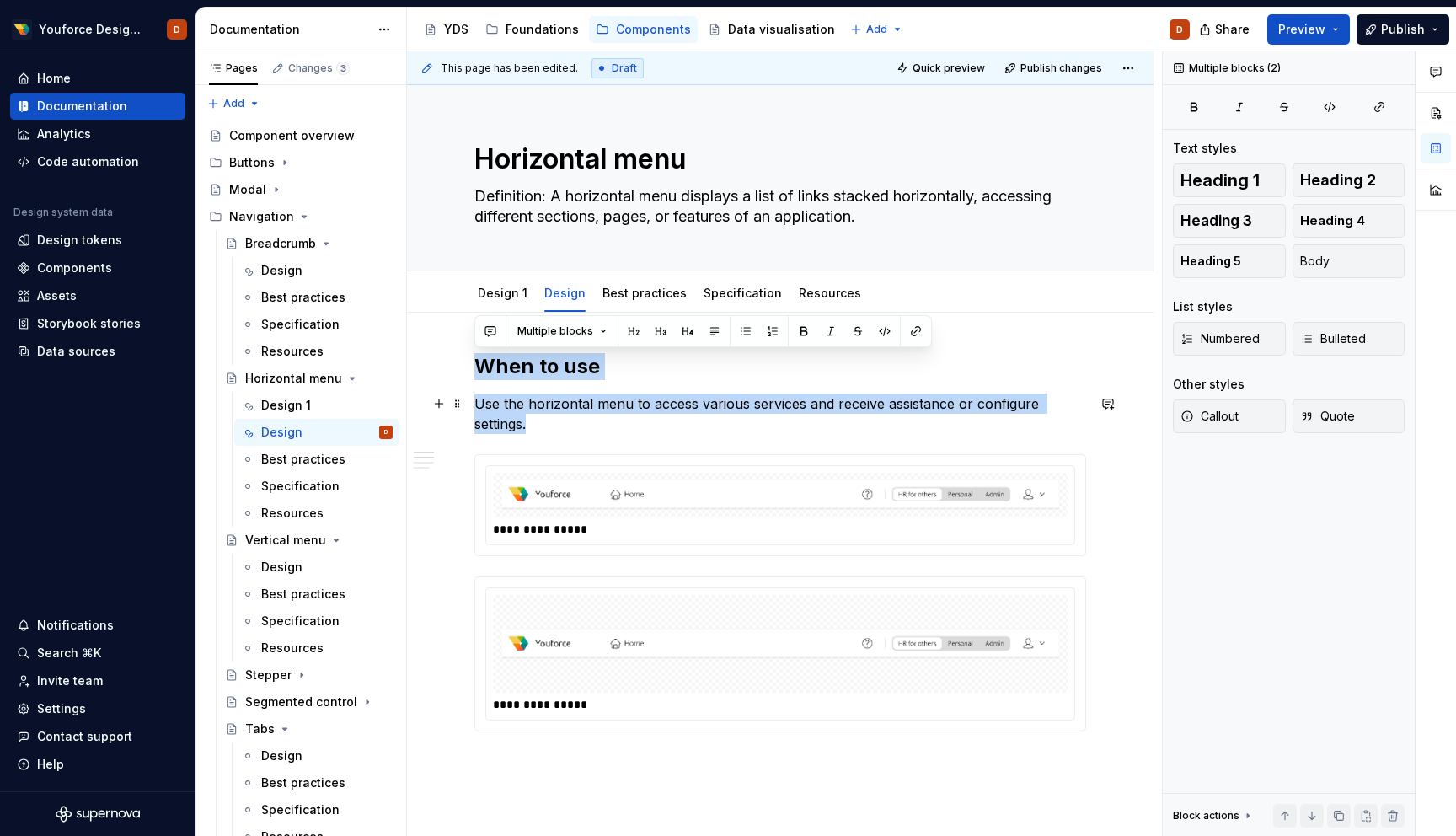
drag, startPoint x: 477, startPoint y: 365, endPoint x: 1097, endPoint y: 404, distance: 621.2
copy div "When to use Use the horizontal menu to access various services and receive assi…"
click at [286, 403] on div "Design 1" at bounding box center [285, 405] width 49 height 17
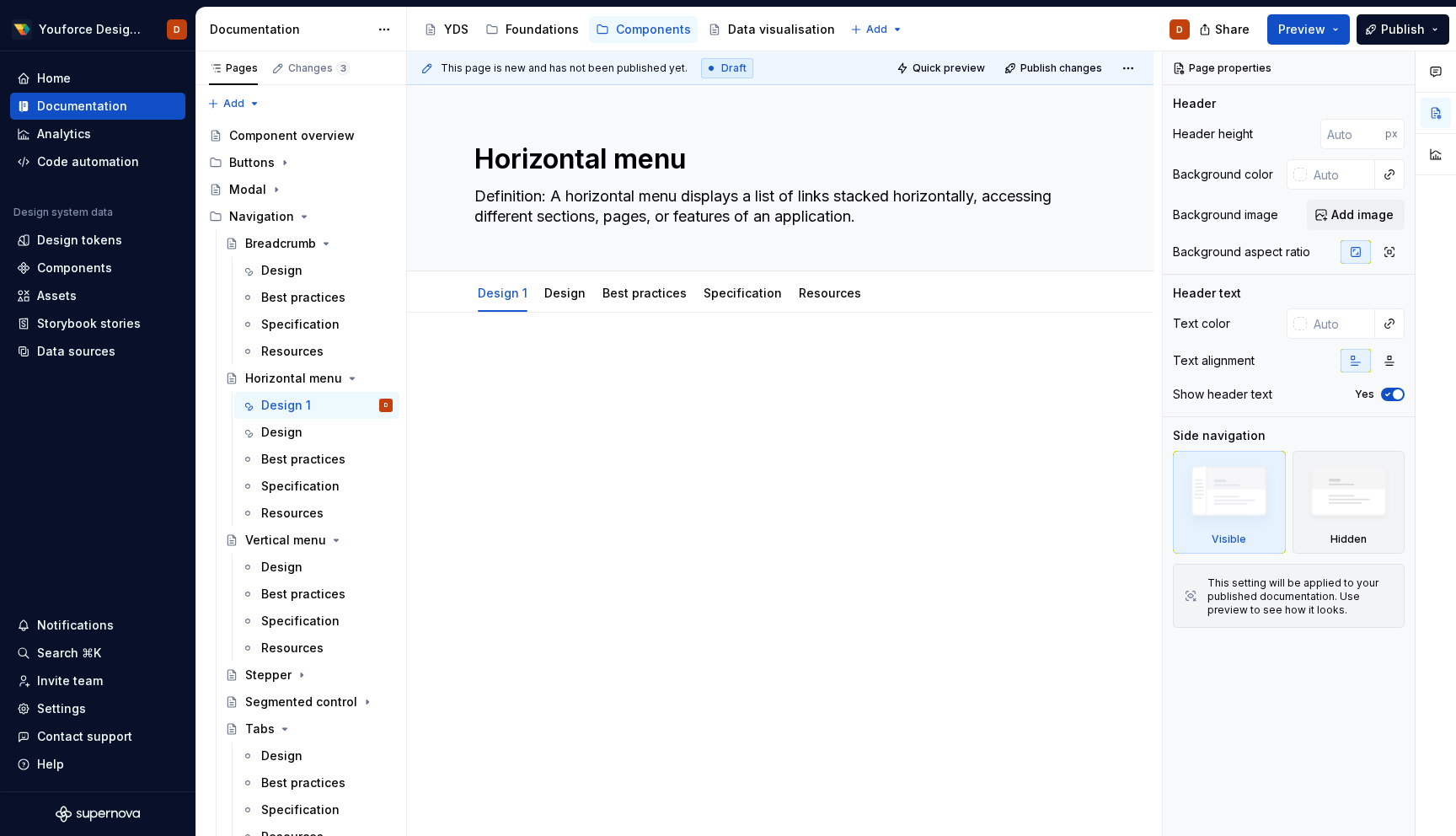
type textarea "*"
click at [540, 364] on p at bounding box center [780, 363] width 612 height 20
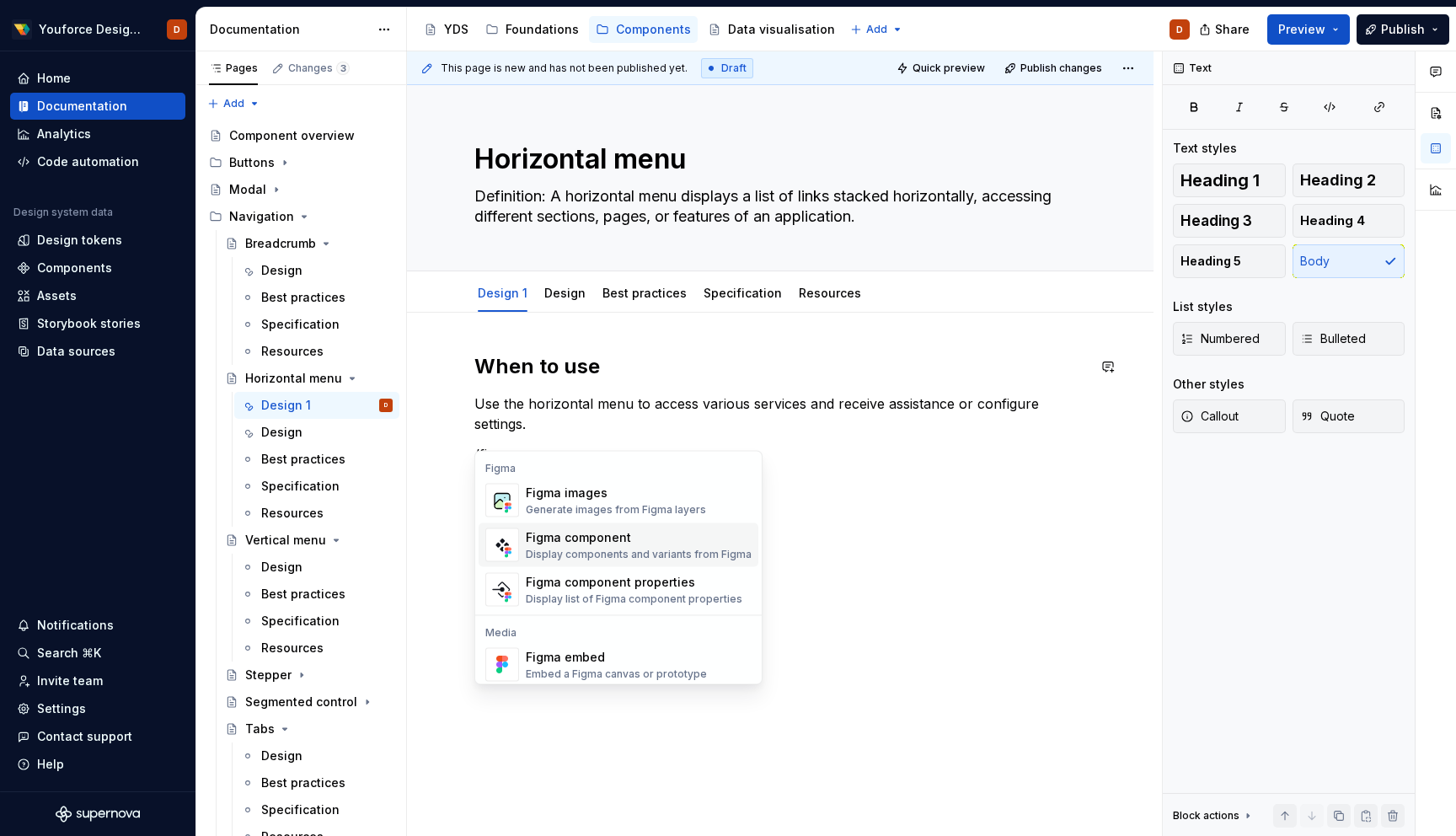
click at [596, 539] on div "Figma component" at bounding box center [638, 537] width 226 height 17
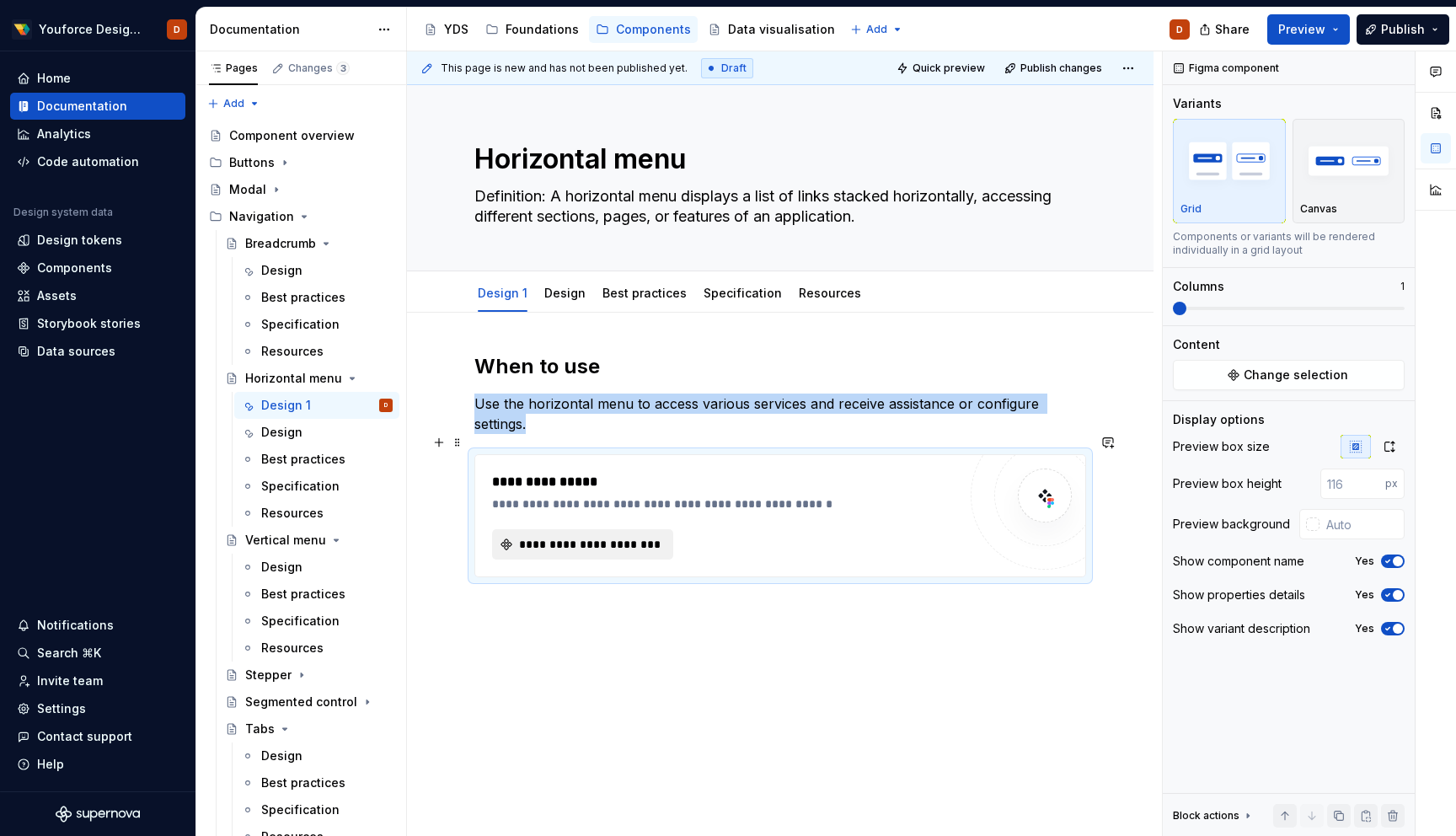
click at [584, 536] on span "**********" at bounding box center [589, 544] width 146 height 17
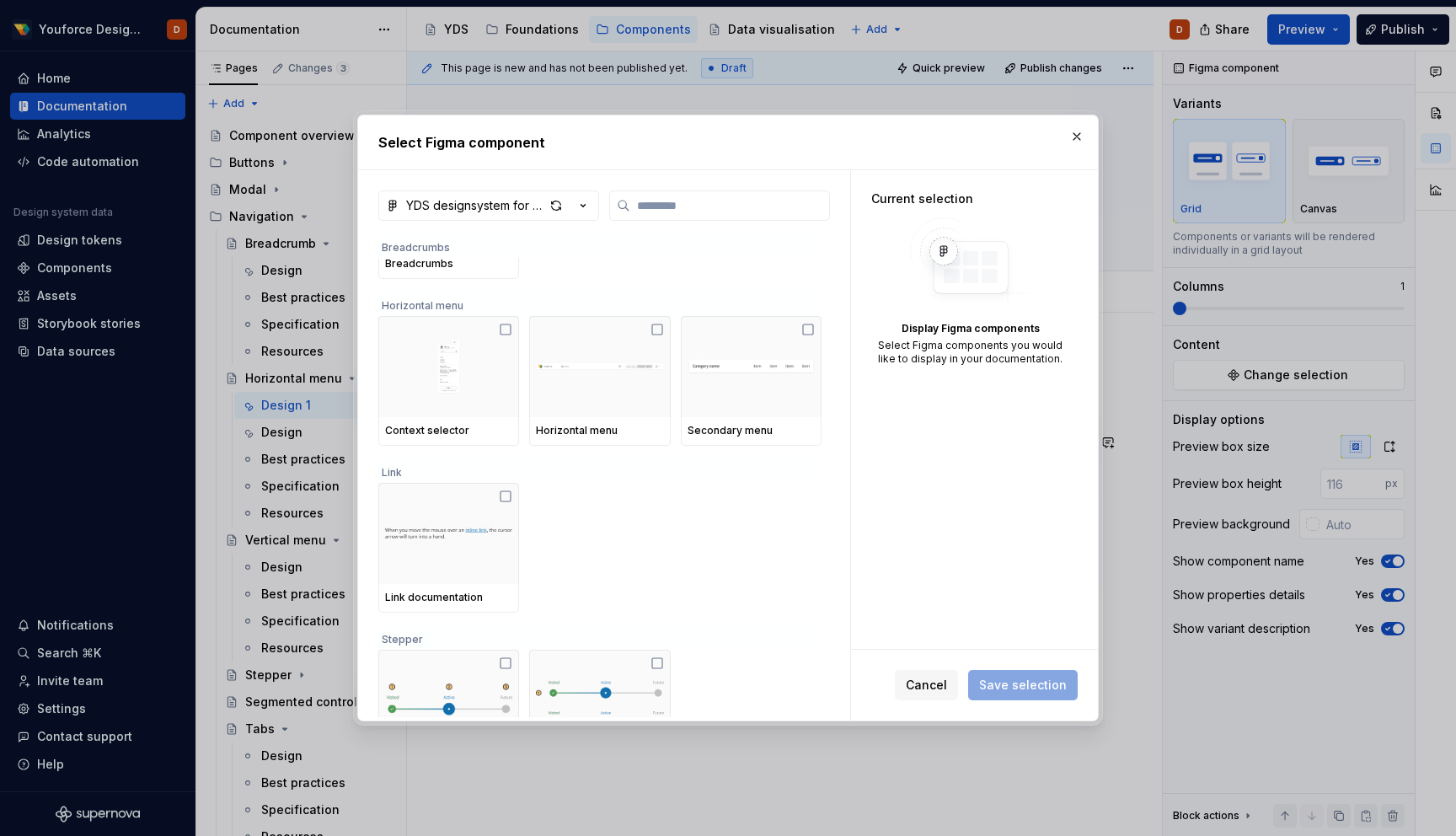
scroll to position [268, 0]
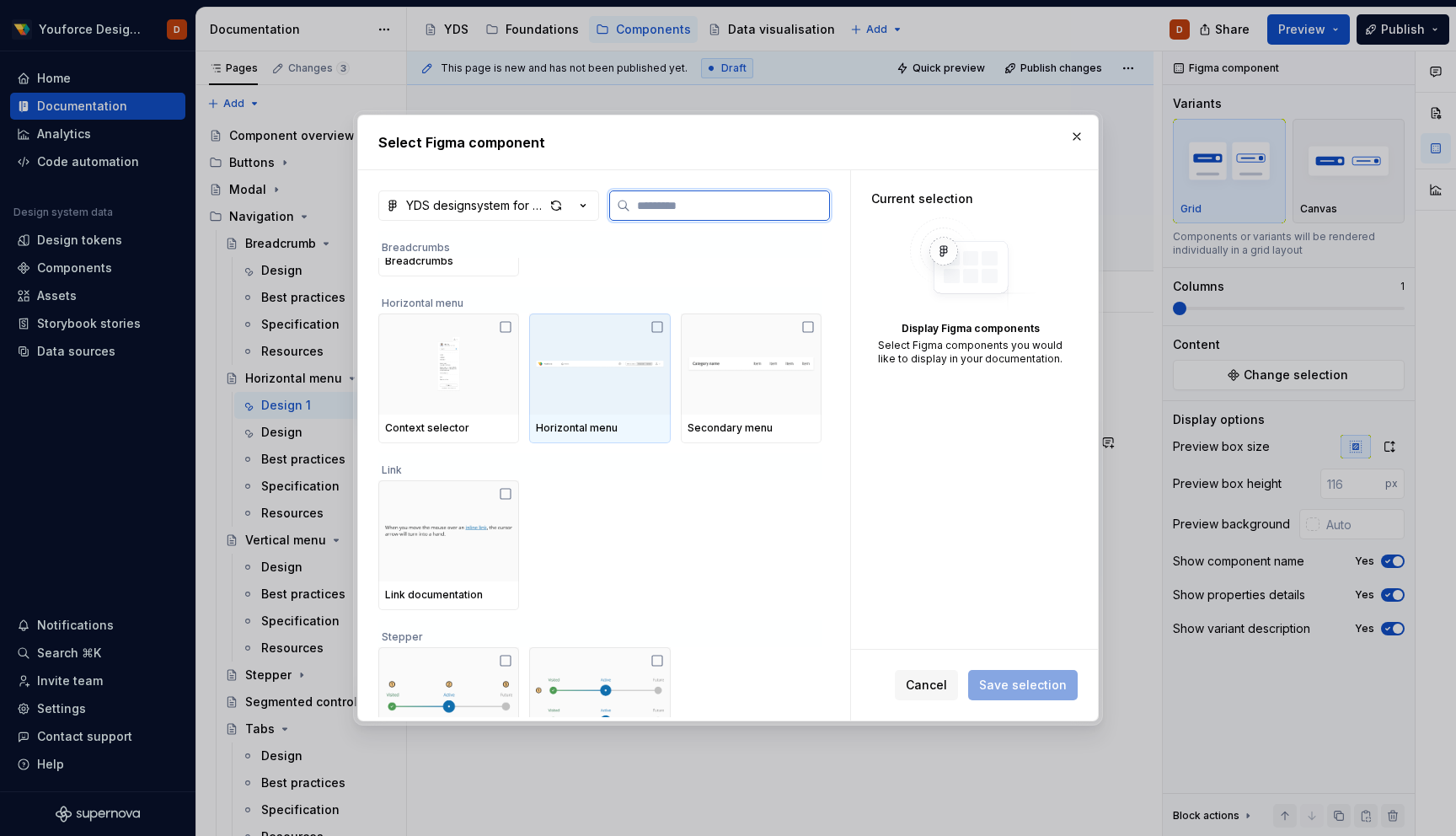
click at [661, 328] on icon at bounding box center [657, 327] width 13 height 13
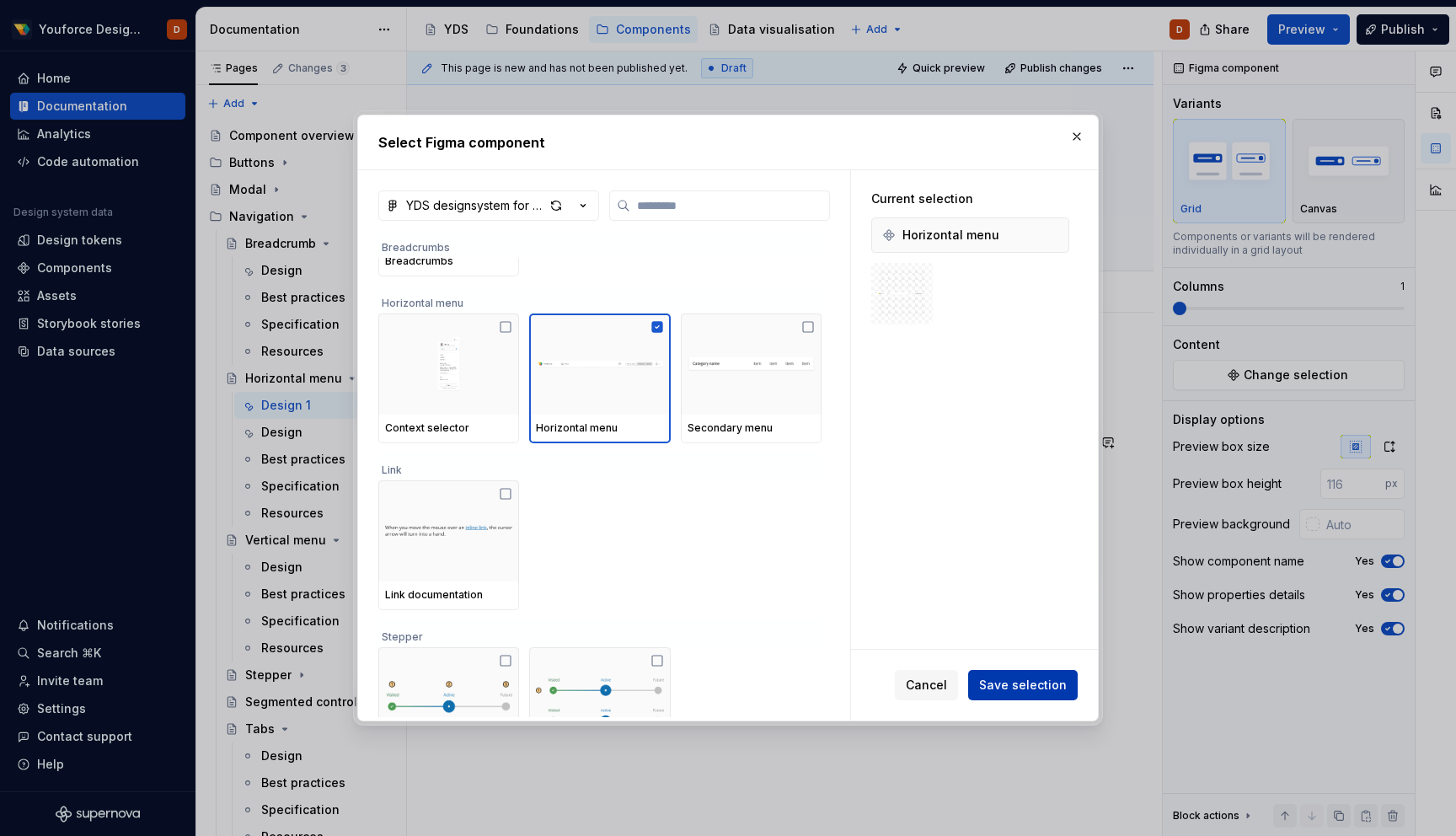
click at [1011, 686] on span "Save selection" at bounding box center [1022, 685] width 87 height 17
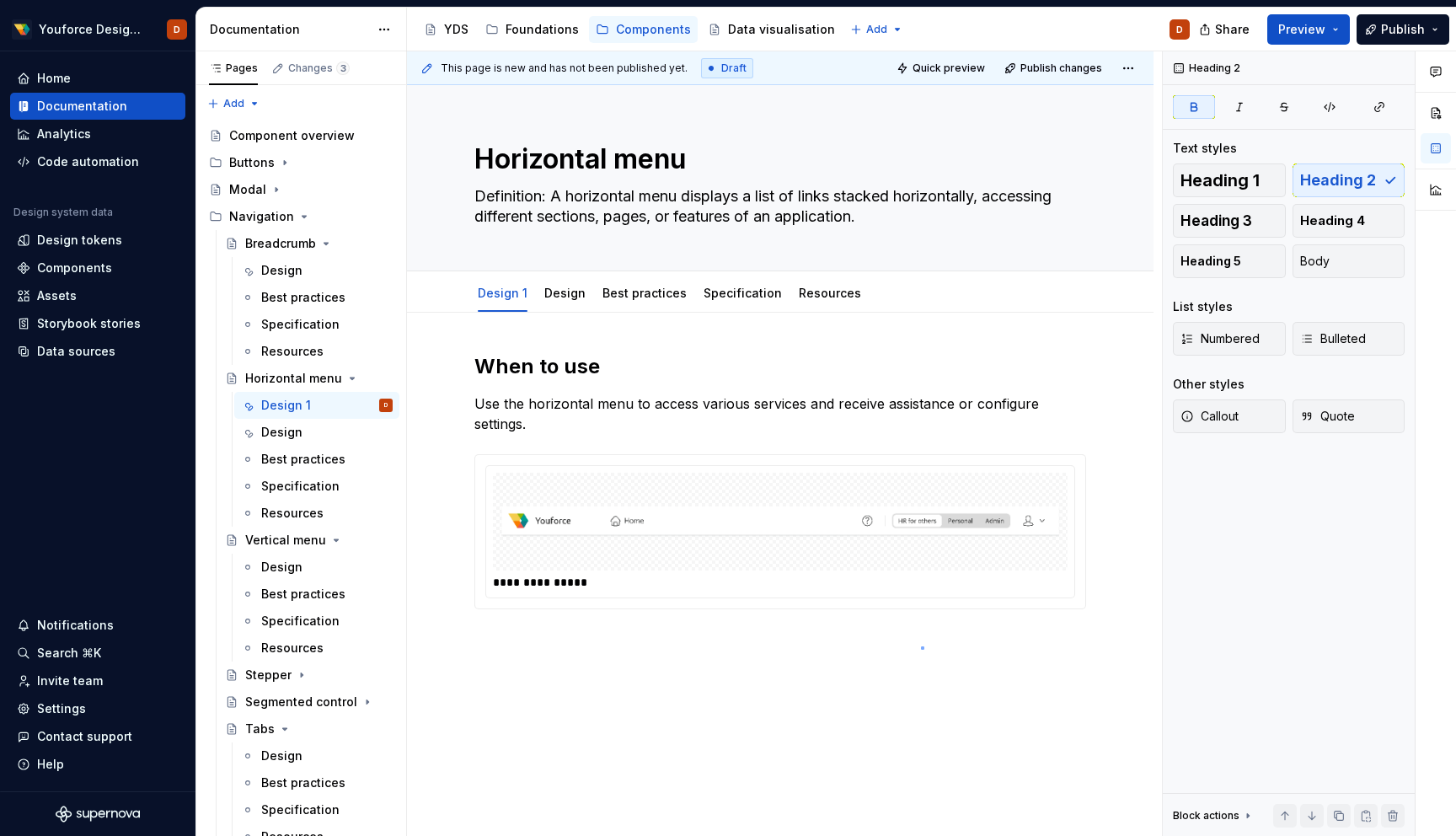
click at [921, 647] on div "**********" at bounding box center [784, 444] width 755 height 786
click at [1086, 571] on div "**********" at bounding box center [780, 532] width 612 height 155
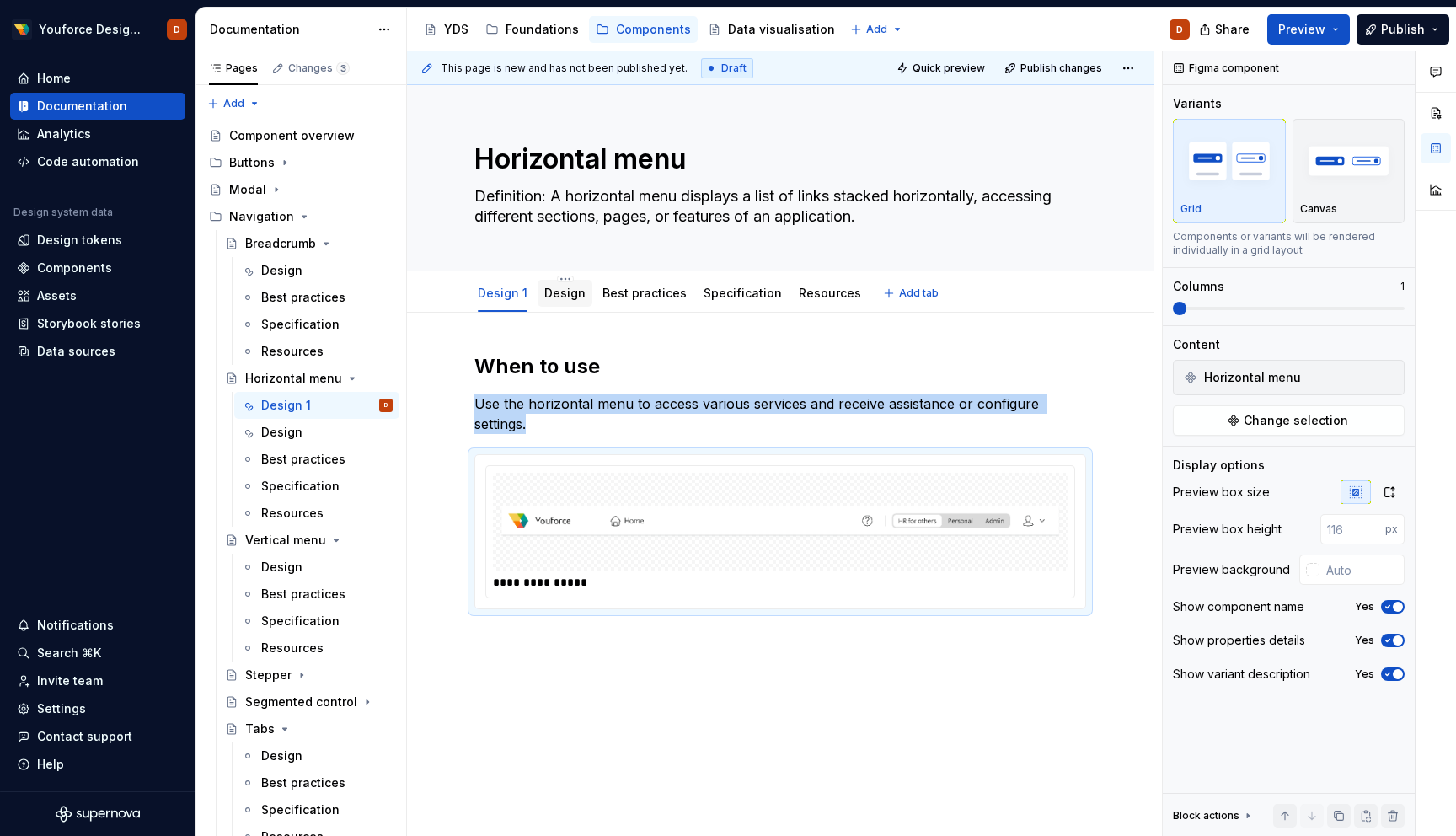
click at [578, 300] on link "Design" at bounding box center [565, 293] width 41 height 14
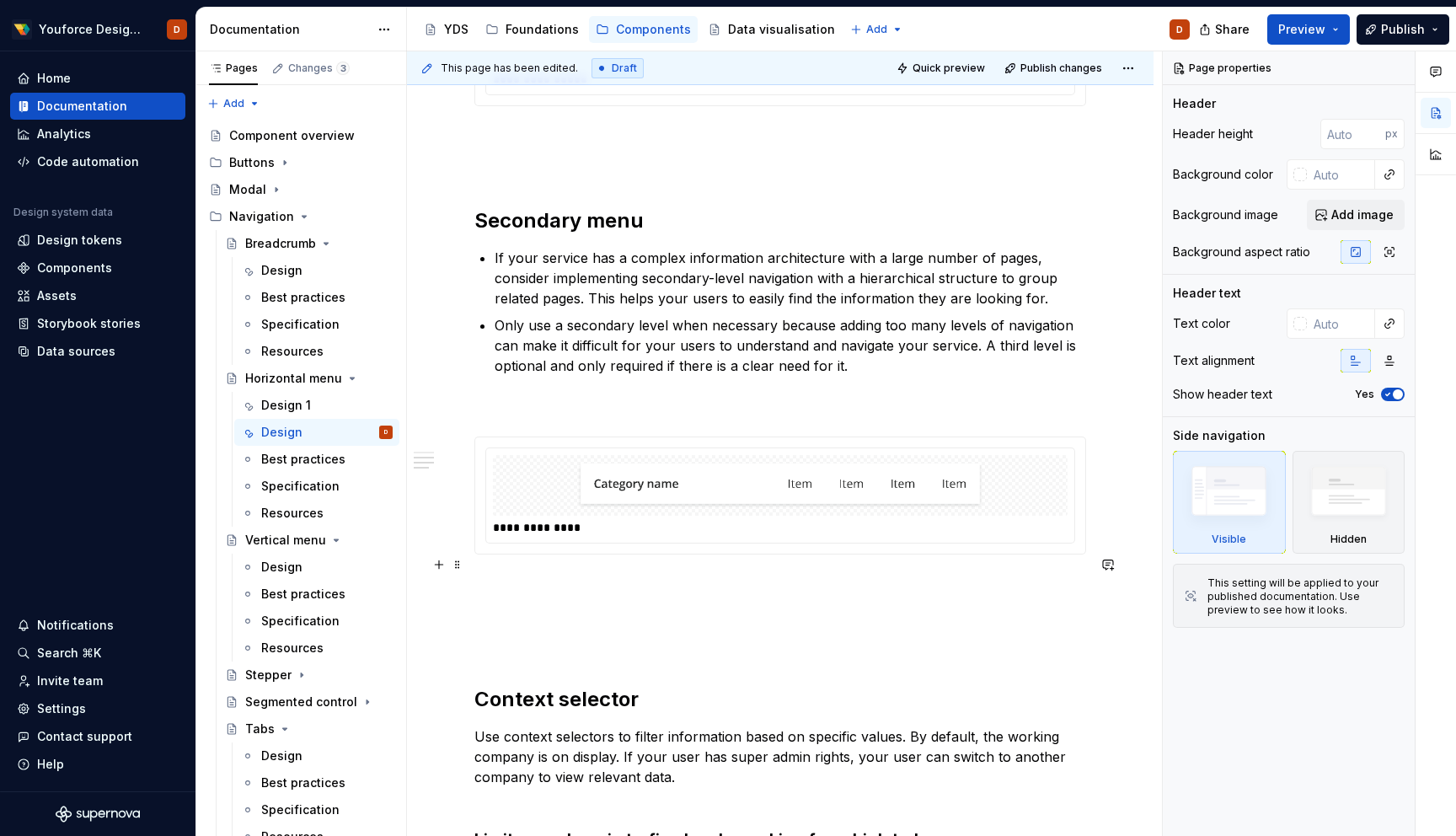
scroll to position [621, 0]
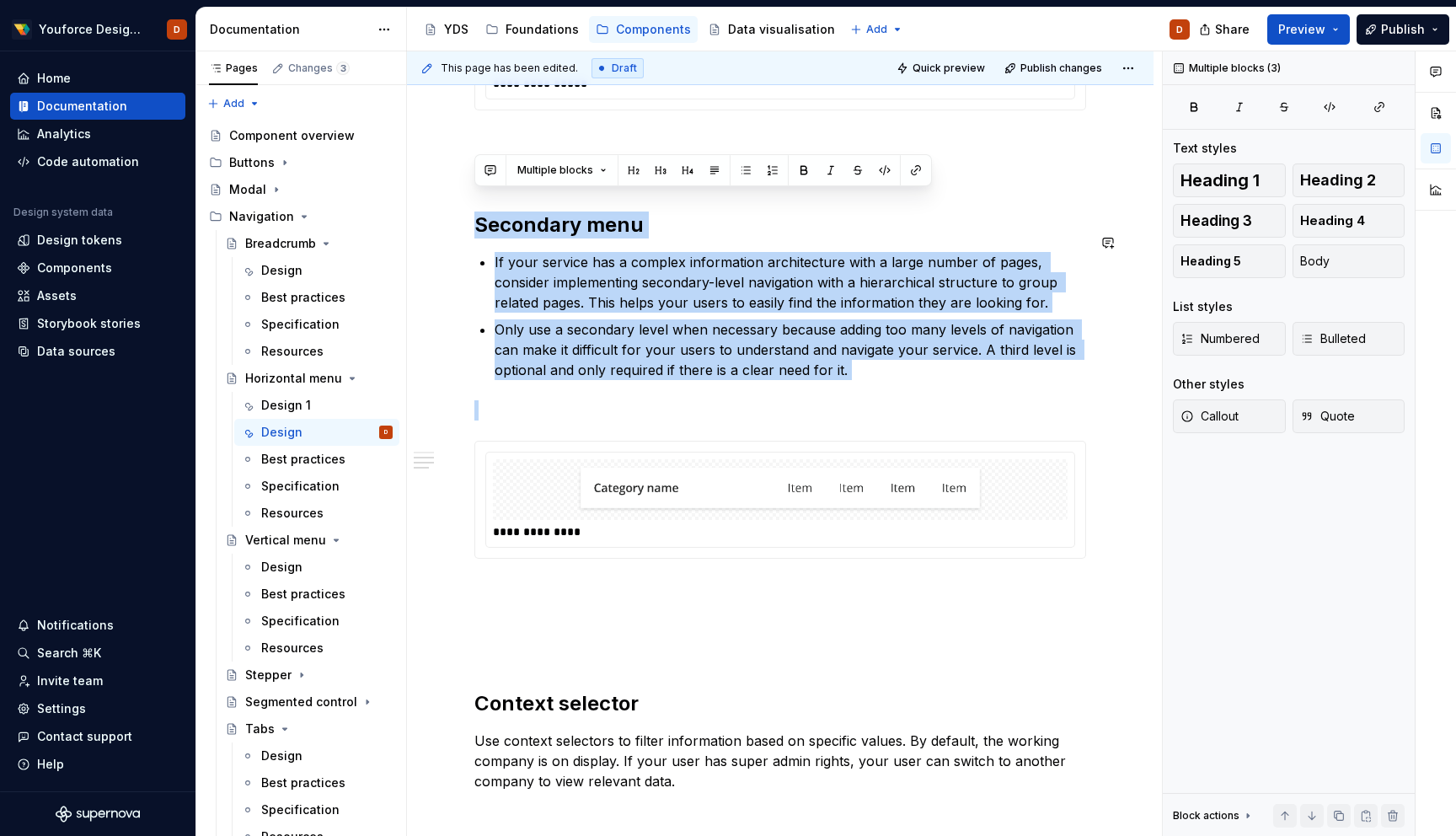
drag, startPoint x: 477, startPoint y: 202, endPoint x: 887, endPoint y: 365, distance: 441.2
click at [887, 365] on div "**********" at bounding box center [780, 526] width 612 height 1587
copy div "Secondary menu If your service has a complex information architecture with a la…"
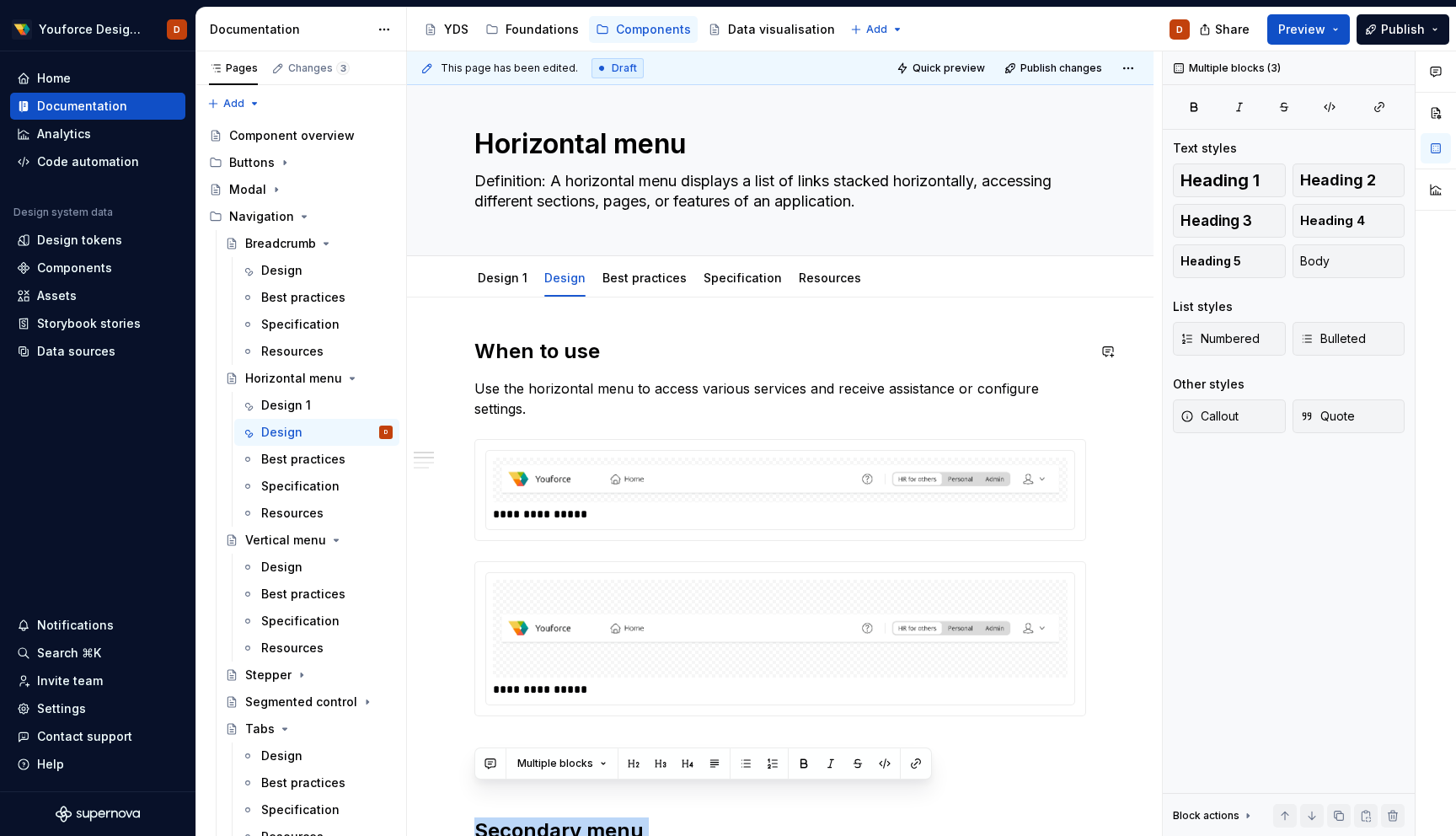
scroll to position [0, 0]
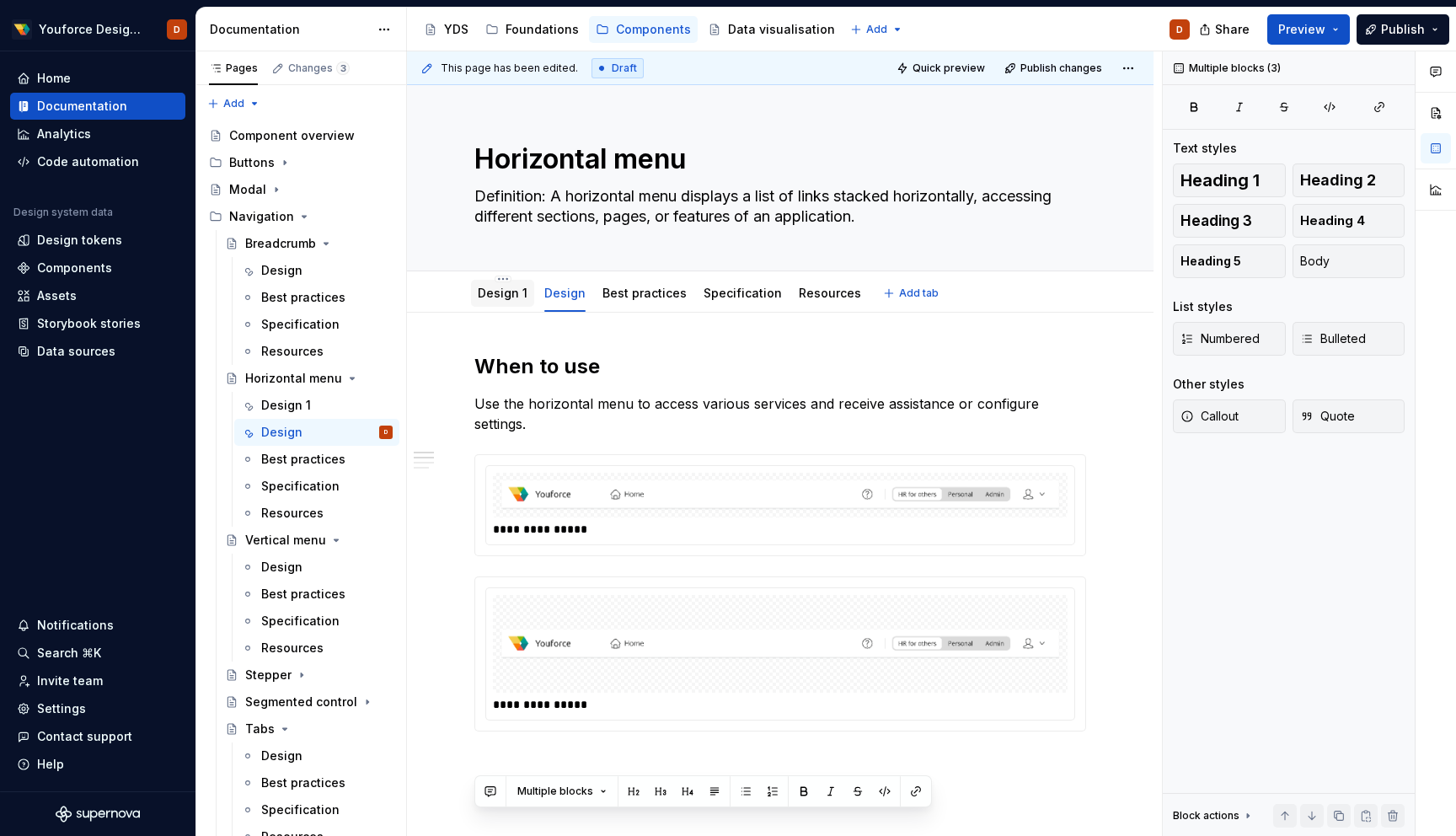
click at [499, 302] on div "Design 1" at bounding box center [502, 293] width 49 height 20
click at [502, 292] on link "Design 1" at bounding box center [502, 293] width 49 height 14
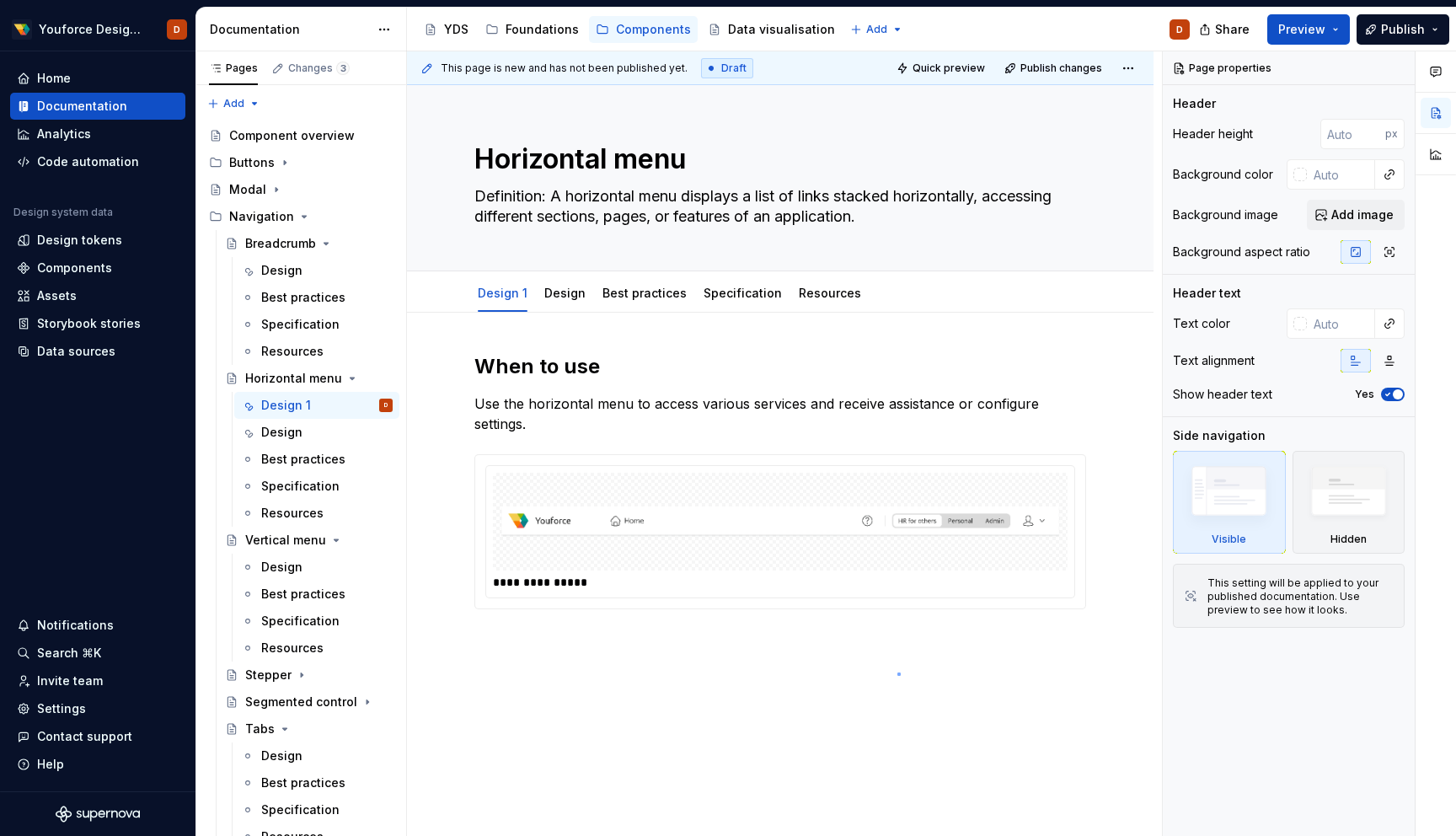
click at [897, 672] on div "**********" at bounding box center [784, 444] width 755 height 786
click at [767, 630] on div "**********" at bounding box center [784, 444] width 755 height 786
click at [691, 641] on div "**********" at bounding box center [784, 444] width 755 height 786
click at [626, 645] on div "**********" at bounding box center [784, 444] width 755 height 786
click at [1119, 534] on div "**********" at bounding box center [780, 596] width 747 height 568
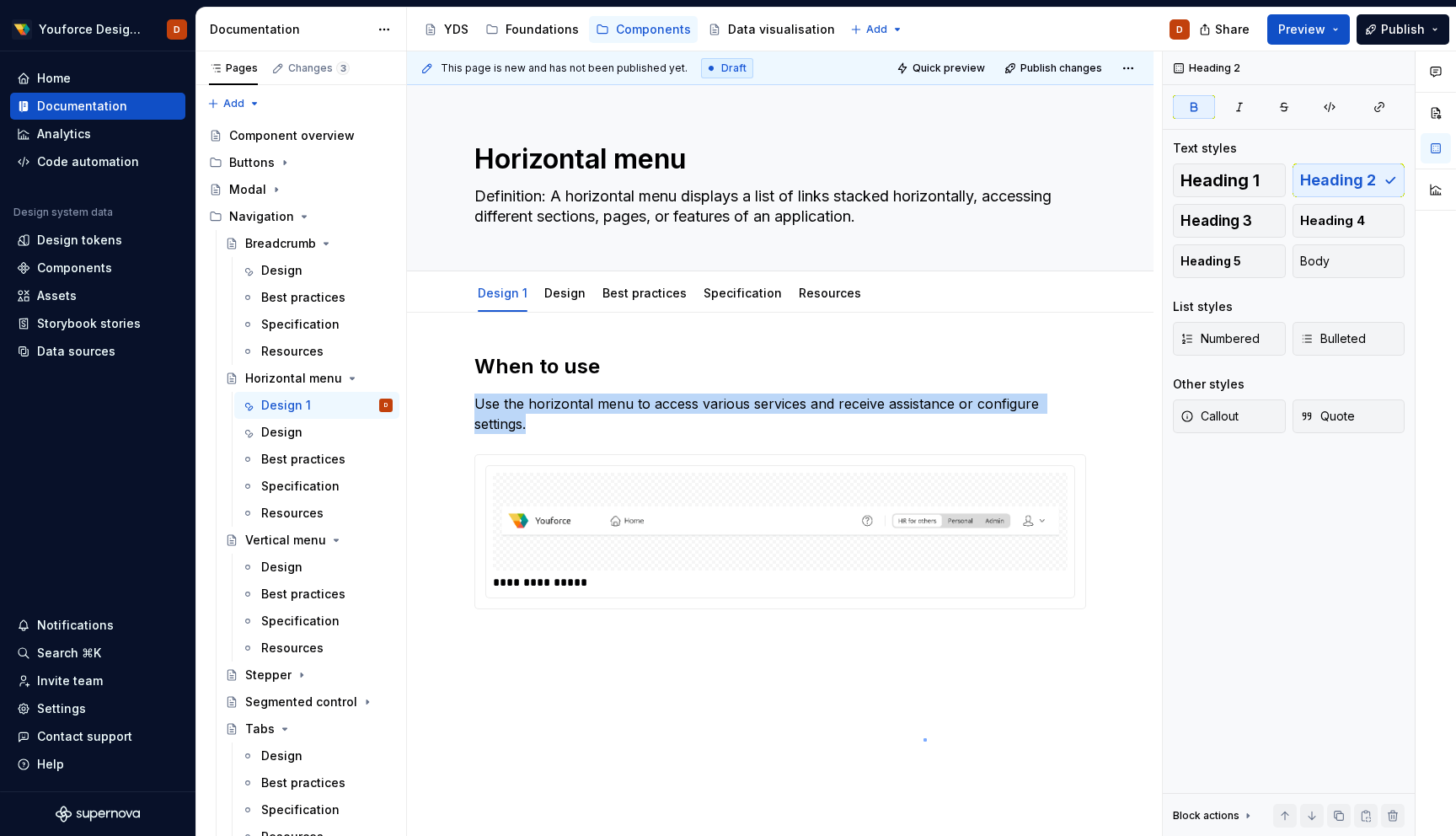
click at [923, 738] on div "**********" at bounding box center [784, 444] width 755 height 786
click at [923, 738] on div "**********" at bounding box center [780, 596] width 747 height 568
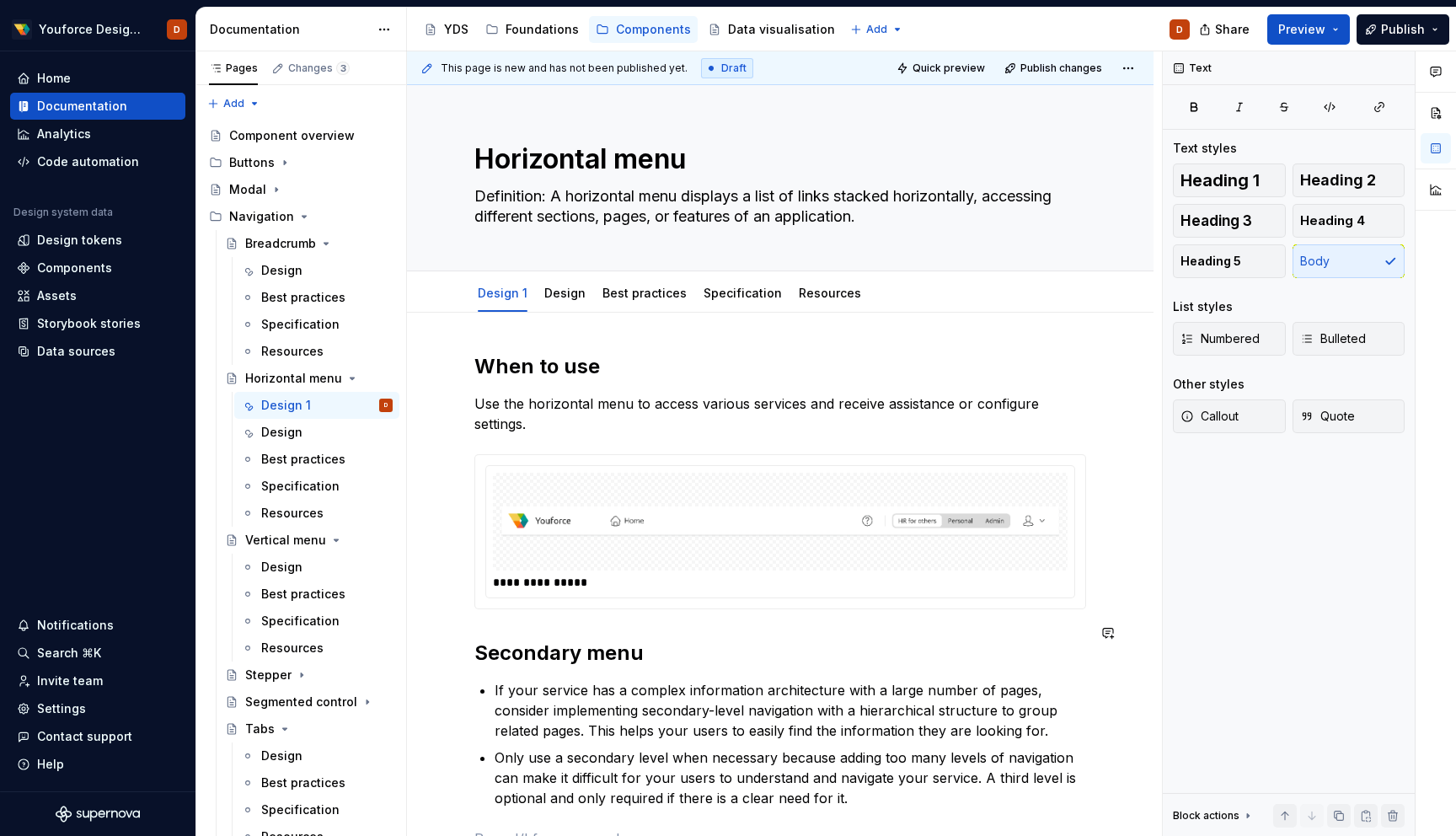
click at [544, 609] on div "**********" at bounding box center [780, 600] width 612 height 496
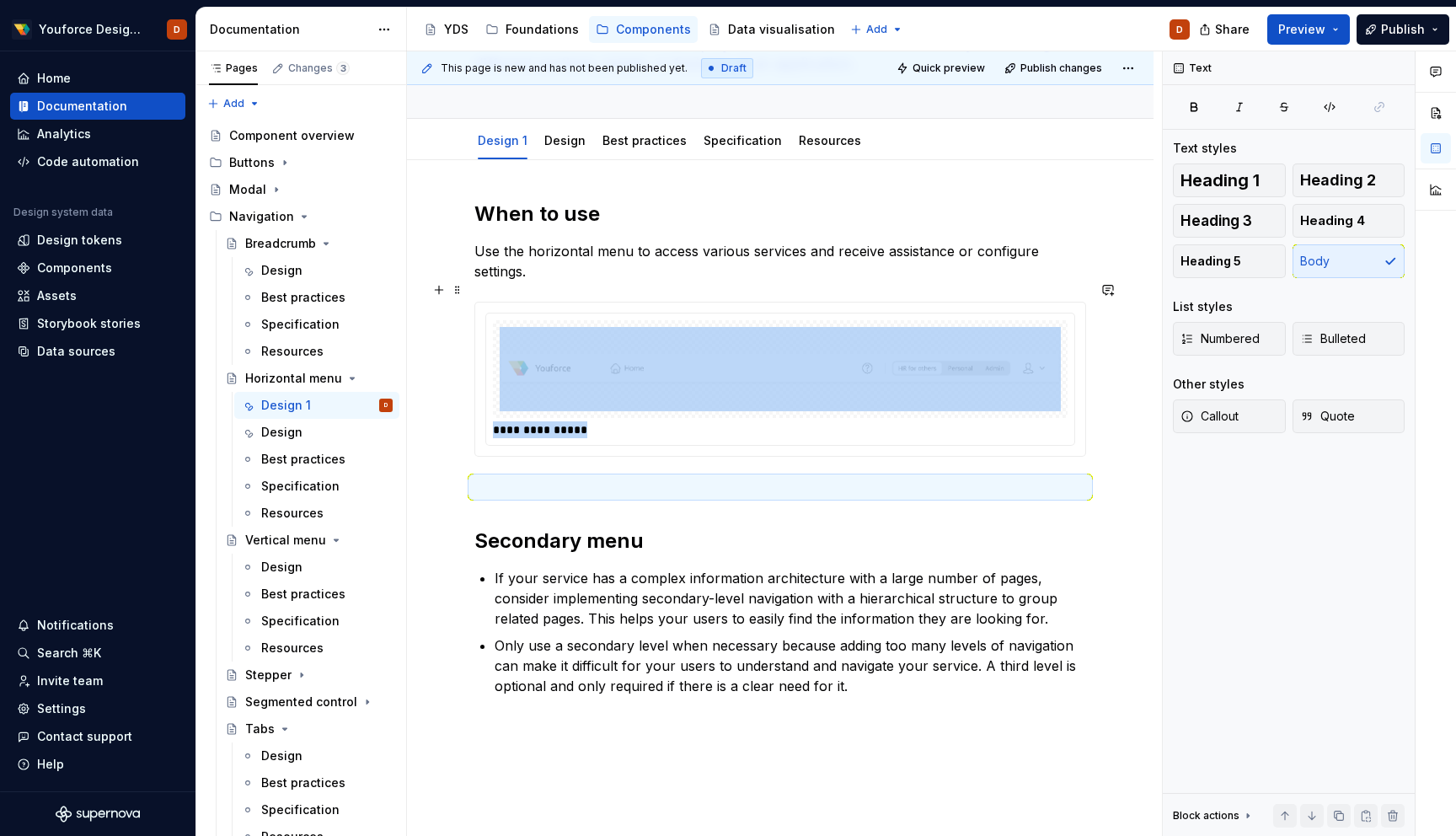
scroll to position [302, 0]
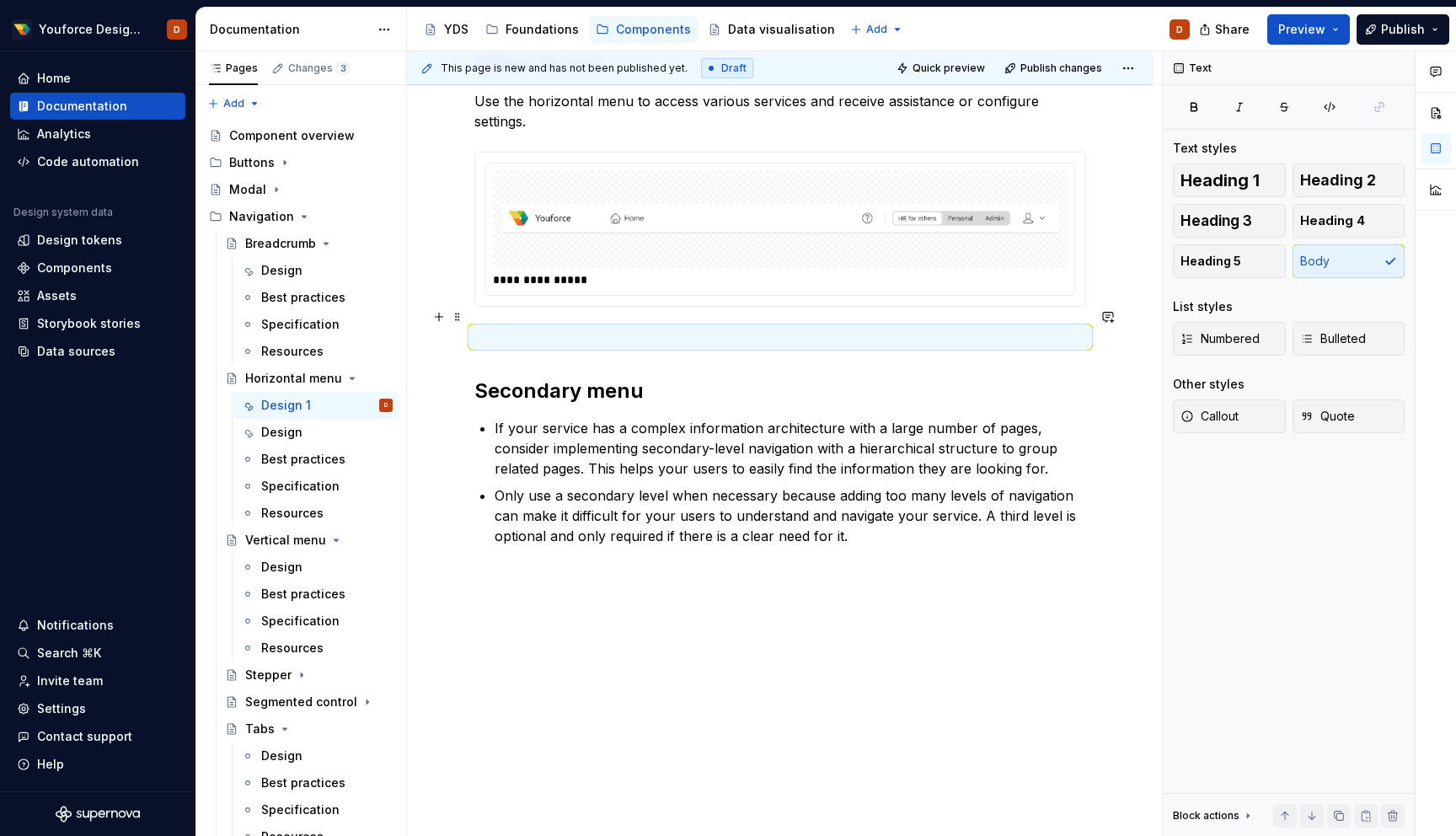
click at [539, 327] on p at bounding box center [780, 337] width 612 height 20
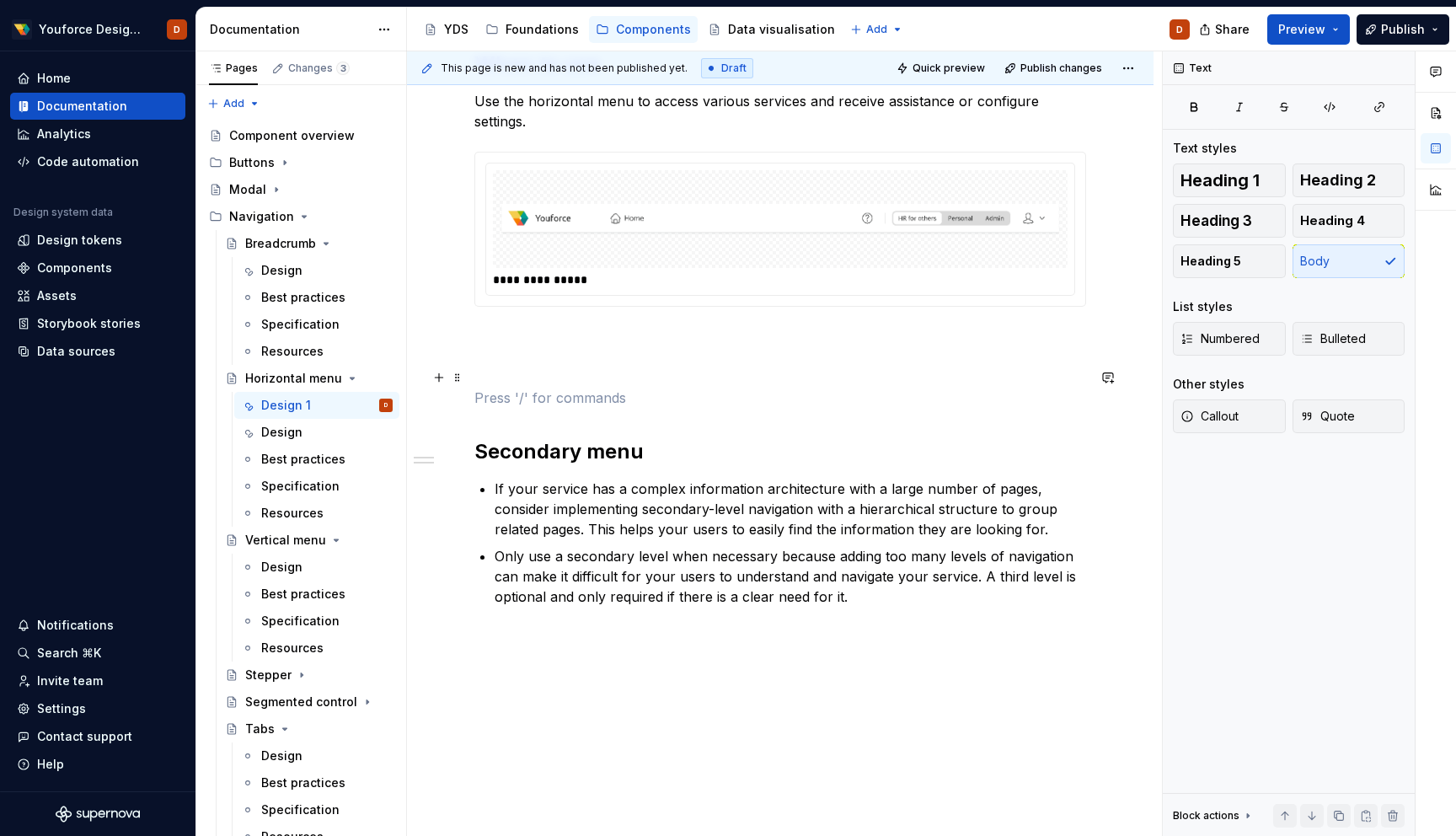
type textarea "*"
click at [510, 387] on div "**********" at bounding box center [780, 348] width 612 height 597
click at [531, 638] on div "**********" at bounding box center [780, 359] width 612 height 617
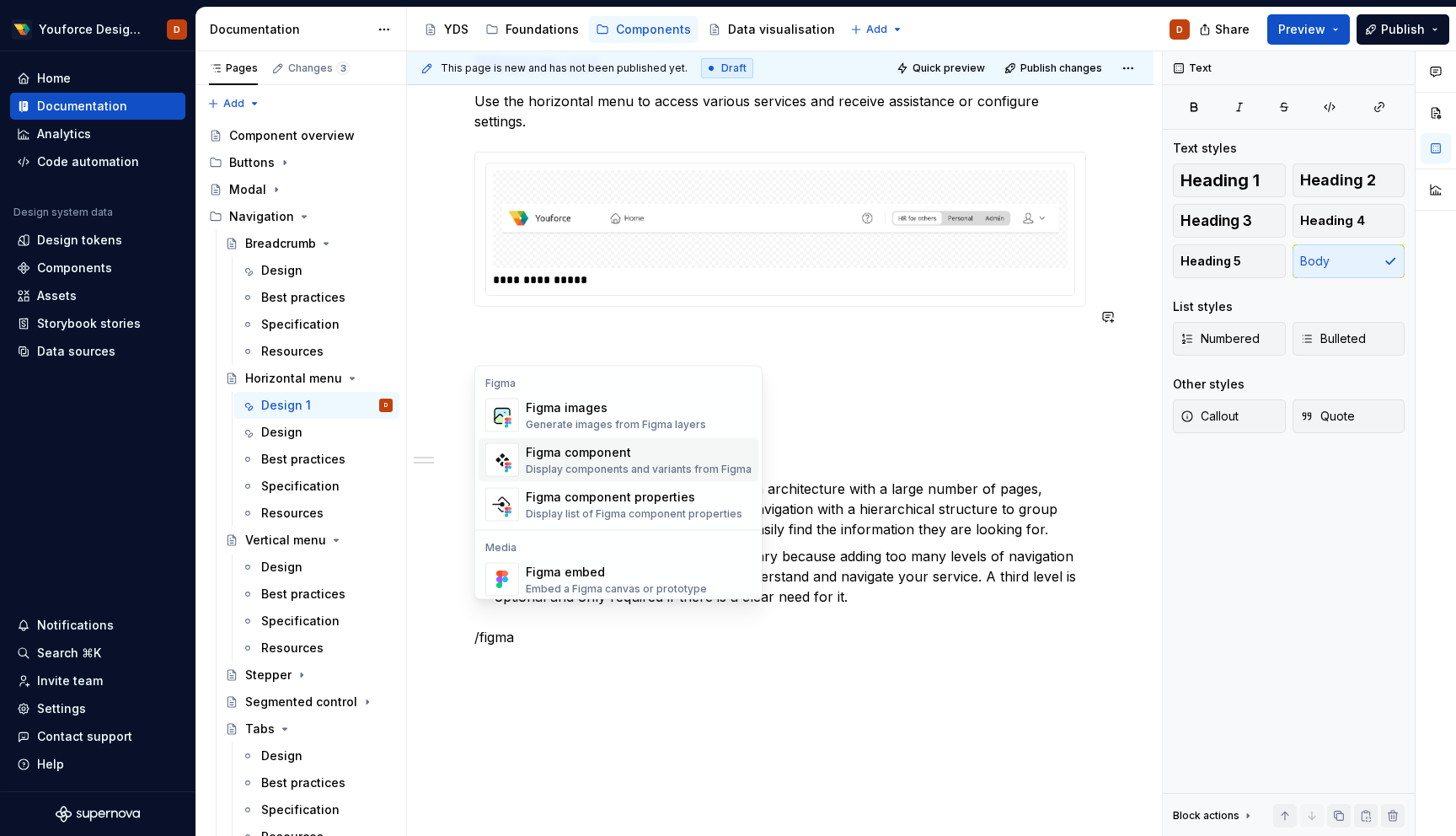
click at [574, 458] on div "Figma component" at bounding box center [638, 453] width 226 height 17
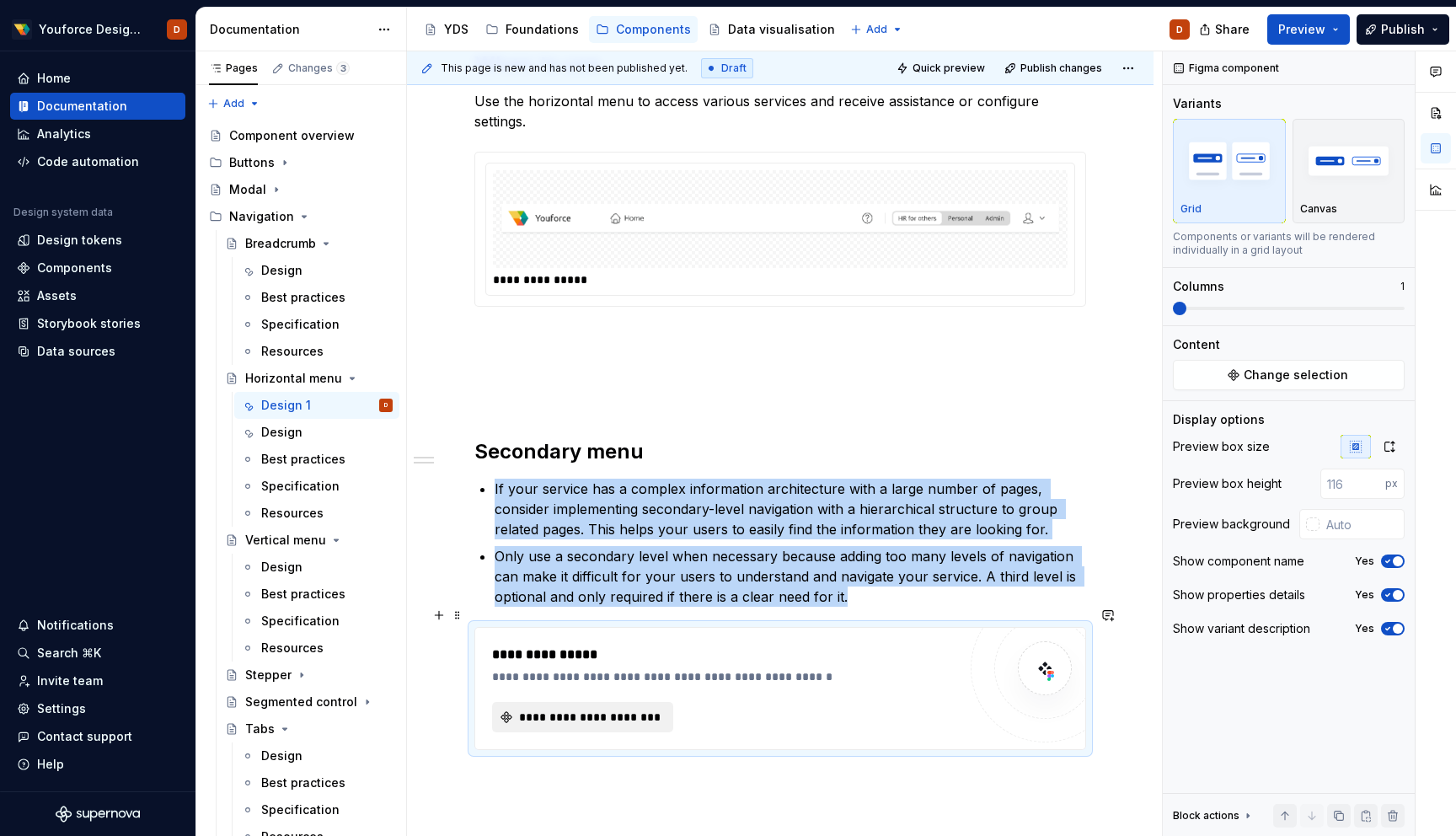
click at [619, 702] on button "**********" at bounding box center [582, 717] width 181 height 31
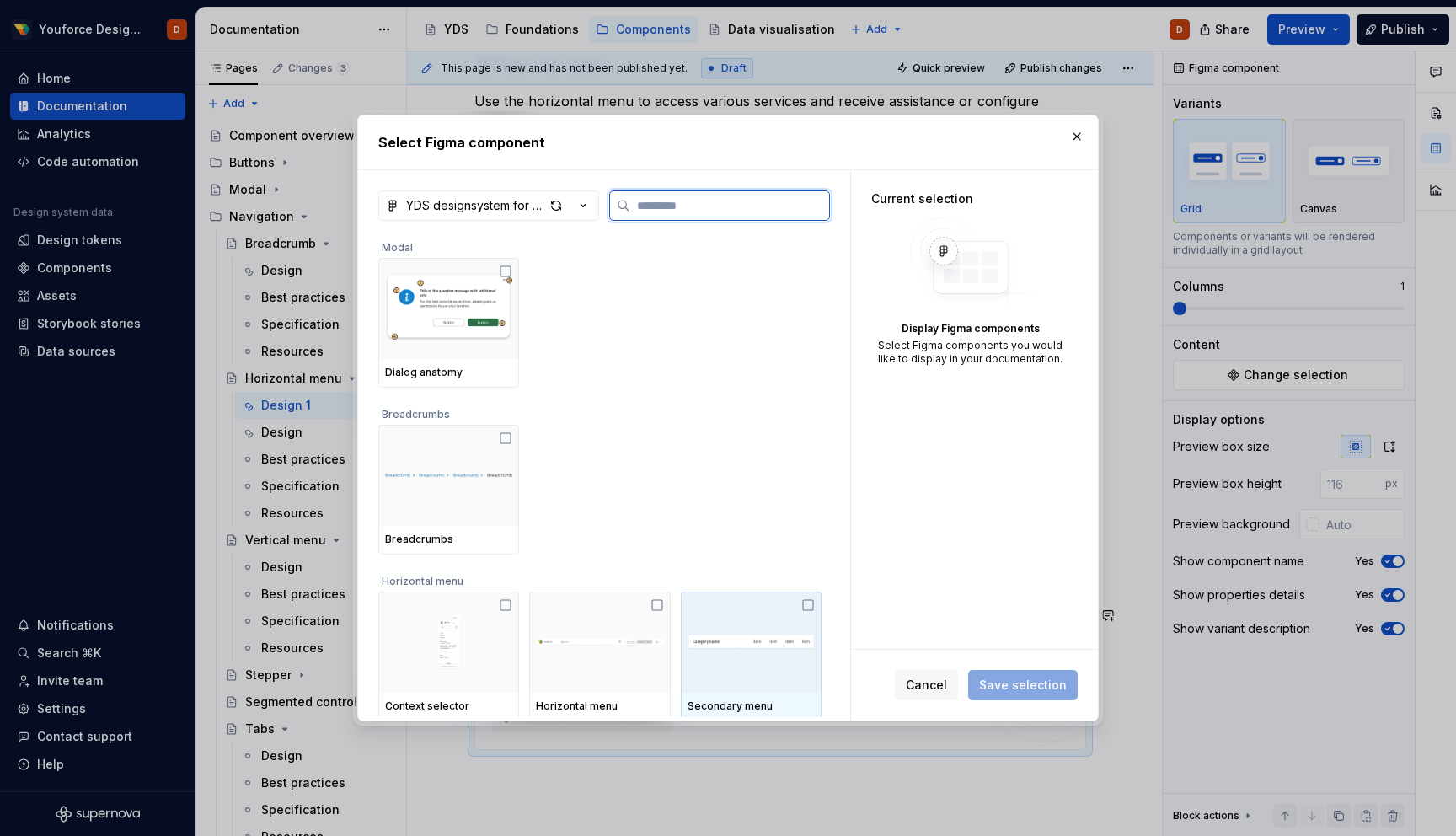
click at [813, 612] on div at bounding box center [751, 642] width 140 height 101
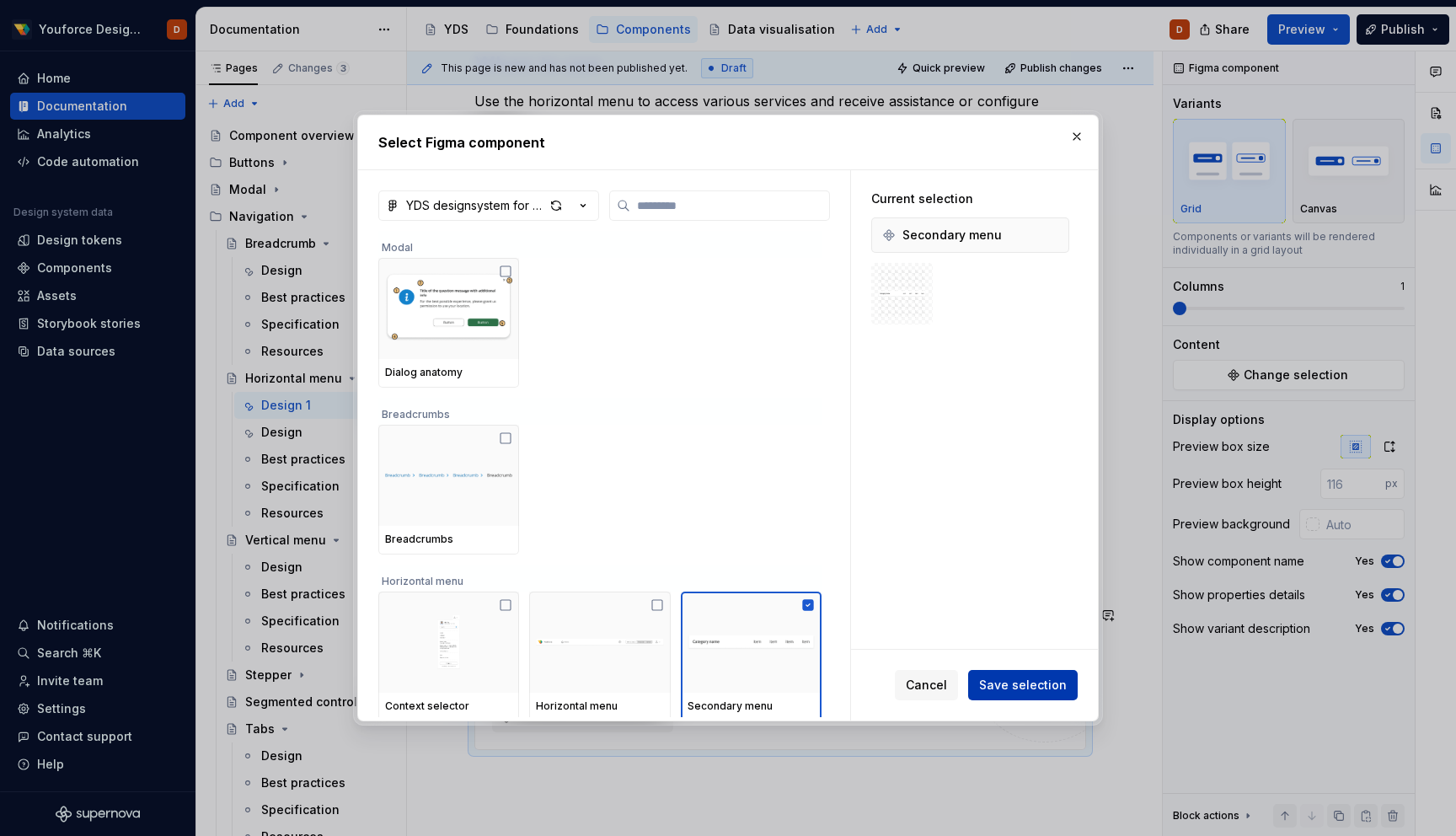
click at [999, 688] on span "Save selection" at bounding box center [1022, 685] width 87 height 17
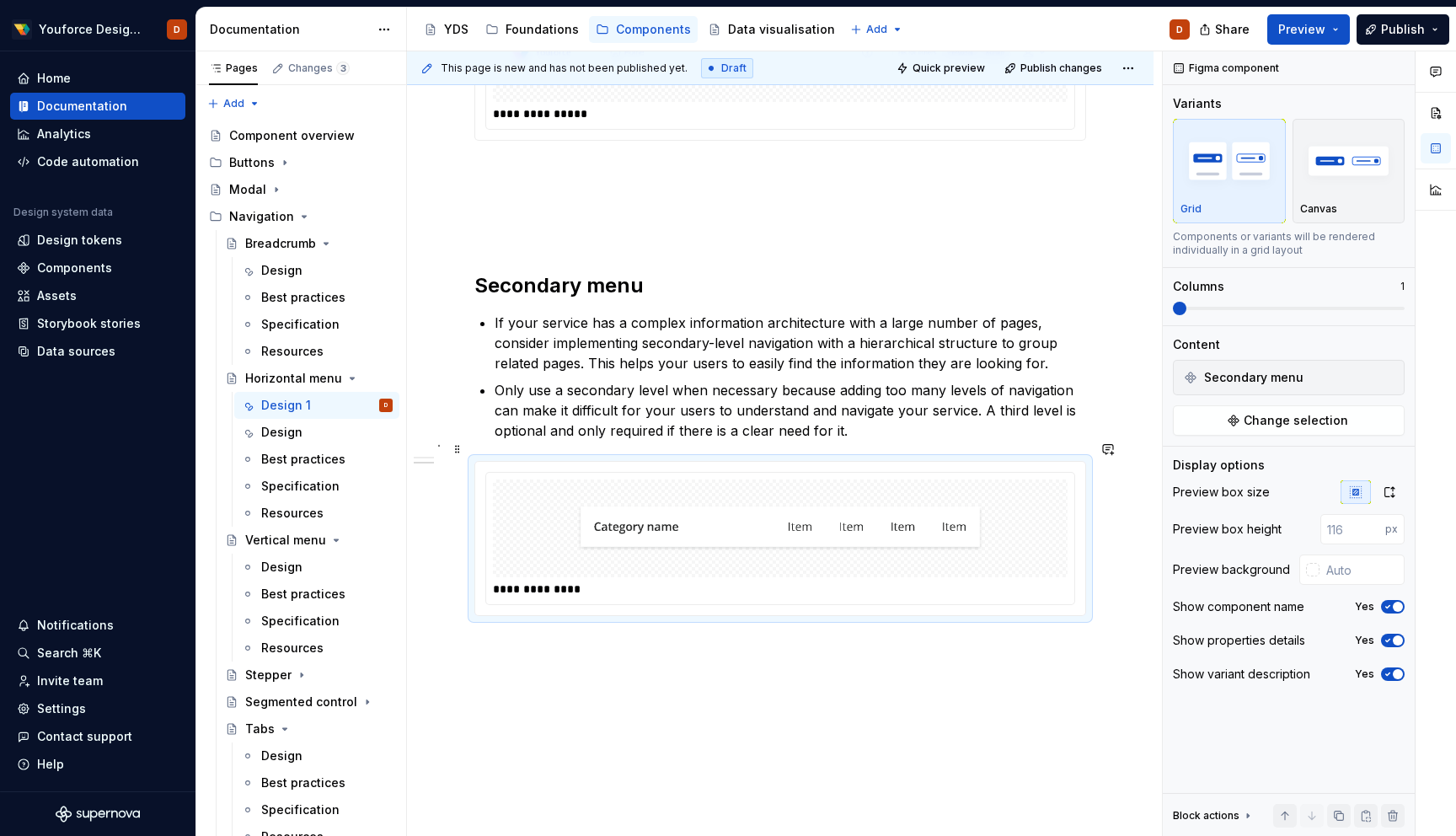
scroll to position [471, 0]
click at [661, 706] on div "**********" at bounding box center [780, 364] width 747 height 1043
click at [632, 679] on div "**********" at bounding box center [784, 444] width 755 height 786
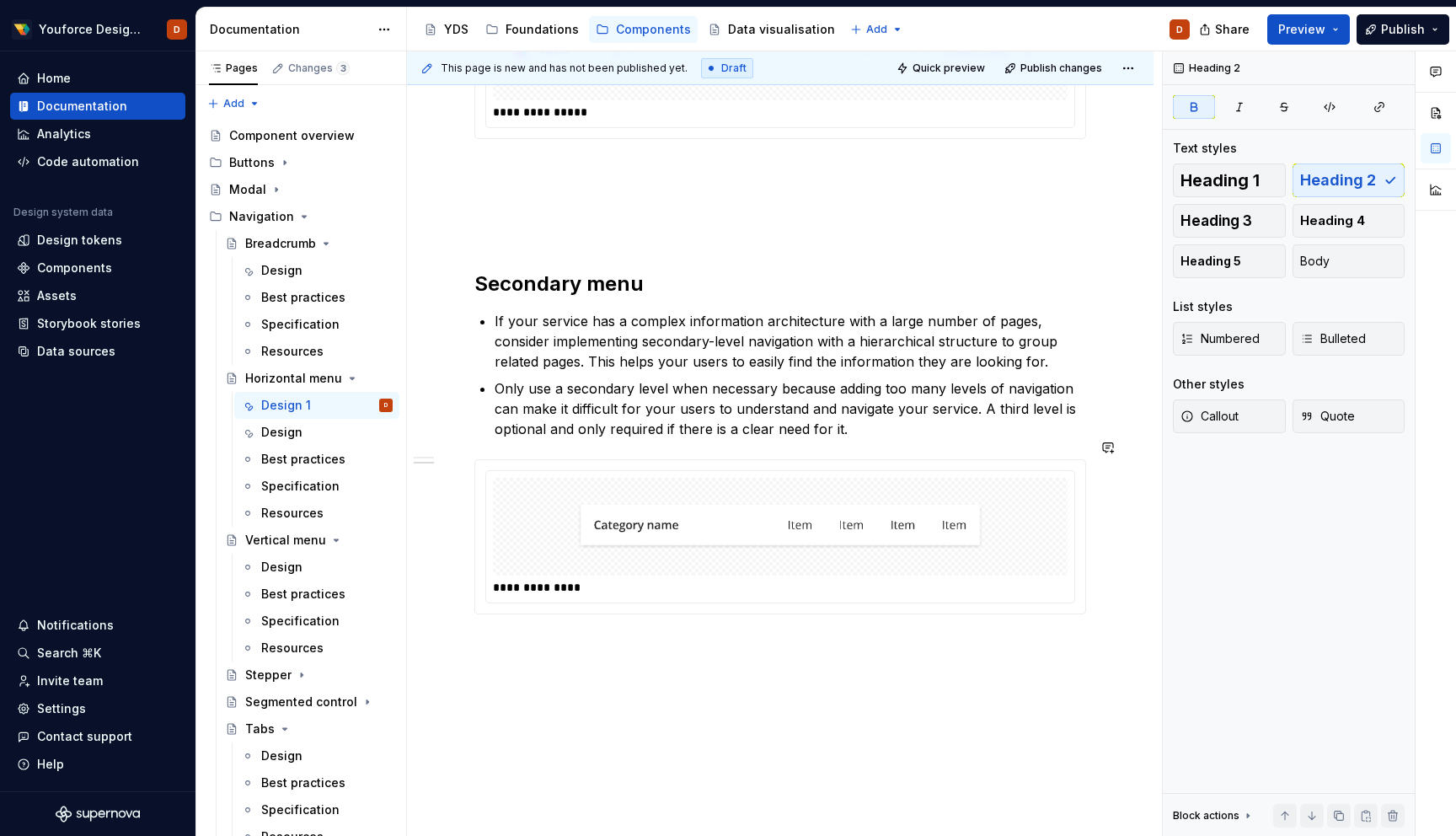
click at [632, 679] on div "**********" at bounding box center [780, 364] width 747 height 1043
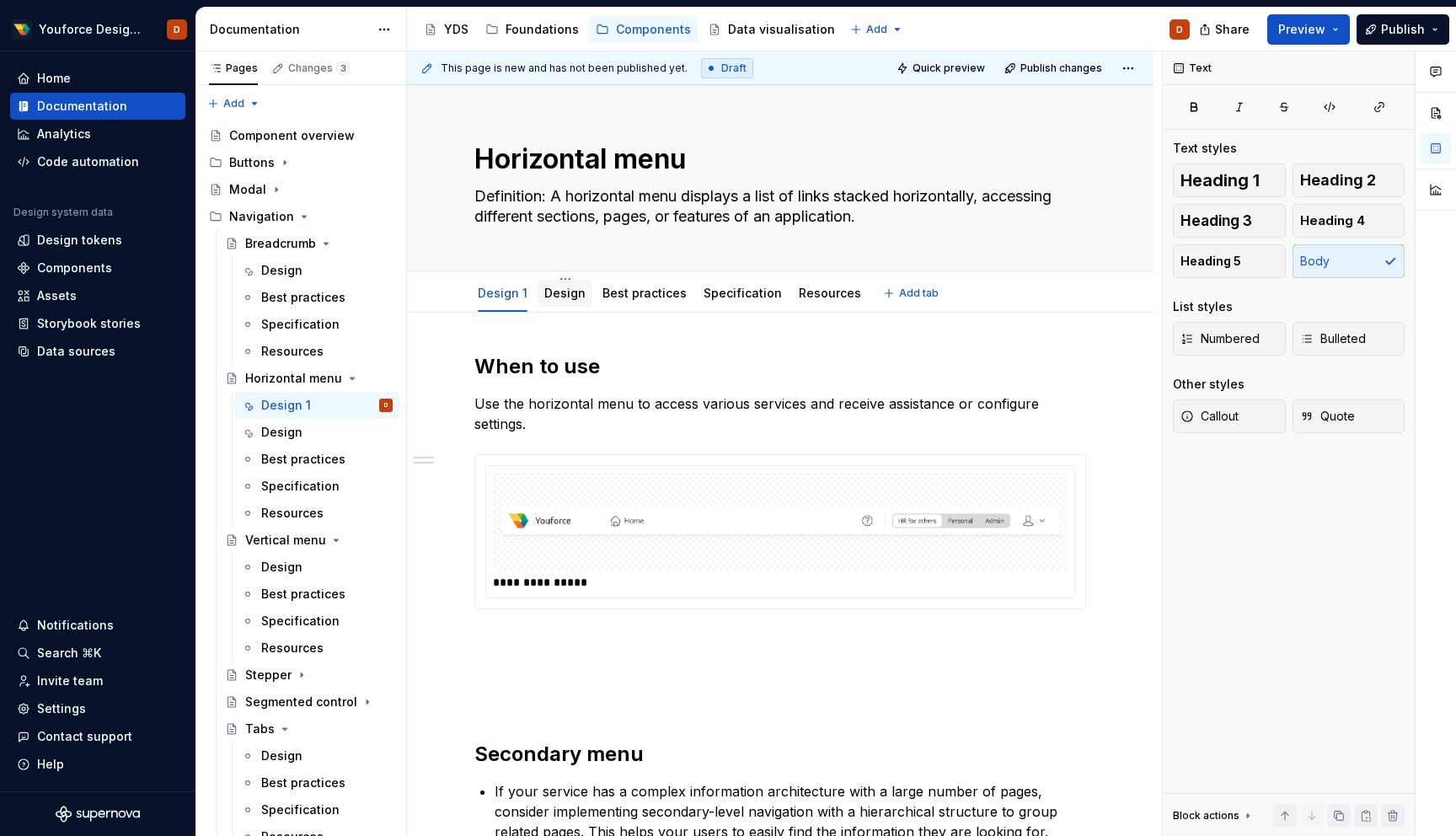
click at [557, 299] on link "Design" at bounding box center [565, 293] width 41 height 14
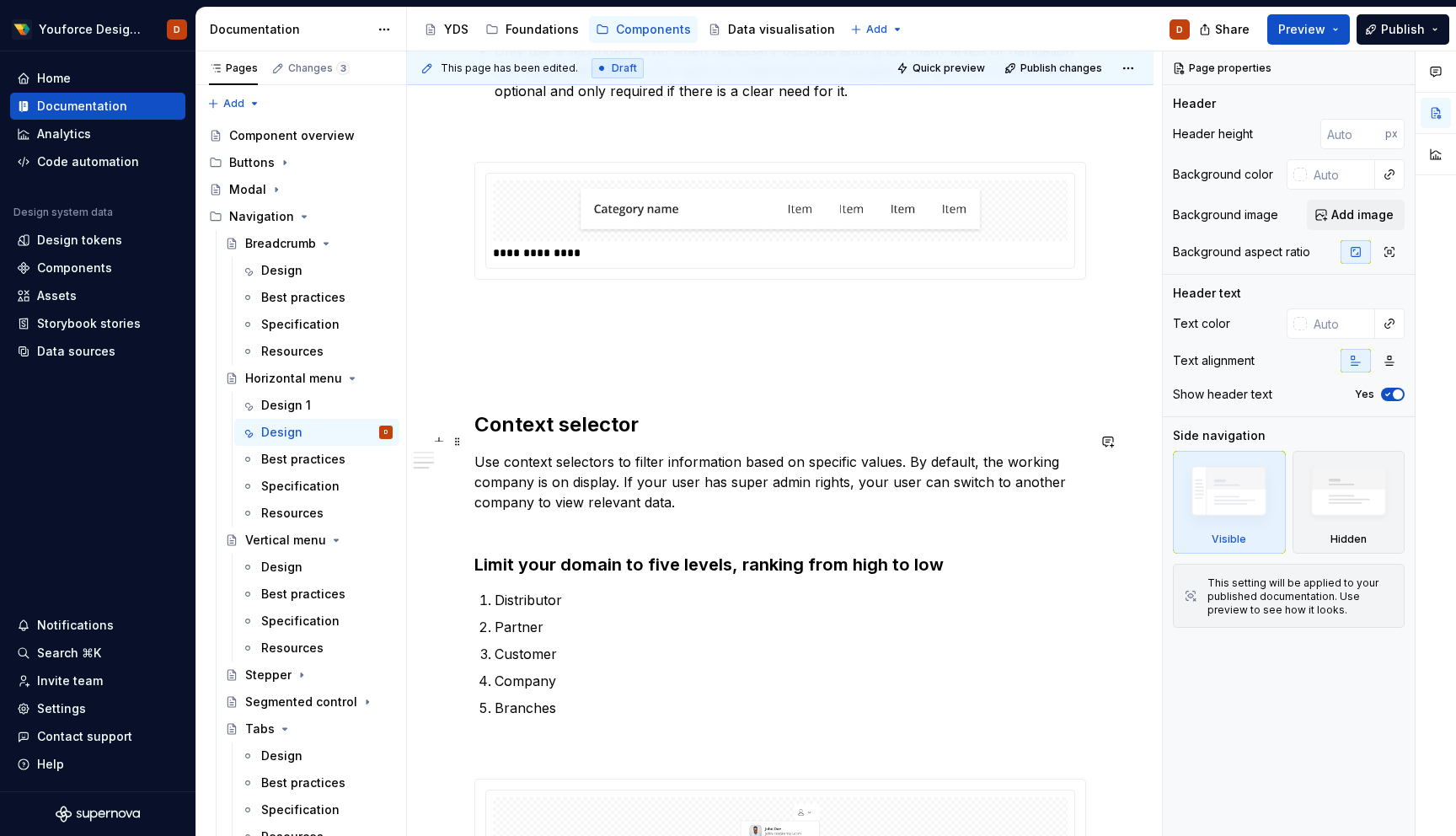
scroll to position [903, 0]
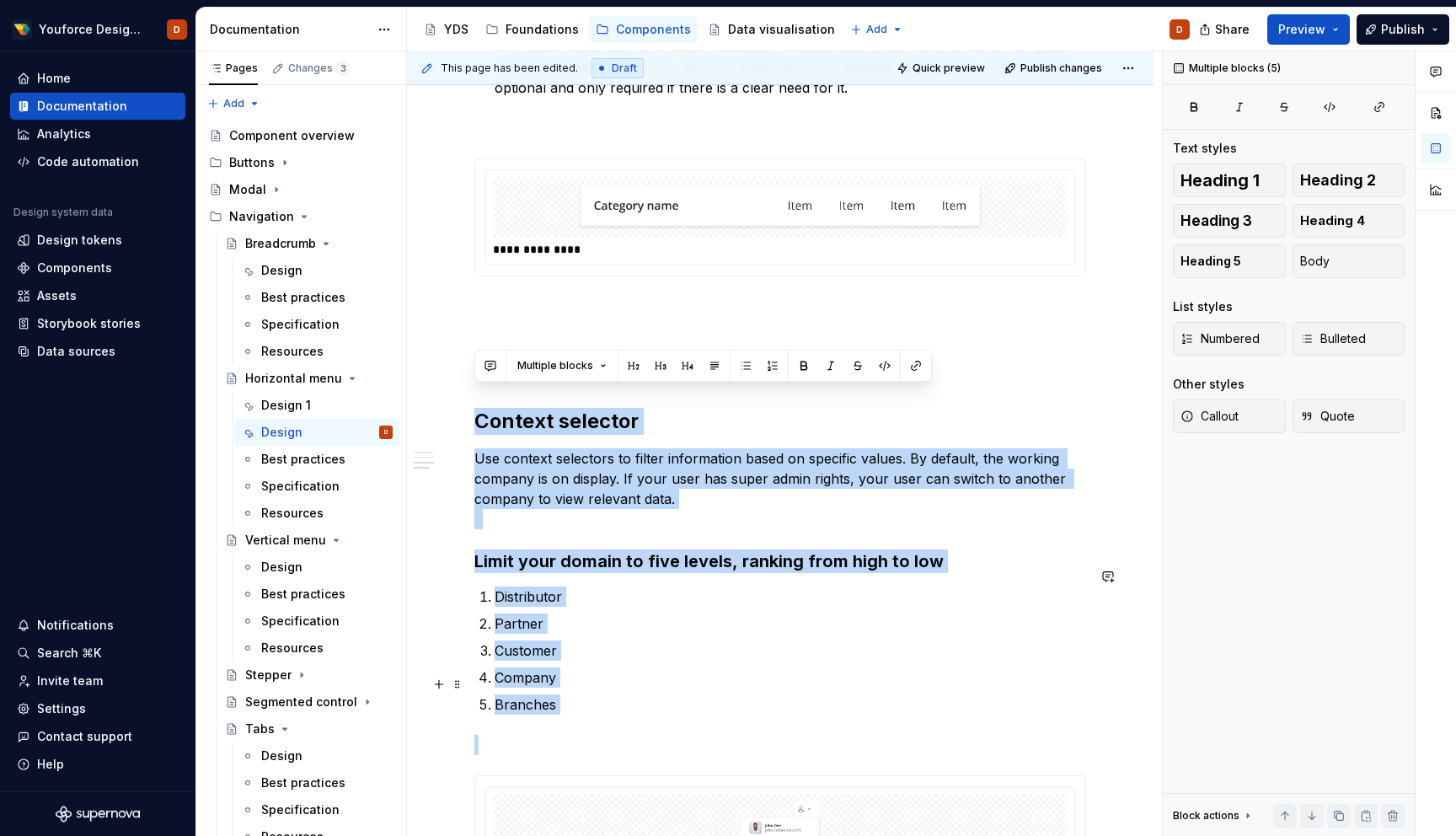
drag, startPoint x: 477, startPoint y: 398, endPoint x: 603, endPoint y: 695, distance: 322.6
click at [603, 695] on div "**********" at bounding box center [780, 243] width 612 height 1587
copy div "Context selector Use context selectors to filter information based on specific …"
click at [630, 641] on p "Customer" at bounding box center [790, 651] width 591 height 20
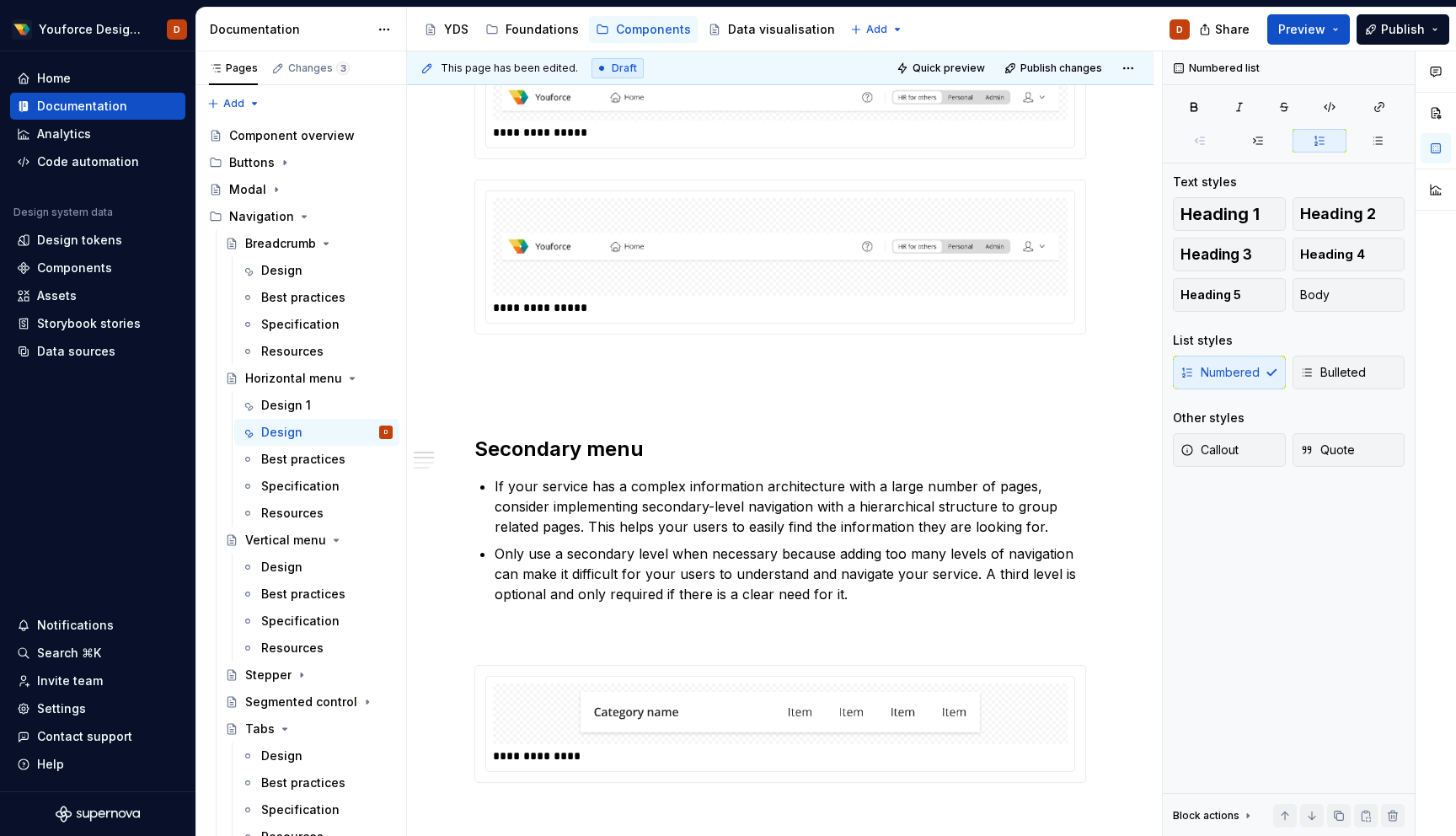
scroll to position [0, 0]
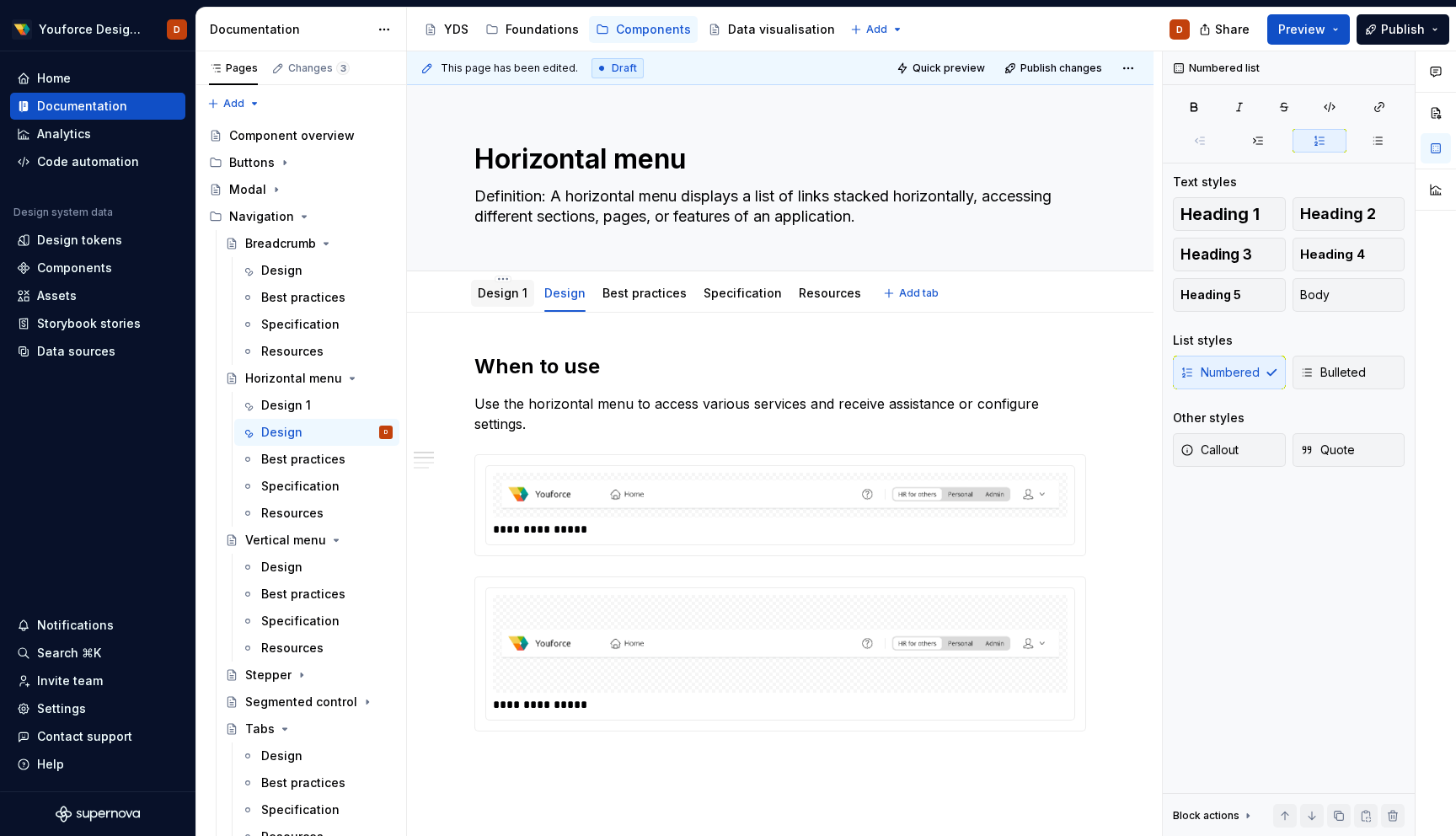
click at [515, 298] on link "Design 1" at bounding box center [502, 293] width 49 height 14
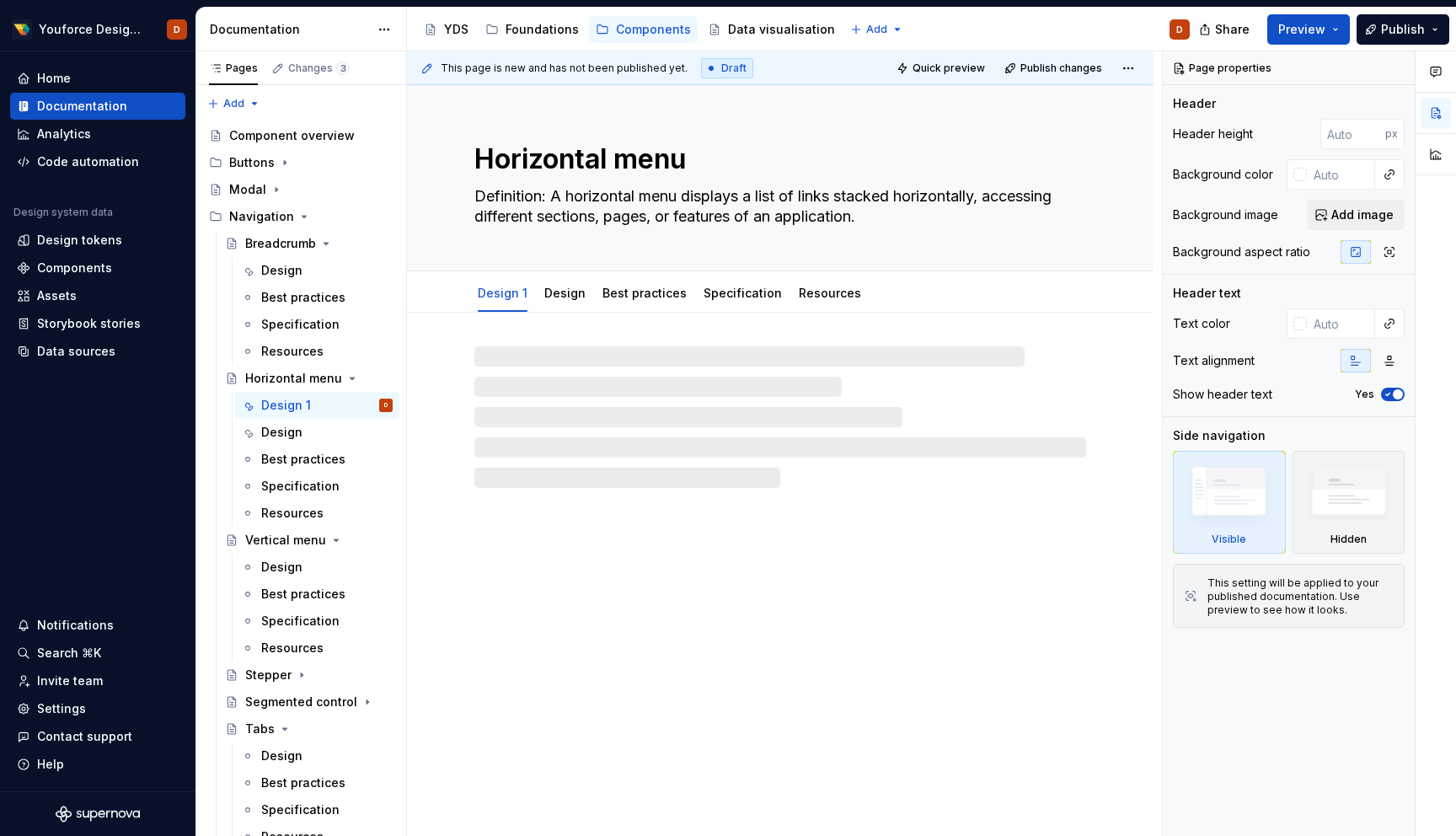
type textarea "*"
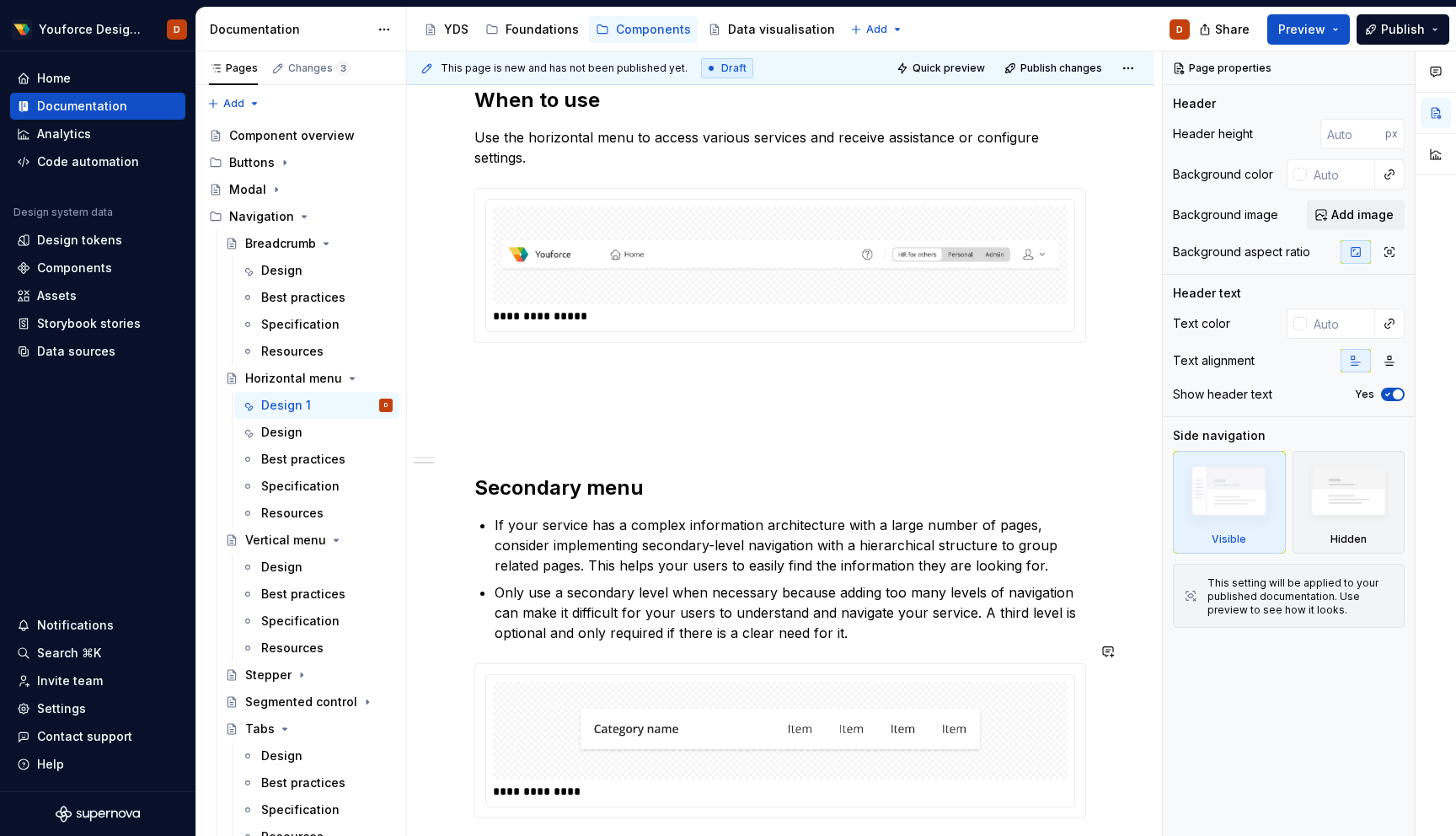
scroll to position [538, 0]
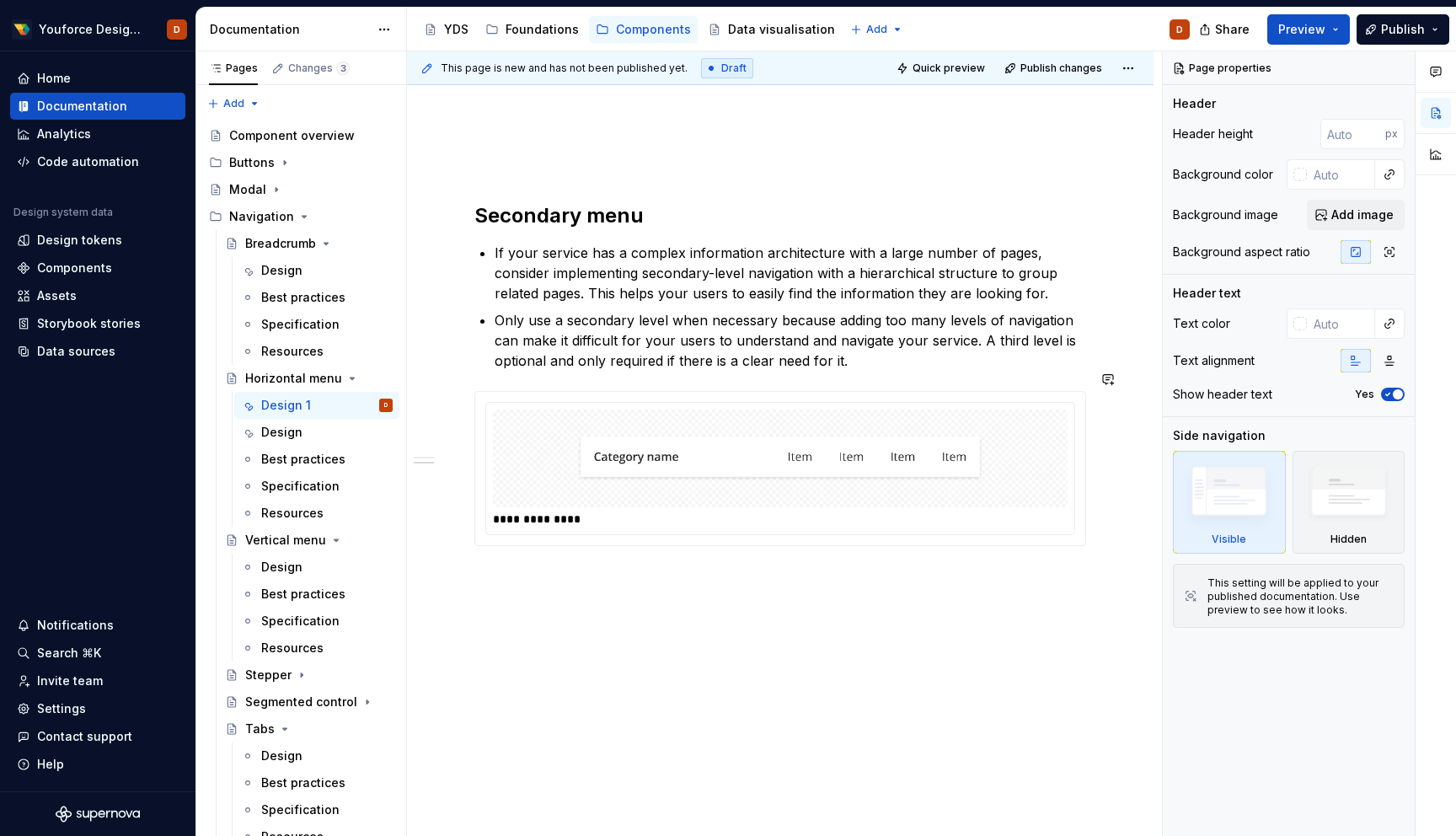
click at [616, 637] on div "**********" at bounding box center [780, 316] width 747 height 1083
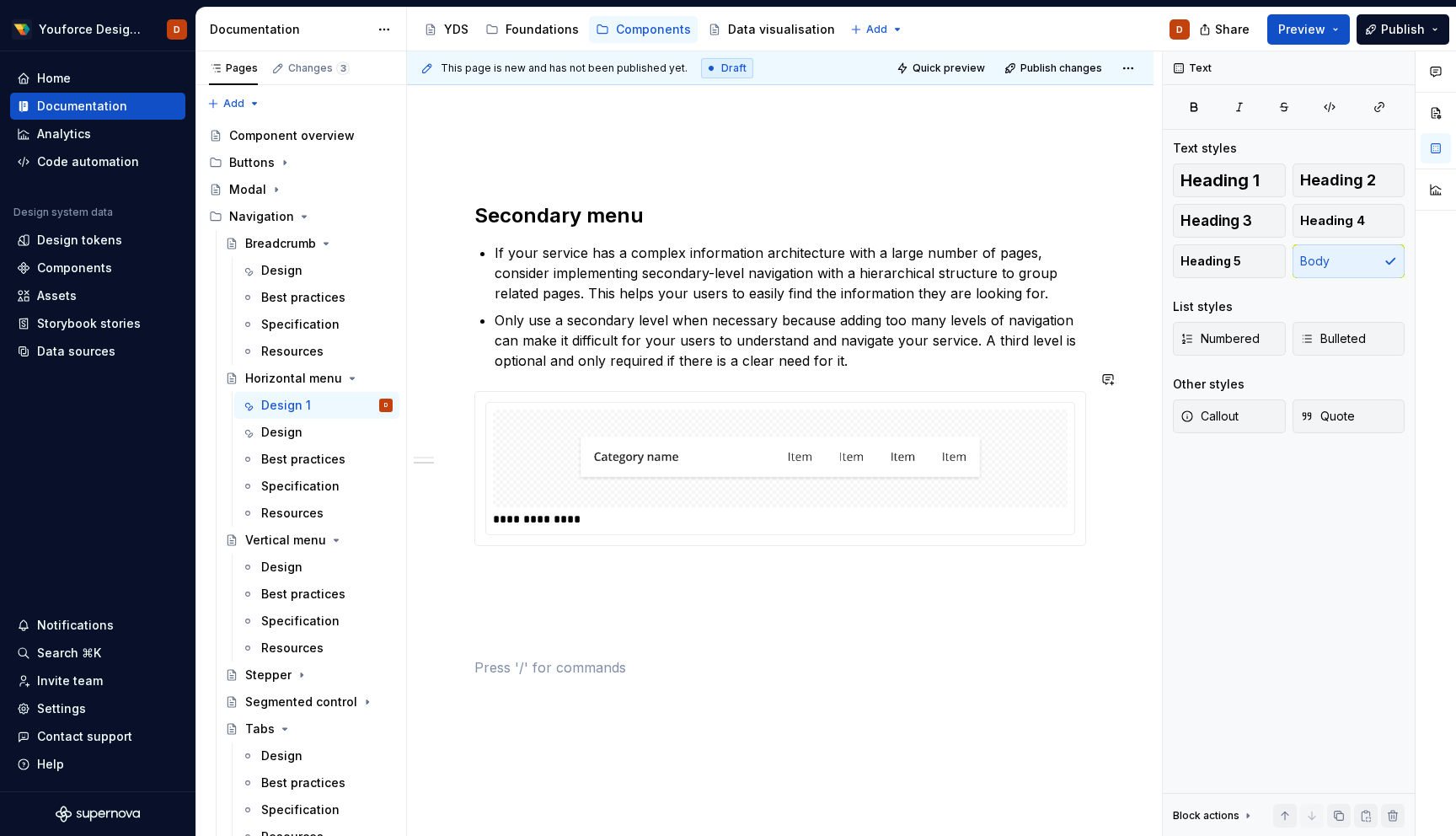
paste div
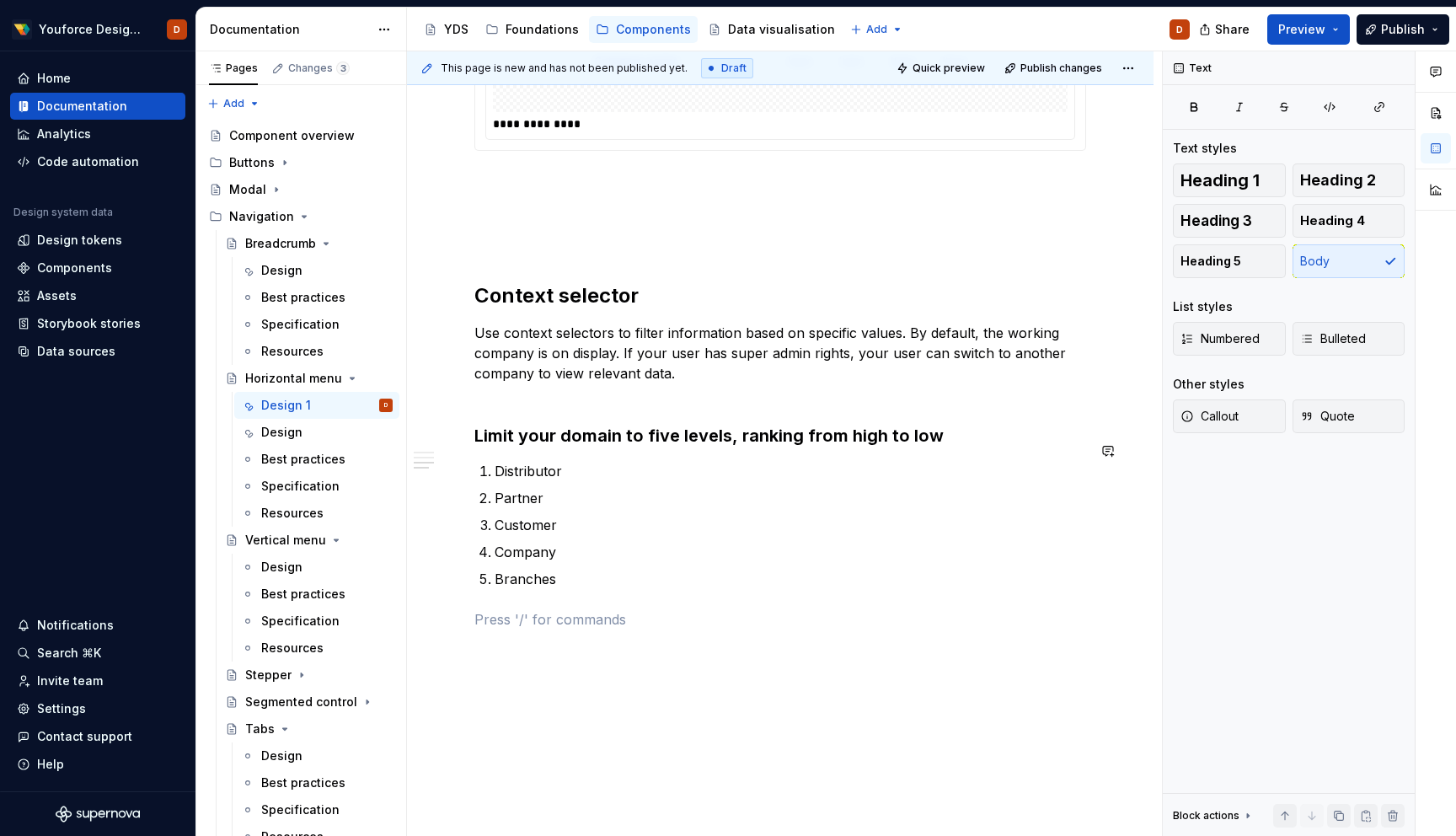
scroll to position [977, 0]
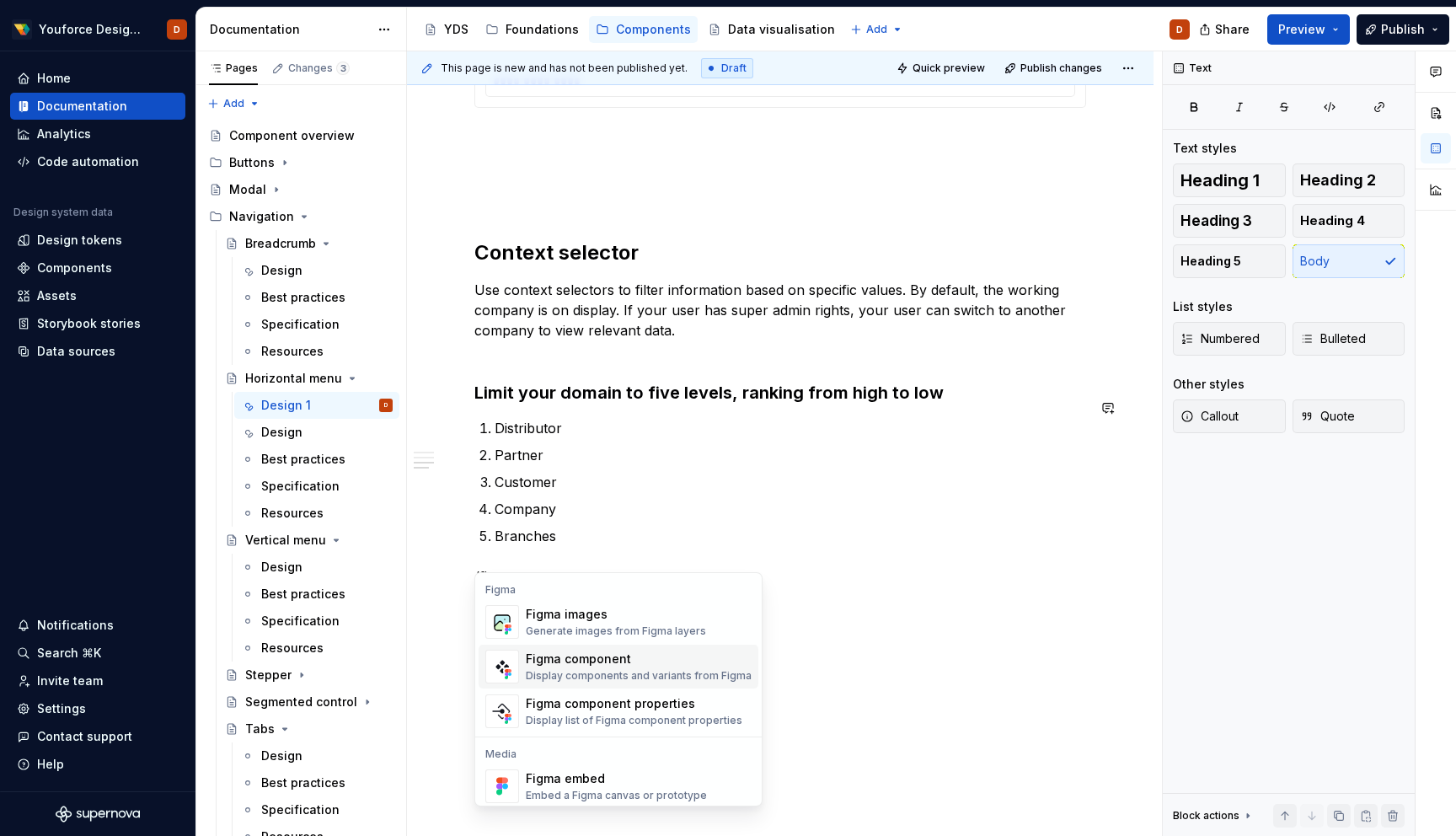
click at [548, 671] on div "Display components and variants from Figma" at bounding box center [638, 676] width 226 height 13
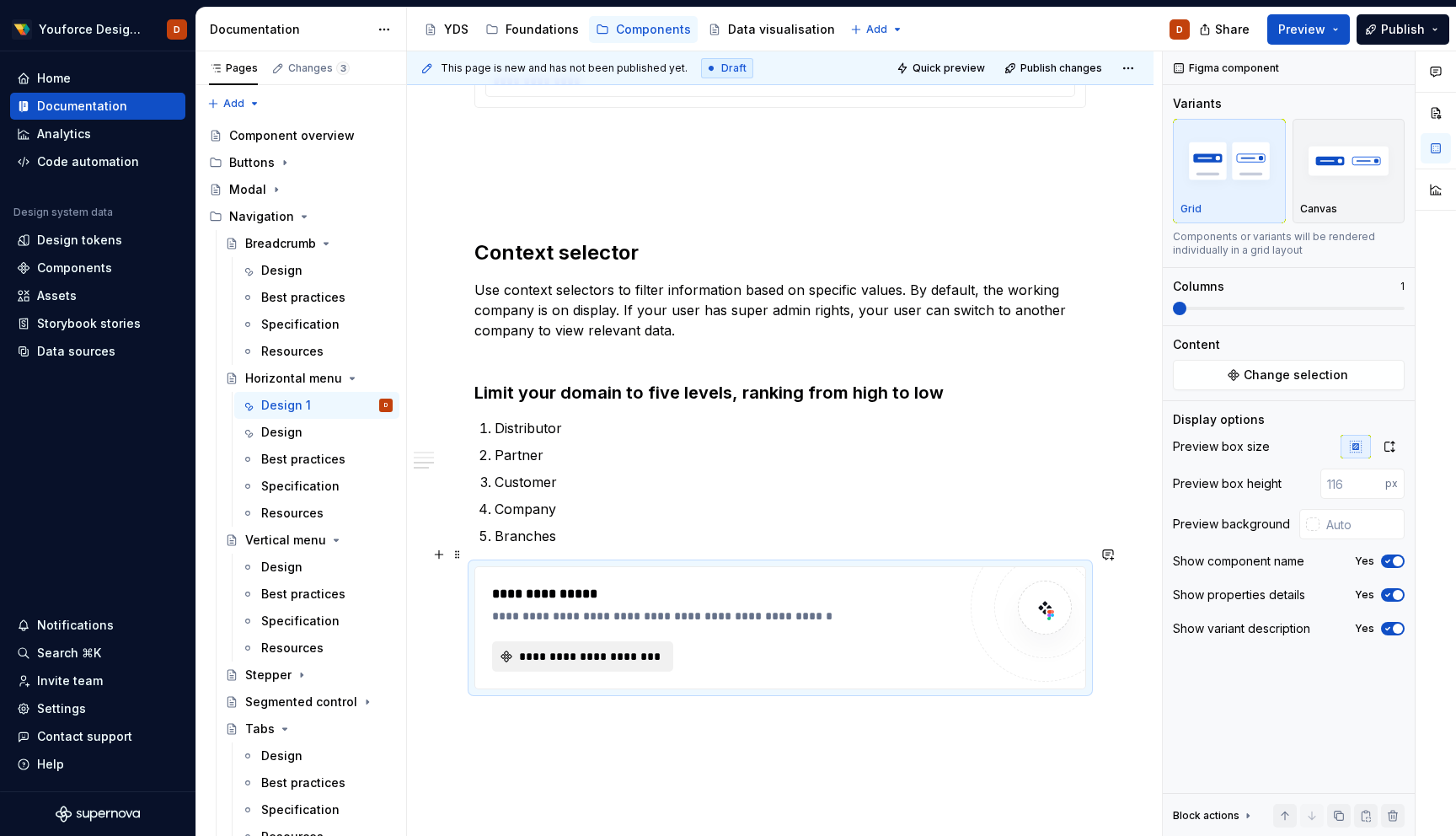
click at [552, 648] on span "**********" at bounding box center [589, 656] width 146 height 17
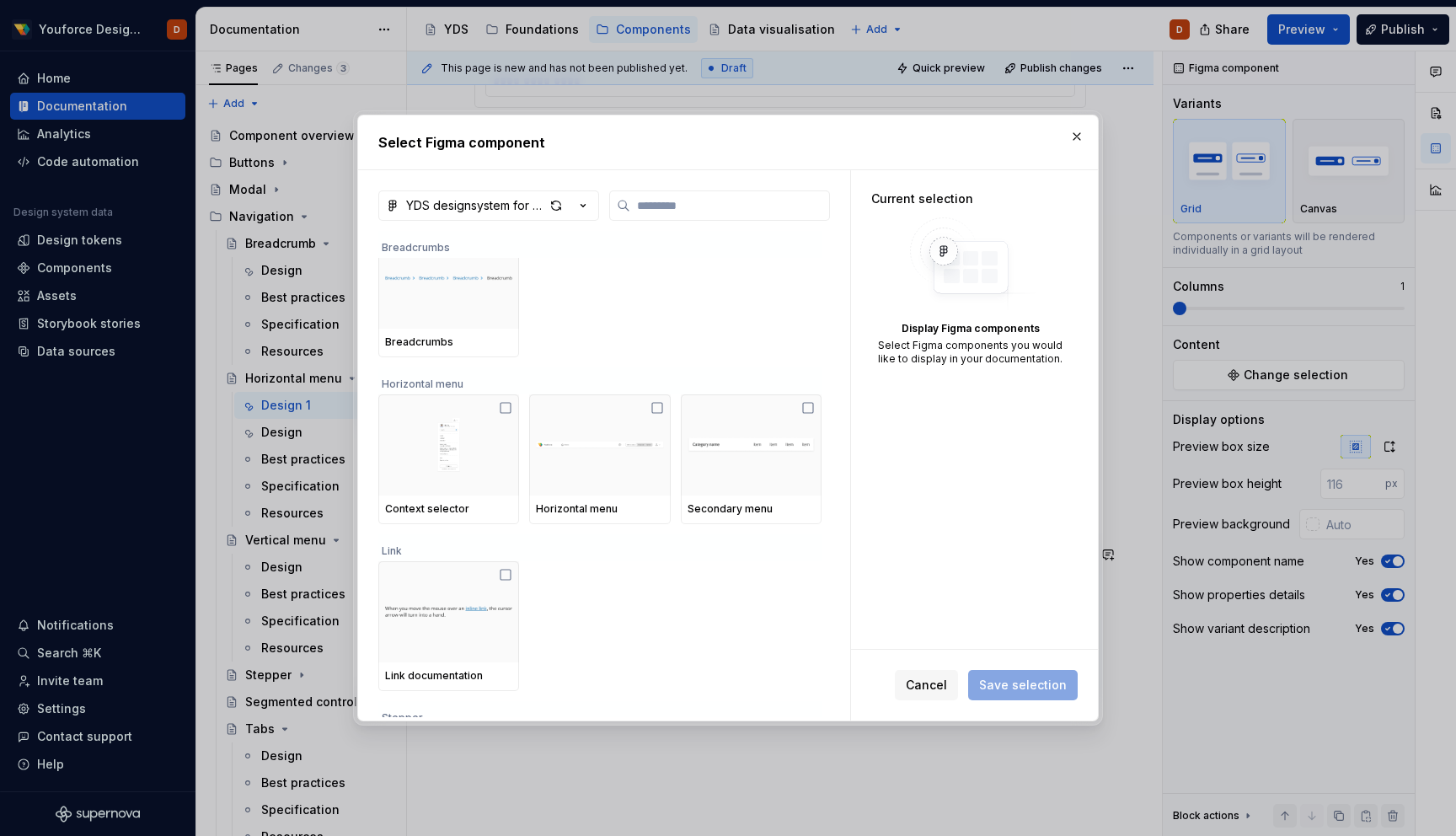
scroll to position [213, 0]
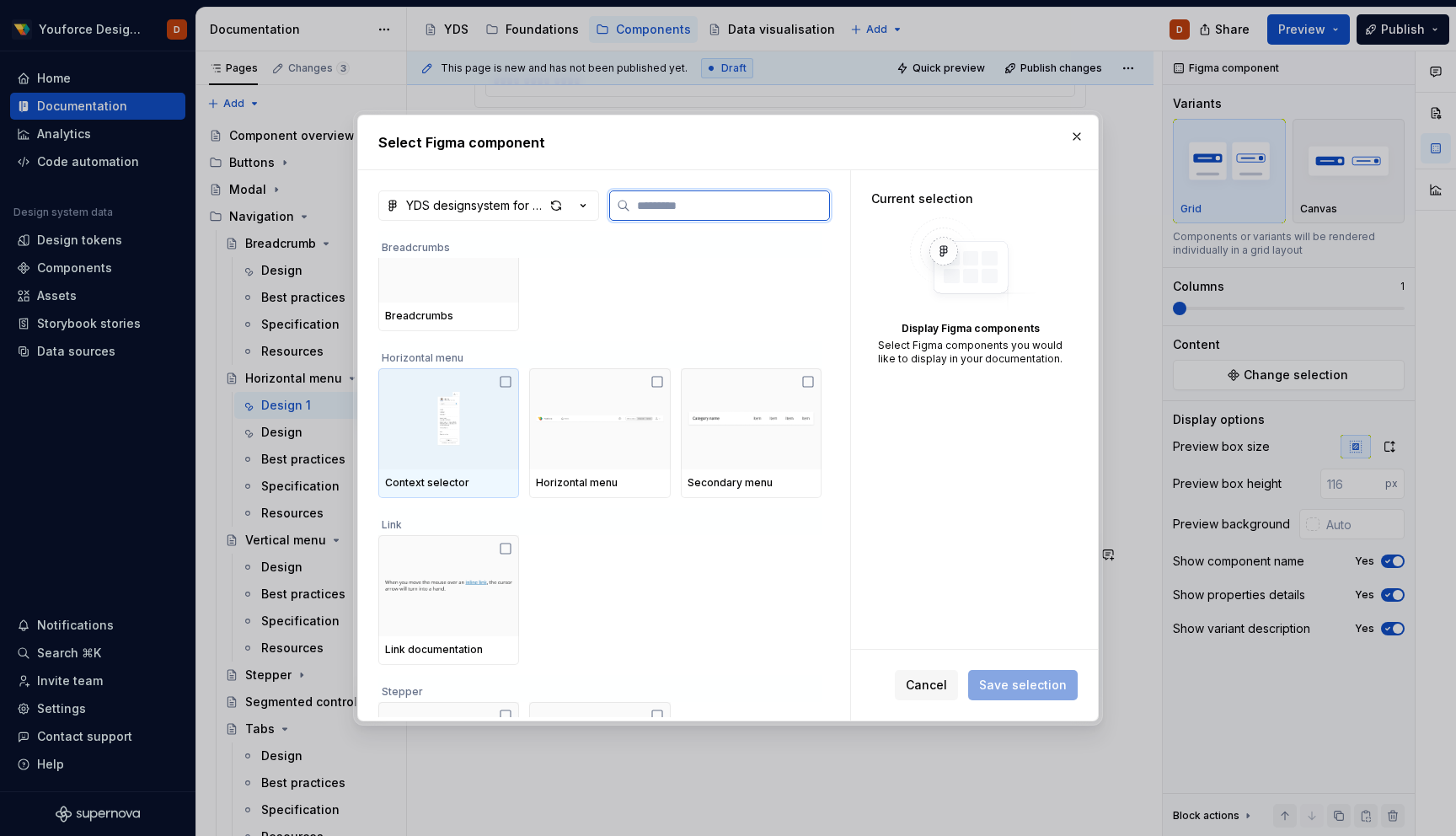
click at [512, 381] on icon at bounding box center [505, 382] width 13 height 13
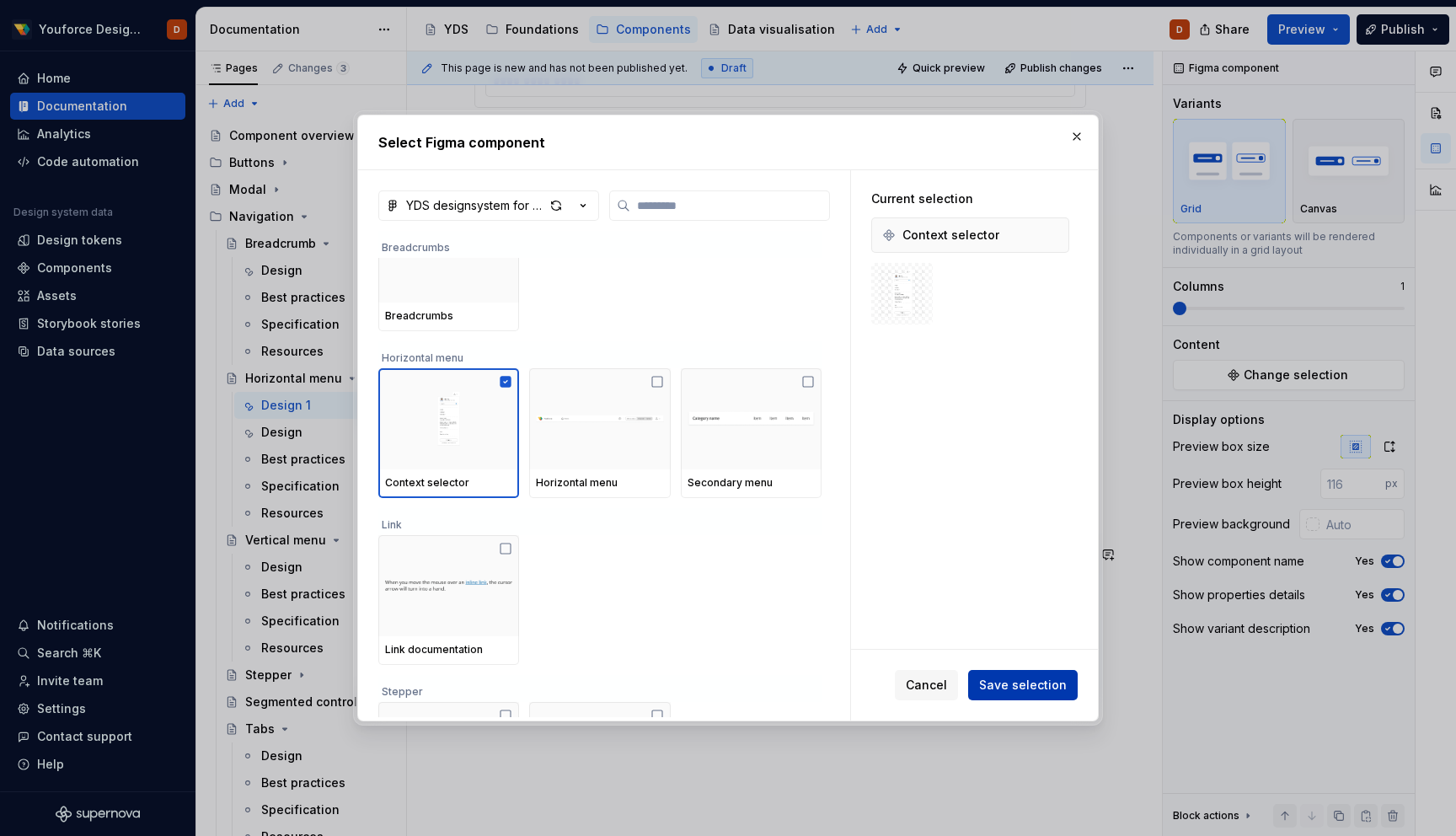
click at [1013, 693] on span "Save selection" at bounding box center [1022, 685] width 87 height 17
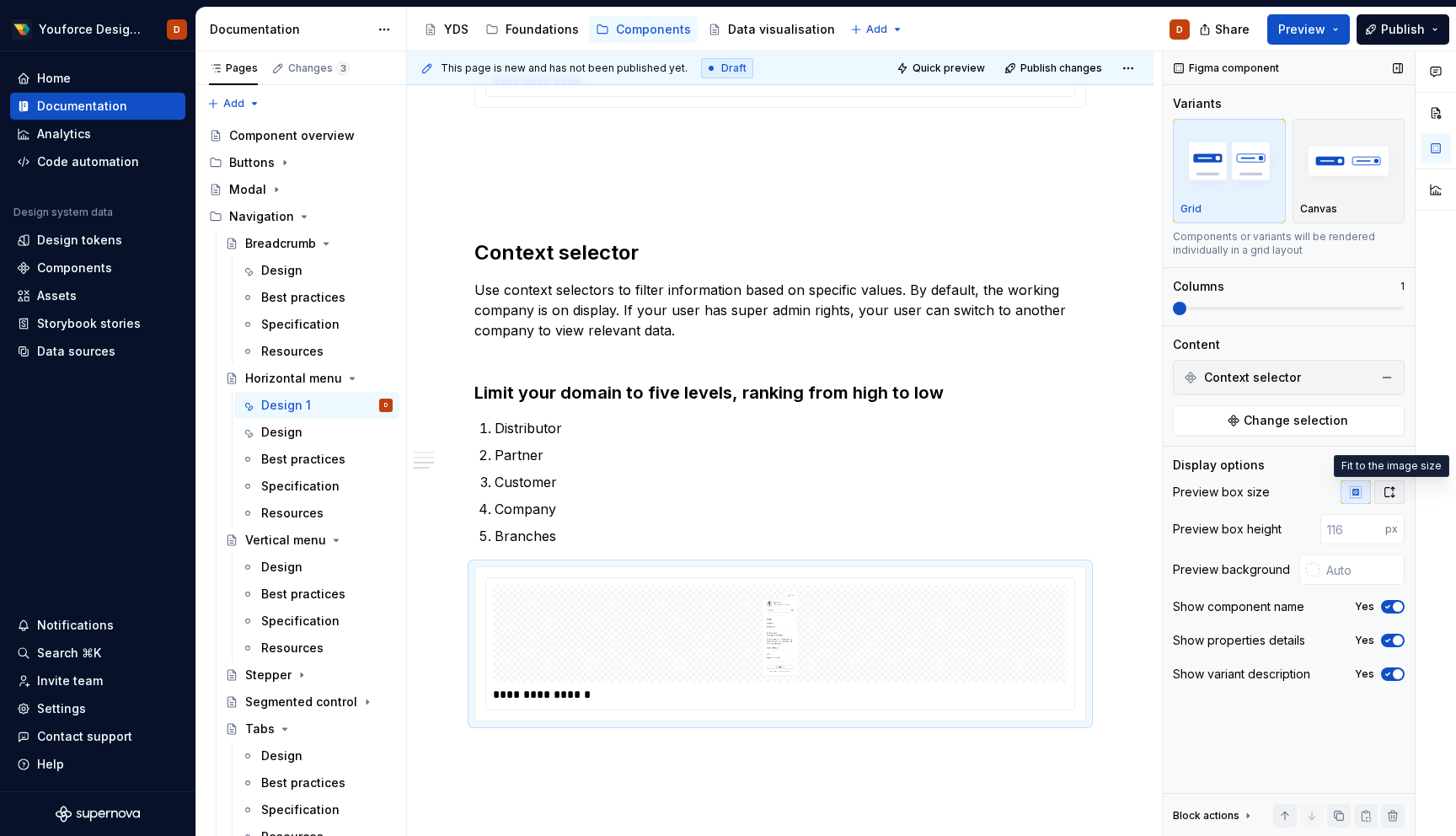
click at [1394, 490] on icon "button" at bounding box center [1389, 491] width 13 height 13
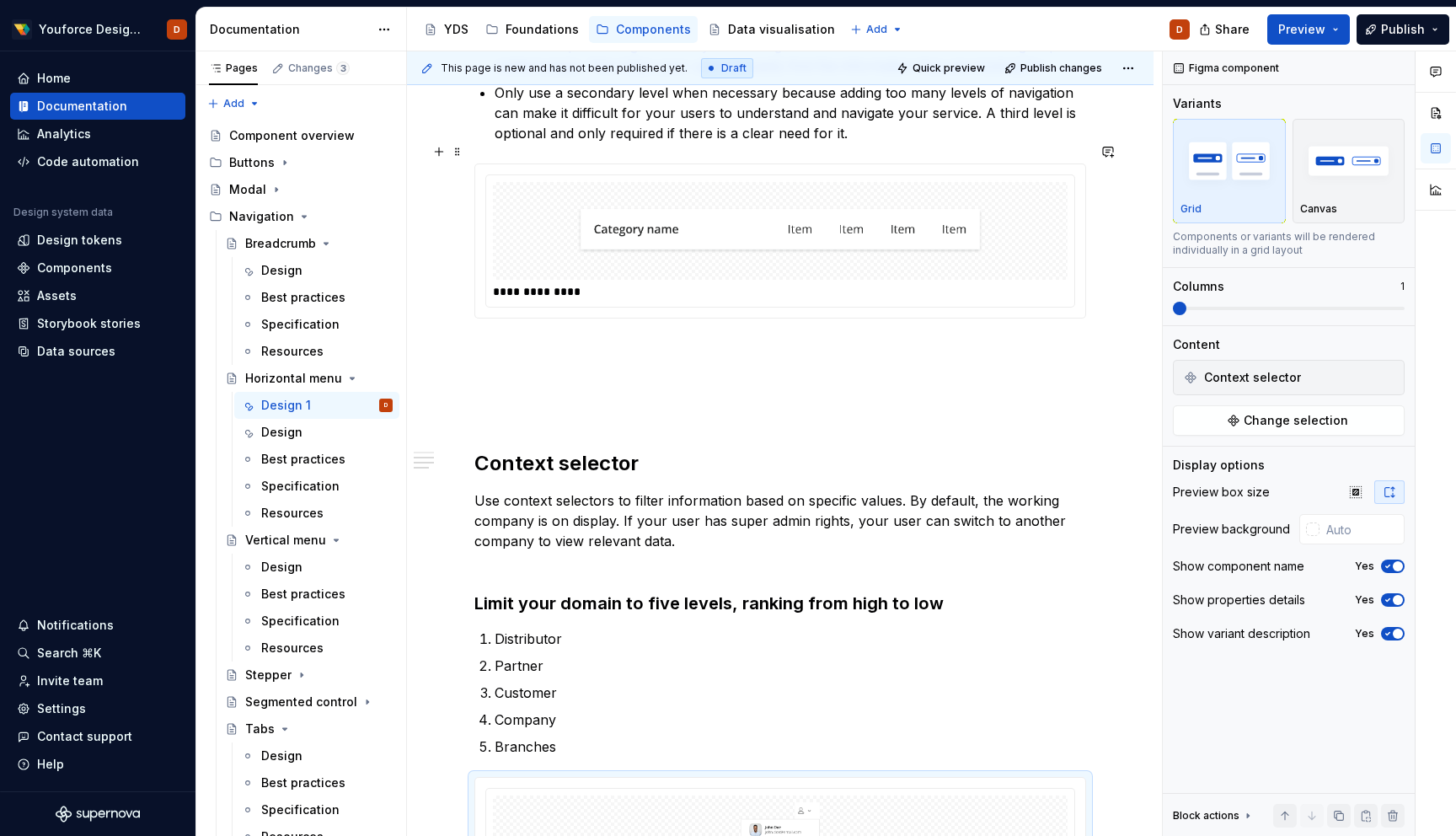
scroll to position [376, 0]
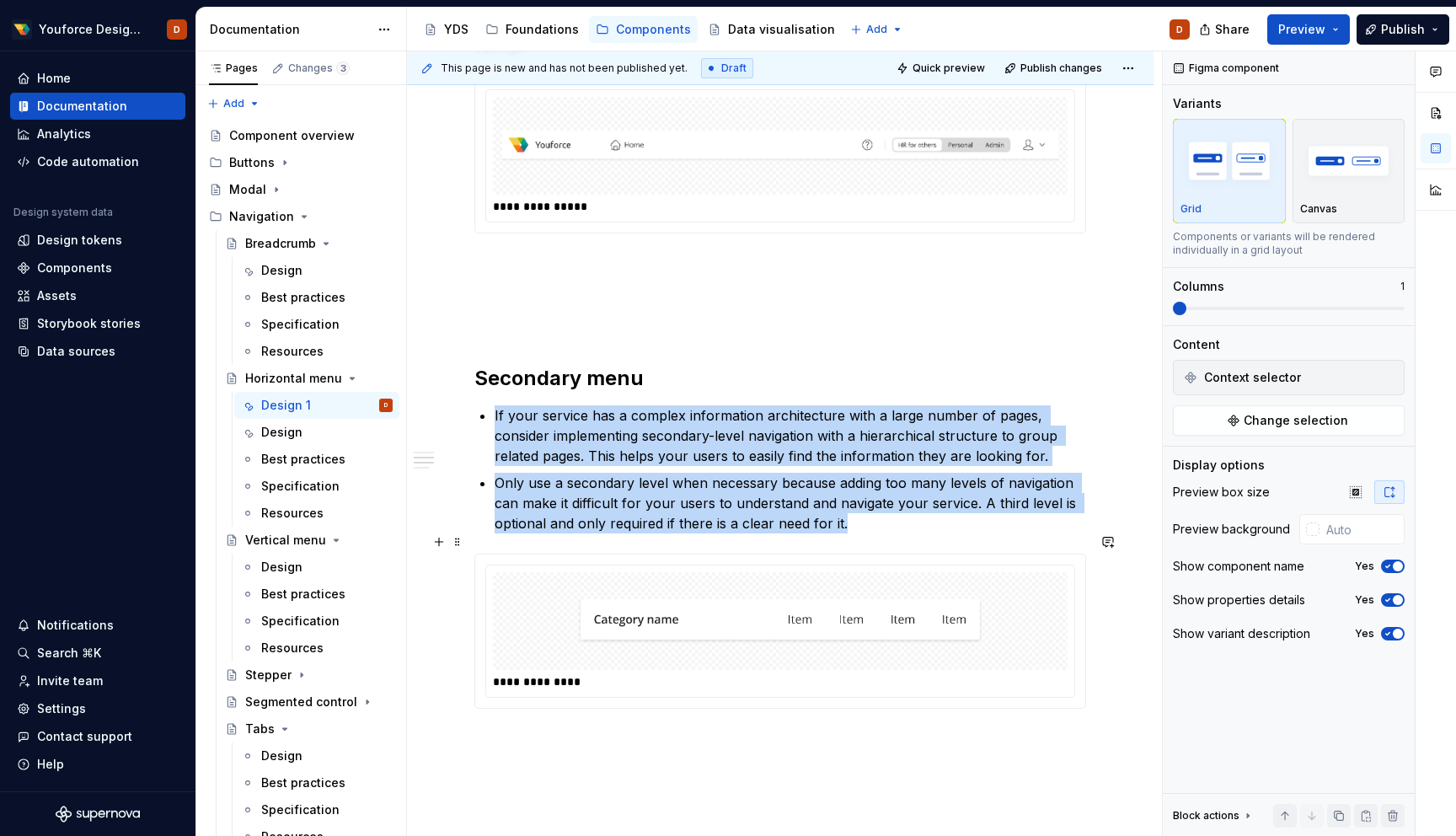
click at [1041, 622] on div at bounding box center [780, 621] width 575 height 98
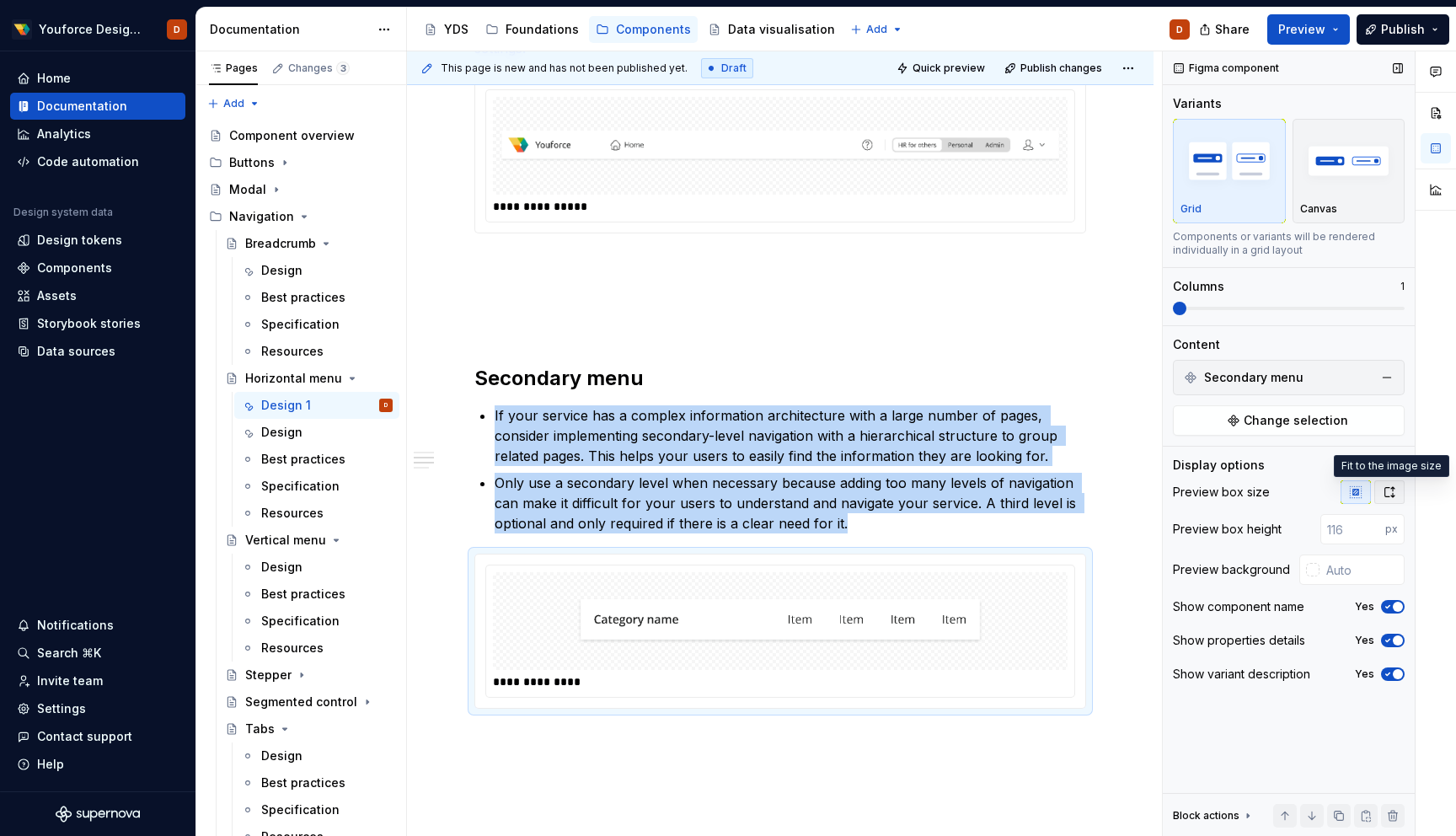
click at [1393, 488] on icon "button" at bounding box center [1390, 491] width 9 height 10
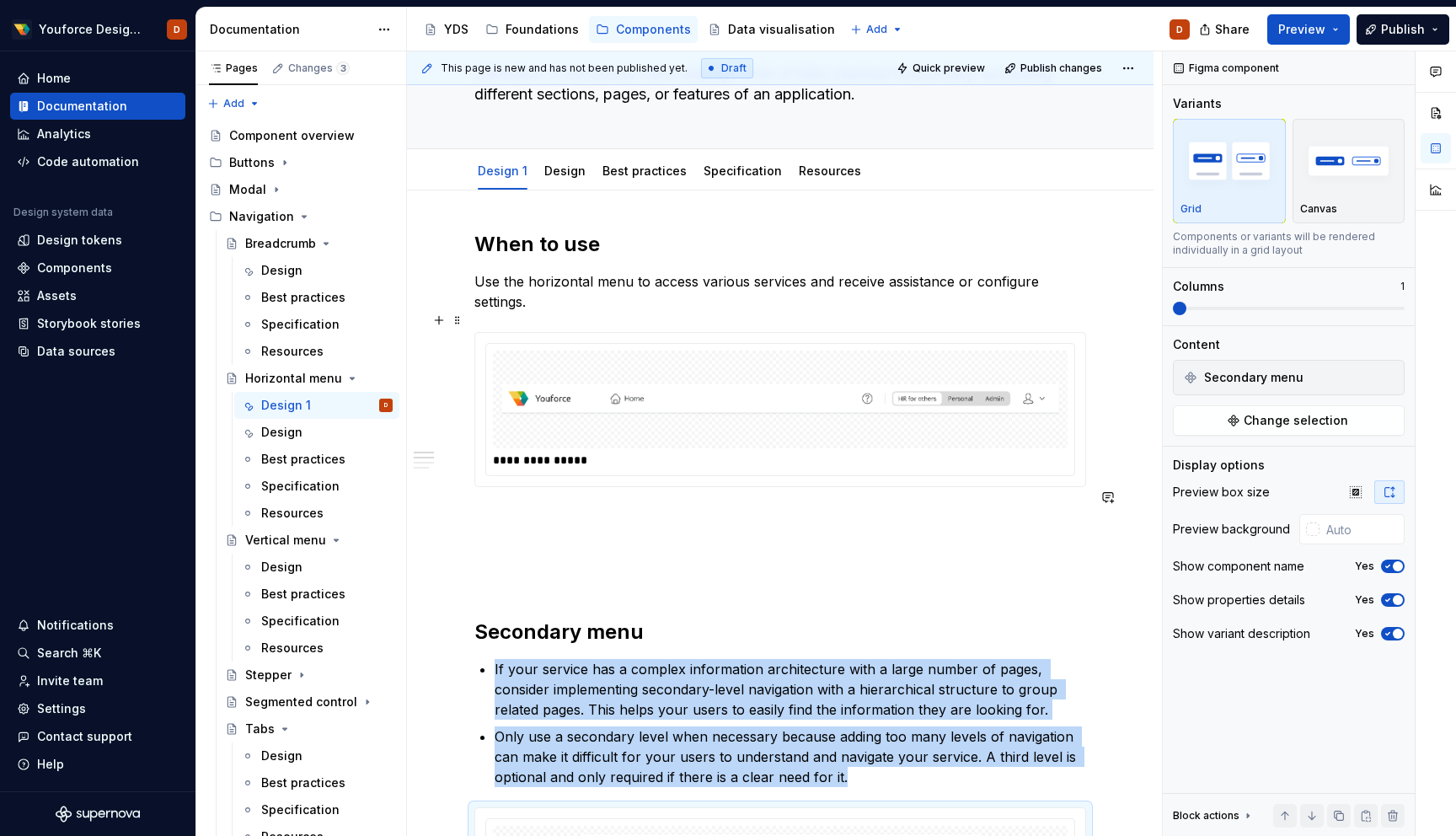
scroll to position [77, 0]
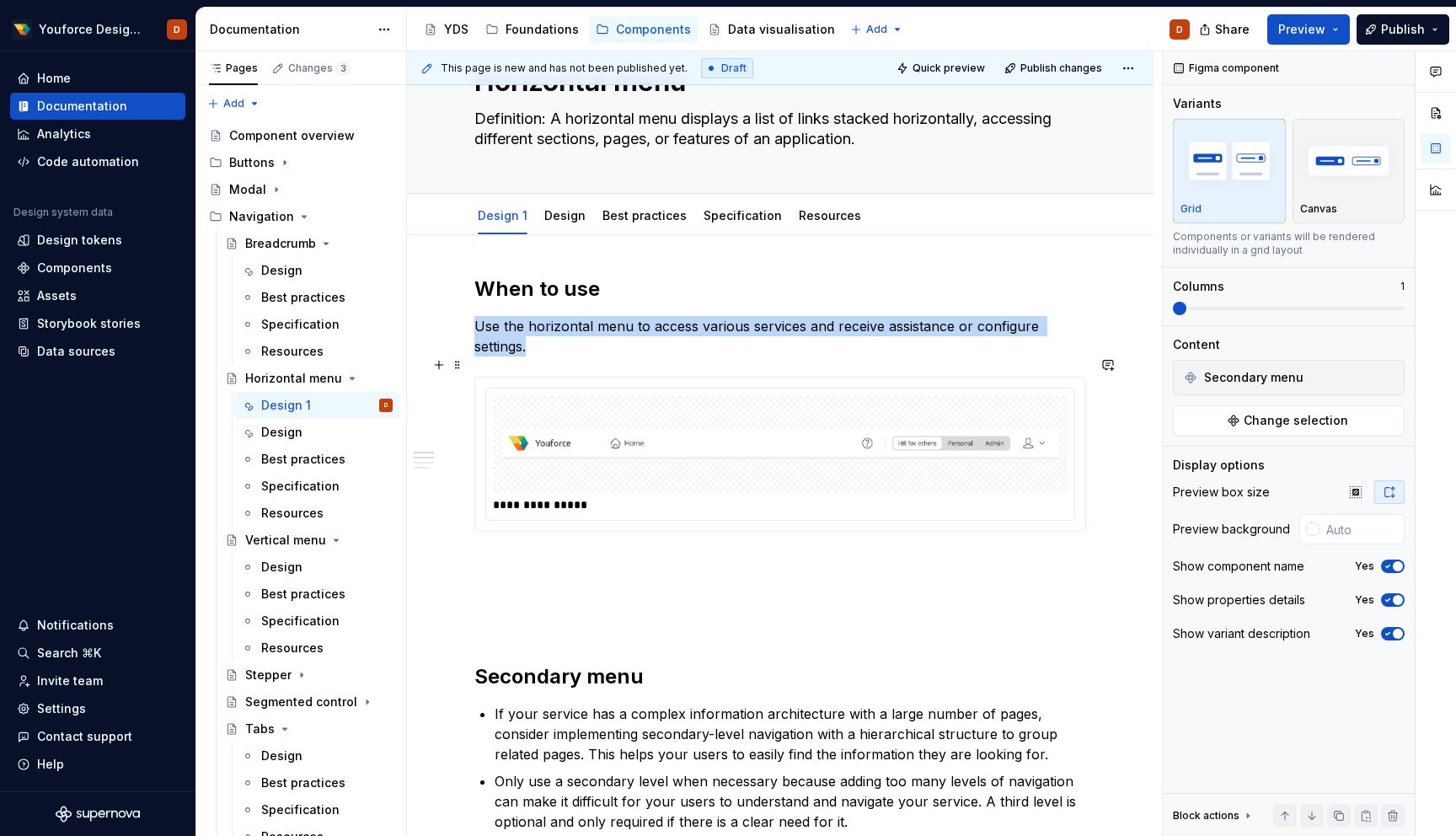
click at [1022, 424] on img at bounding box center [780, 445] width 562 height 85
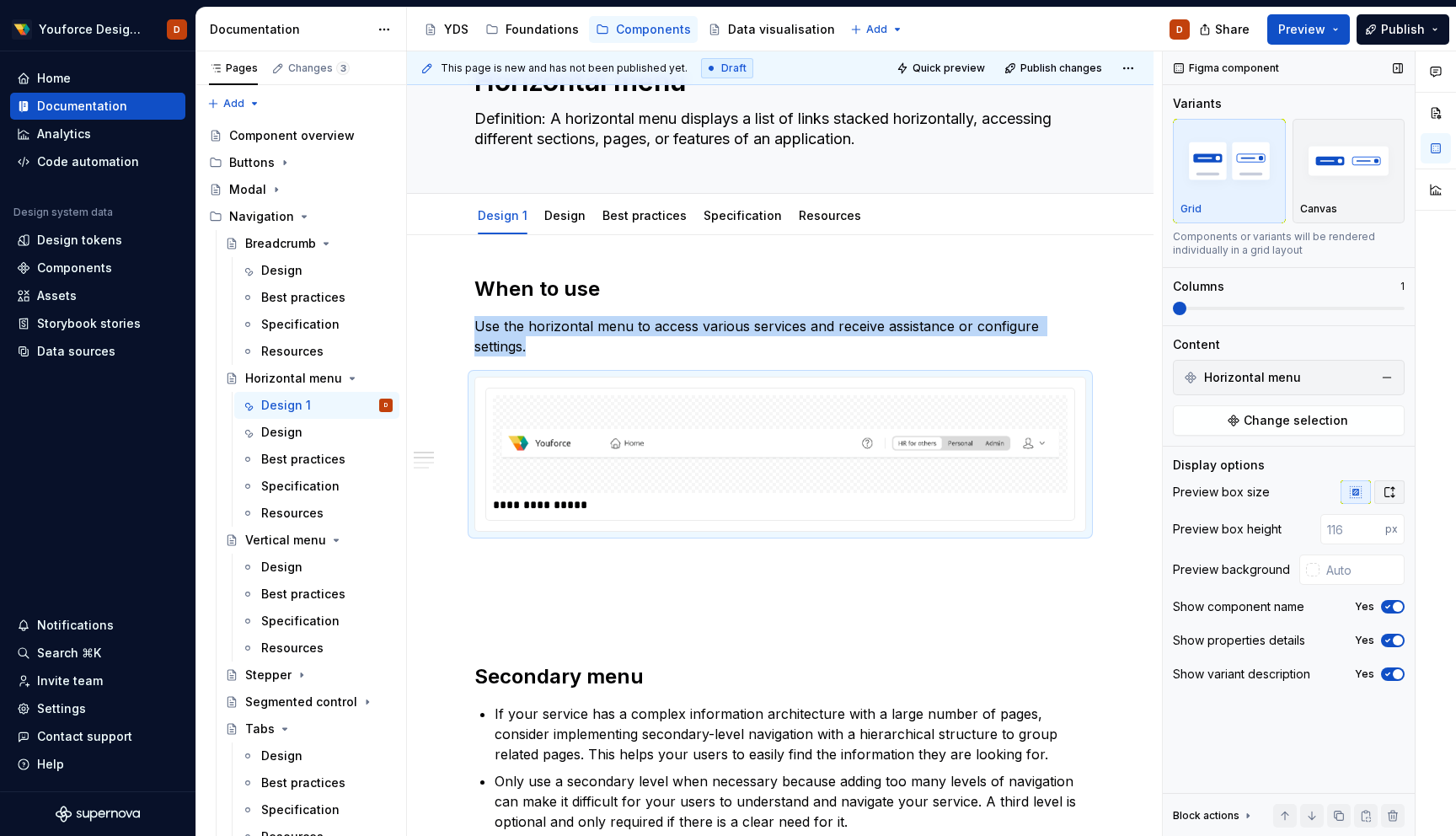
click at [1388, 489] on icon "button" at bounding box center [1389, 491] width 13 height 13
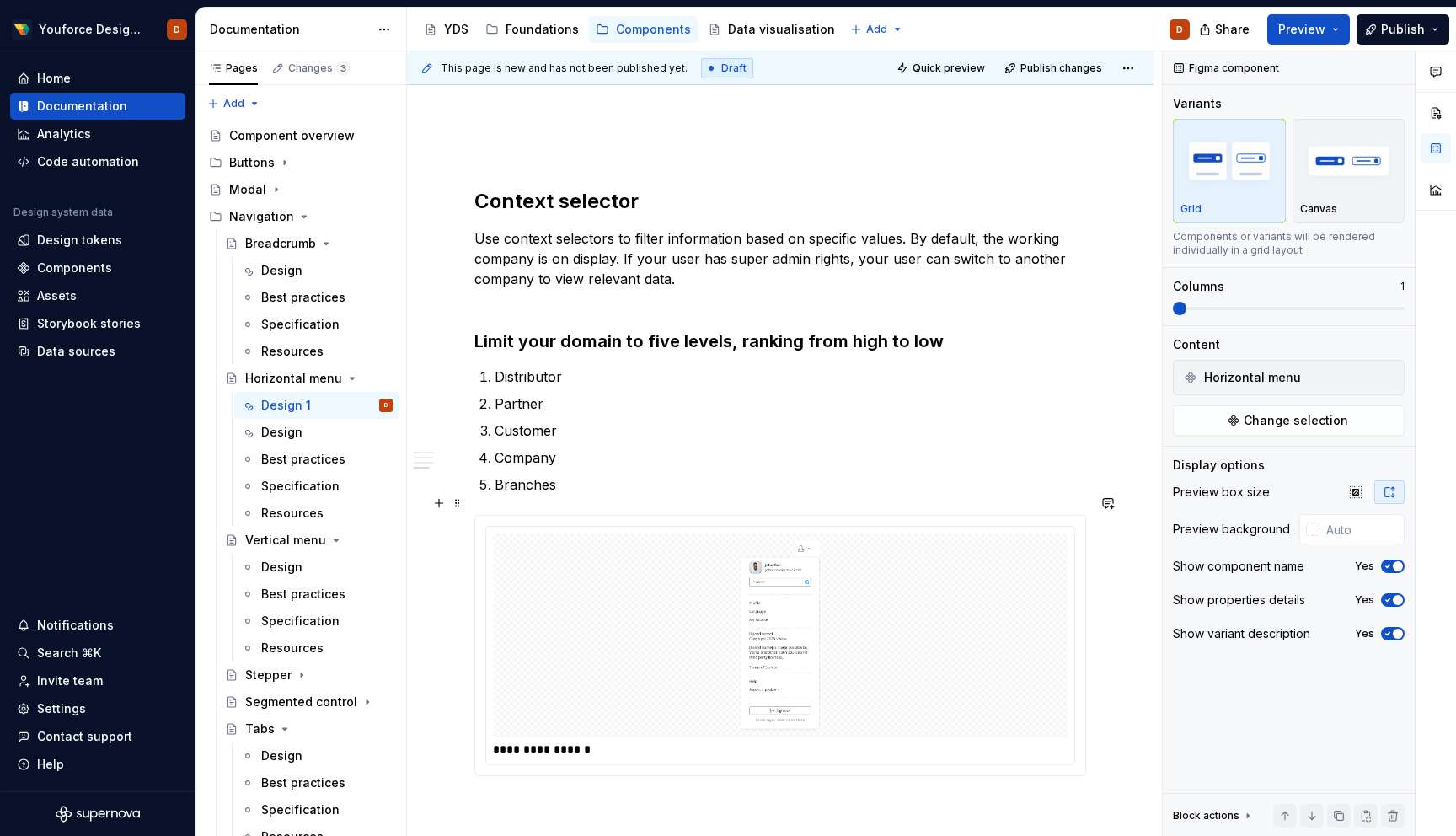
scroll to position [1128, 0]
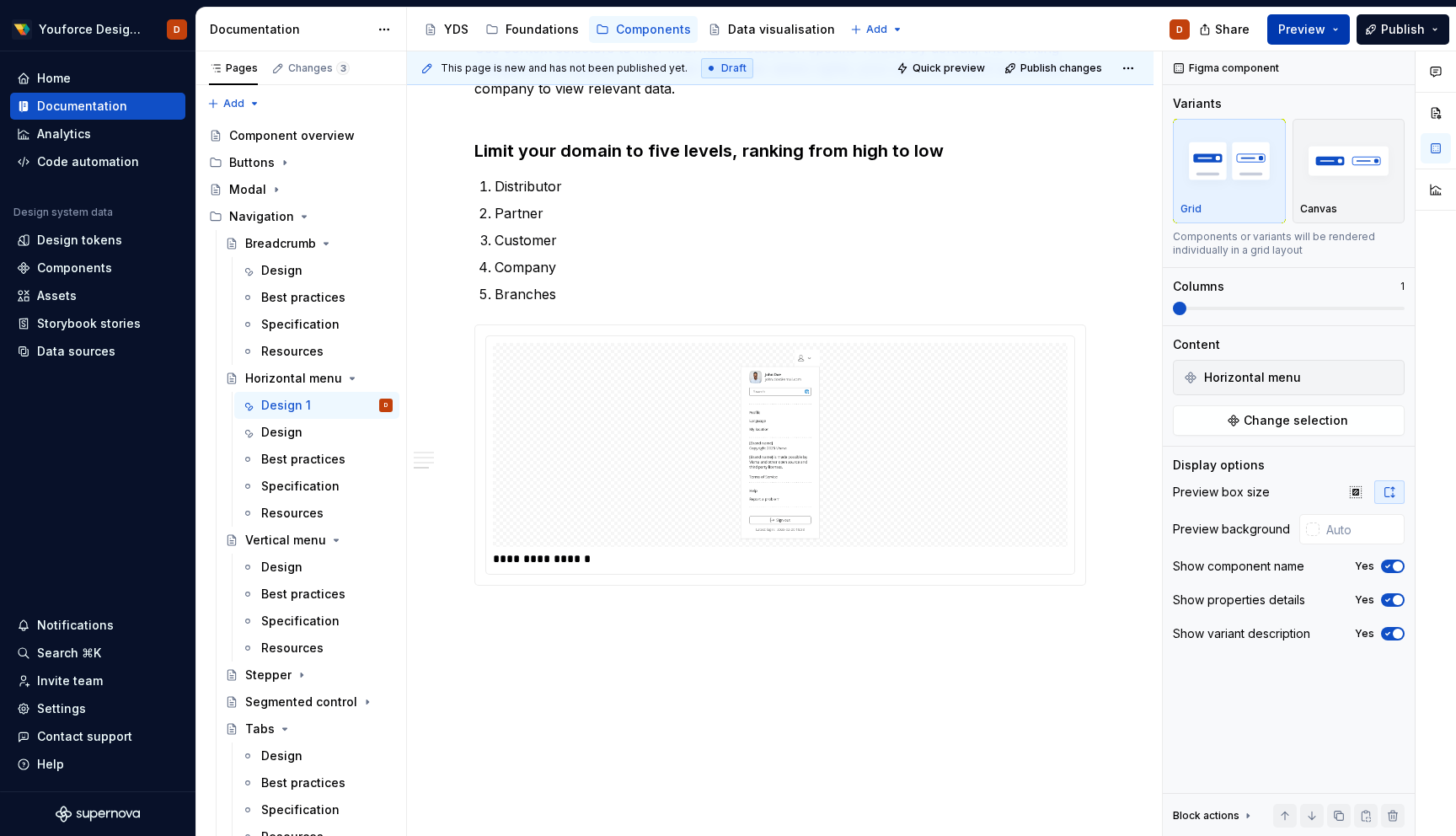
click at [1317, 22] on span "Preview" at bounding box center [1302, 29] width 47 height 17
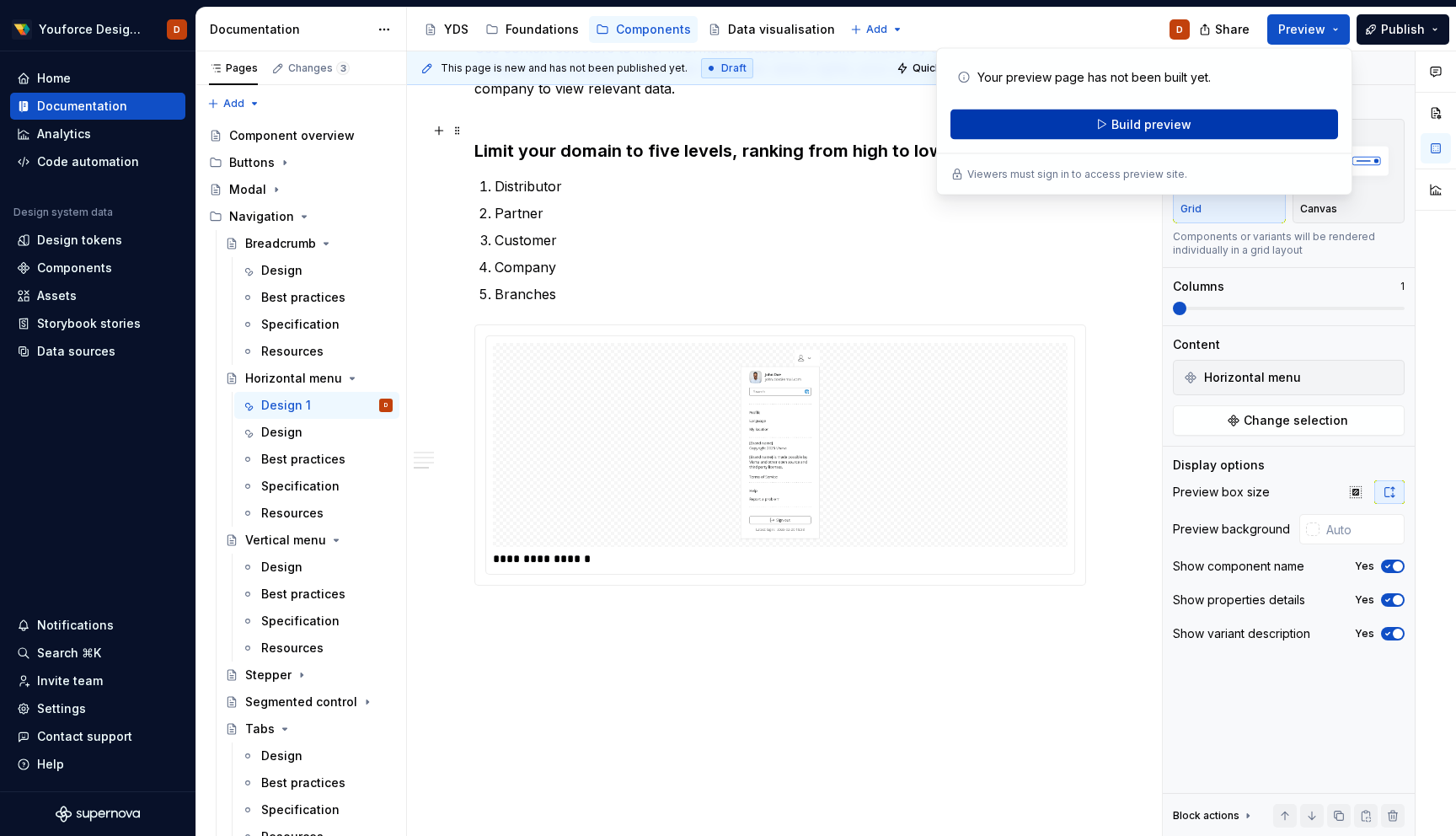
click at [1146, 126] on span "Build preview" at bounding box center [1151, 124] width 80 height 17
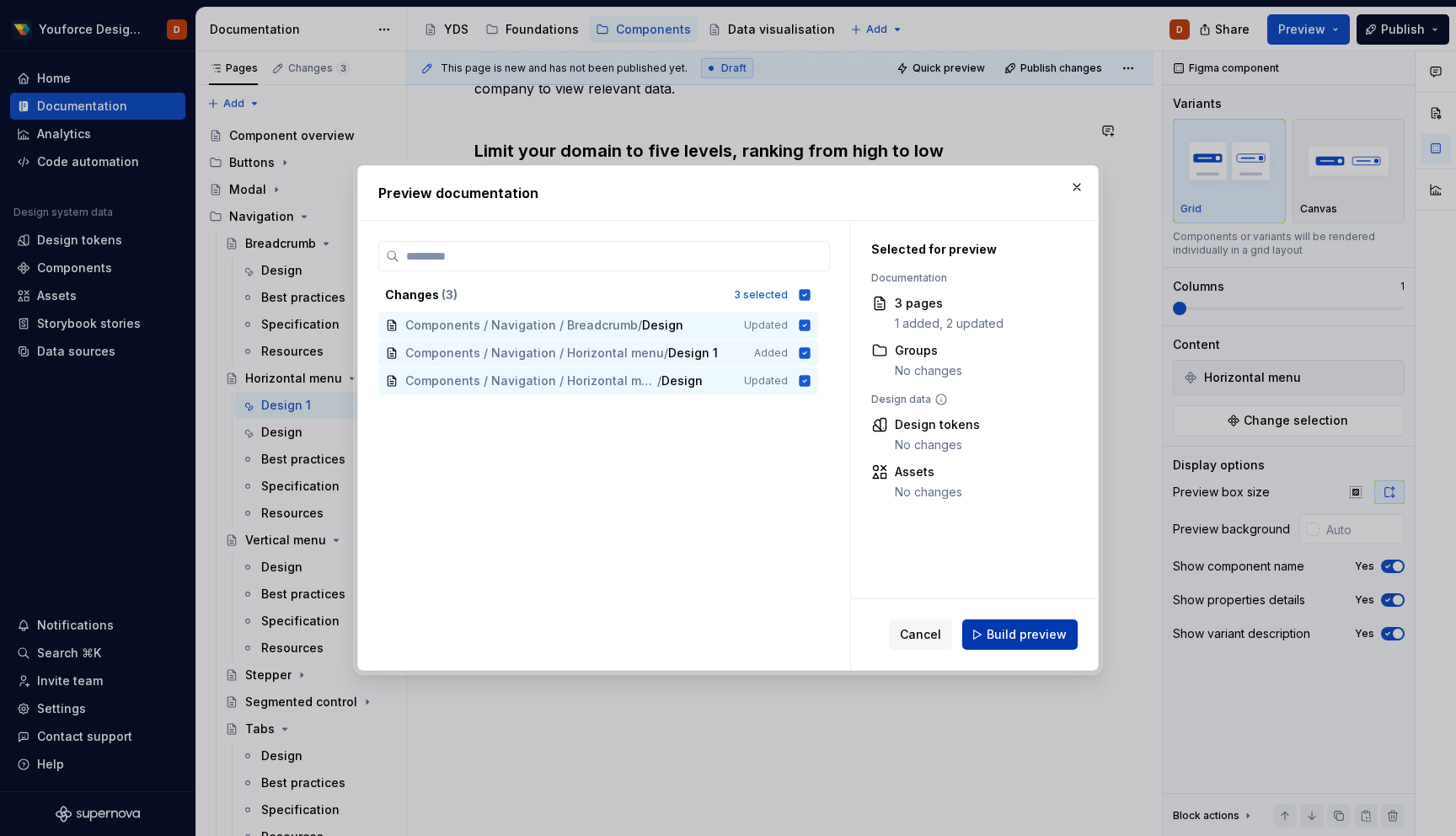
click at [1010, 636] on span "Build preview" at bounding box center [1027, 634] width 80 height 17
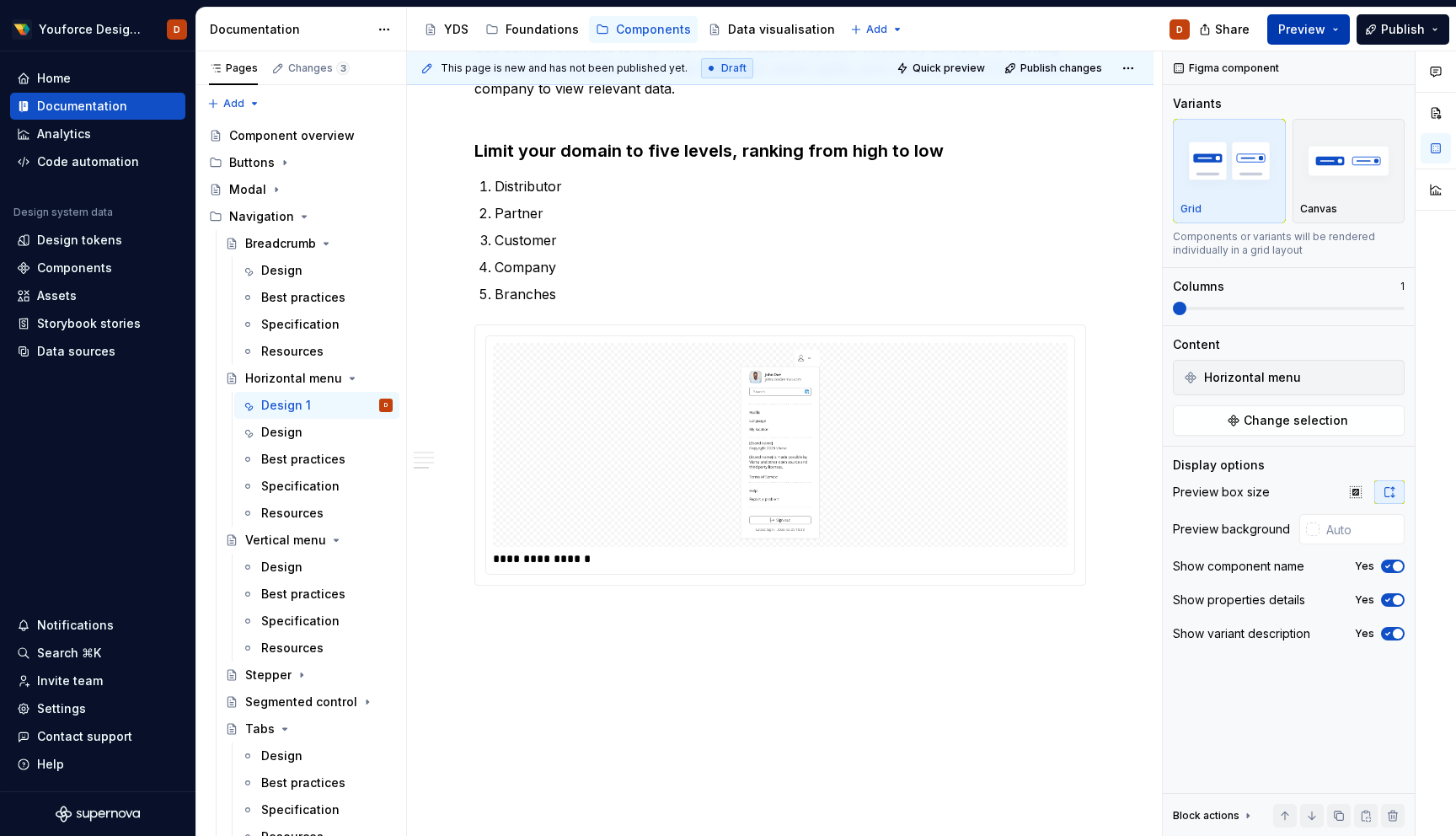
click at [1313, 17] on button "Preview" at bounding box center [1309, 30] width 83 height 31
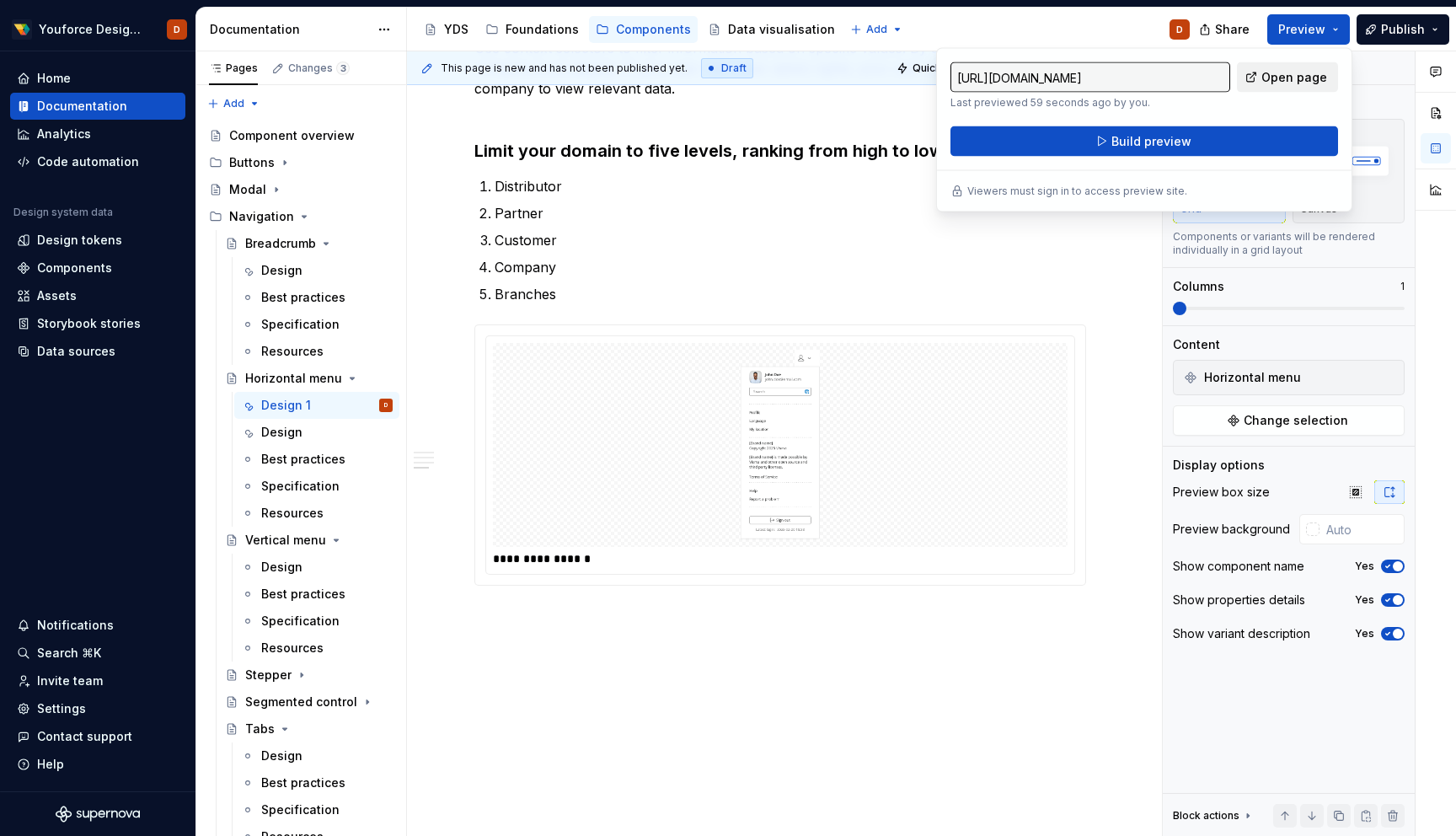
click at [1292, 75] on span "Open page" at bounding box center [1294, 77] width 66 height 17
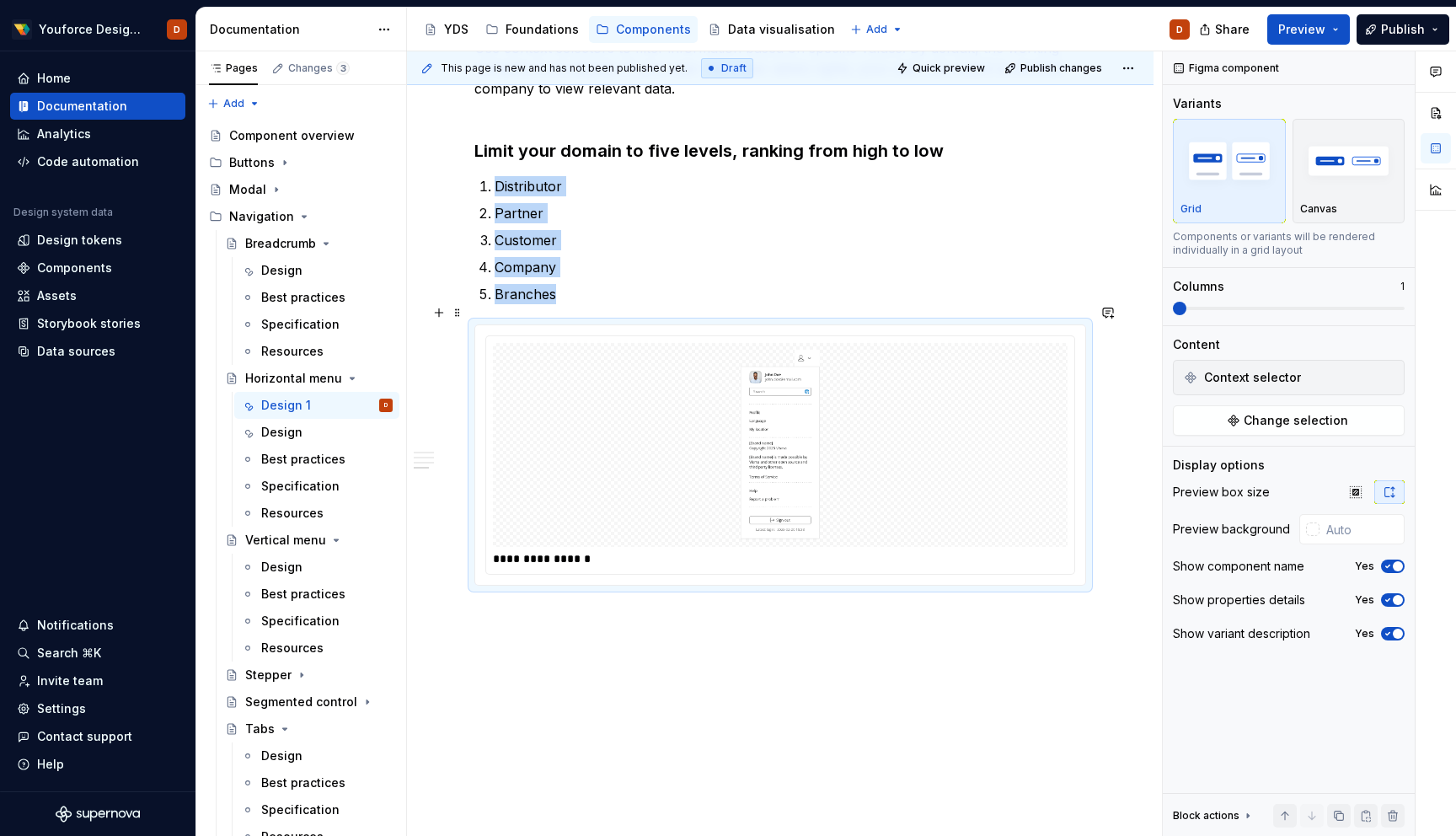
click at [939, 427] on div at bounding box center [780, 445] width 575 height 205
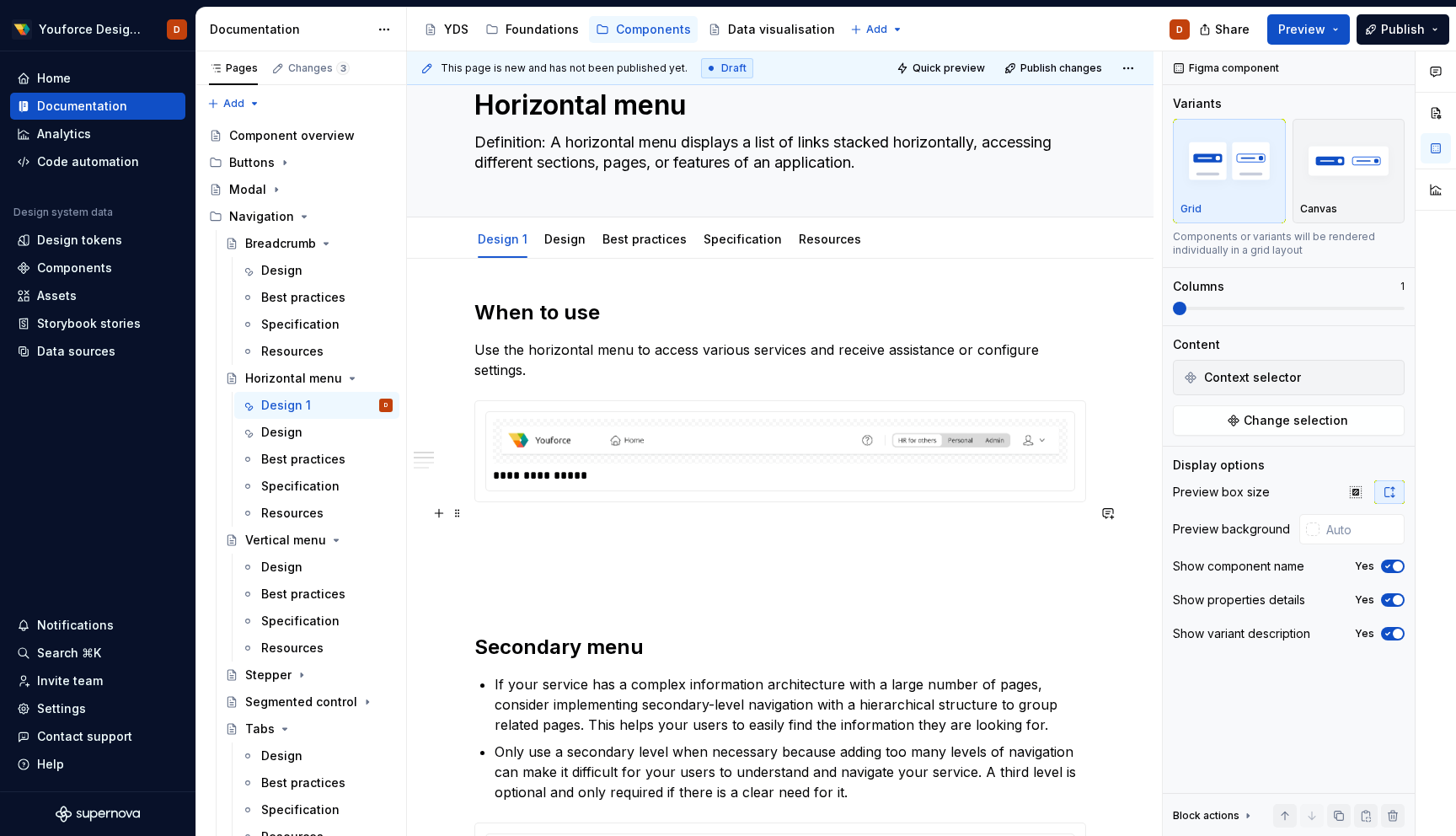
scroll to position [0, 0]
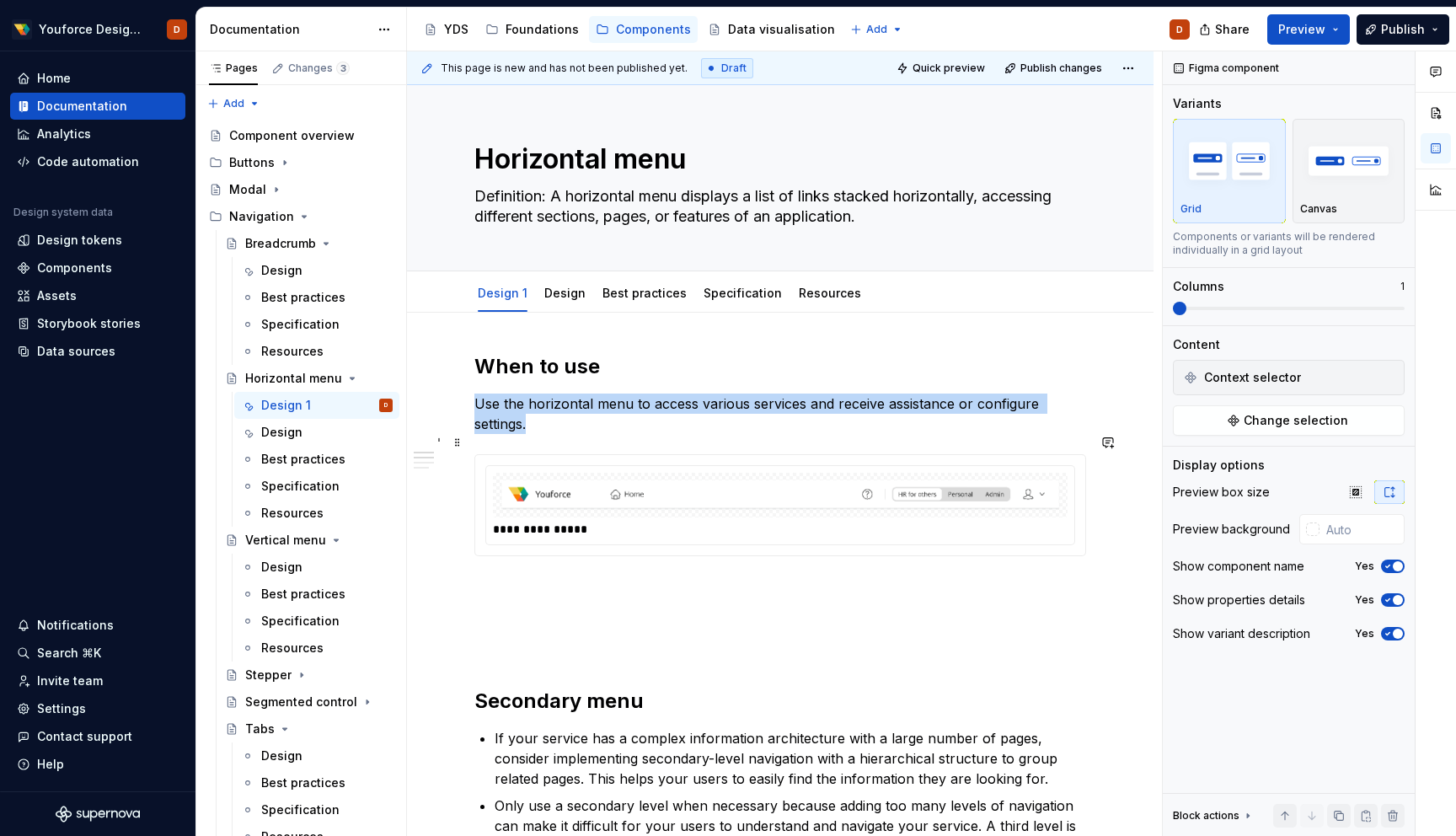
click at [922, 487] on img at bounding box center [780, 495] width 562 height 31
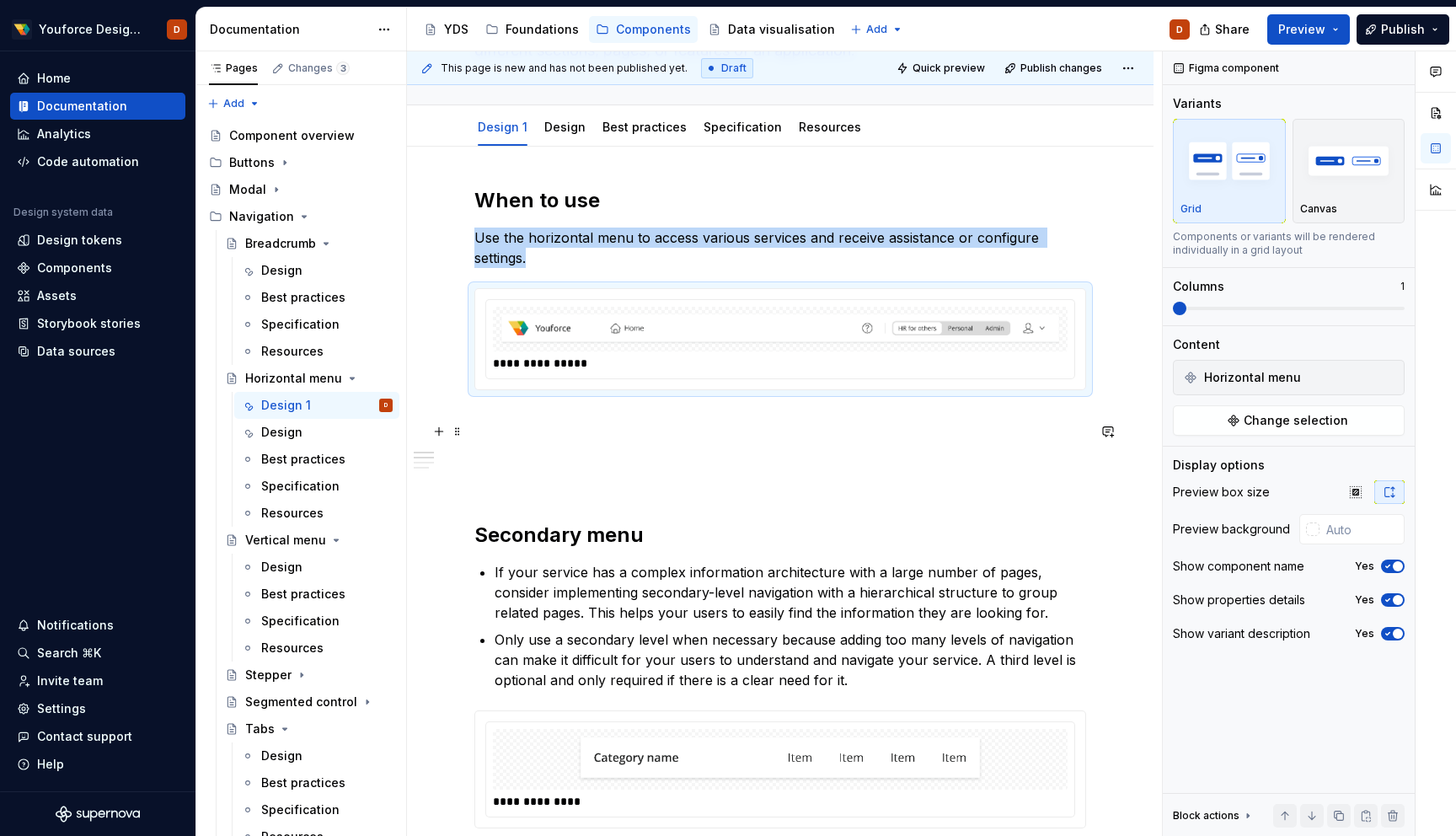
scroll to position [182, 0]
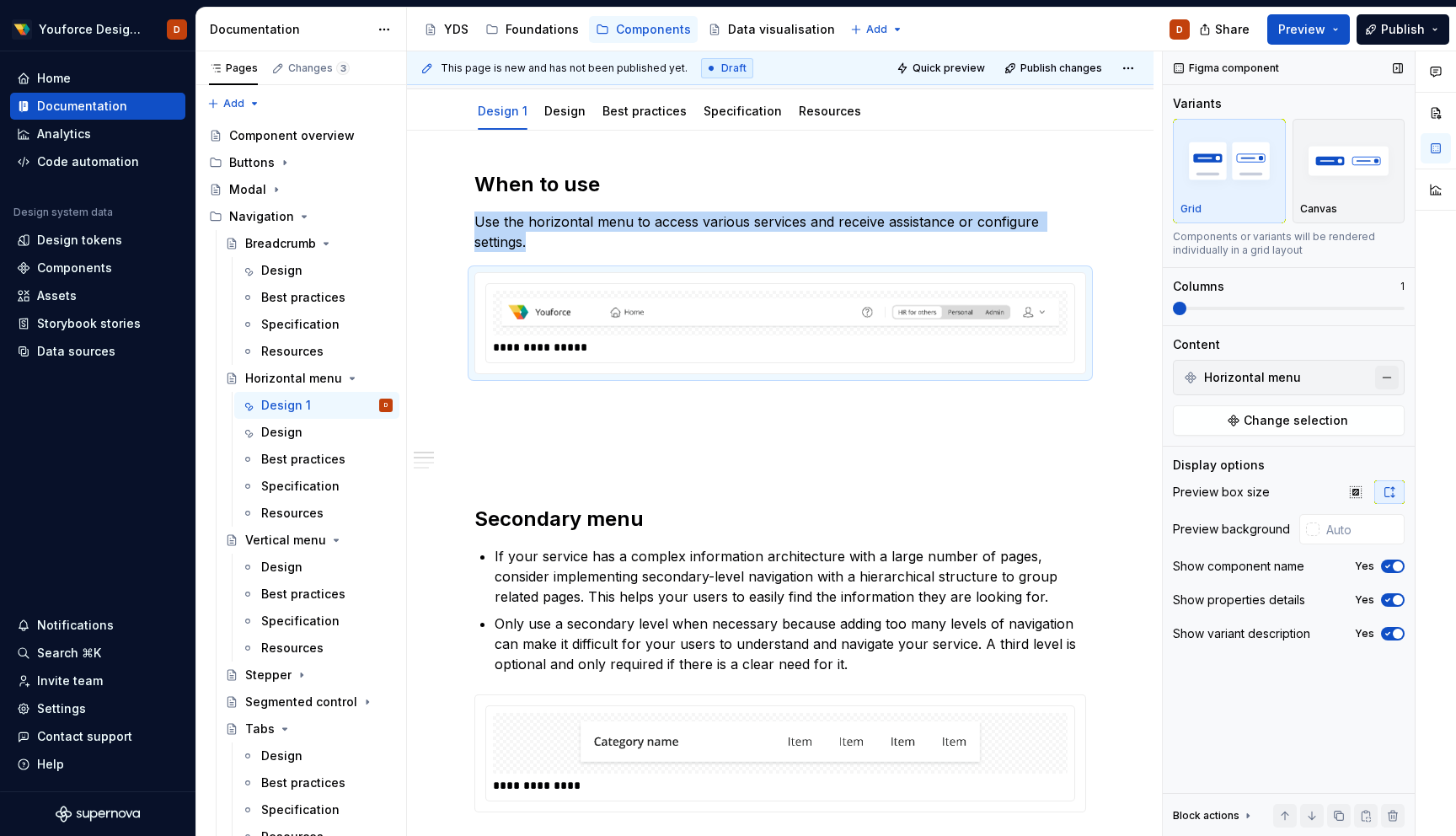
click at [1390, 375] on button "button" at bounding box center [1388, 377] width 23 height 23
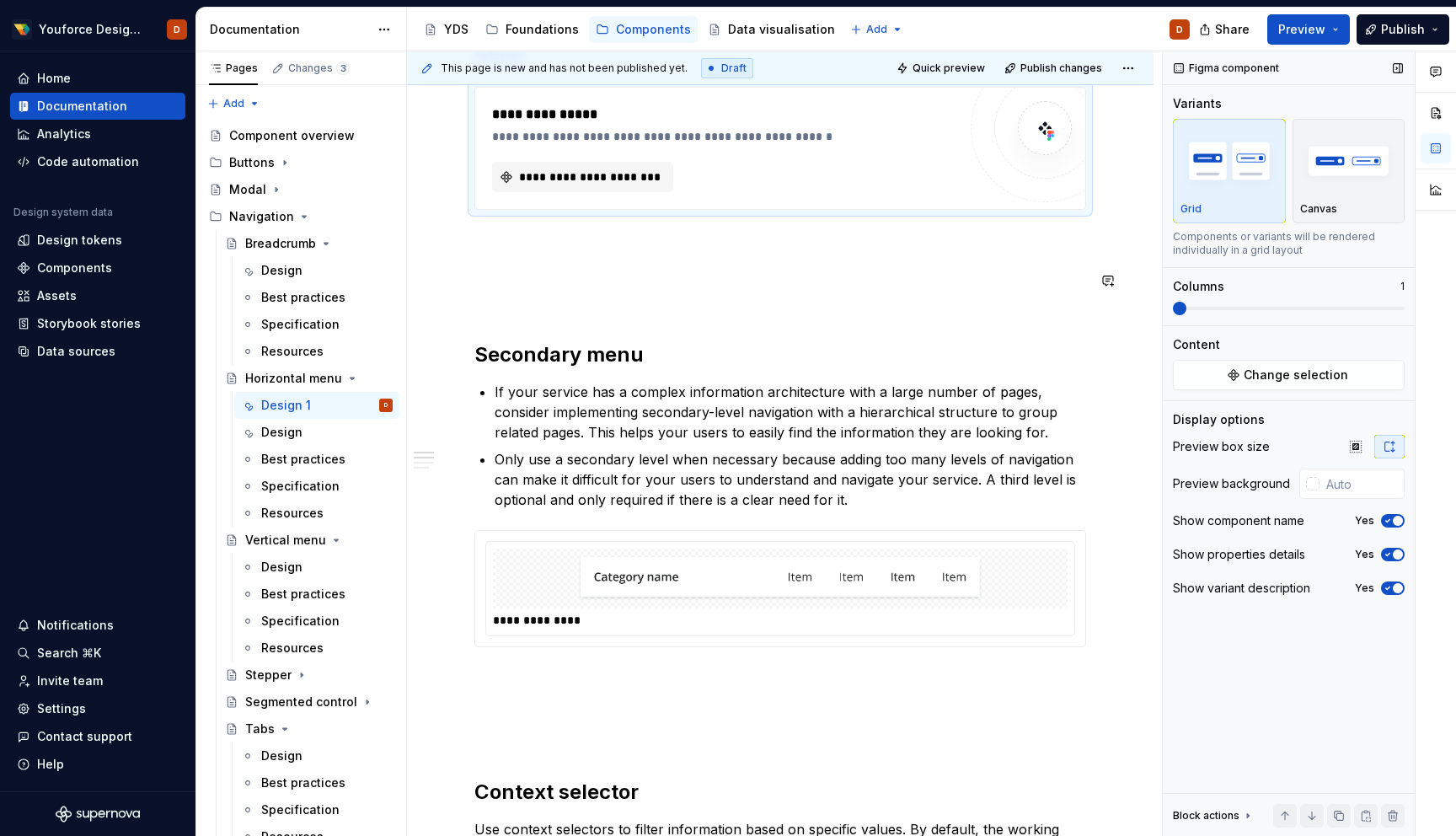
scroll to position [390, 0]
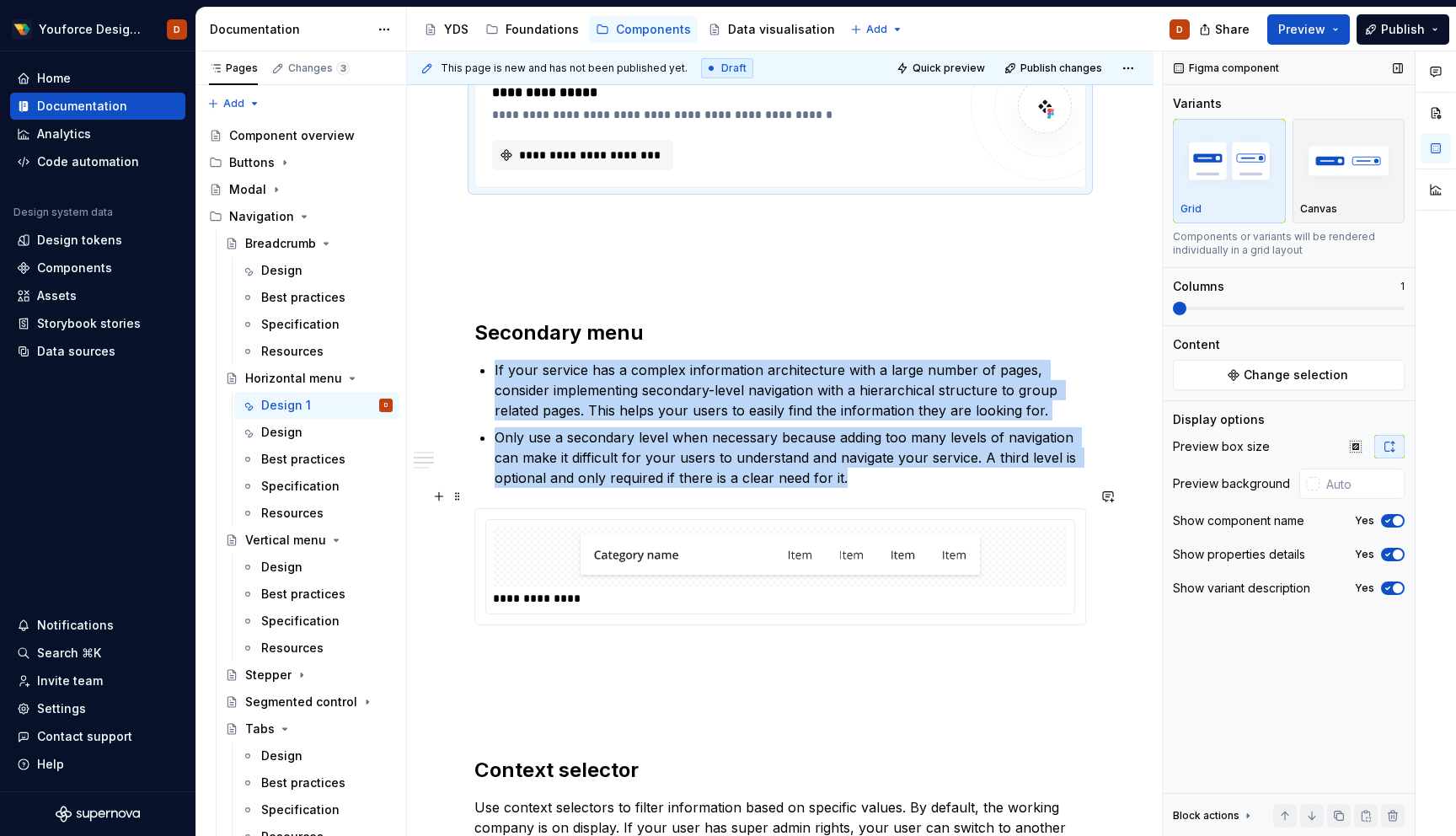
click at [1060, 540] on div at bounding box center [780, 556] width 575 height 59
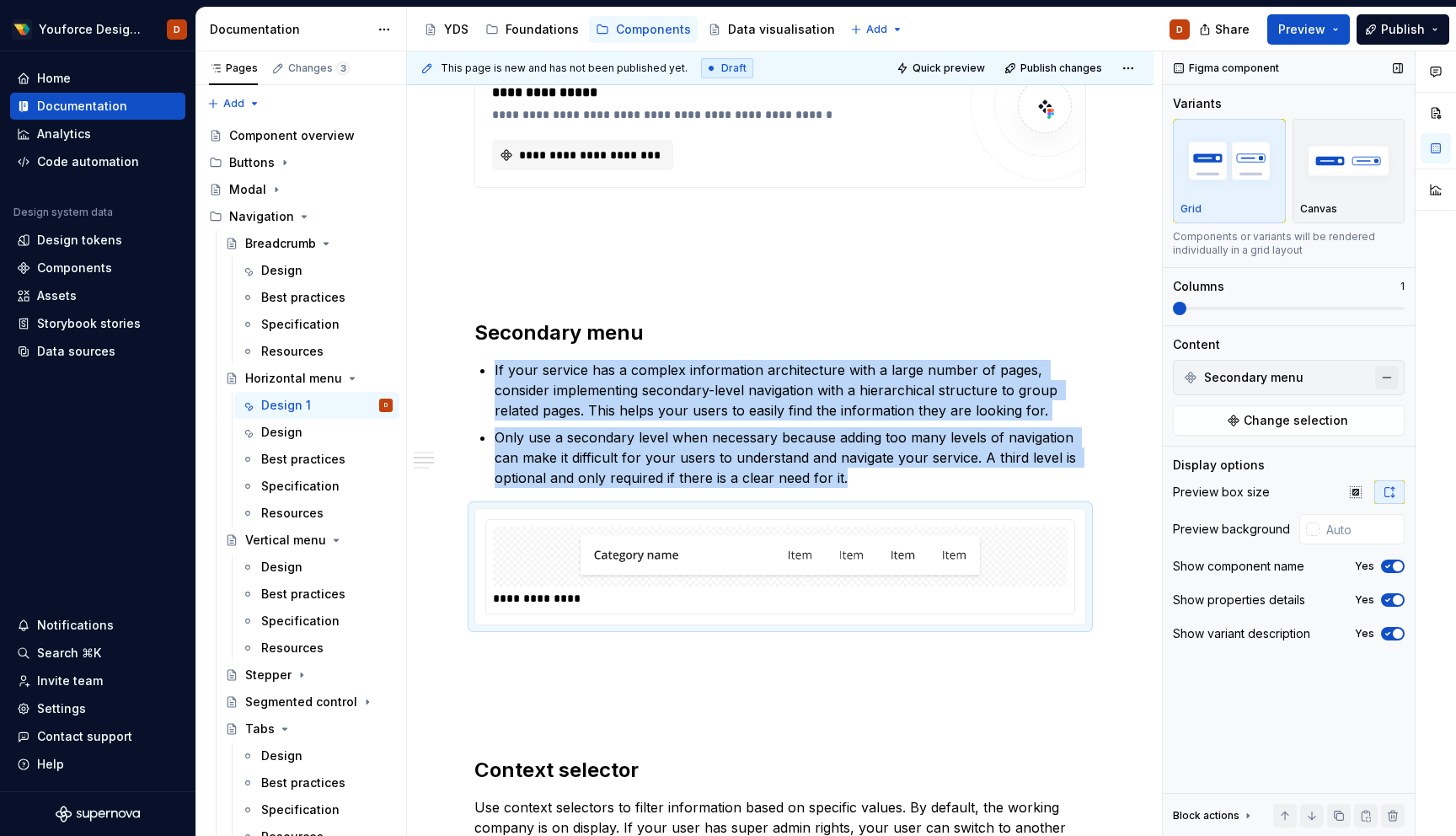
click at [1385, 381] on button "button" at bounding box center [1388, 377] width 23 height 23
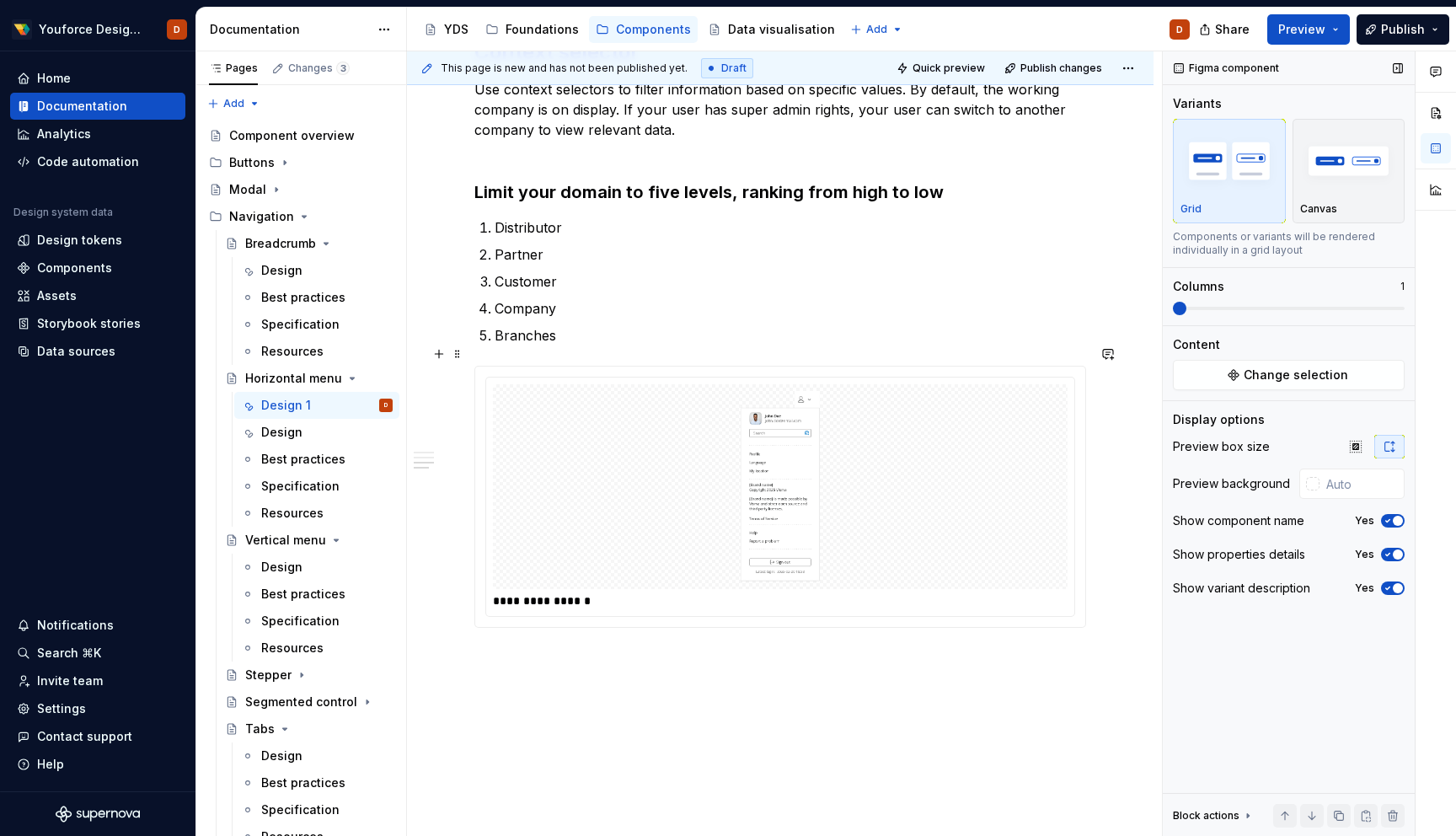
scroll to position [1155, 0]
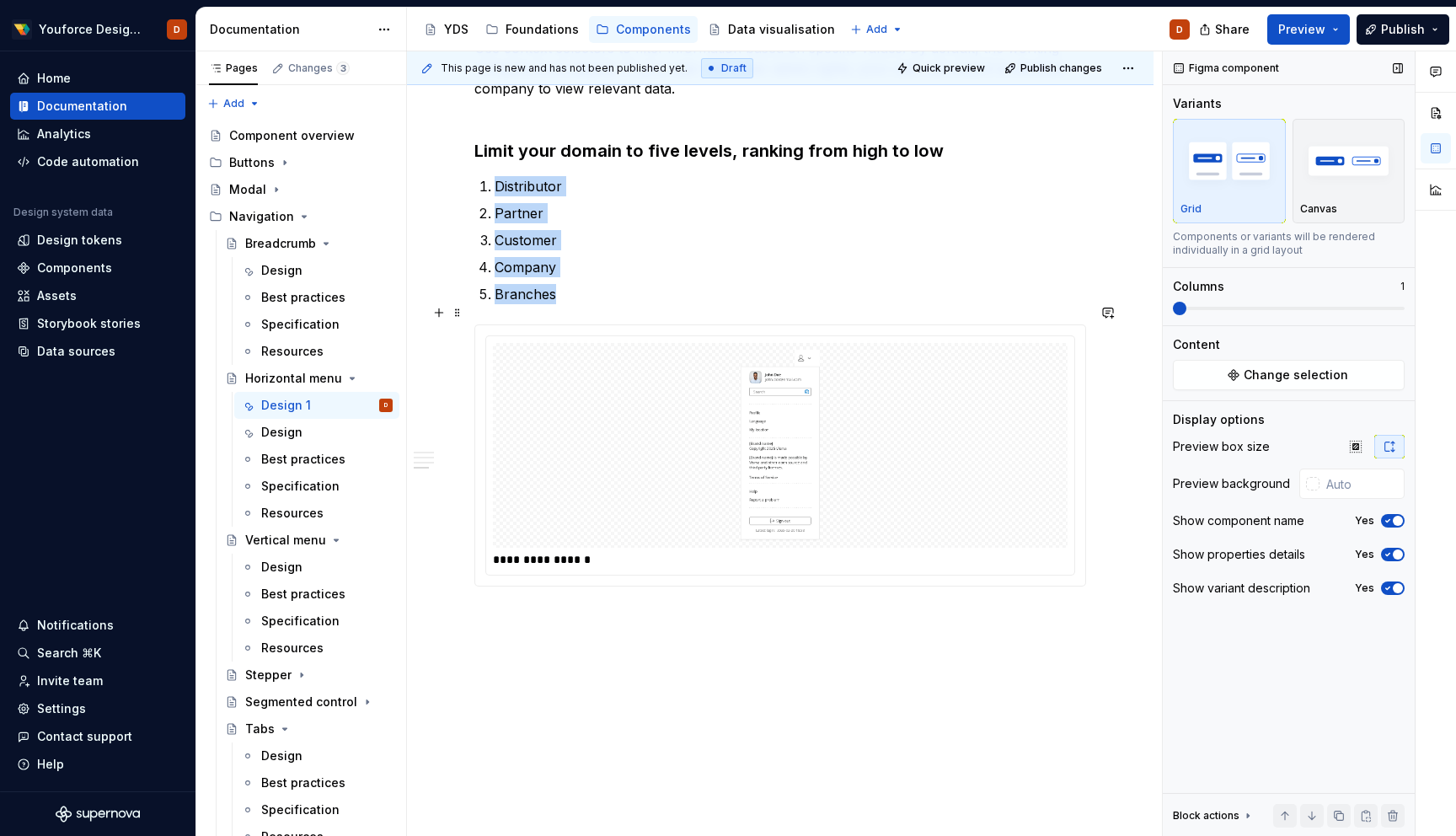
click at [953, 410] on div at bounding box center [780, 445] width 575 height 205
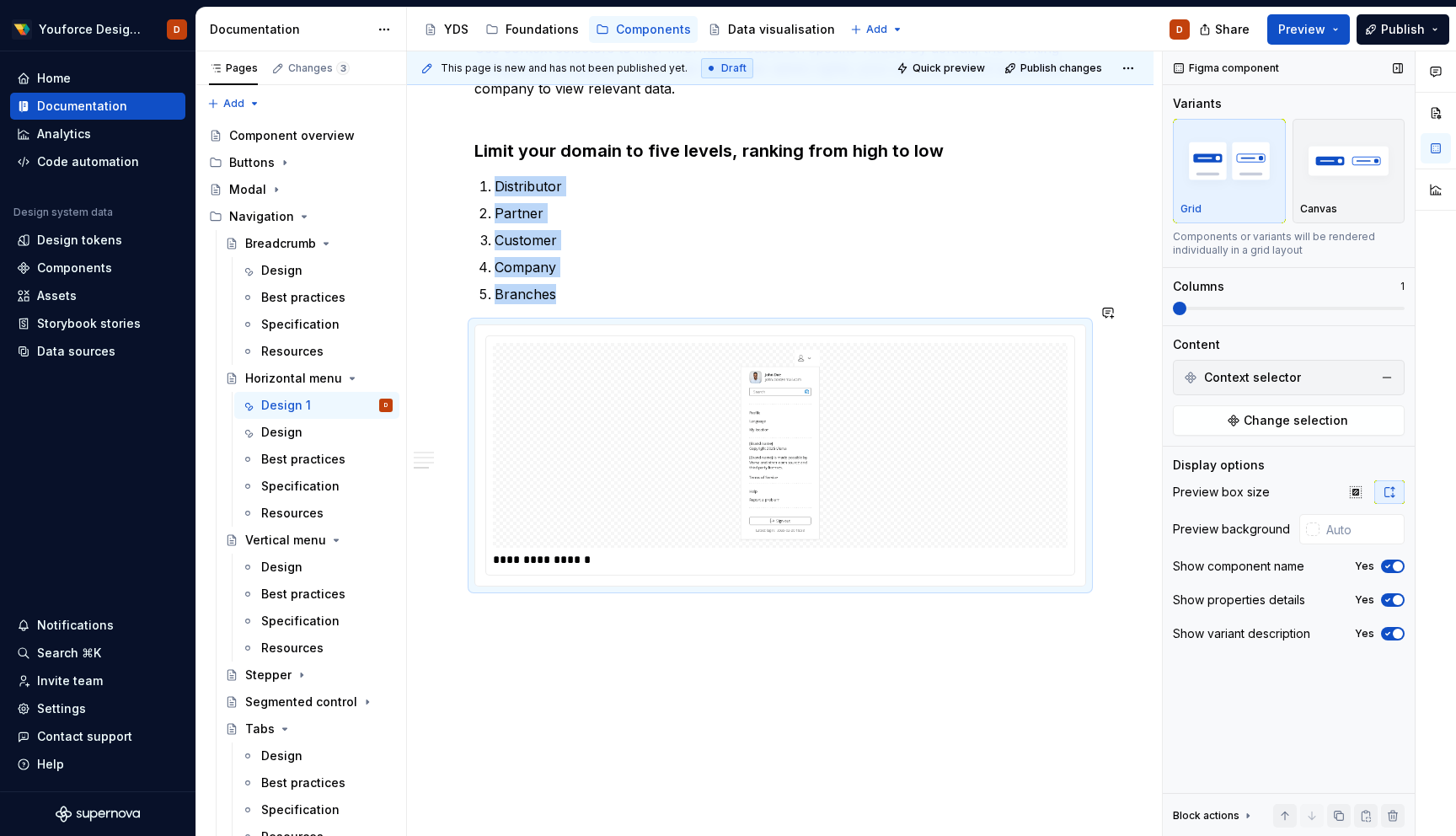
click at [667, 677] on div "**********" at bounding box center [780, 7] width 747 height 1699
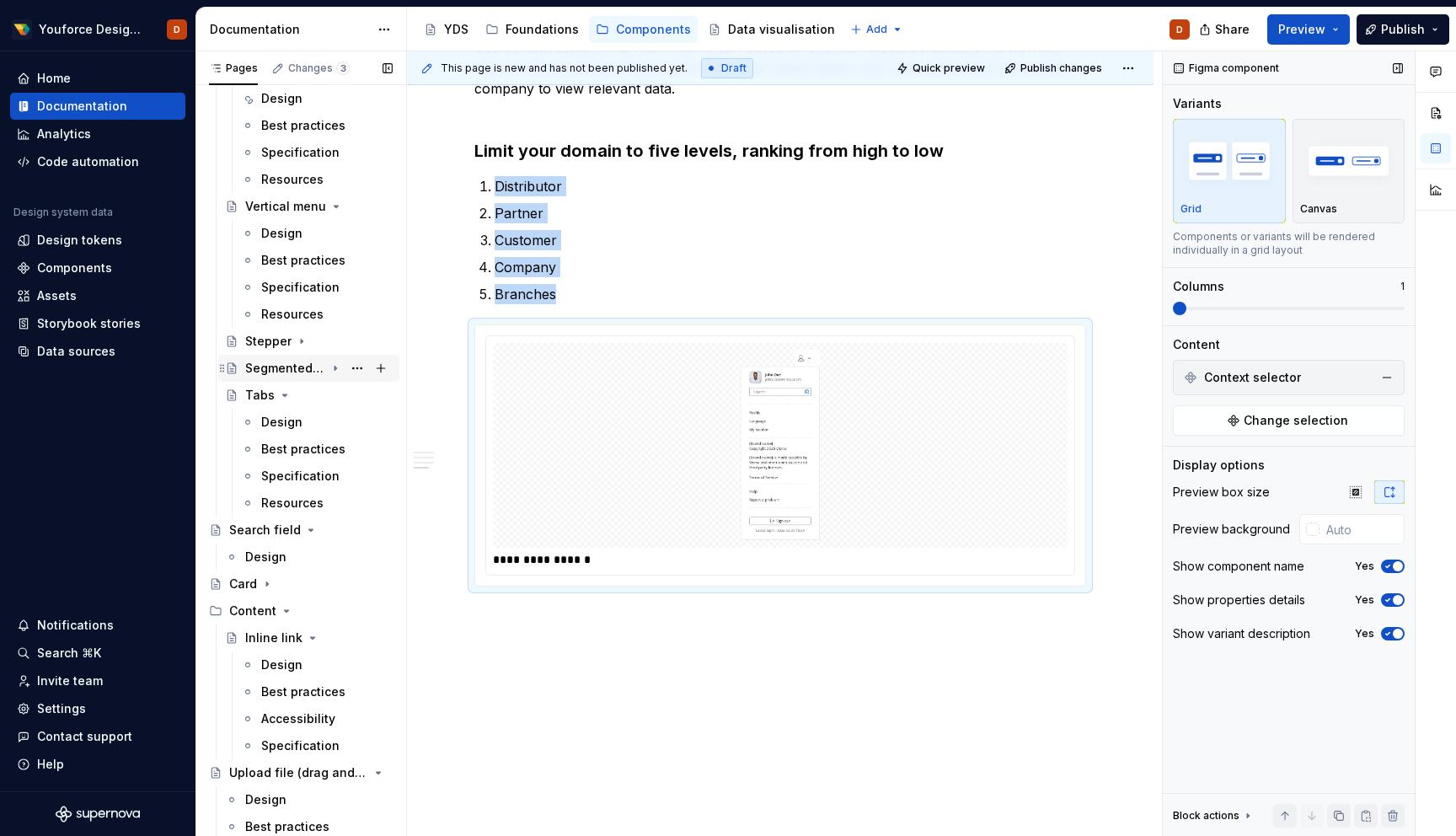
scroll to position [388, 0]
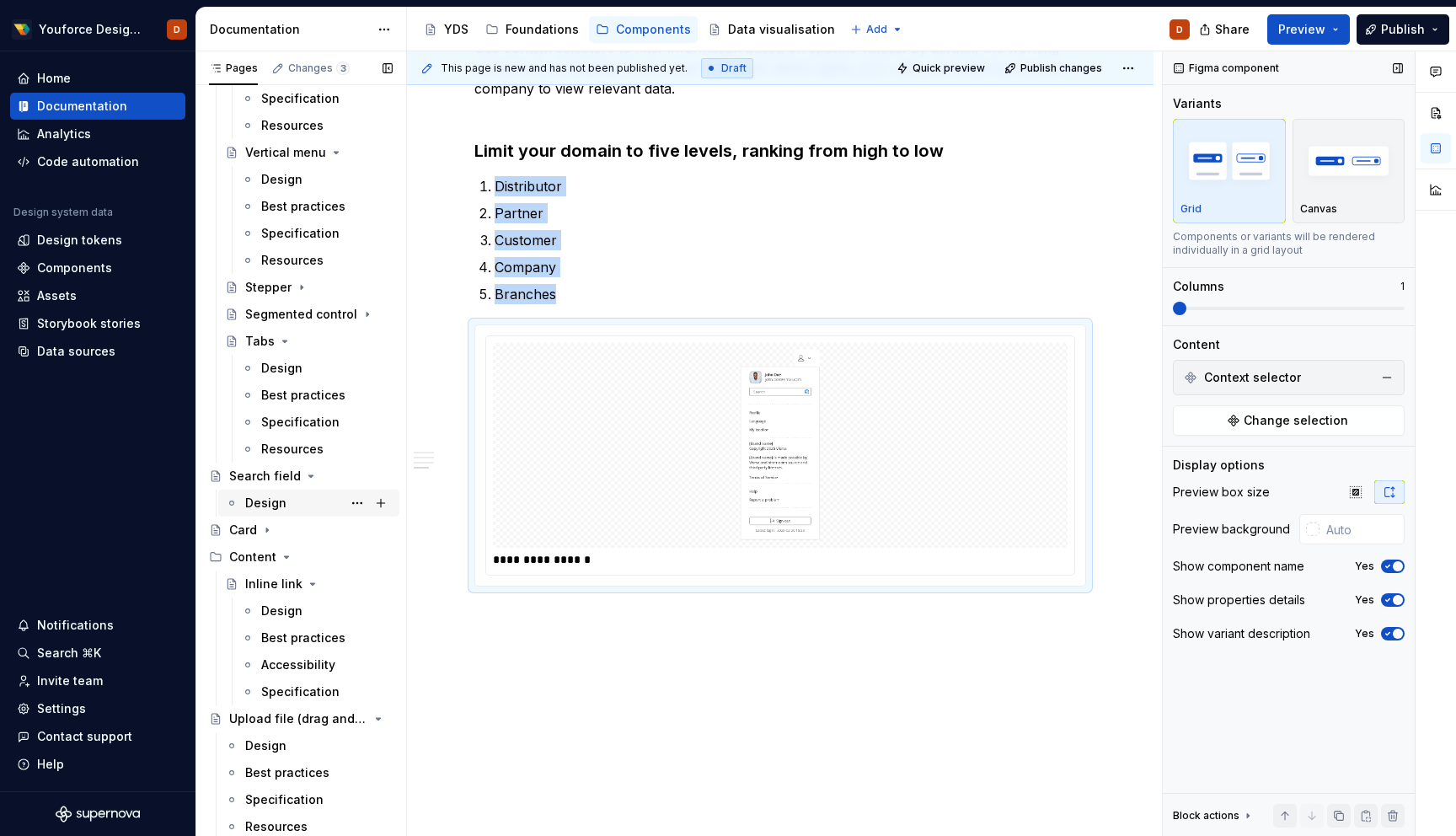
click at [280, 503] on div "Design" at bounding box center [266, 503] width 41 height 17
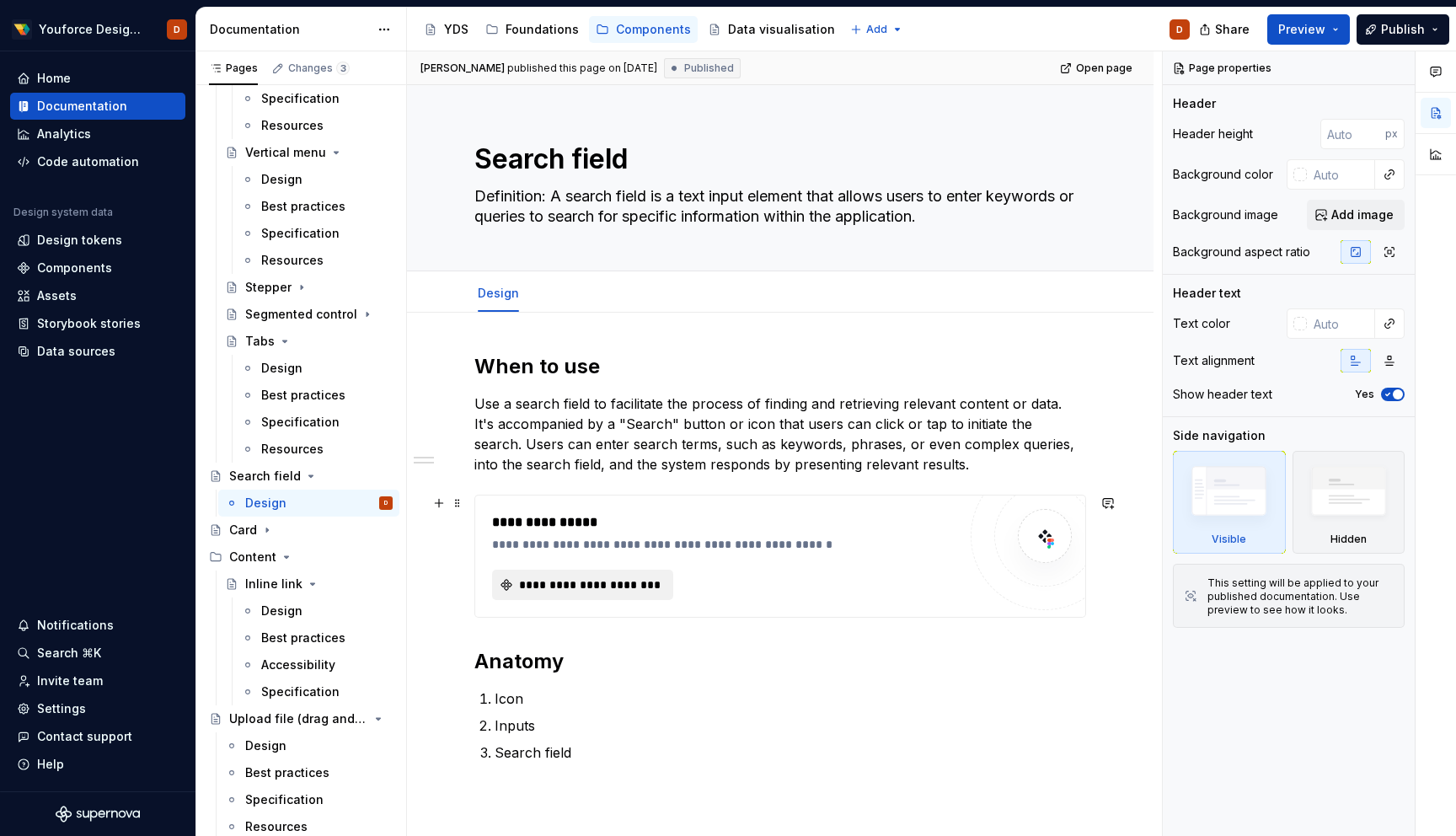
type textarea "*"
click at [553, 587] on span "**********" at bounding box center [589, 585] width 146 height 17
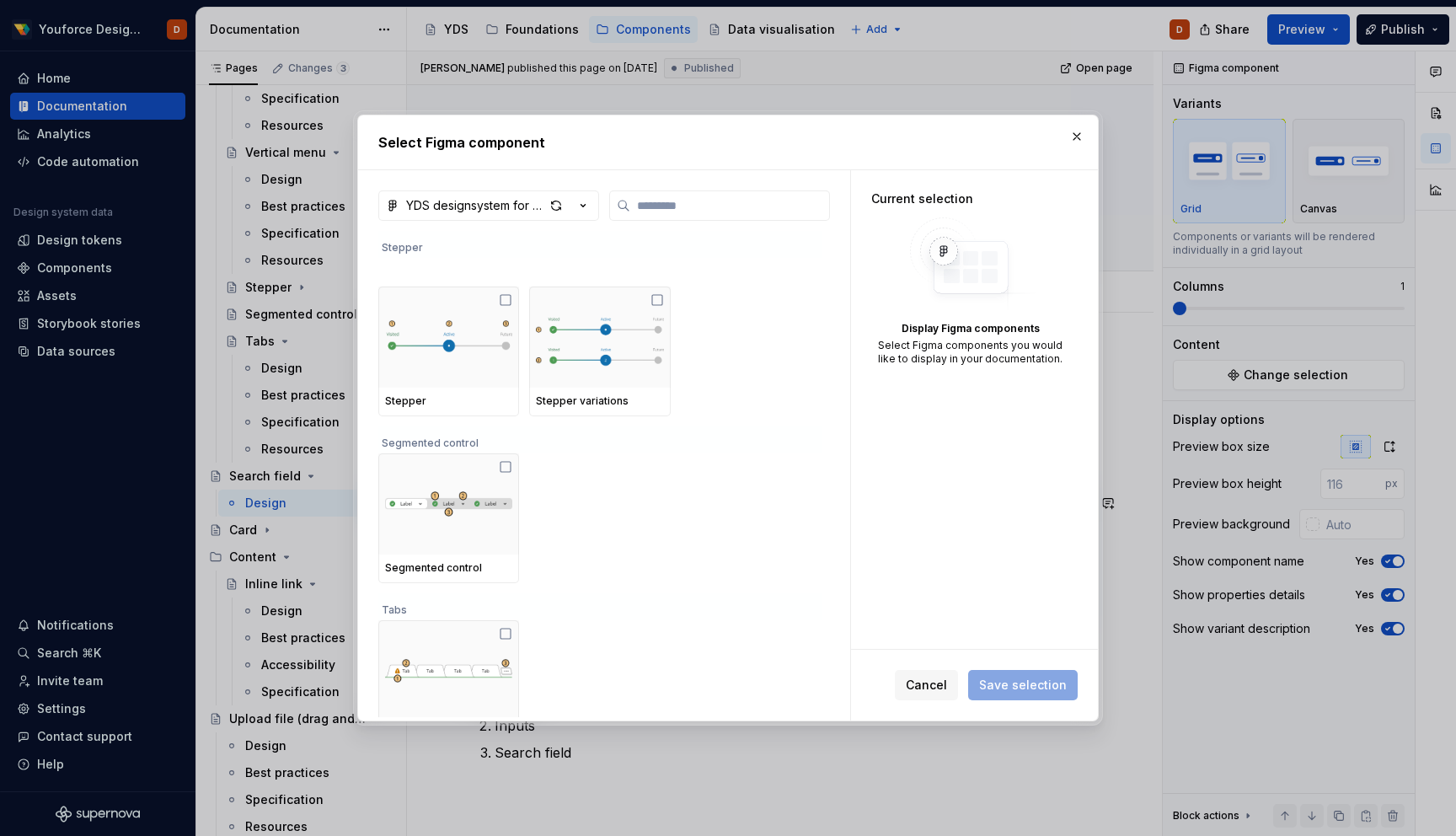
scroll to position [788, 0]
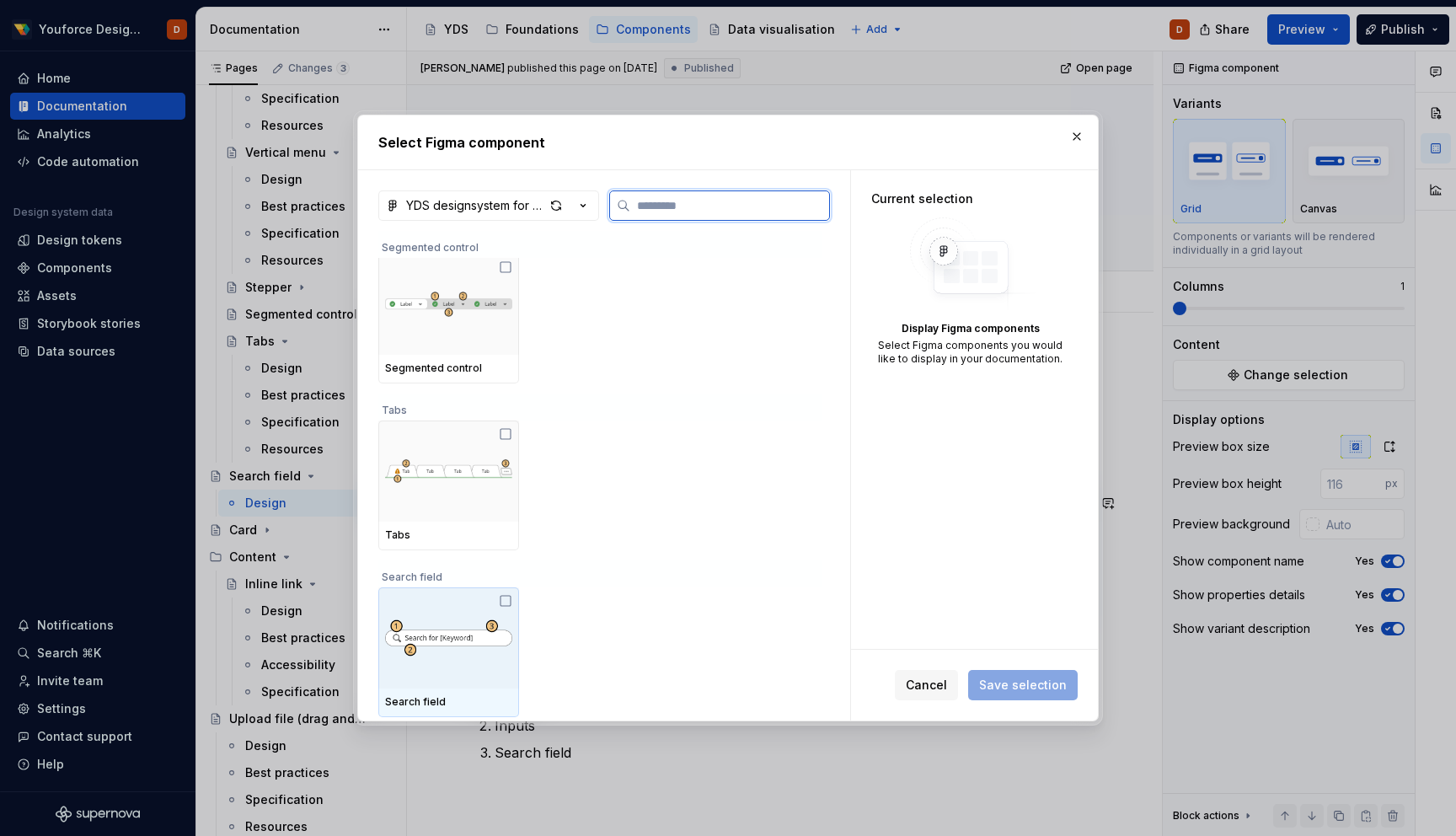
click at [485, 615] on img at bounding box center [448, 637] width 127 height 61
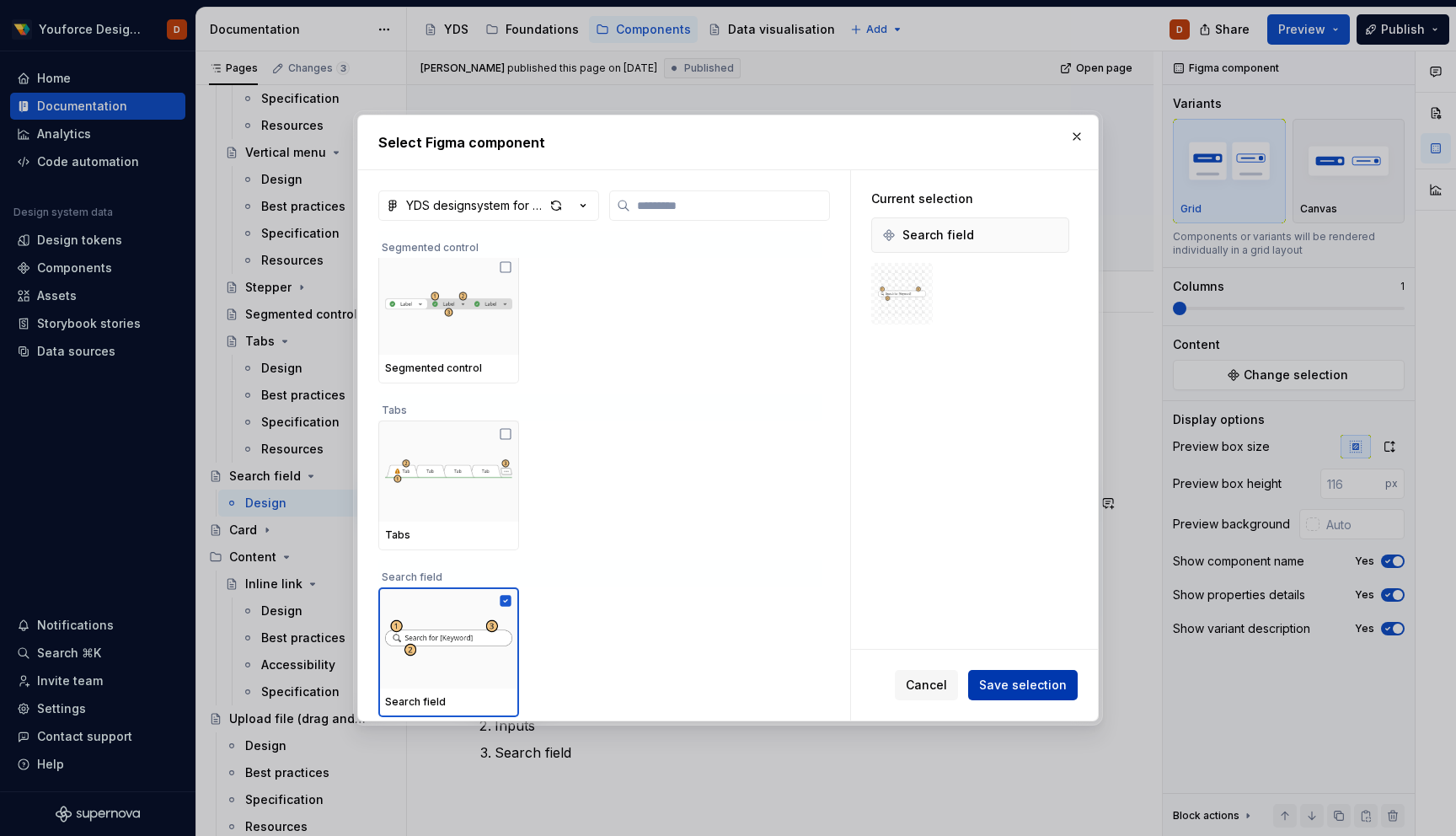
click at [1017, 683] on span "Save selection" at bounding box center [1022, 685] width 87 height 17
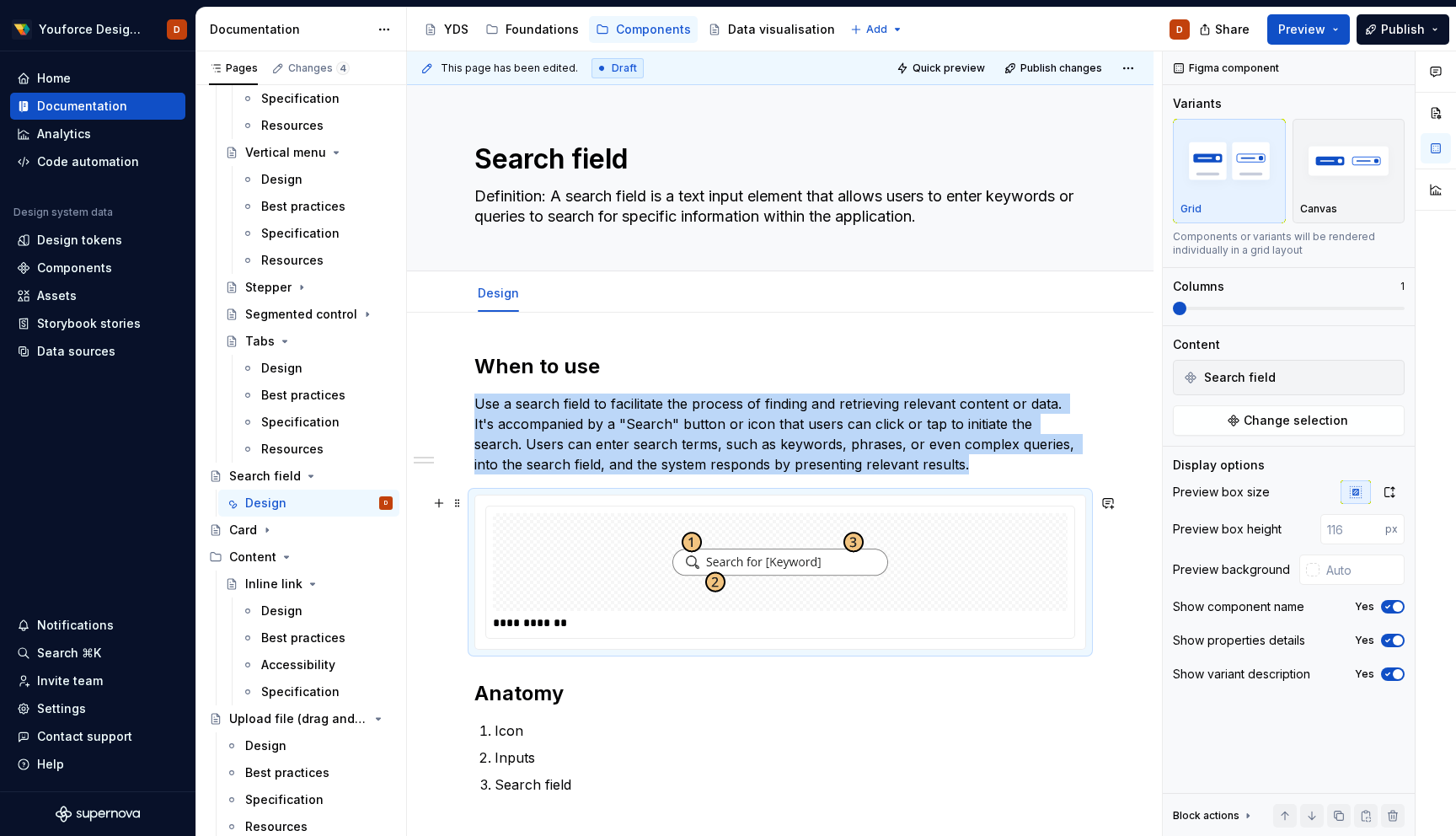
click at [1056, 592] on div at bounding box center [780, 562] width 575 height 98
click at [1389, 496] on icon "button" at bounding box center [1389, 491] width 13 height 13
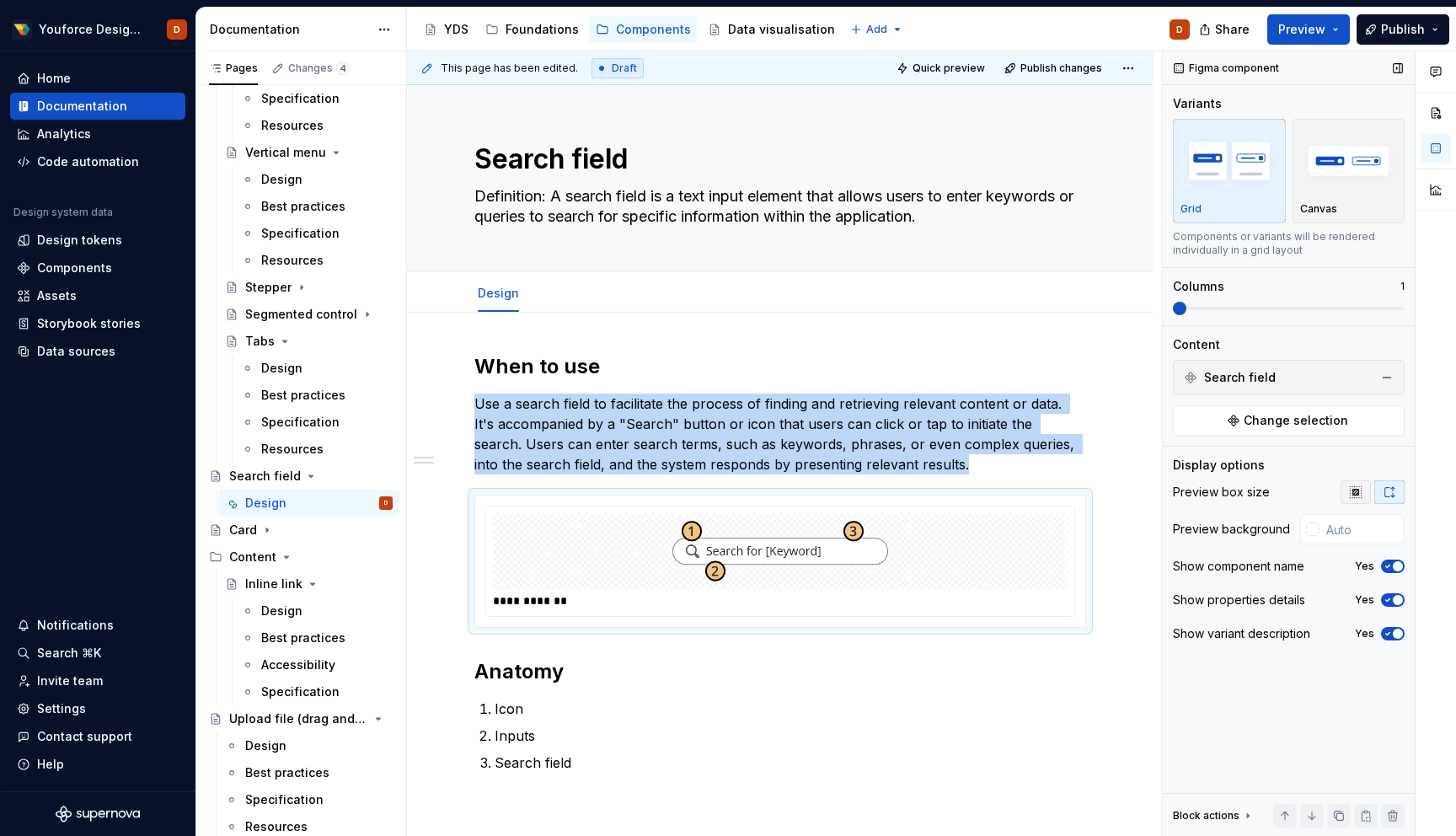
click at [1358, 492] on icon "button" at bounding box center [1355, 491] width 11 height 11
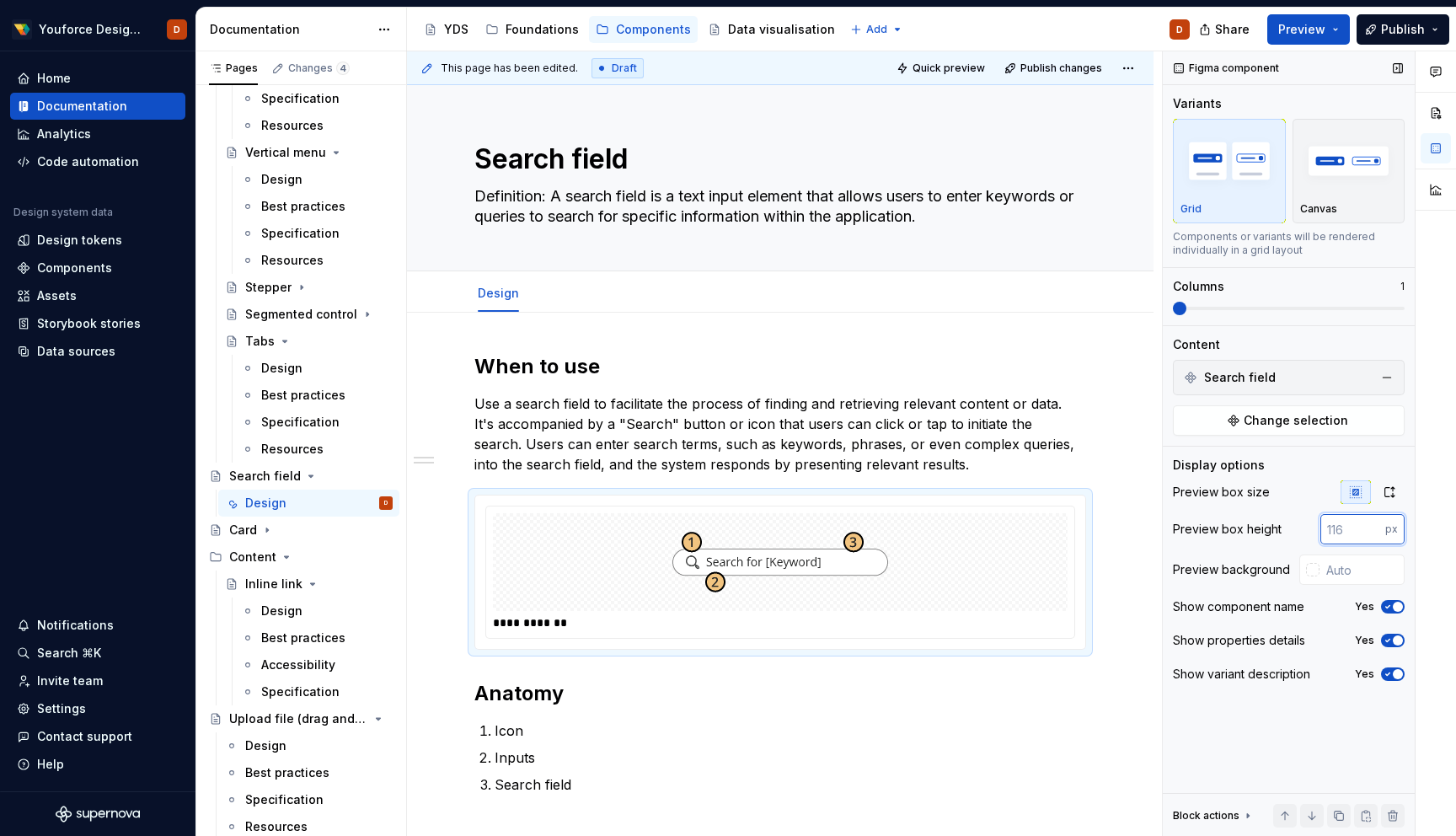
click at [1348, 528] on input "number" at bounding box center [1353, 529] width 65 height 31
drag, startPoint x: 1347, startPoint y: 528, endPoint x: 1253, endPoint y: 528, distance: 94.0
click at [1253, 528] on div "Preview box height 4 px" at bounding box center [1290, 529] width 232 height 31
type input "250"
type textarea "*"
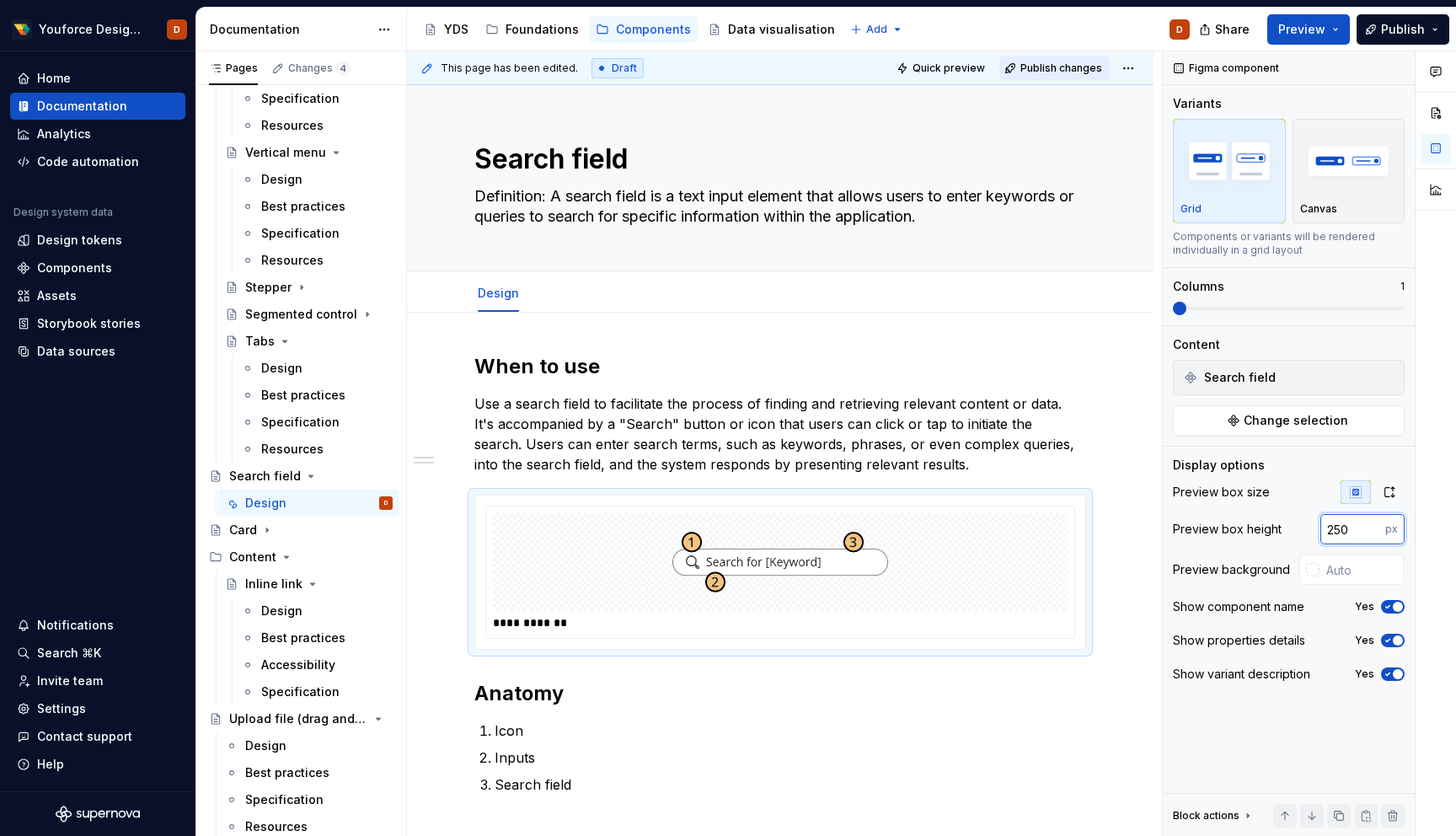
type input "250"
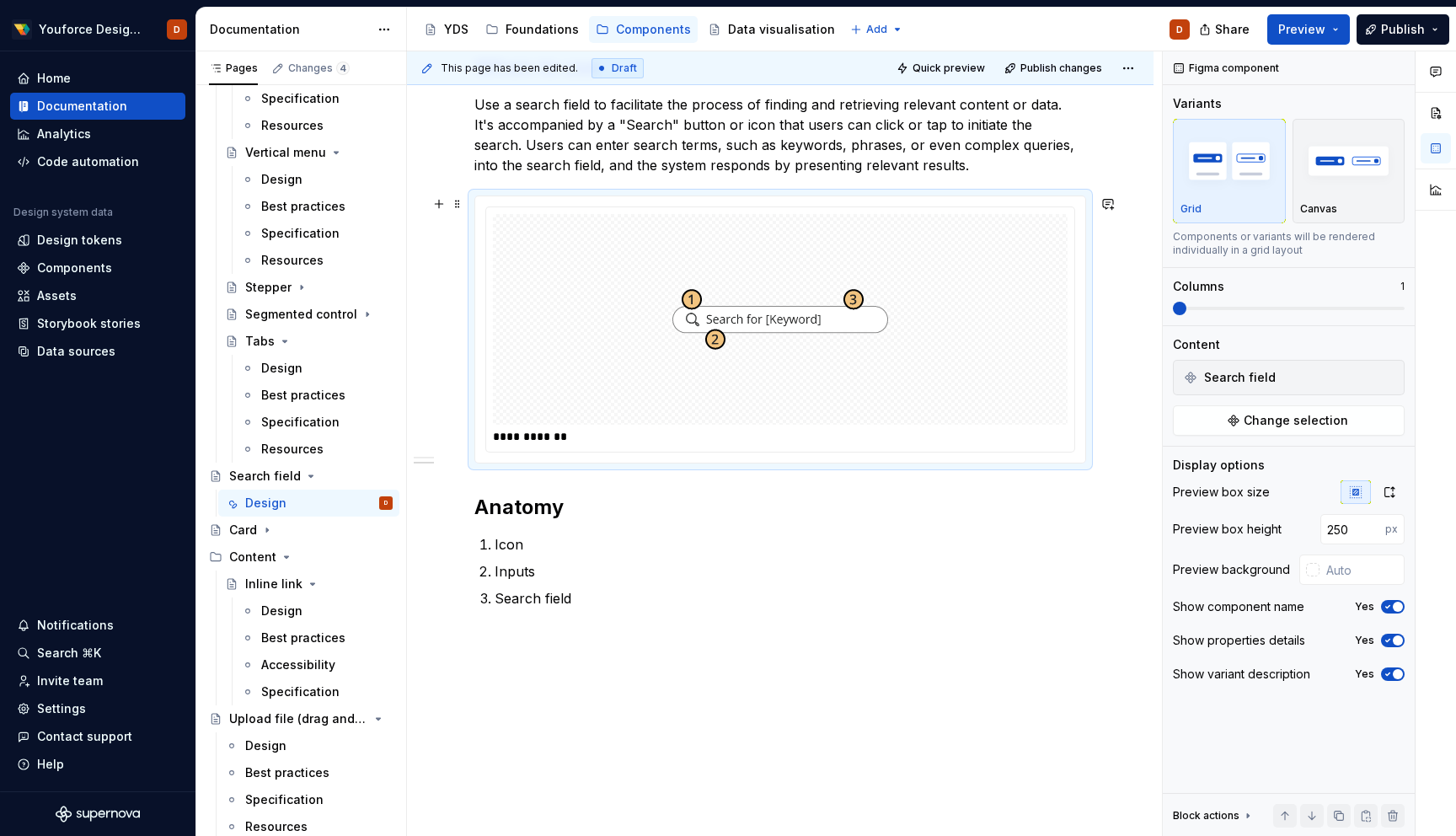
scroll to position [341, 0]
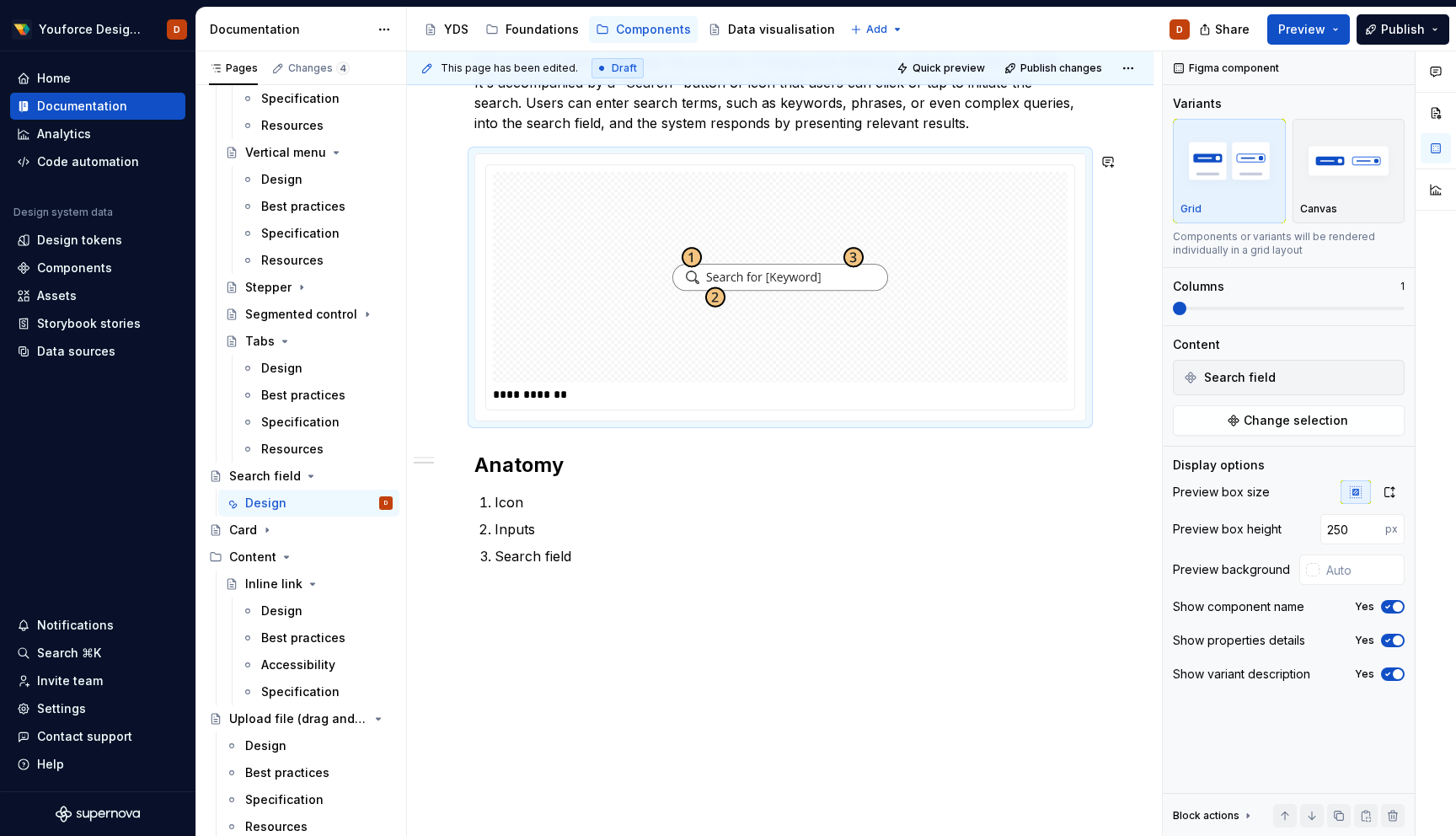
click at [591, 661] on div "**********" at bounding box center [780, 404] width 747 height 867
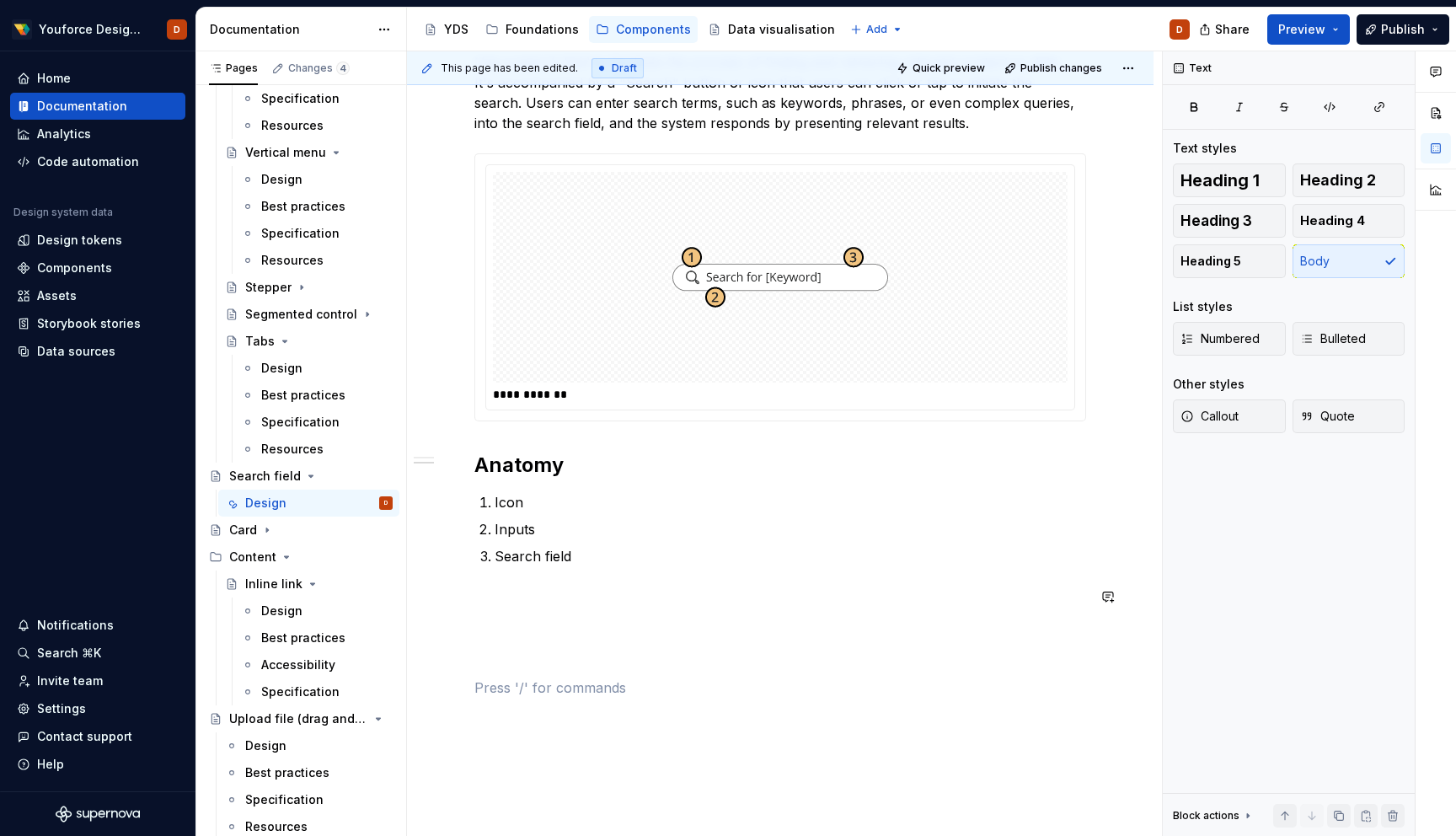
type textarea "*"
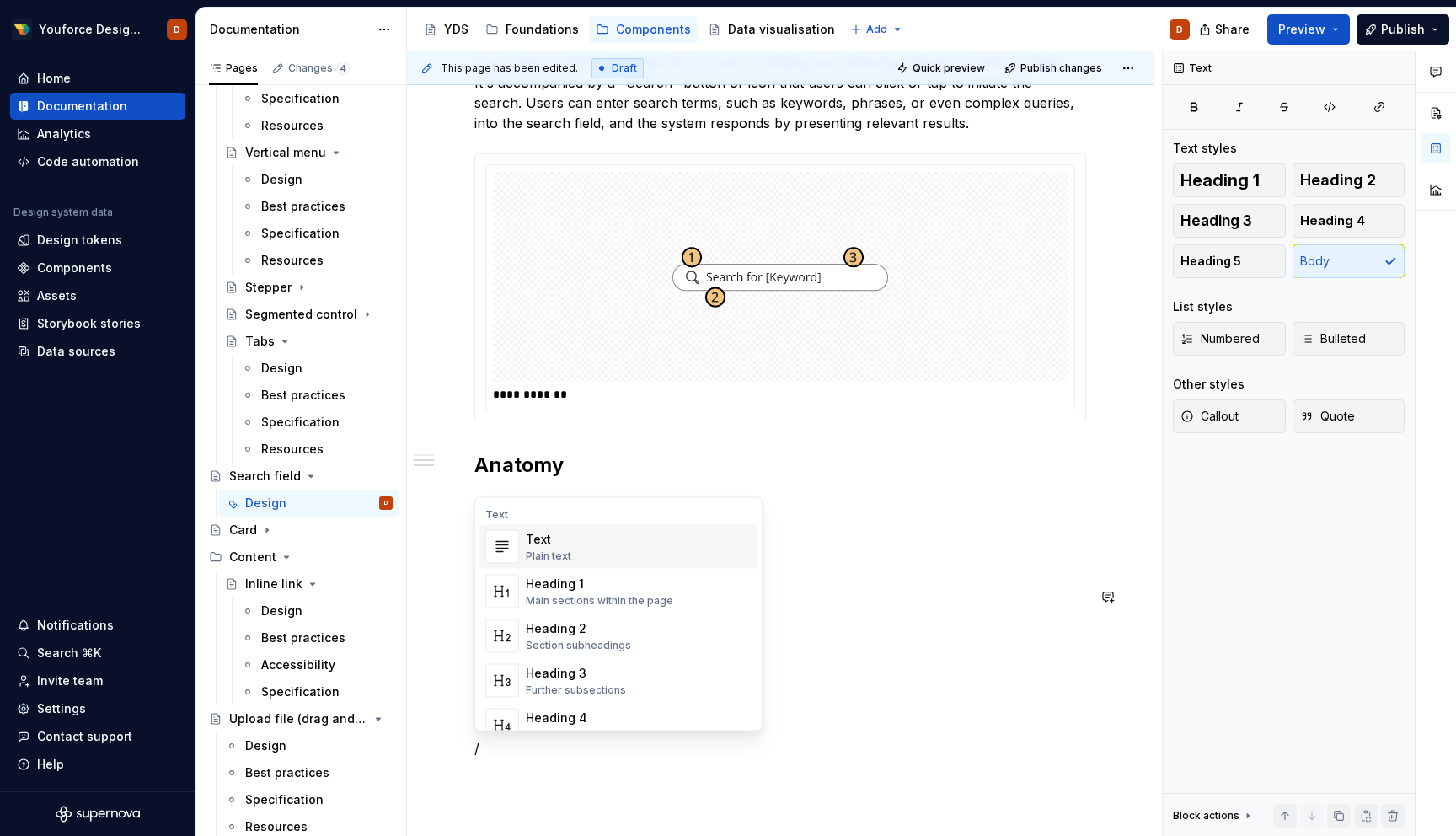
scroll to position [345, 0]
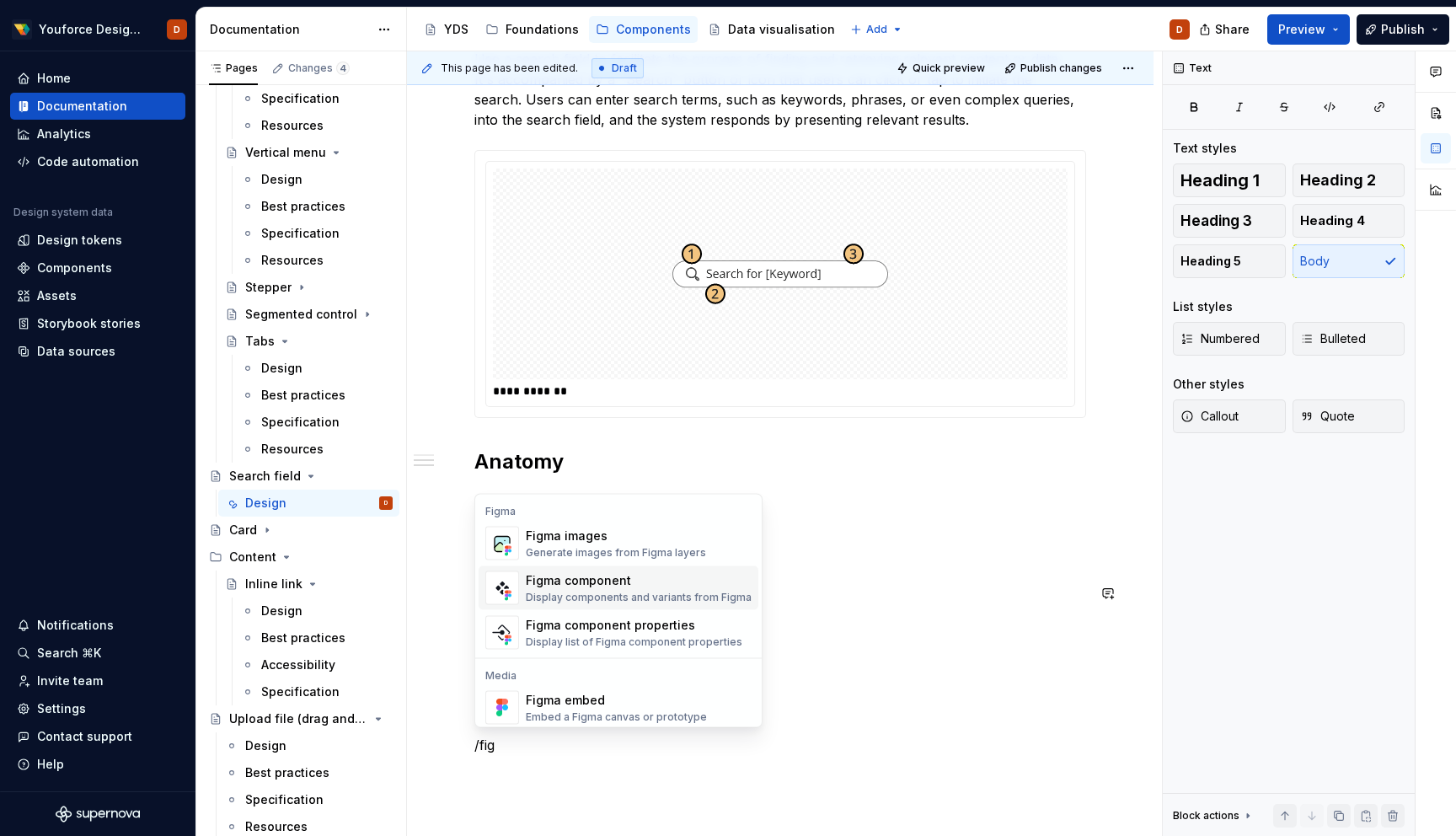
click at [608, 579] on div "Figma component" at bounding box center [638, 580] width 226 height 17
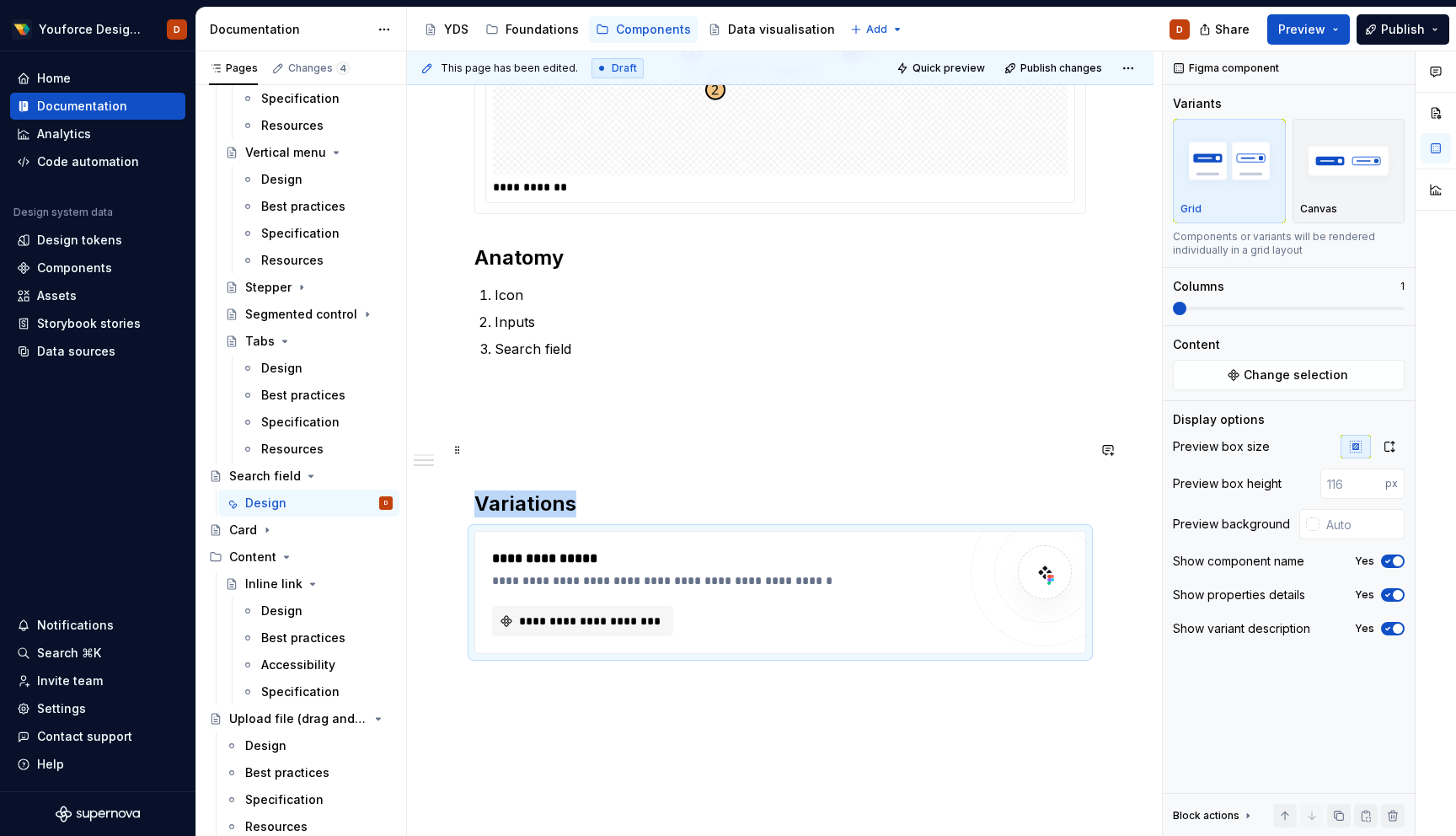
scroll to position [636, 0]
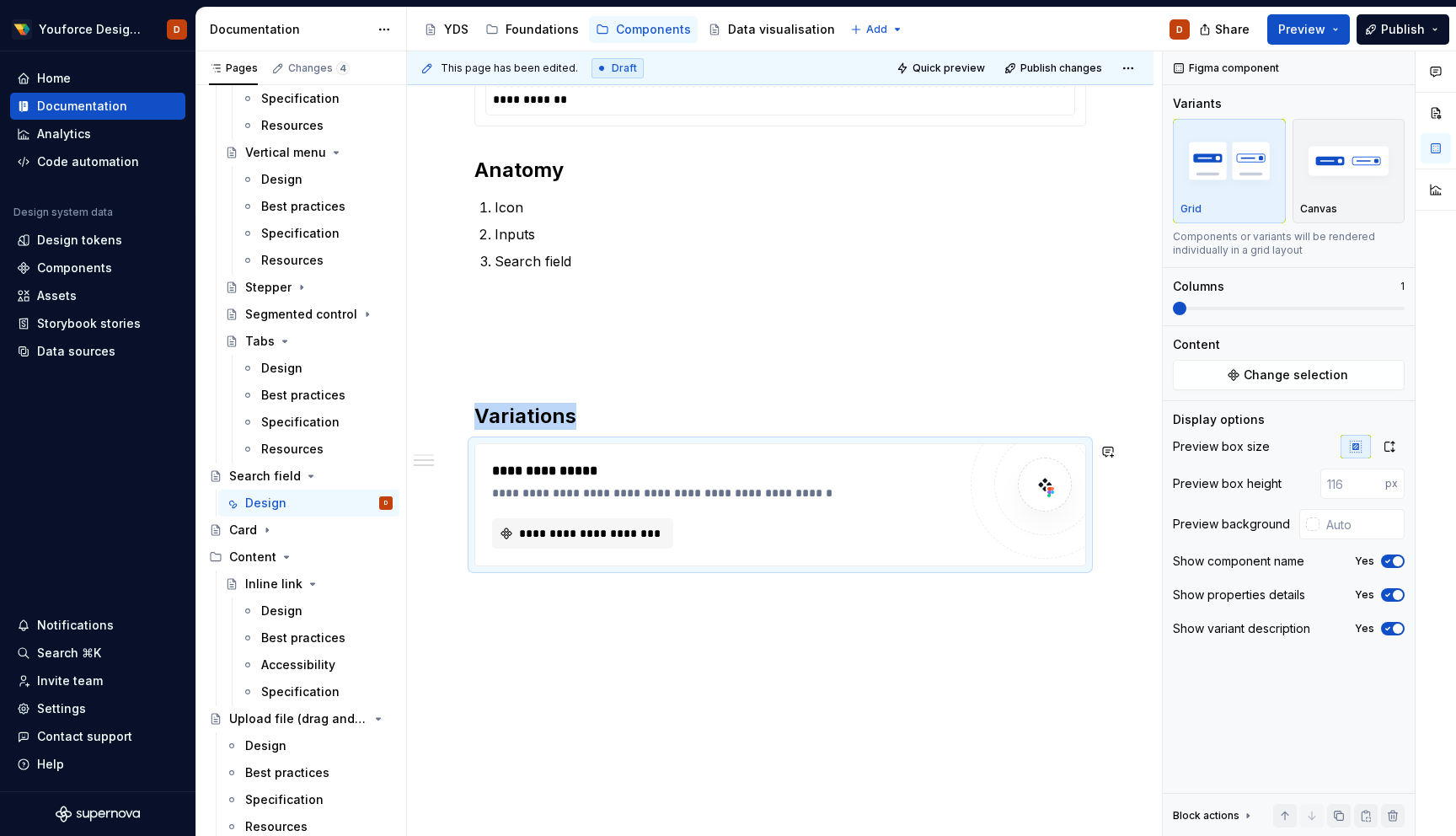
click at [777, 626] on div "**********" at bounding box center [780, 256] width 747 height 1162
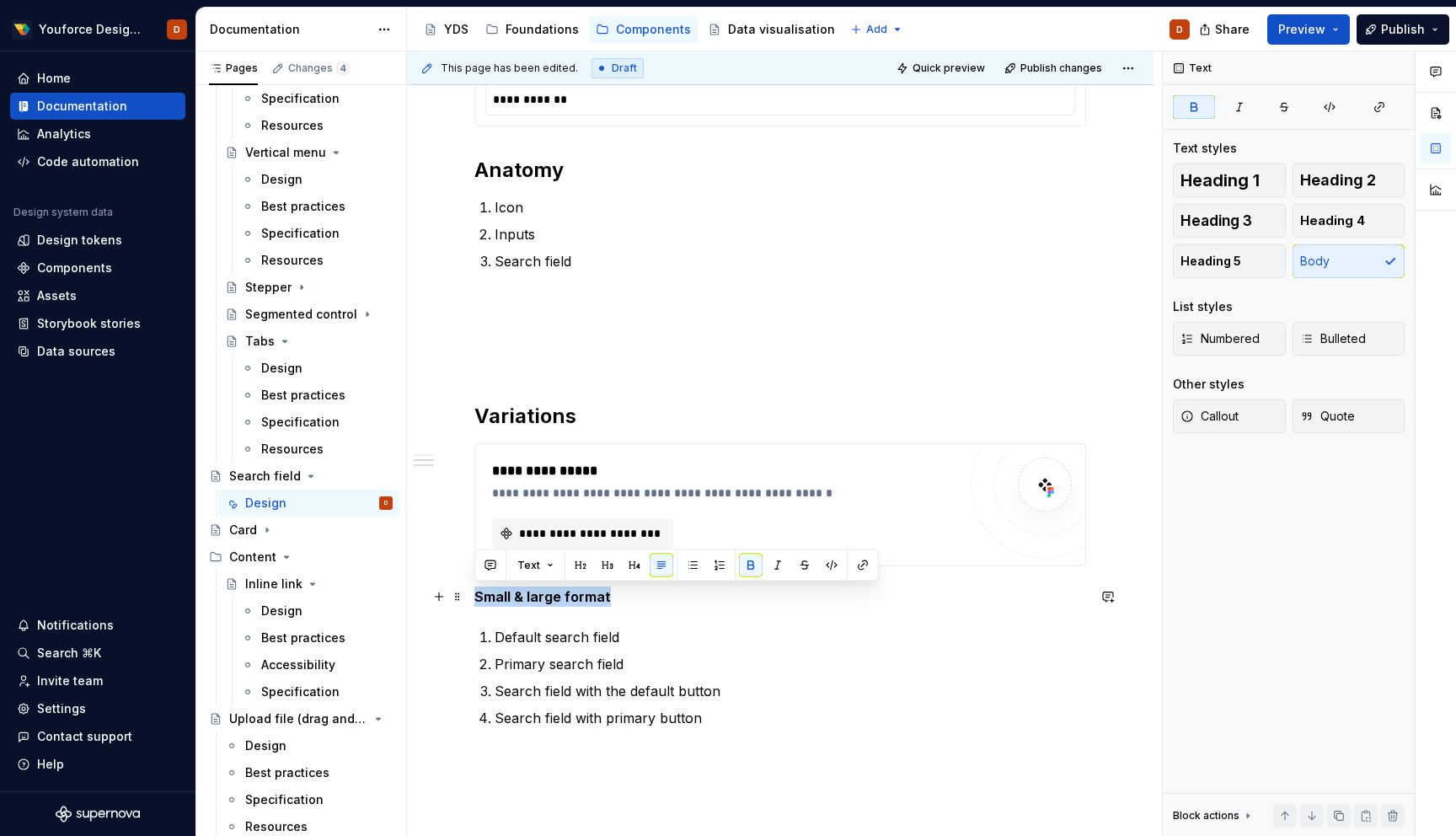
drag, startPoint x: 616, startPoint y: 597, endPoint x: 476, endPoint y: 588, distance: 140.3
click at [477, 588] on p "Small & large format" at bounding box center [780, 597] width 612 height 20
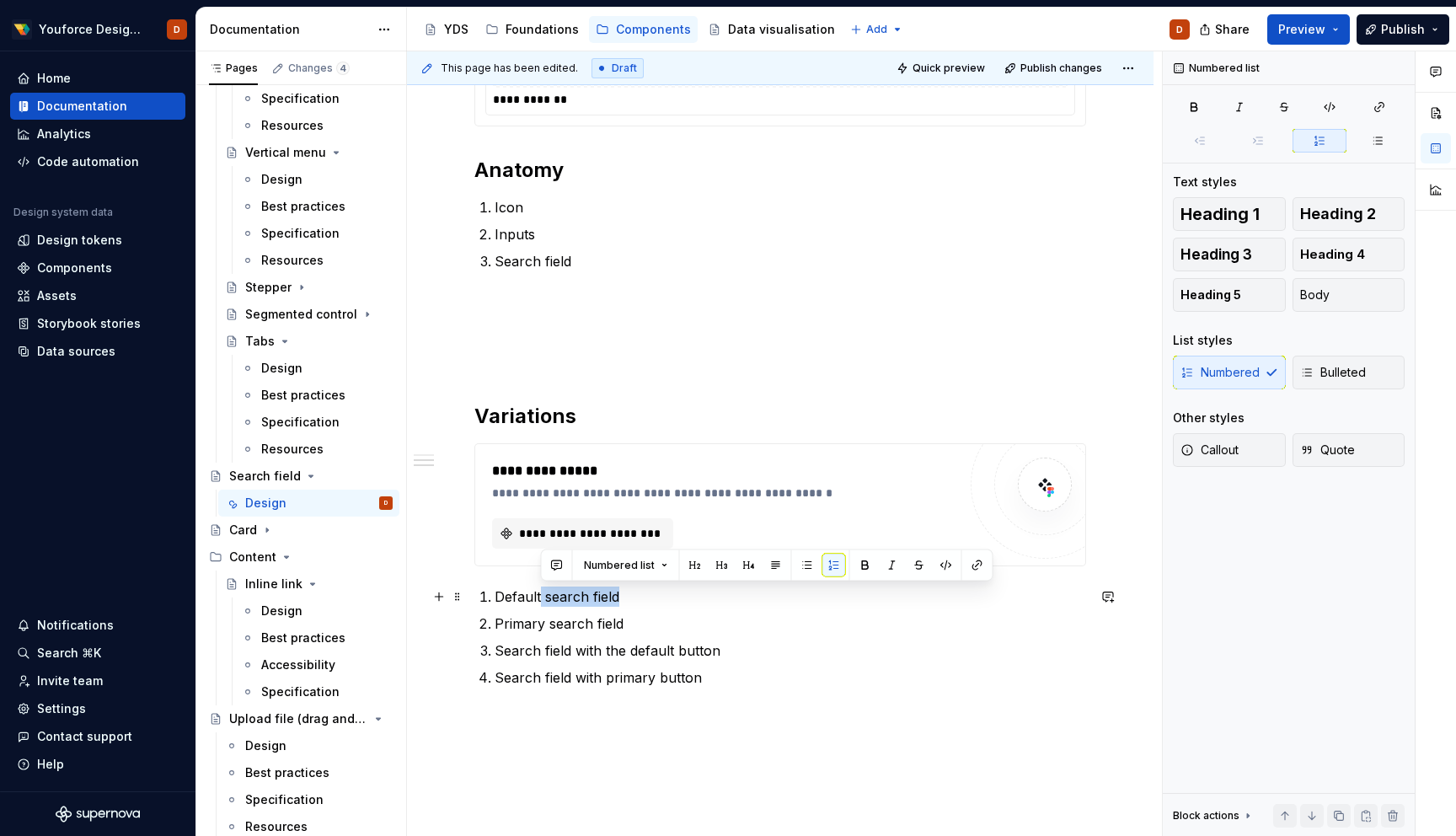
drag, startPoint x: 640, startPoint y: 598, endPoint x: 539, endPoint y: 598, distance: 101.0
click at [539, 598] on p "Default search field" at bounding box center [790, 597] width 591 height 20
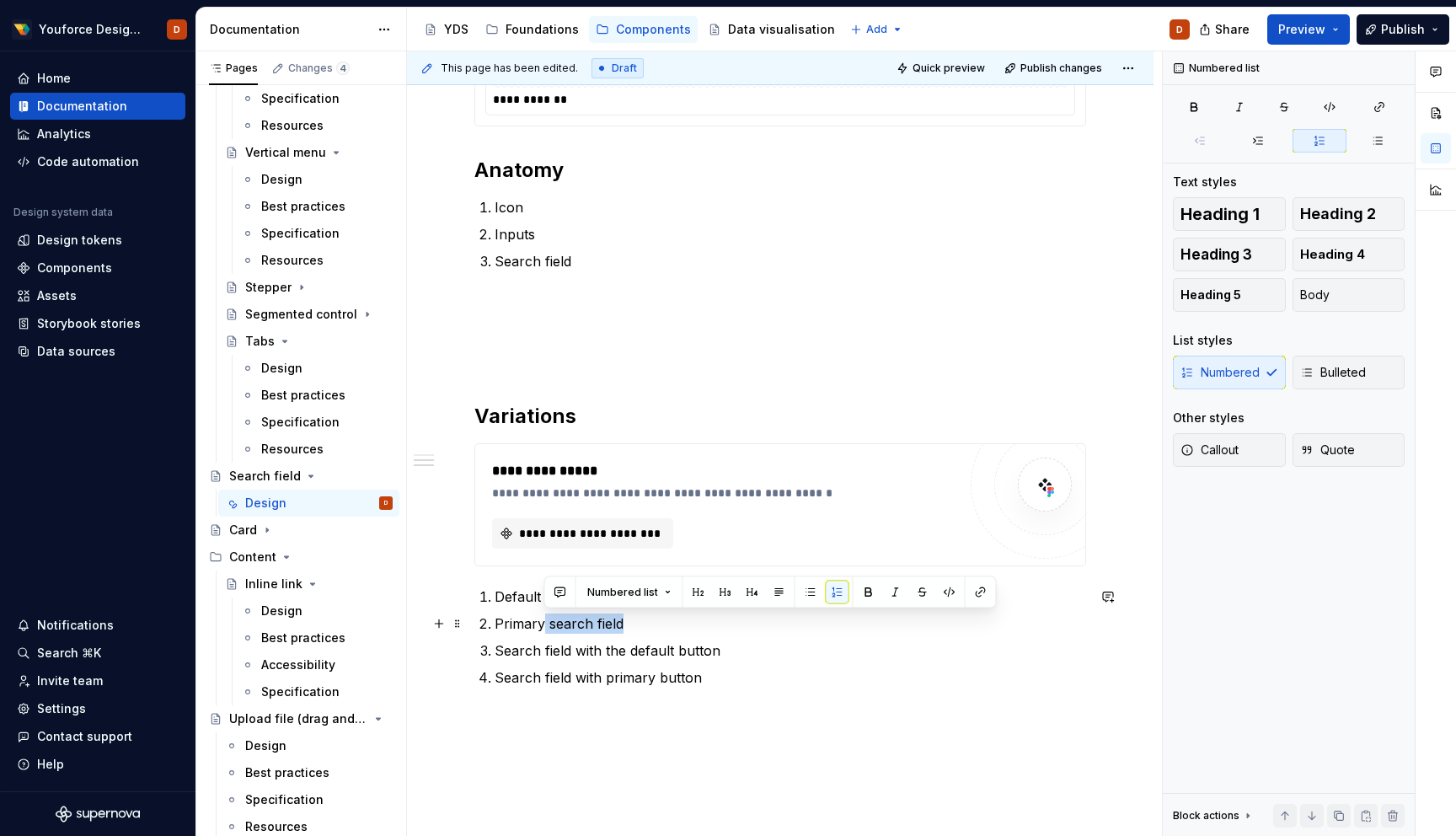
drag, startPoint x: 634, startPoint y: 625, endPoint x: 540, endPoint y: 629, distance: 94.1
click at [540, 629] on p "Primary search field" at bounding box center [790, 624] width 591 height 20
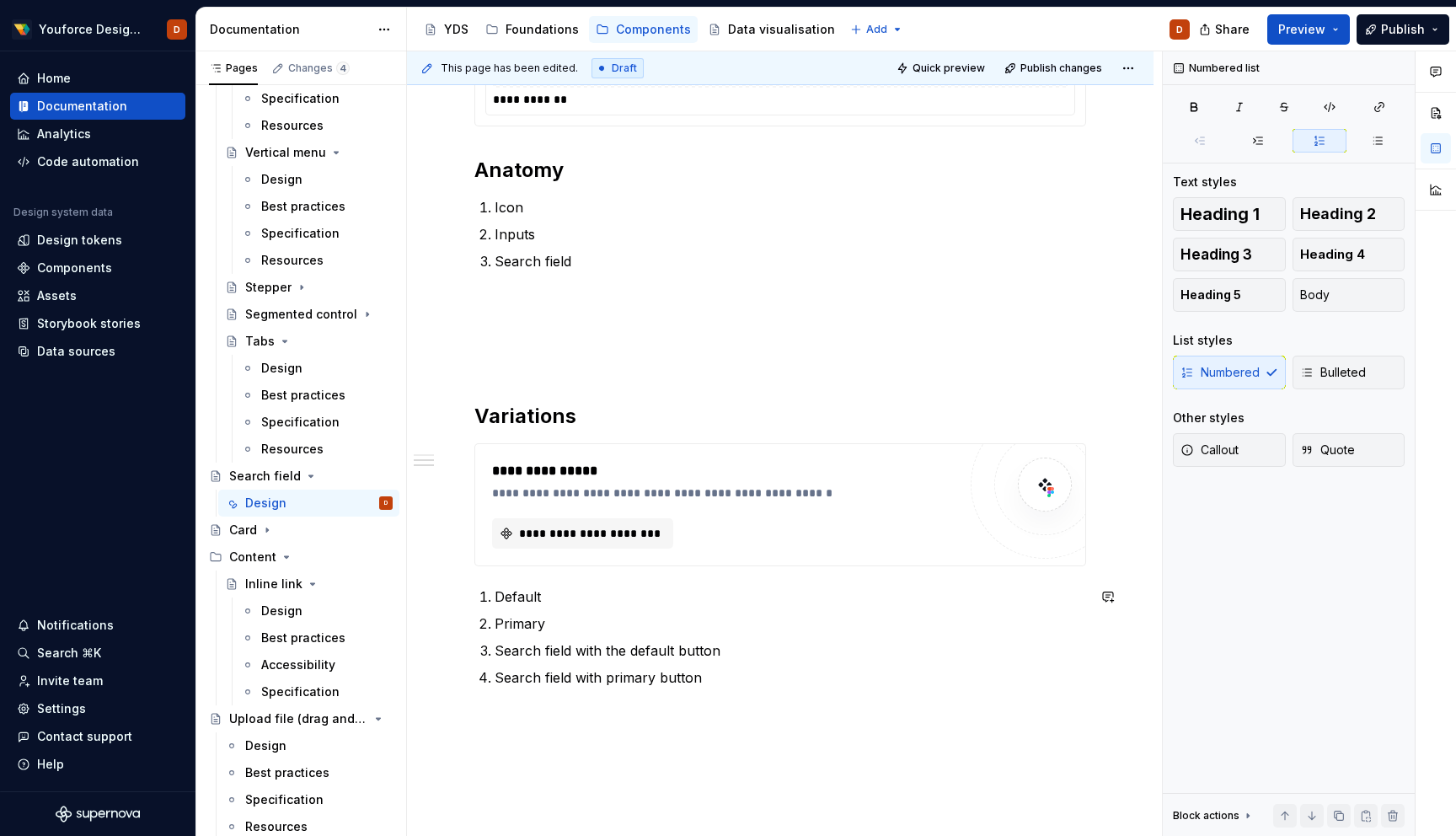
click at [540, 629] on p "Primary" at bounding box center [790, 624] width 591 height 20
click at [523, 626] on p "Primary" at bounding box center [790, 624] width 591 height 20
click at [637, 648] on p "Search field with the default button" at bounding box center [790, 651] width 591 height 20
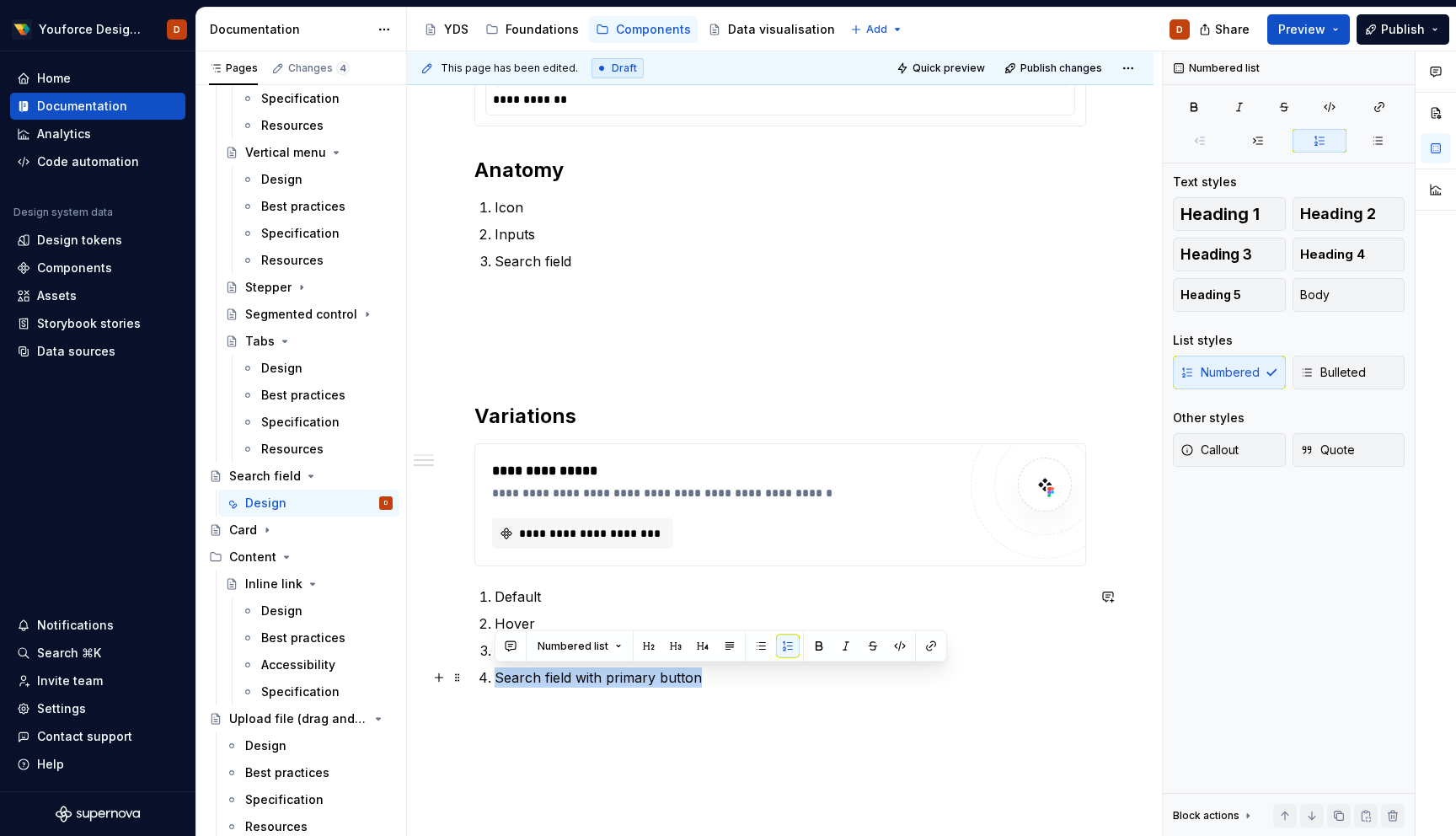
drag, startPoint x: 720, startPoint y: 680, endPoint x: 496, endPoint y: 683, distance: 224.0
click at [496, 683] on p "Search field with primary button" at bounding box center [790, 678] width 591 height 20
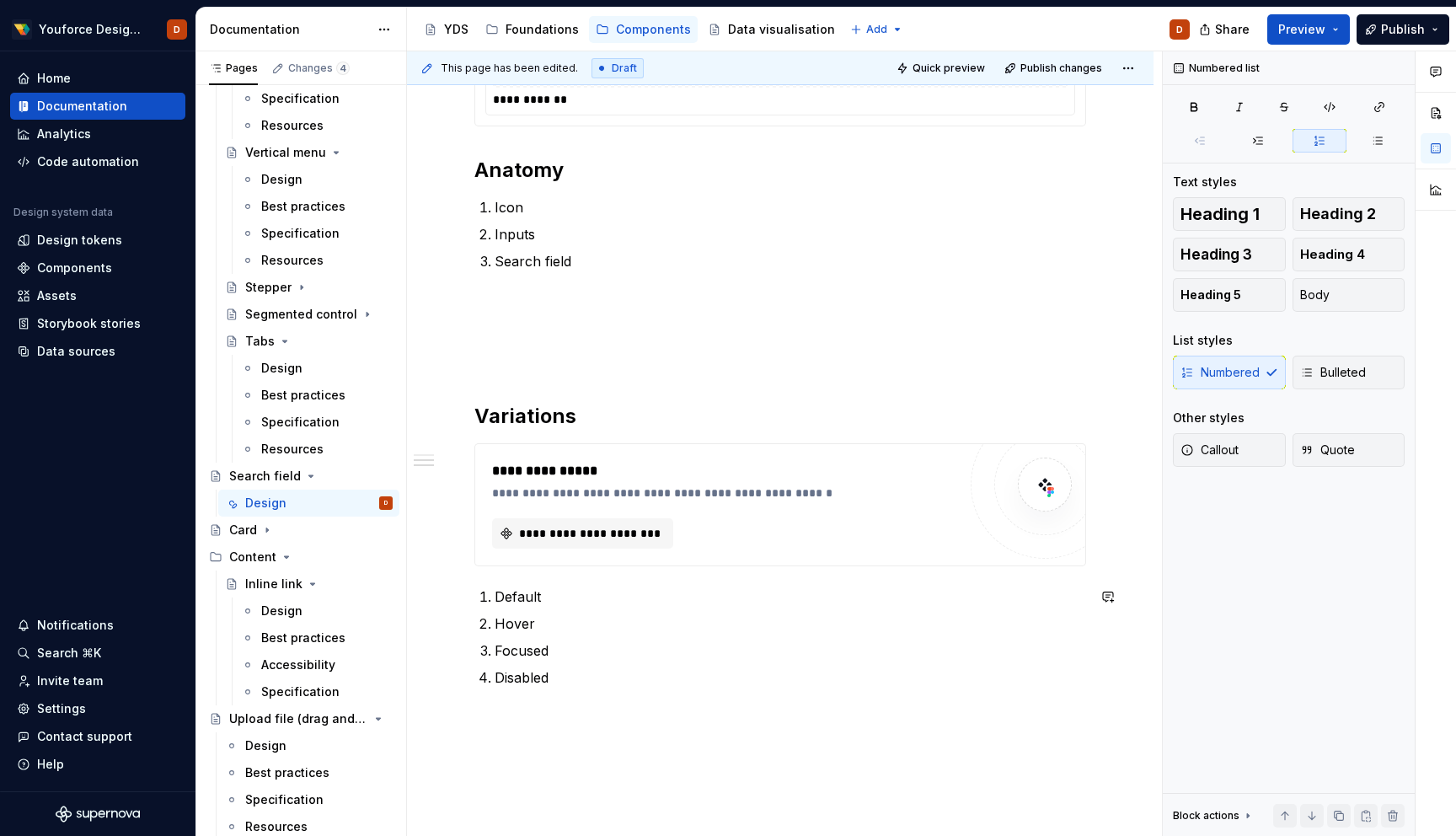
click at [544, 761] on div "**********" at bounding box center [780, 317] width 747 height 1282
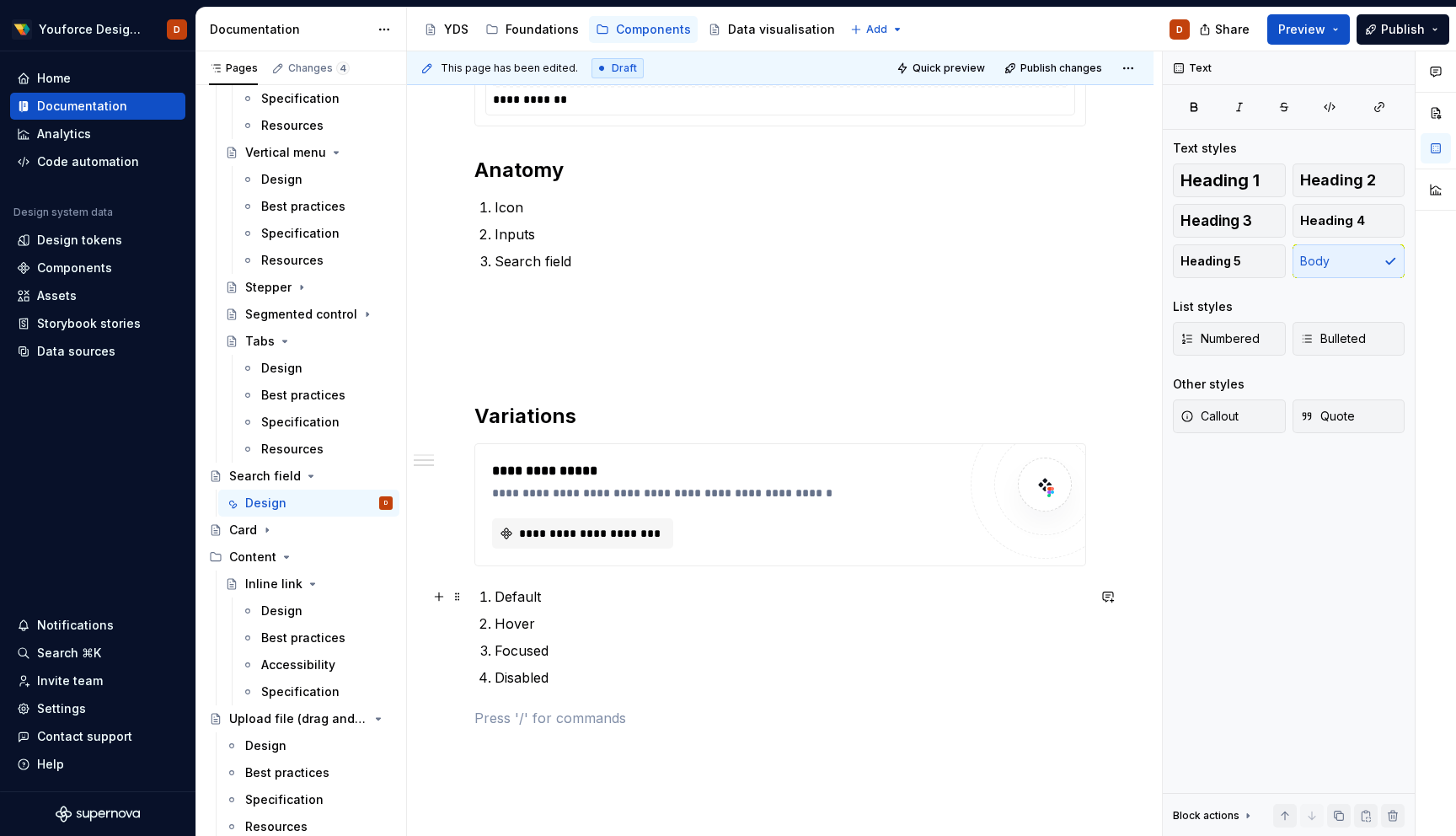
click at [514, 588] on p "Default" at bounding box center [790, 597] width 591 height 20
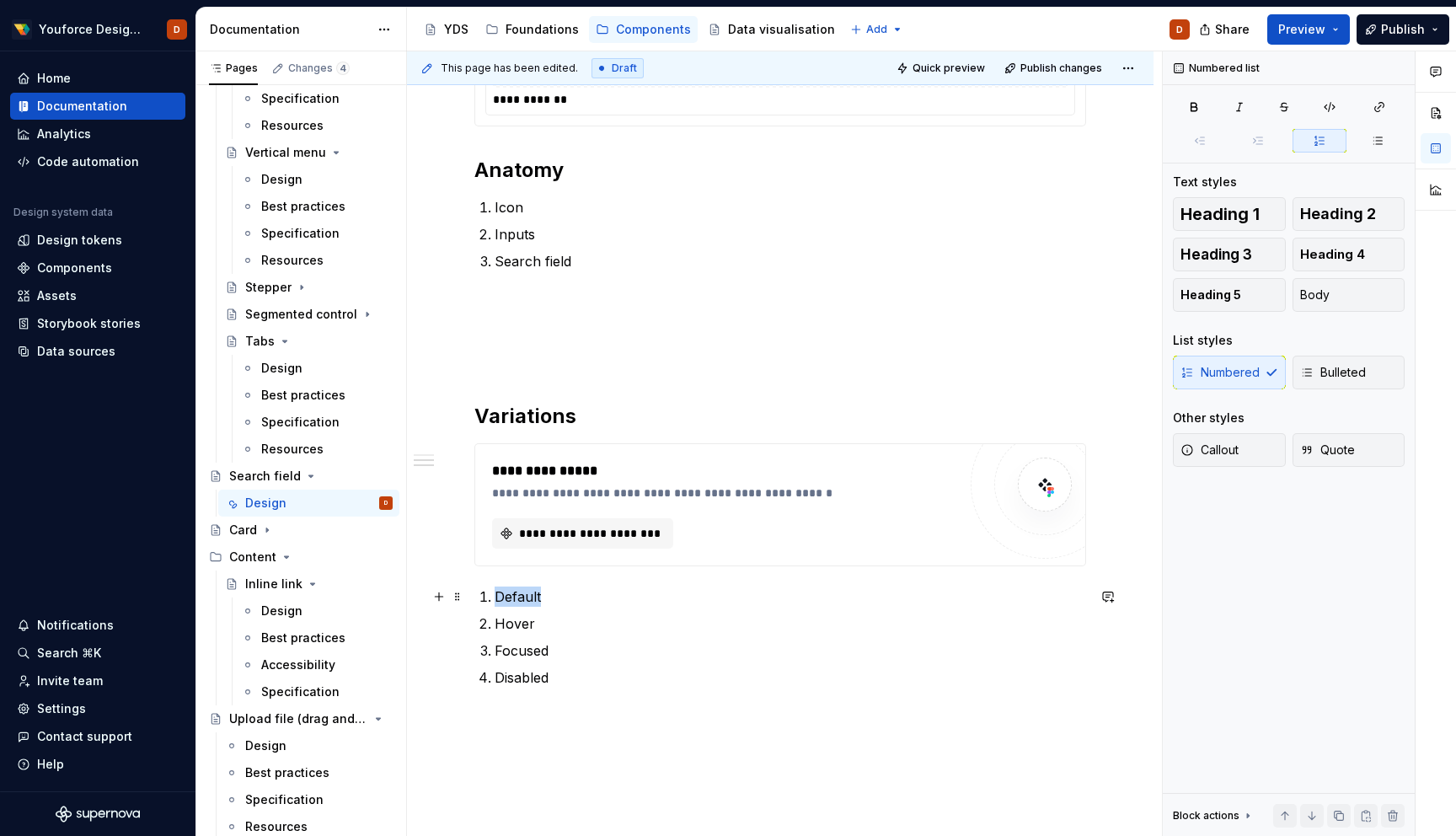
click at [514, 588] on p "Default" at bounding box center [790, 597] width 591 height 20
click at [557, 747] on div "**********" at bounding box center [780, 232] width 612 height 1031
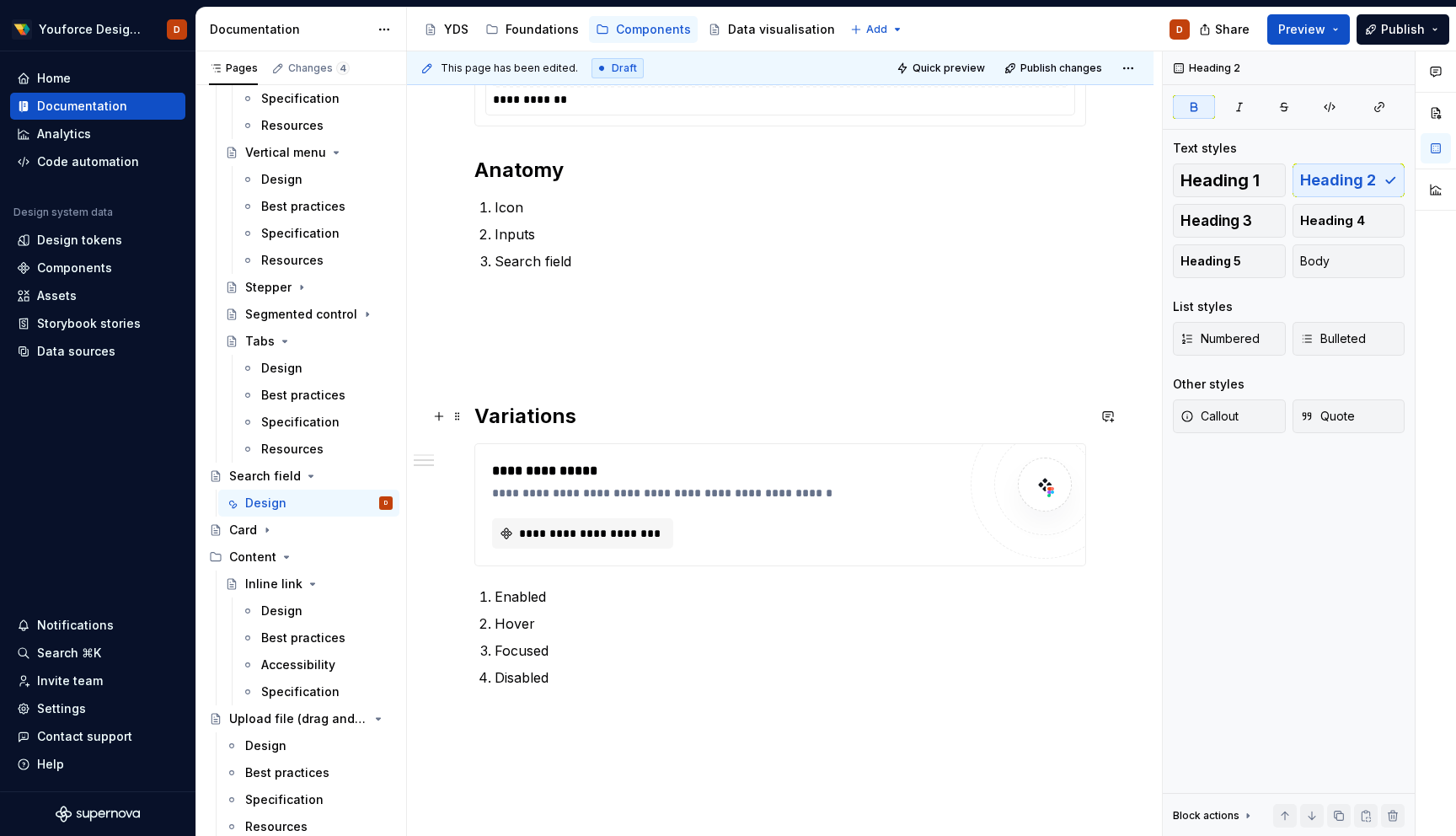
click at [525, 419] on strong "Variations" at bounding box center [525, 416] width 102 height 24
type textarea "*"
